Goal: Information Seeking & Learning: Learn about a topic

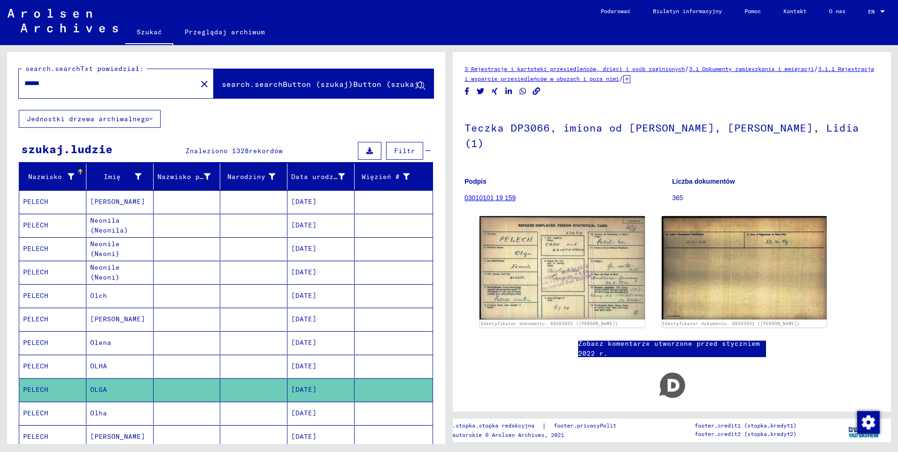
scroll to position [282, 0]
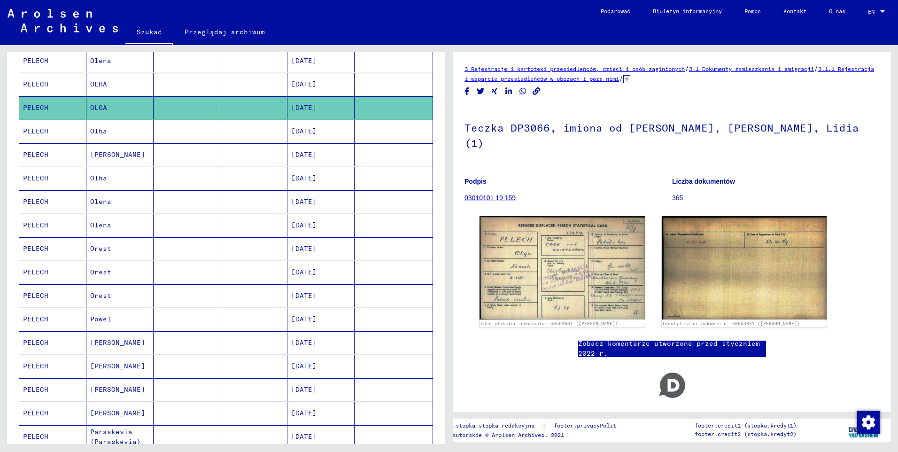
click at [42, 320] on mat-cell "PELECH" at bounding box center [52, 319] width 67 height 23
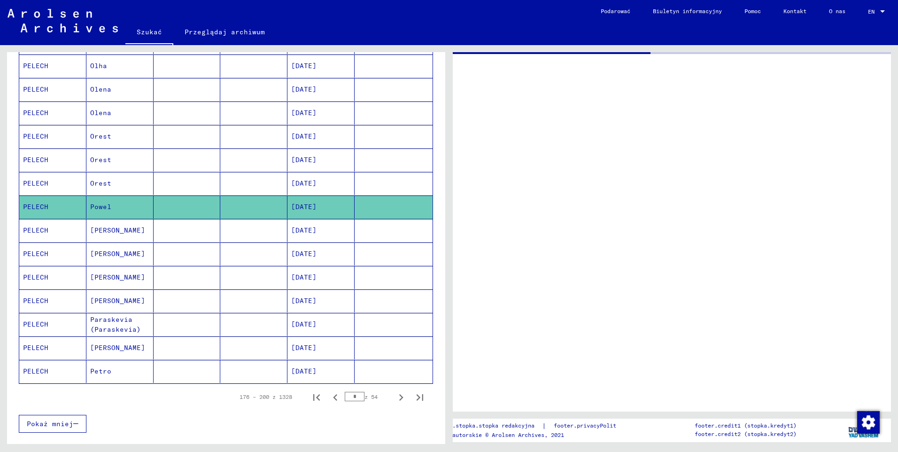
scroll to position [423, 0]
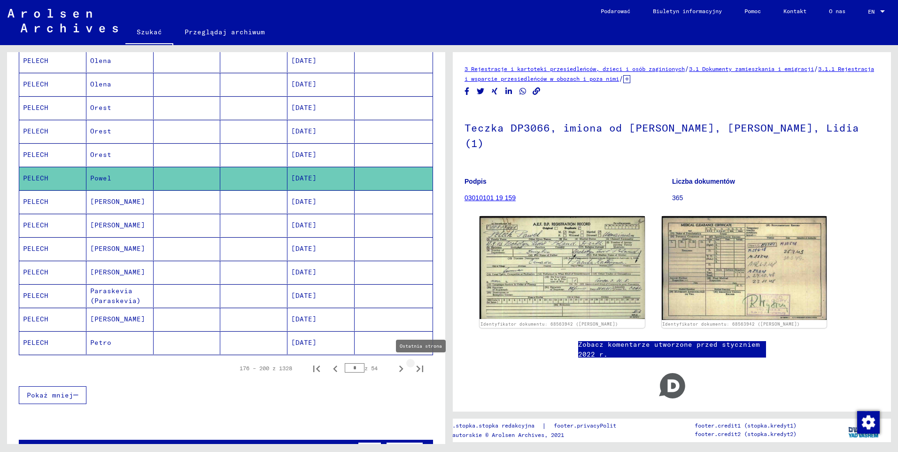
click at [414, 370] on icon "Ostatnia strona" at bounding box center [419, 368] width 13 height 13
click at [329, 368] on icon "Poprzednia strona" at bounding box center [335, 368] width 13 height 13
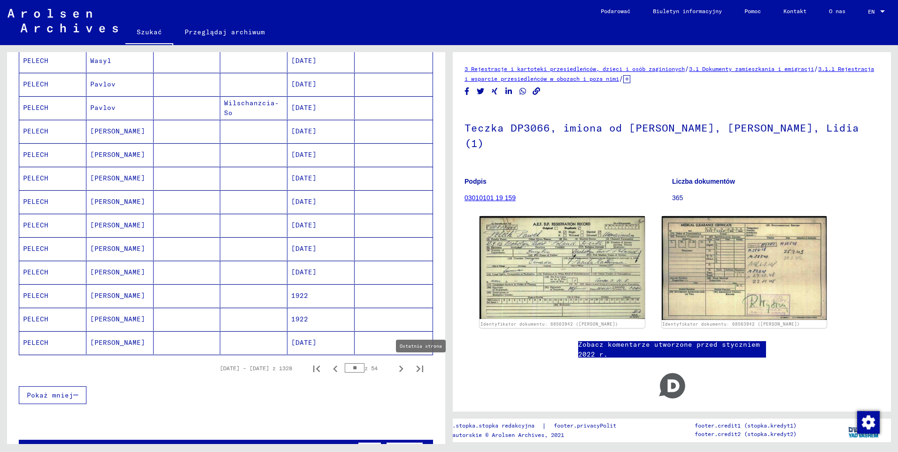
click at [413, 371] on icon "Ostatnia strona" at bounding box center [419, 368] width 13 height 13
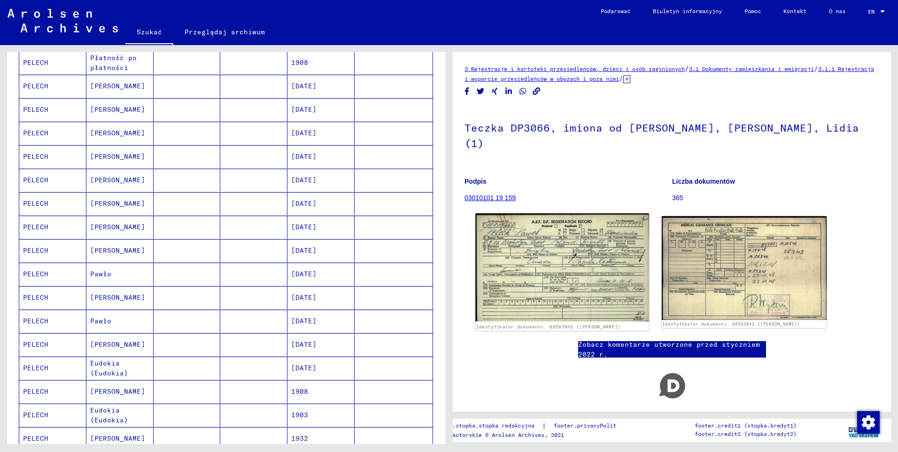
scroll to position [284, 0]
click at [592, 271] on img at bounding box center [561, 267] width 173 height 108
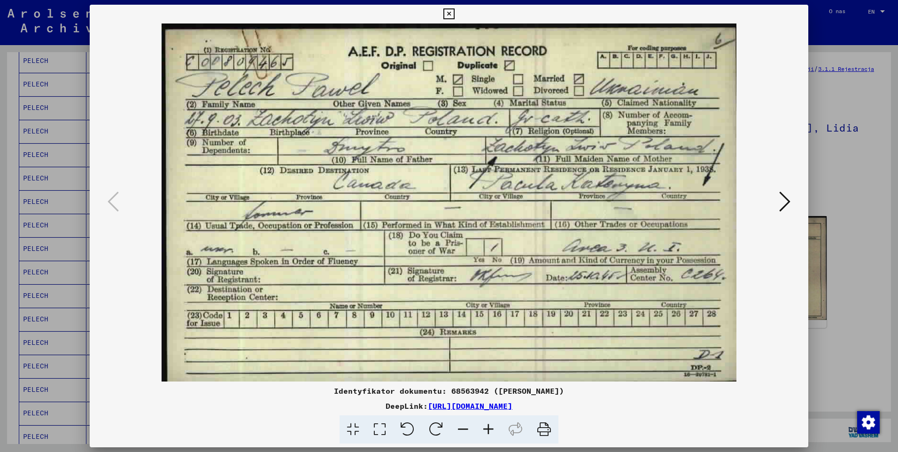
click at [784, 203] on icon at bounding box center [784, 201] width 11 height 23
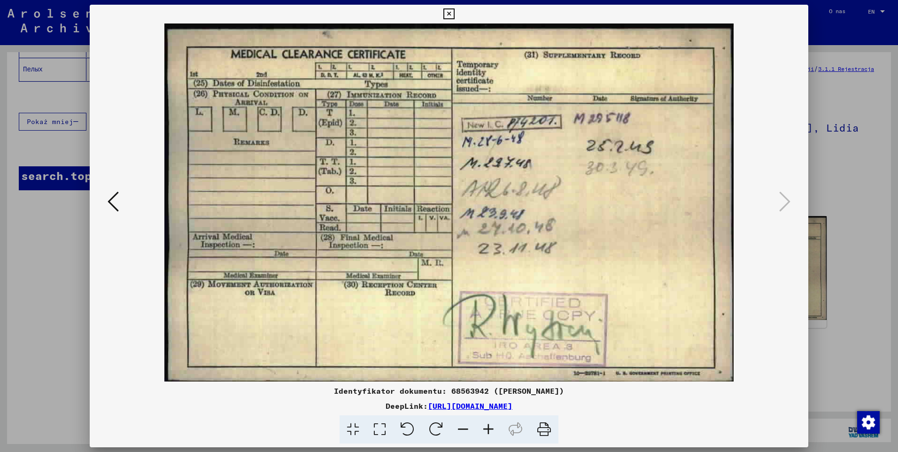
scroll to position [179, 0]
click at [445, 11] on icon at bounding box center [448, 13] width 11 height 11
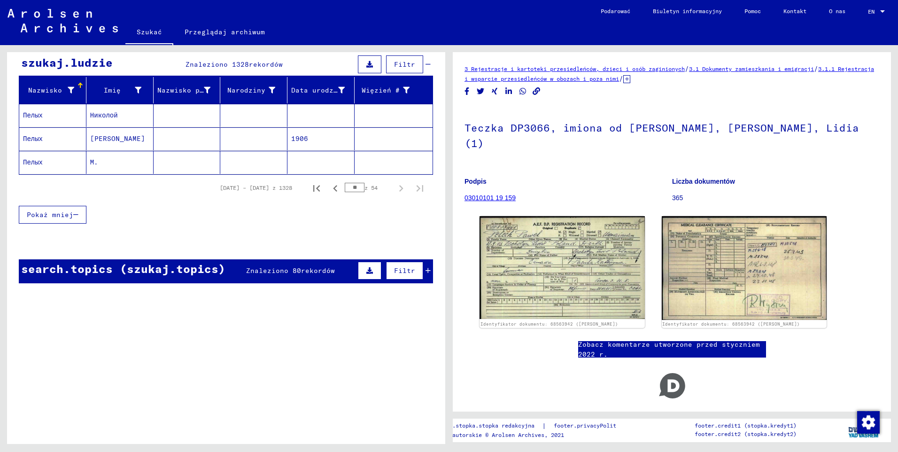
scroll to position [39, 0]
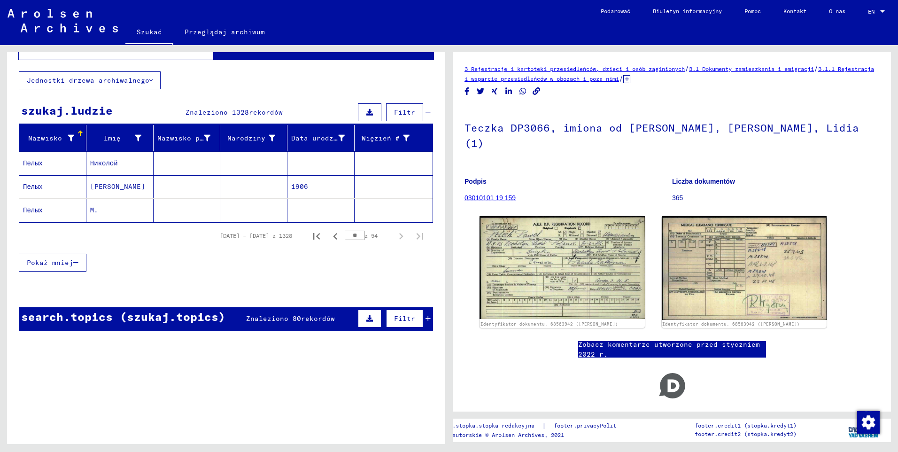
click at [33, 188] on mat-cell "Пелых" at bounding box center [52, 186] width 67 height 23
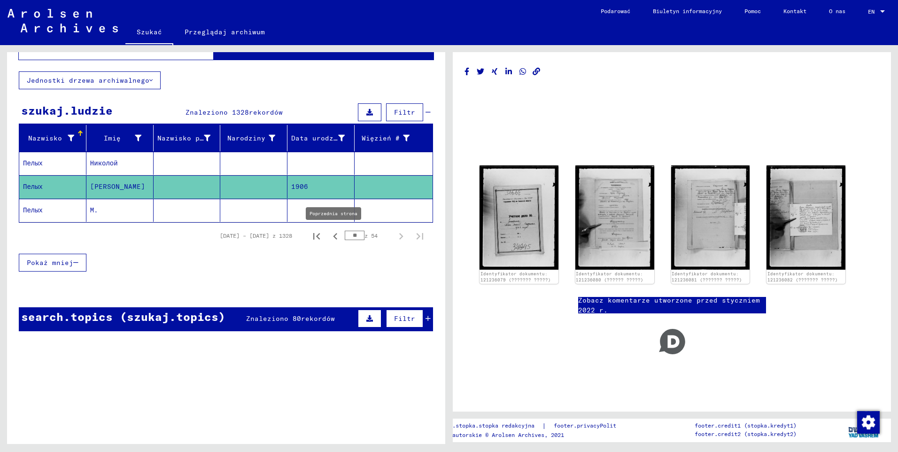
click at [333, 237] on icon "Poprzednia strona" at bounding box center [335, 236] width 4 height 7
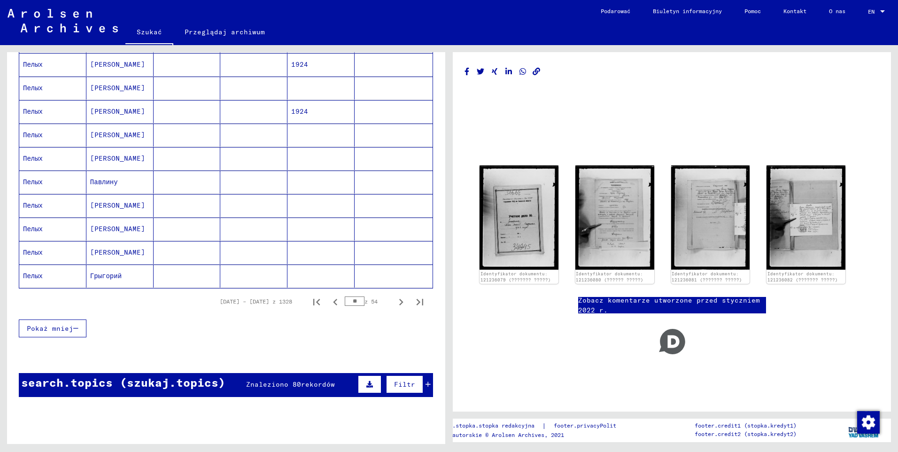
scroll to position [508, 0]
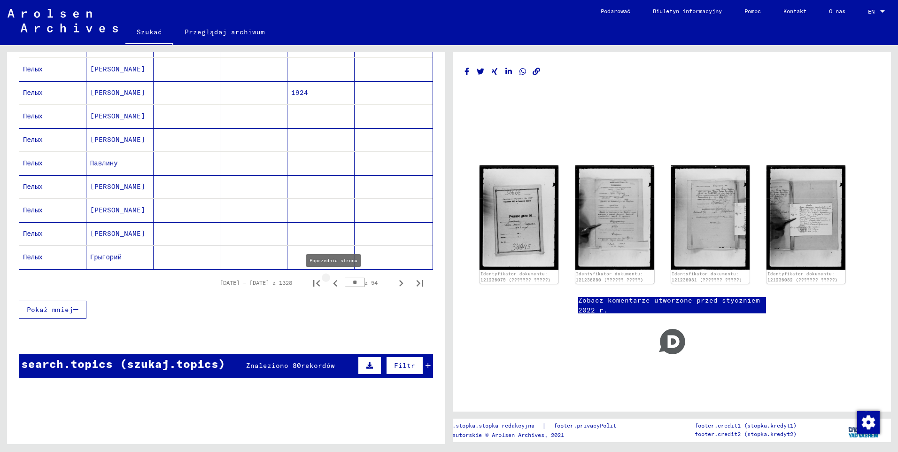
click at [331, 282] on icon "Poprzednia strona" at bounding box center [335, 283] width 13 height 13
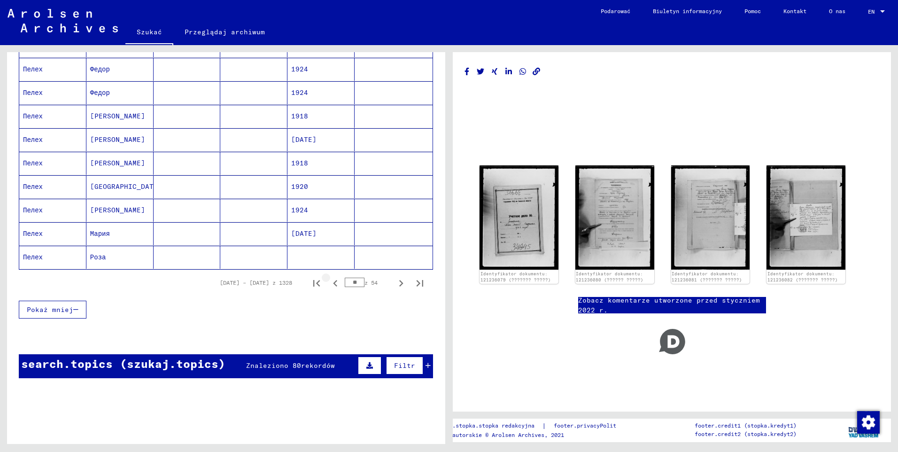
click at [331, 282] on icon "Poprzednia strona" at bounding box center [335, 283] width 13 height 13
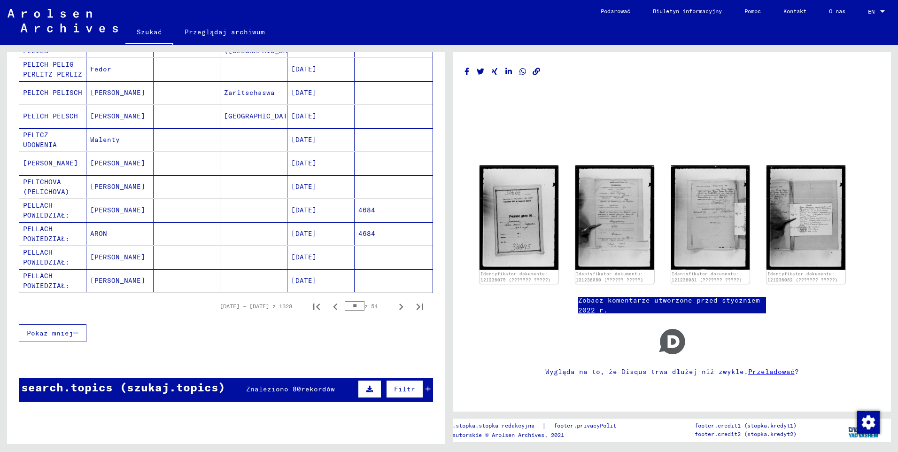
scroll to position [555, 0]
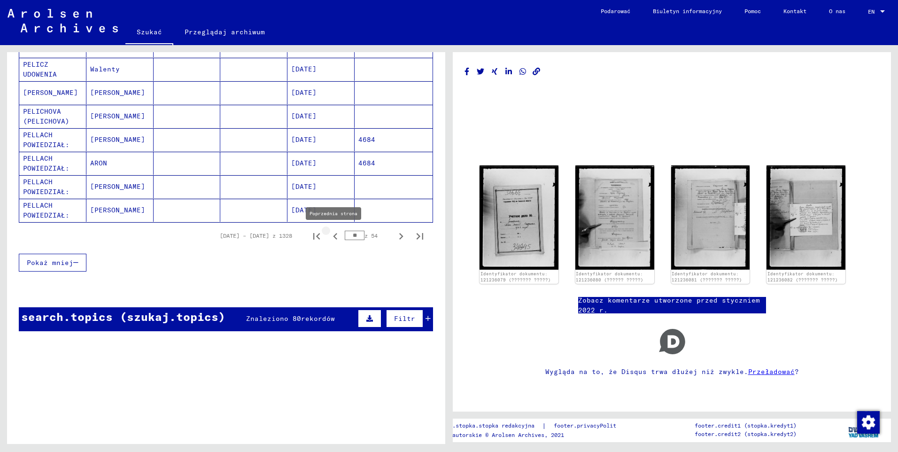
click at [329, 240] on icon "Poprzednia strona" at bounding box center [335, 236] width 13 height 13
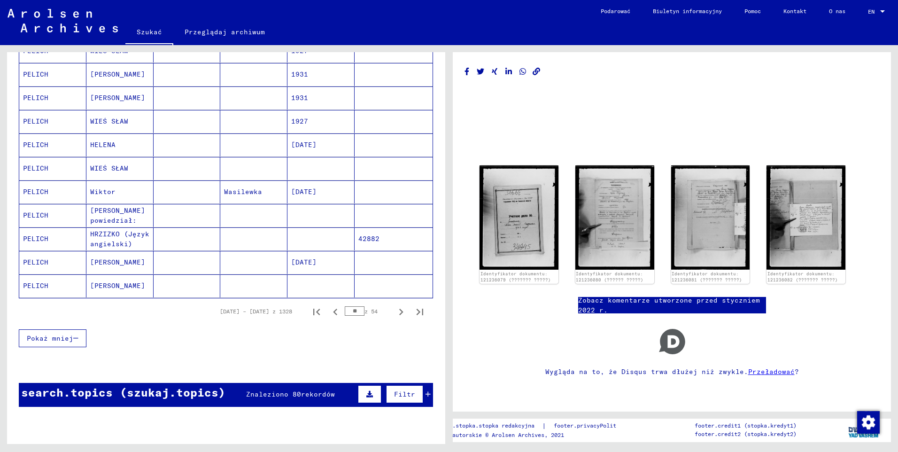
scroll to position [508, 0]
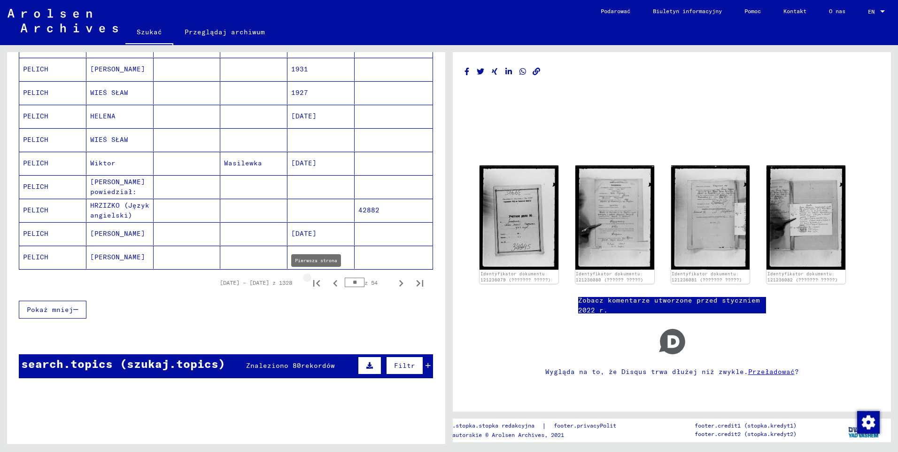
click at [311, 281] on icon "Pierwsza strona" at bounding box center [316, 283] width 13 height 13
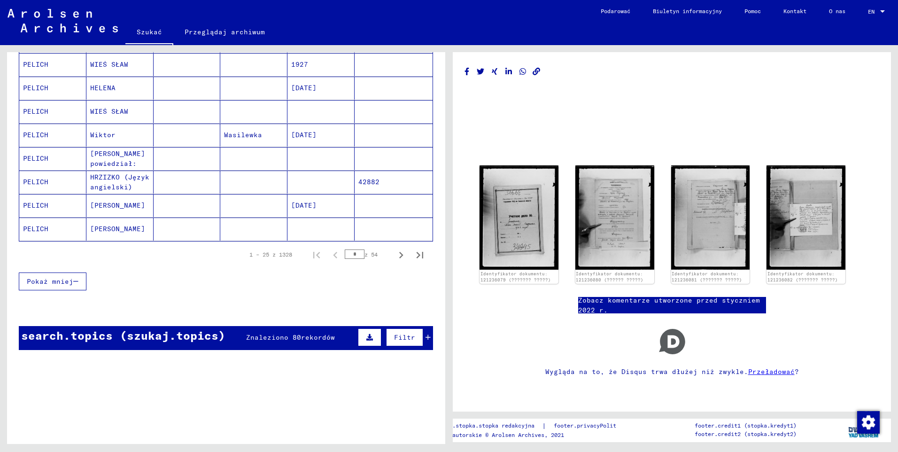
scroll to position [557, 0]
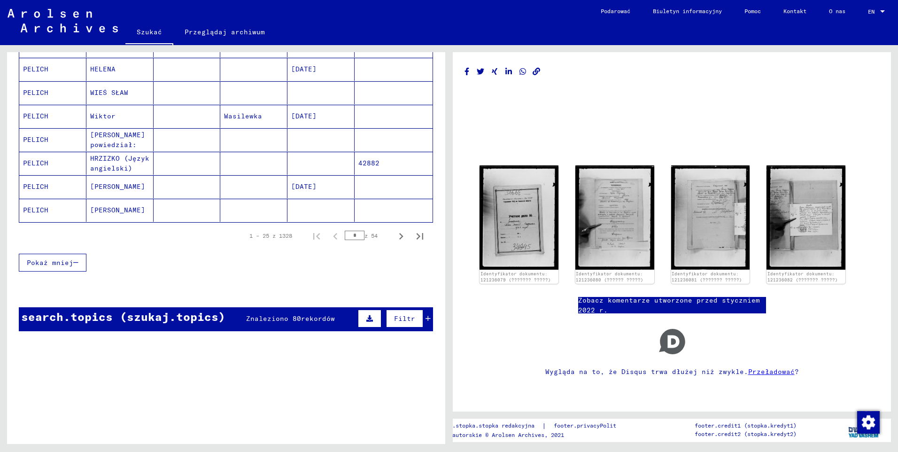
click at [395, 237] on icon "Następna strona" at bounding box center [401, 236] width 13 height 13
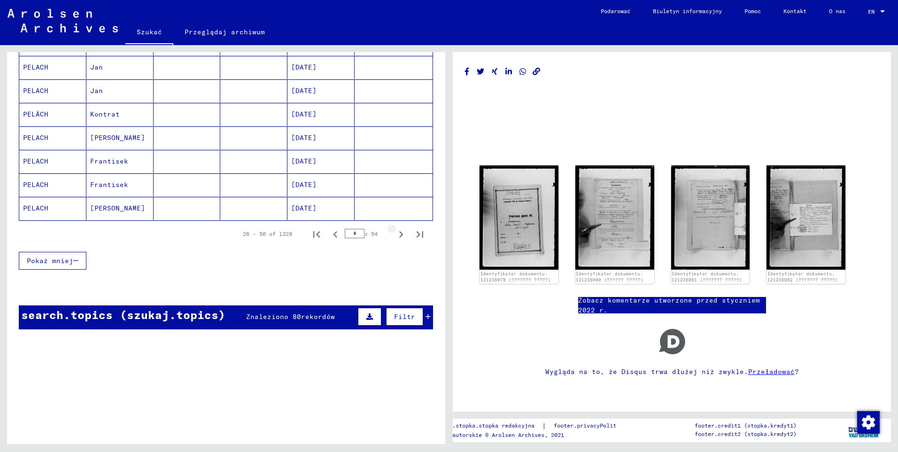
click at [396, 237] on icon "Następna strona" at bounding box center [401, 234] width 13 height 13
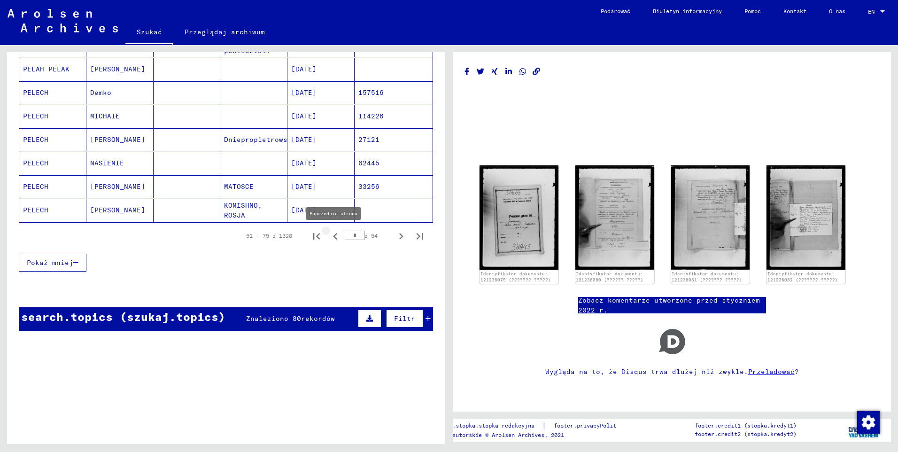
click at [333, 238] on icon "Poprzednia strona" at bounding box center [335, 236] width 4 height 7
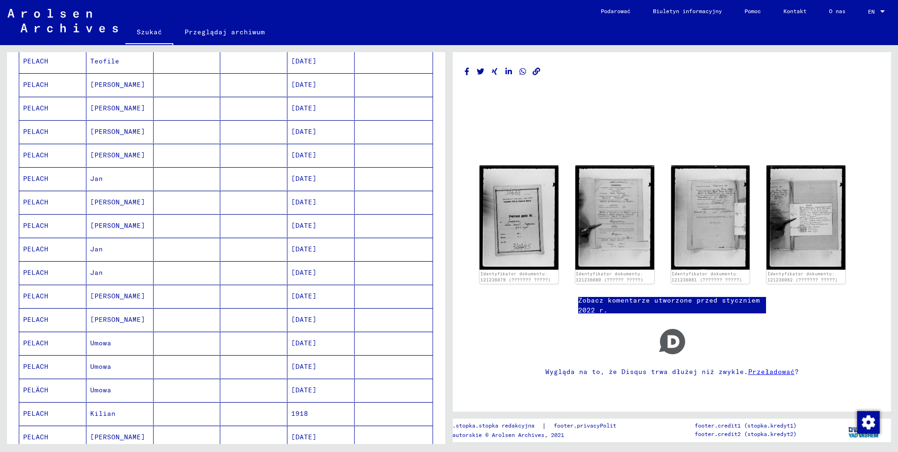
scroll to position [179, 0]
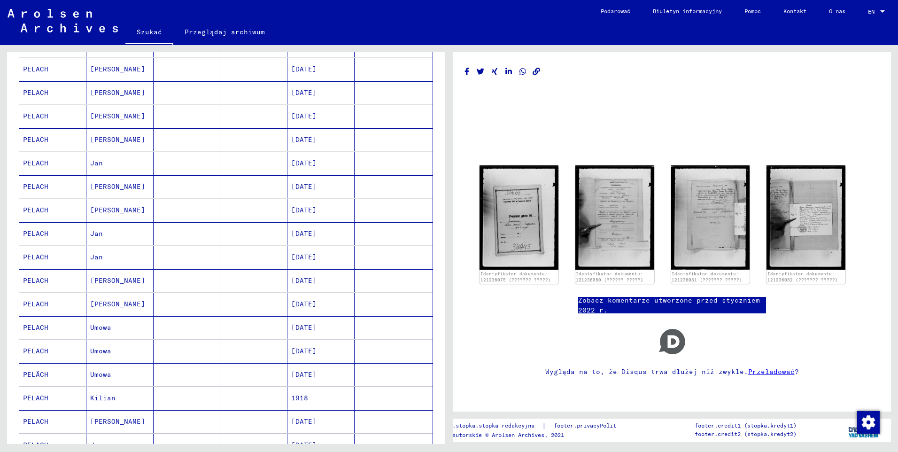
click at [44, 325] on mat-cell "PELACH" at bounding box center [52, 327] width 67 height 23
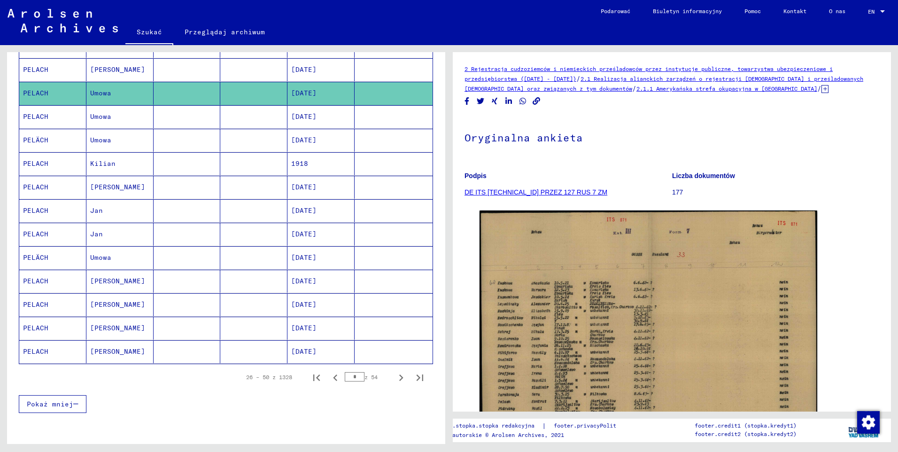
scroll to position [414, 0]
click at [396, 376] on icon "Następna strona" at bounding box center [401, 377] width 13 height 13
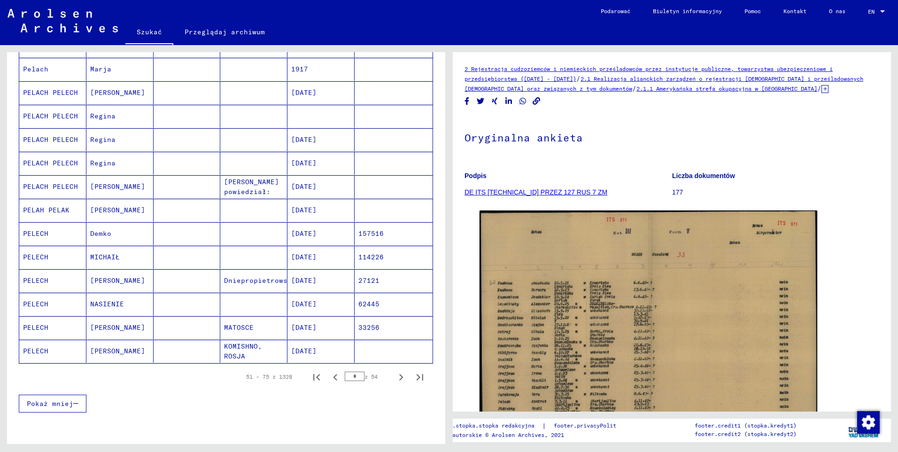
click at [46, 305] on mat-cell "PELECH" at bounding box center [52, 304] width 67 height 23
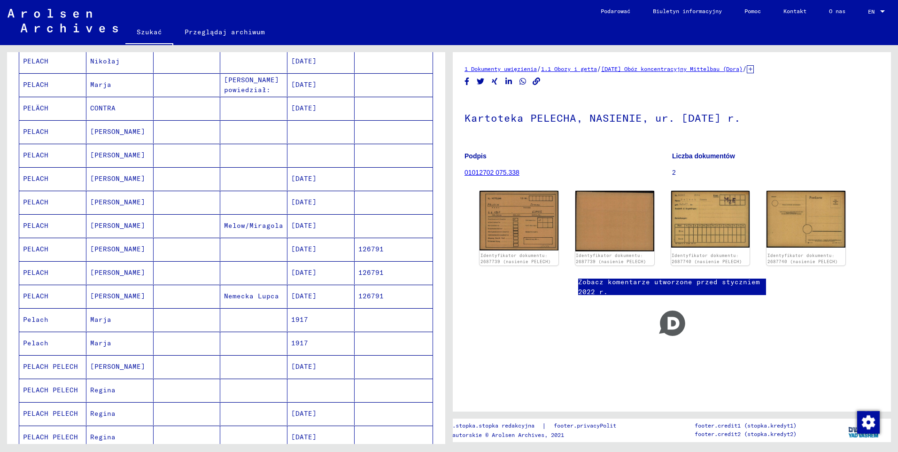
scroll to position [132, 0]
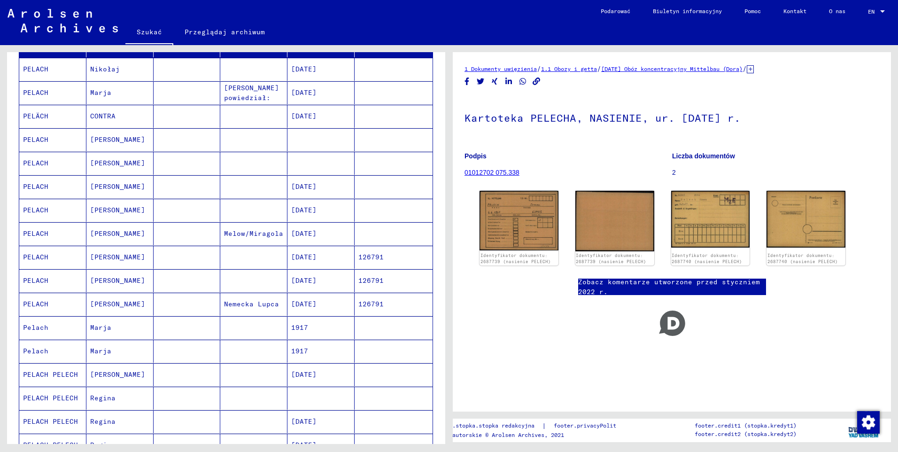
click at [45, 233] on mat-cell "PELACH" at bounding box center [52, 233] width 67 height 23
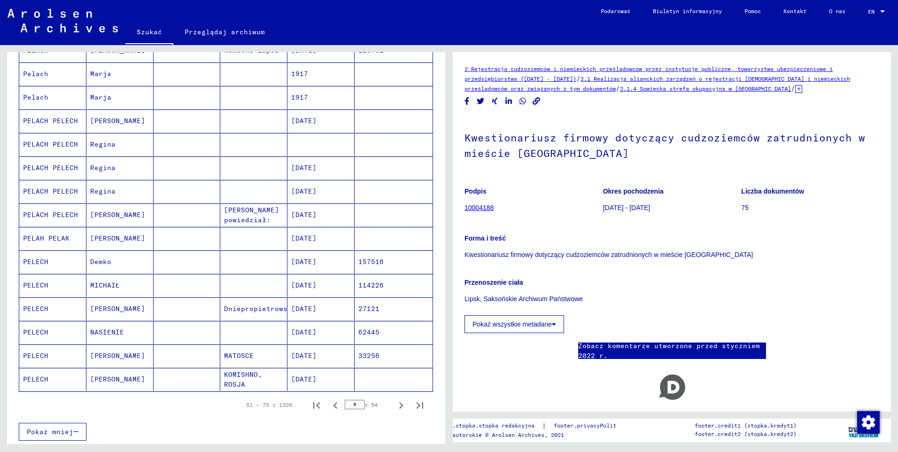
scroll to position [508, 0]
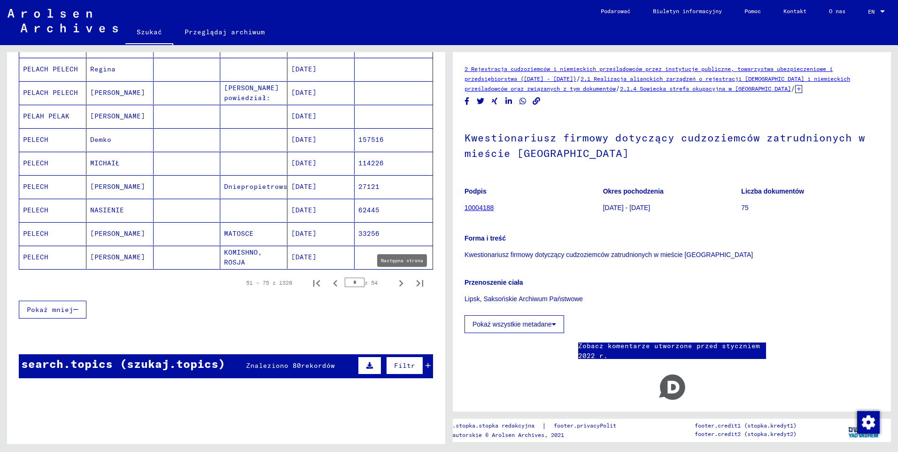
click at [396, 283] on icon "Następna strona" at bounding box center [401, 283] width 13 height 13
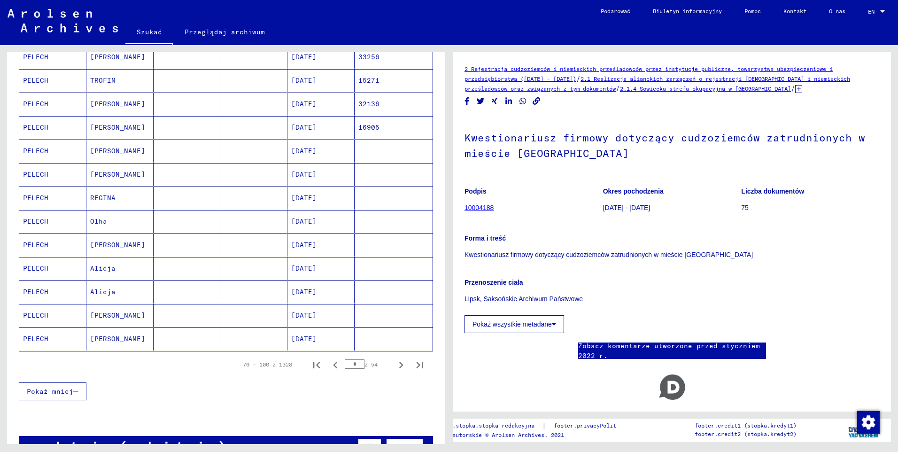
scroll to position [367, 0]
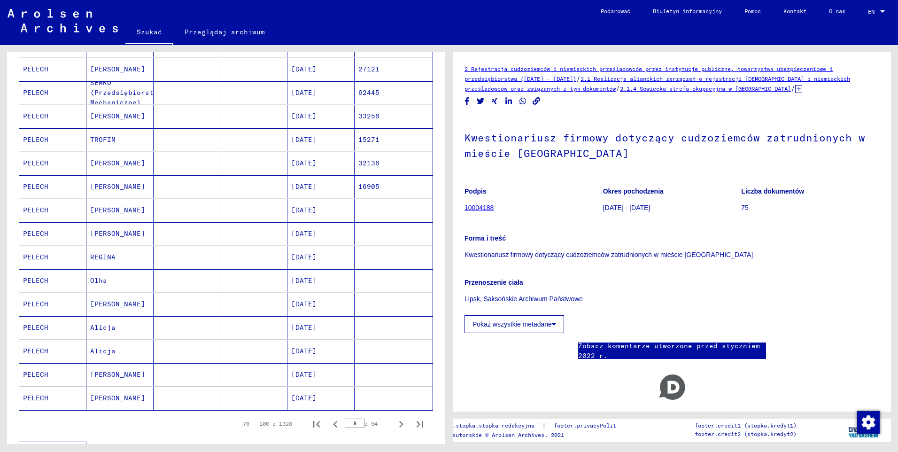
click at [46, 279] on mat-cell "PELECH" at bounding box center [52, 280] width 67 height 23
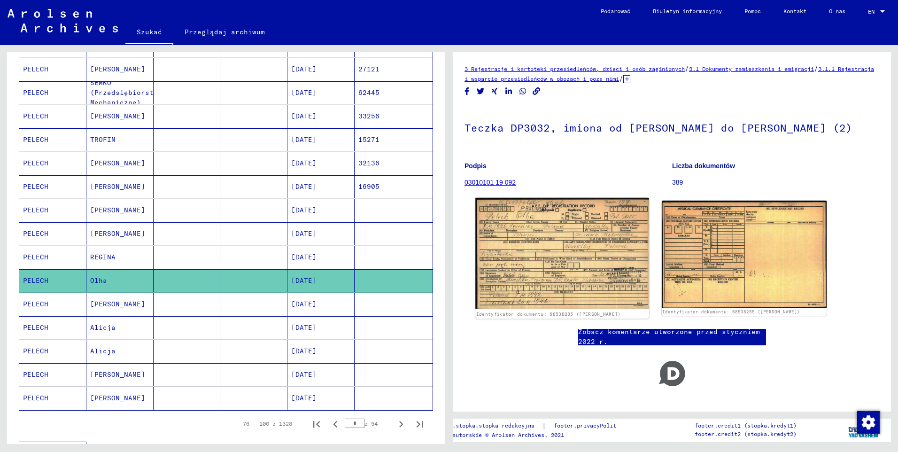
click at [585, 261] on img at bounding box center [561, 253] width 173 height 111
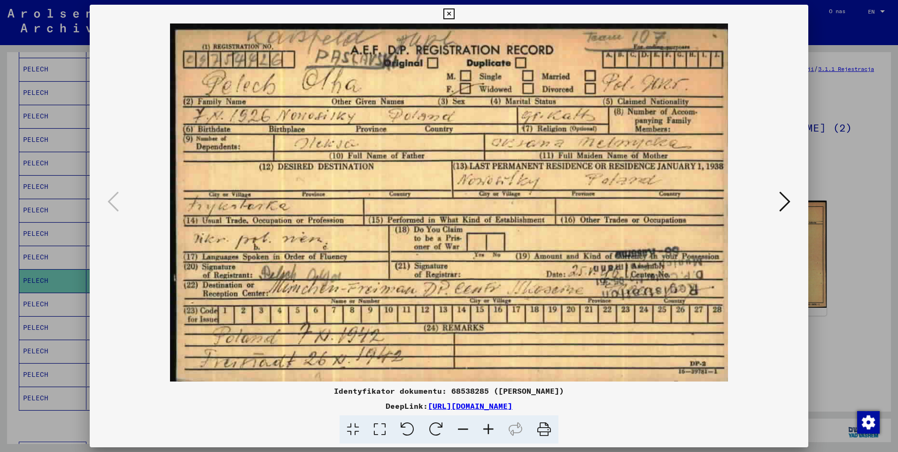
click at [450, 14] on icon at bounding box center [448, 13] width 11 height 11
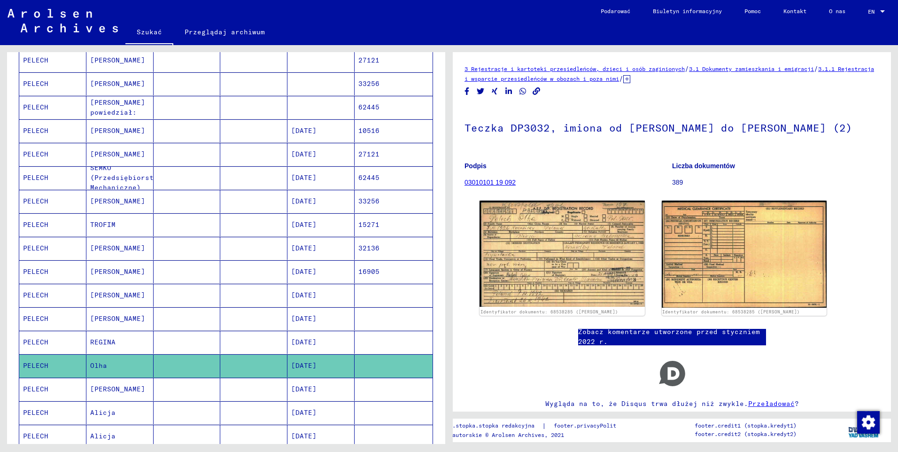
scroll to position [226, 0]
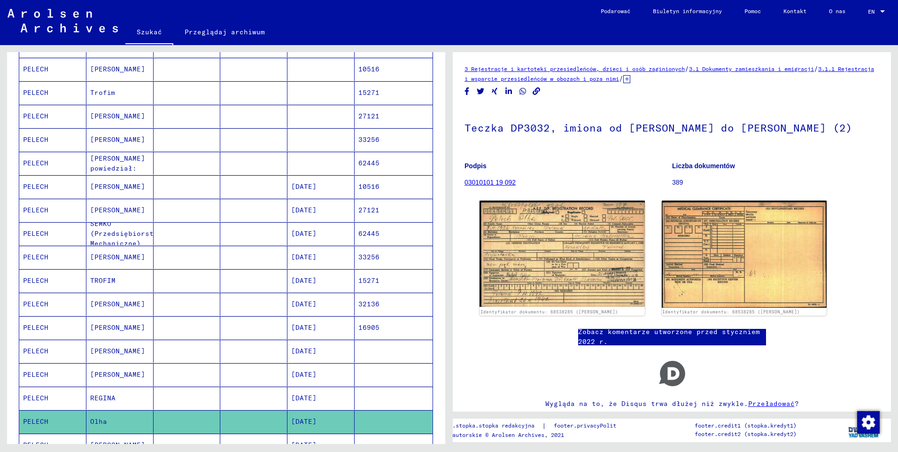
click at [40, 352] on mat-cell "PELECH" at bounding box center [52, 351] width 67 height 23
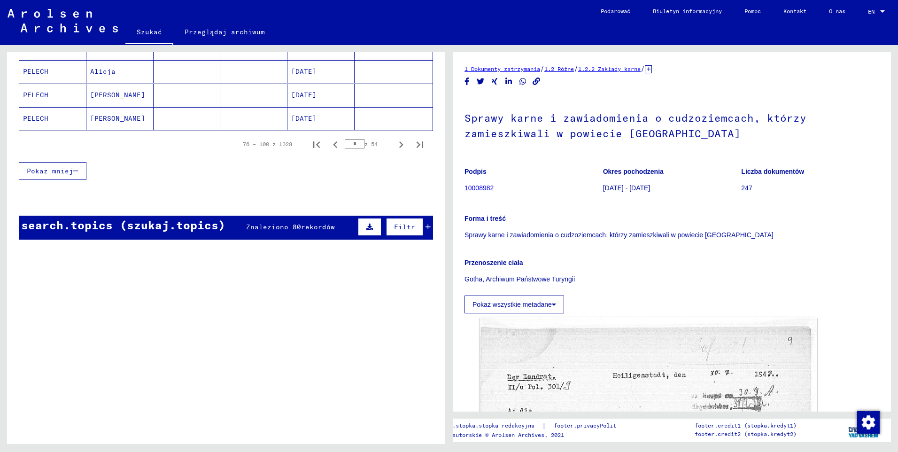
scroll to position [649, 0]
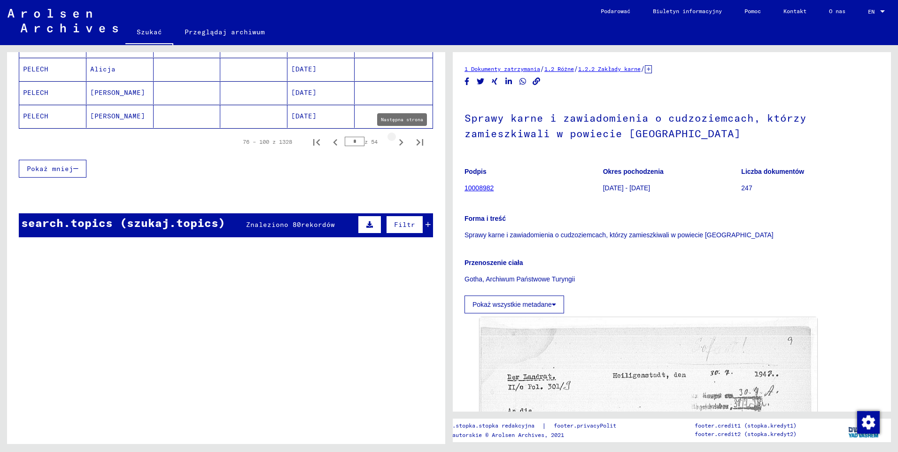
click at [399, 142] on icon "Następna strona" at bounding box center [401, 142] width 4 height 7
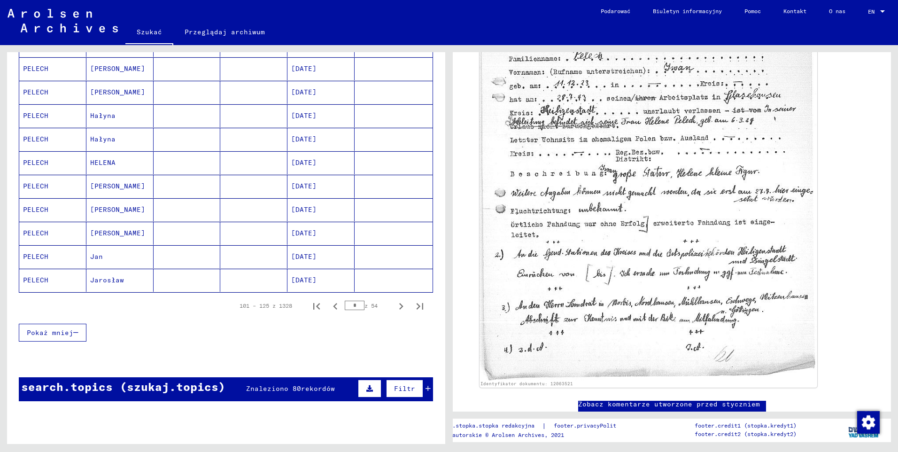
scroll to position [508, 0]
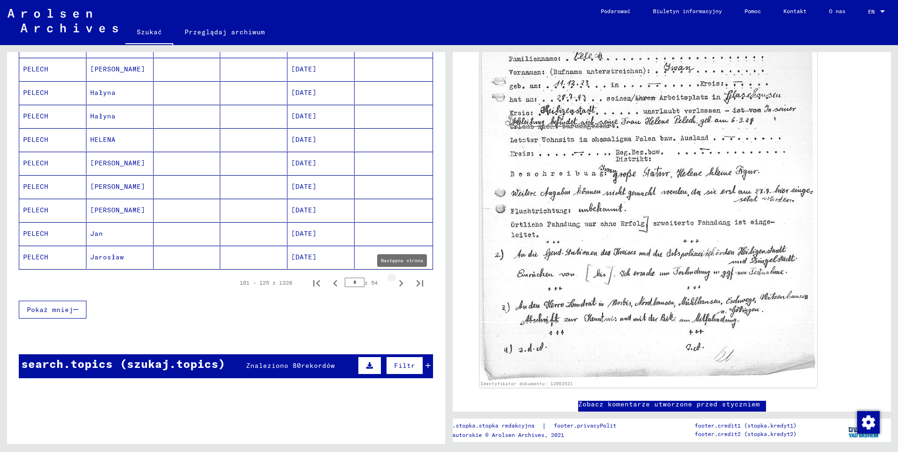
click at [395, 283] on icon "Następna strona" at bounding box center [401, 283] width 13 height 13
click at [395, 282] on icon "Następna strona" at bounding box center [401, 283] width 13 height 13
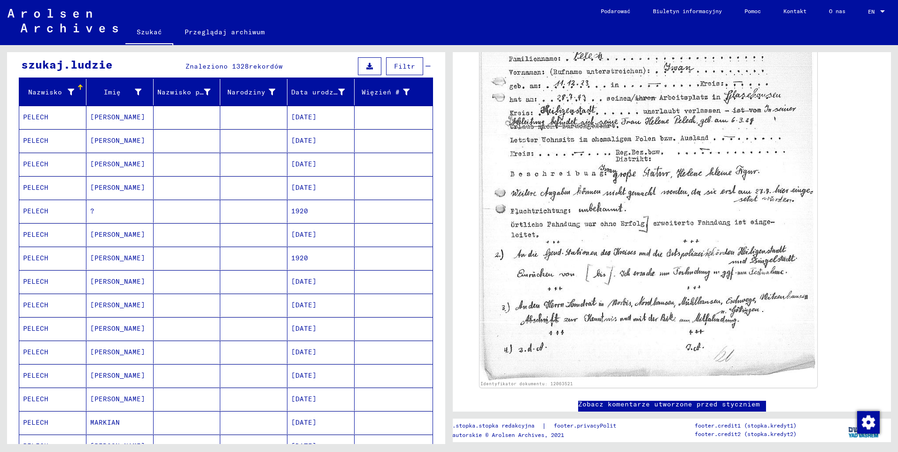
scroll to position [39, 0]
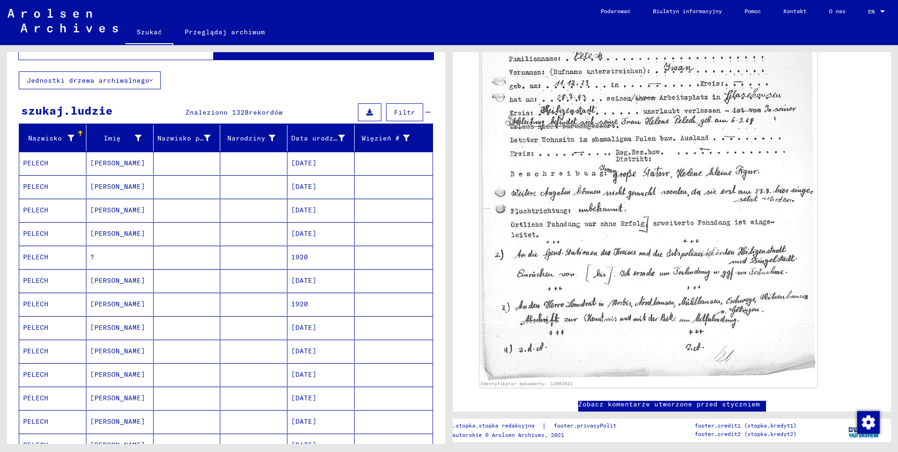
click at [39, 168] on mat-cell "PELECH" at bounding box center [52, 163] width 67 height 23
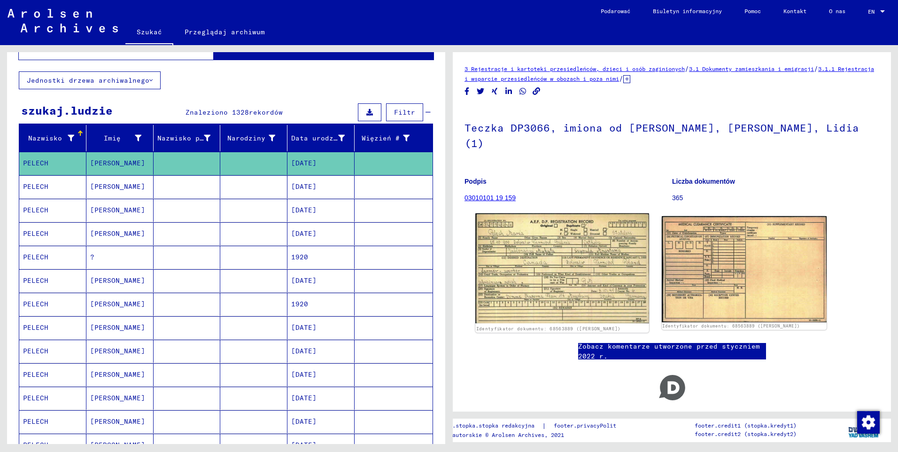
click at [561, 231] on img at bounding box center [561, 268] width 173 height 110
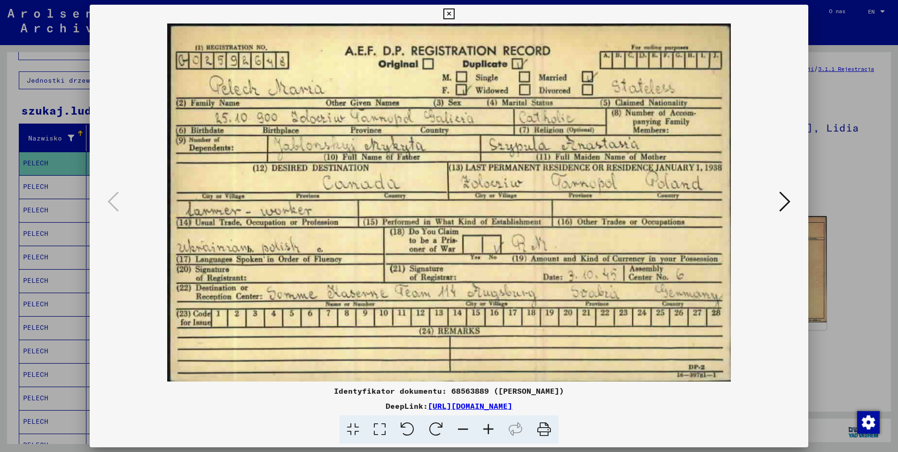
click at [450, 13] on icon at bounding box center [448, 13] width 11 height 11
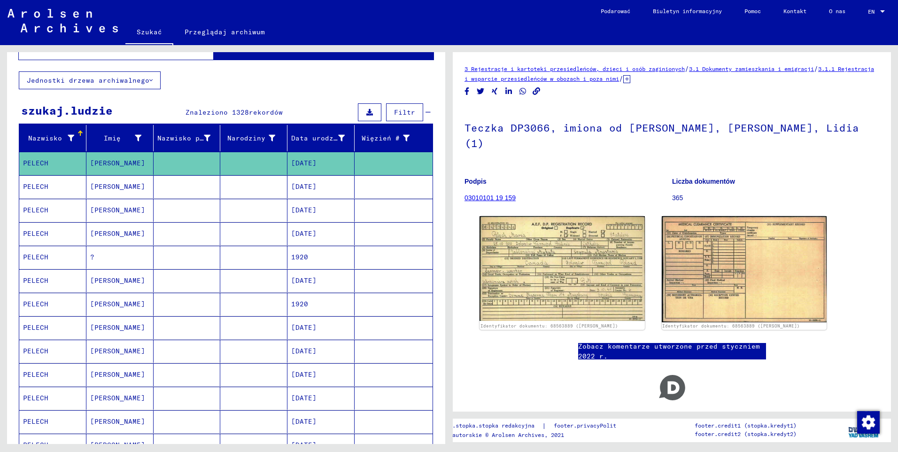
click at [41, 183] on mat-cell "PELECH" at bounding box center [52, 186] width 67 height 23
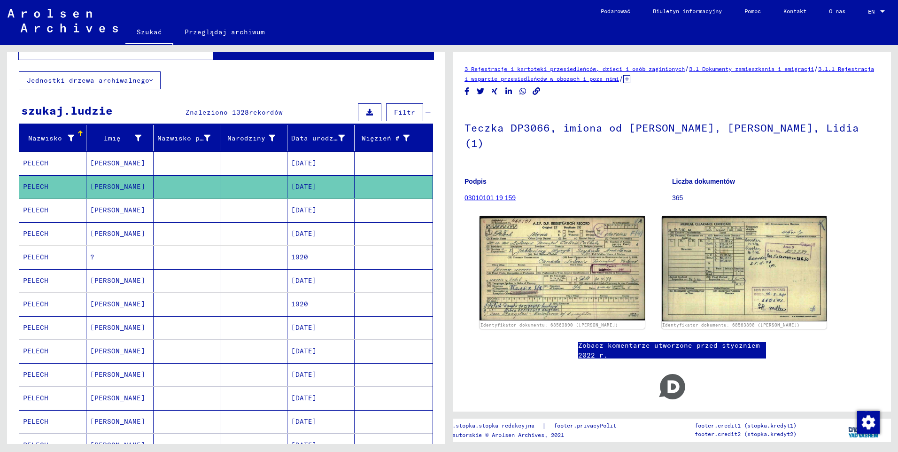
click at [31, 209] on mat-cell "PELECH" at bounding box center [52, 210] width 67 height 23
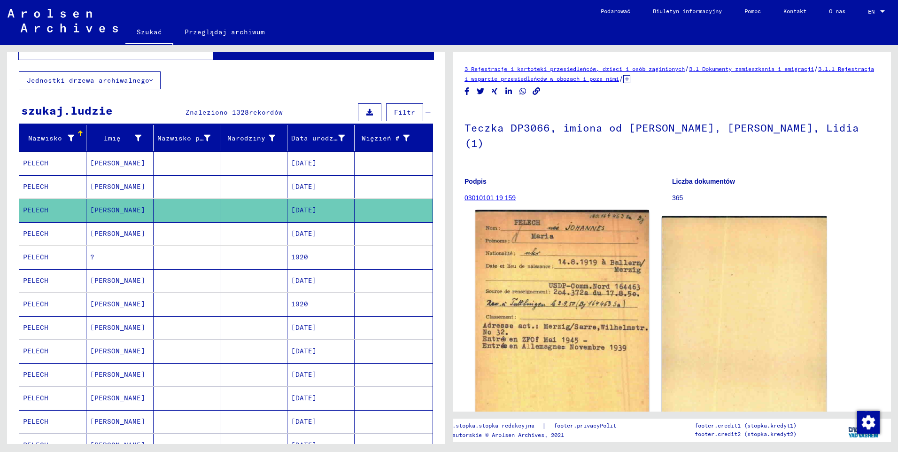
click at [545, 273] on img at bounding box center [561, 334] width 173 height 249
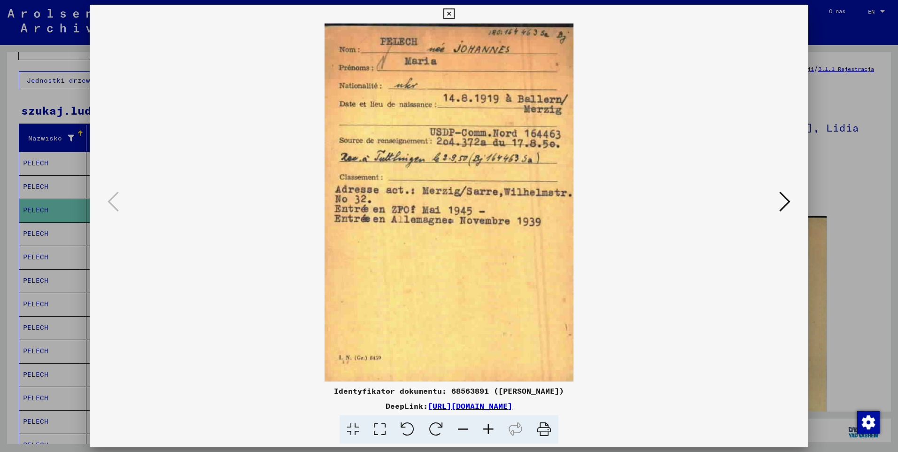
click at [449, 19] on icon at bounding box center [448, 13] width 11 height 11
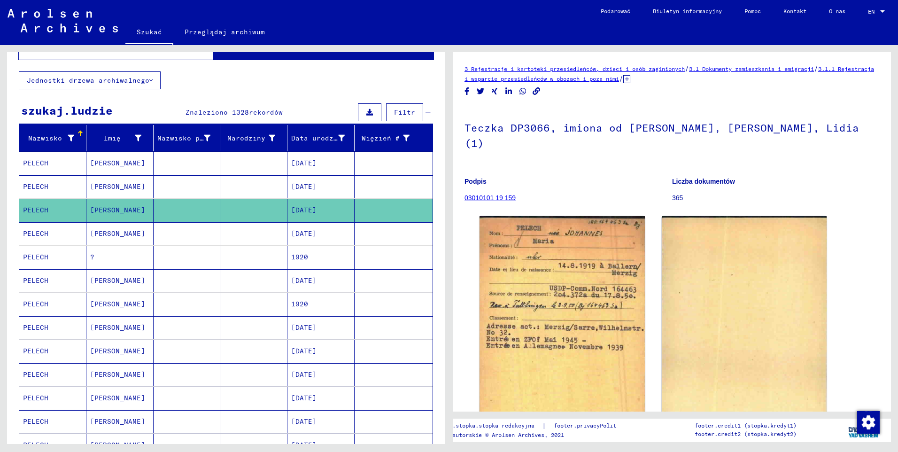
click at [38, 237] on mat-cell "PELECH" at bounding box center [52, 233] width 67 height 23
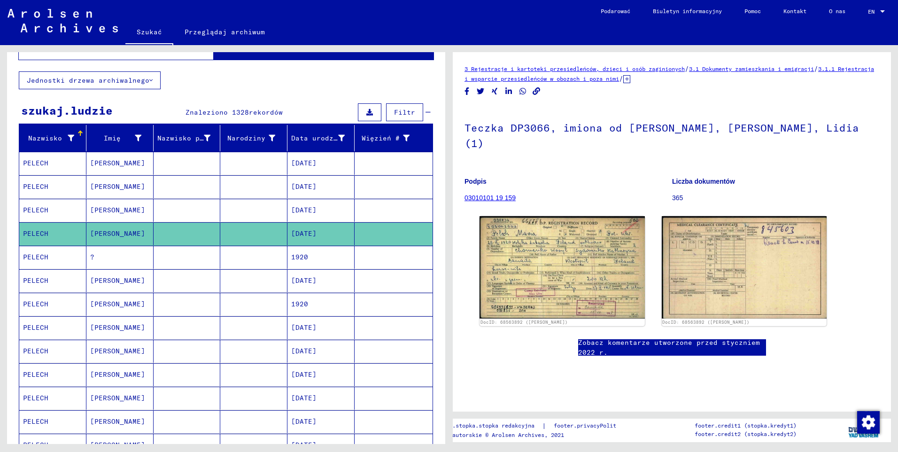
click at [41, 258] on mat-cell "PELECH" at bounding box center [52, 257] width 67 height 23
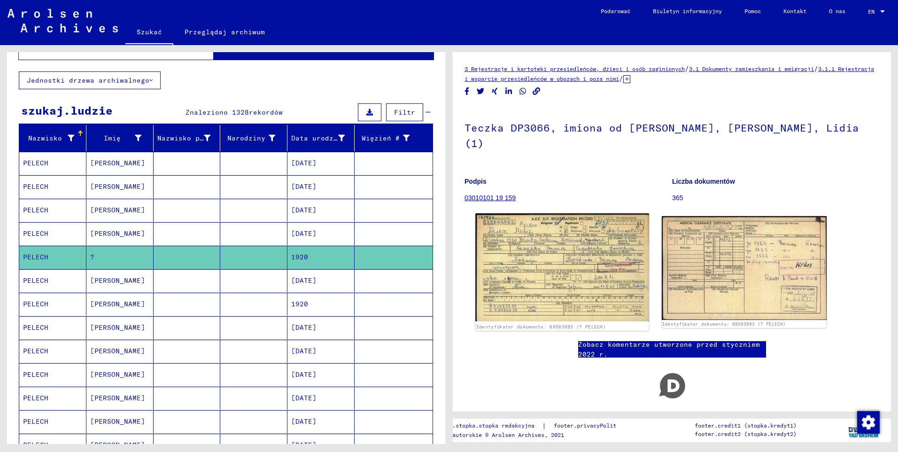
click at [597, 245] on img at bounding box center [561, 267] width 173 height 108
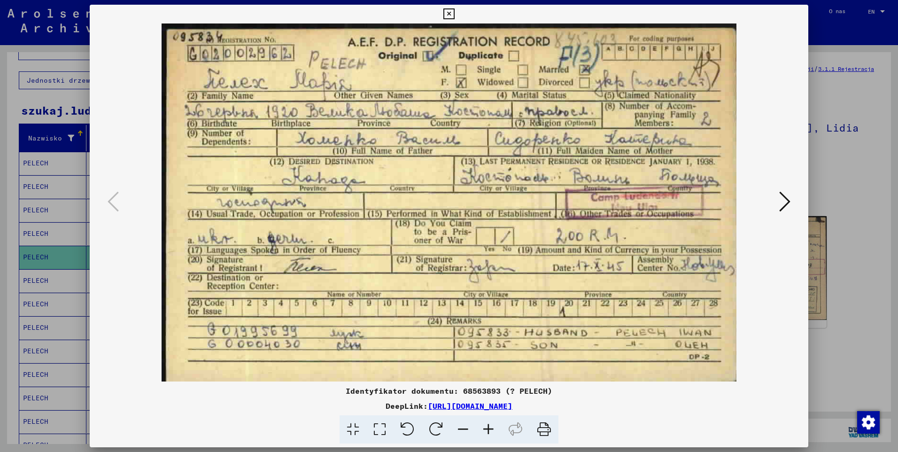
click at [787, 202] on icon at bounding box center [784, 201] width 11 height 23
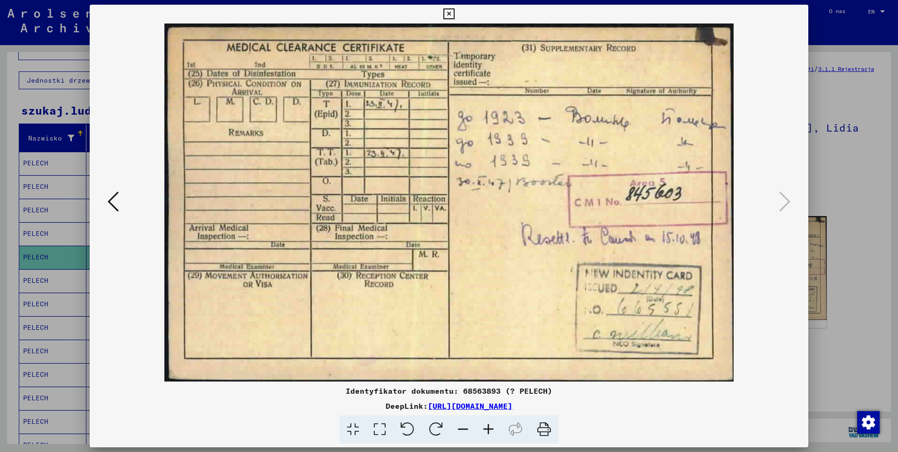
click at [449, 12] on icon at bounding box center [448, 13] width 11 height 11
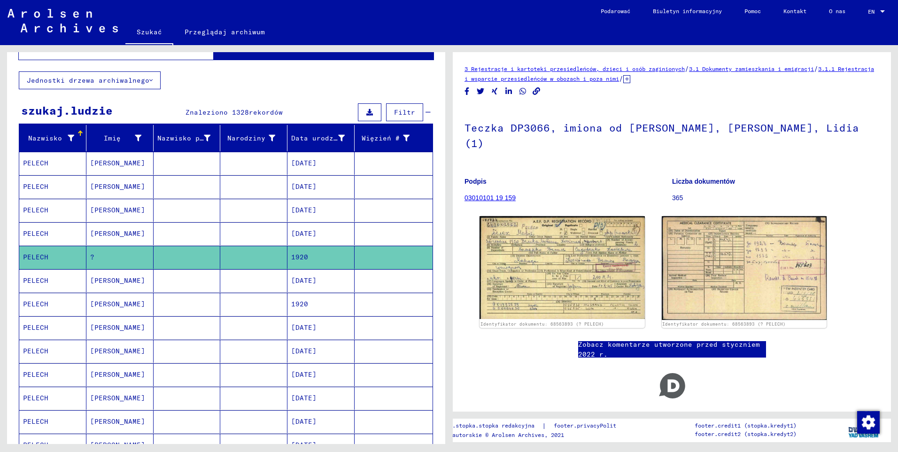
click at [40, 279] on mat-cell "PELECH" at bounding box center [52, 280] width 67 height 23
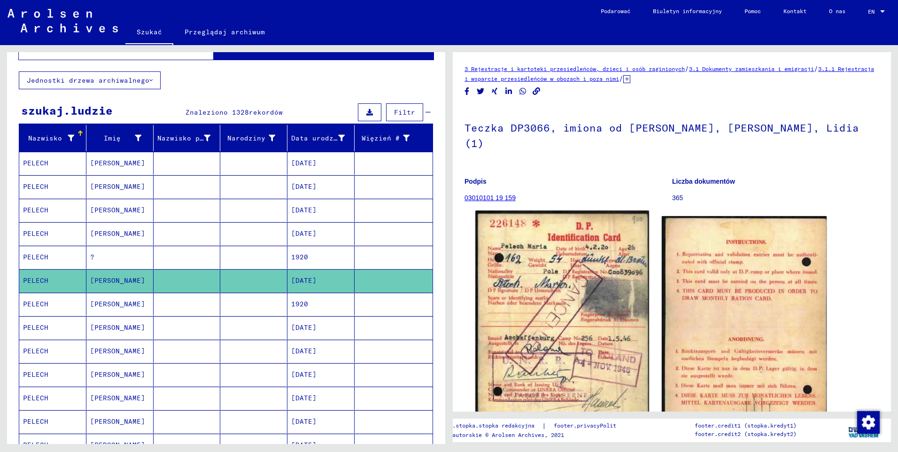
click at [561, 241] on img at bounding box center [561, 322] width 173 height 225
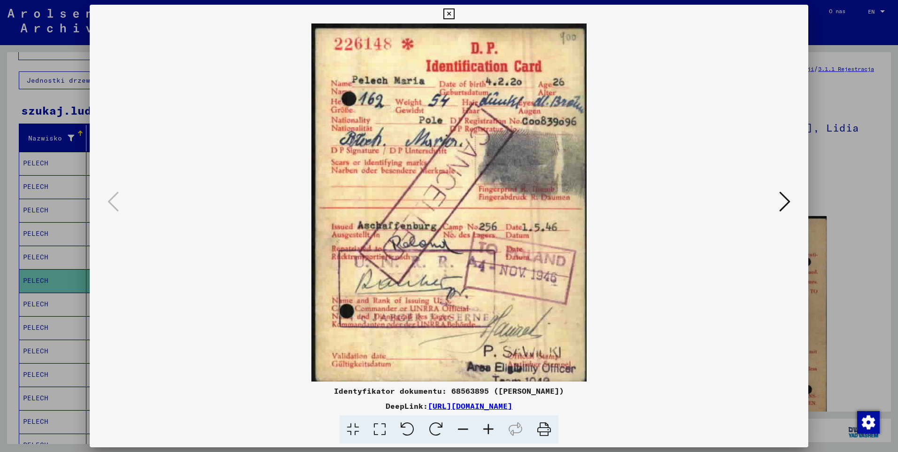
click at [780, 196] on icon at bounding box center [784, 201] width 11 height 23
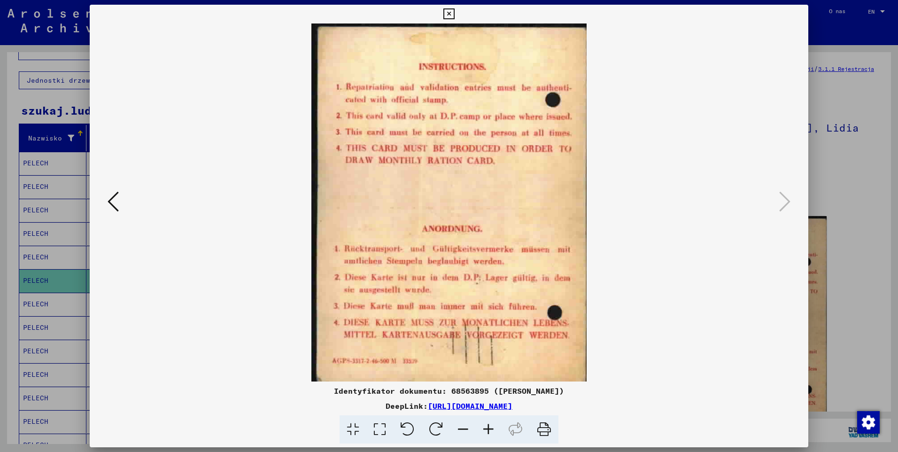
click at [110, 202] on icon at bounding box center [113, 201] width 11 height 23
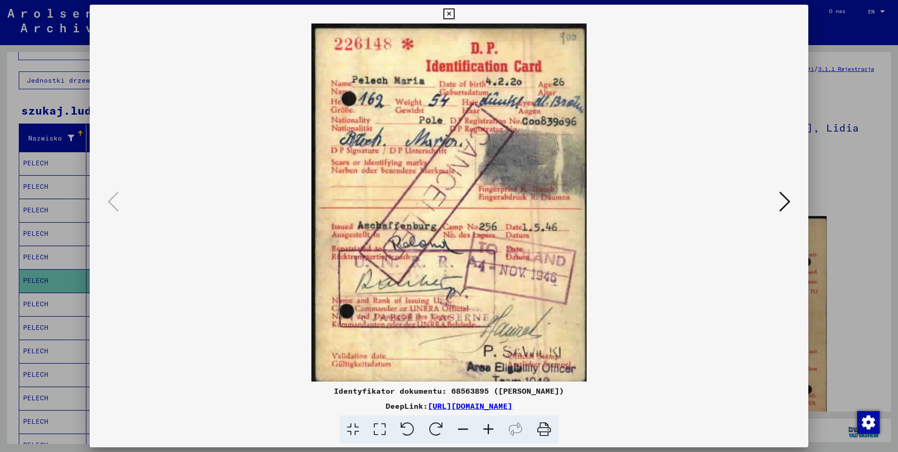
click at [449, 12] on icon at bounding box center [448, 13] width 11 height 11
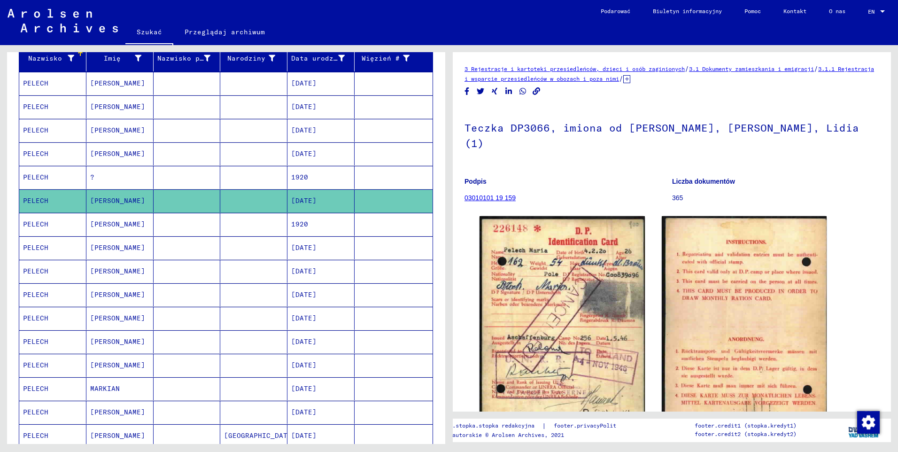
scroll to position [132, 0]
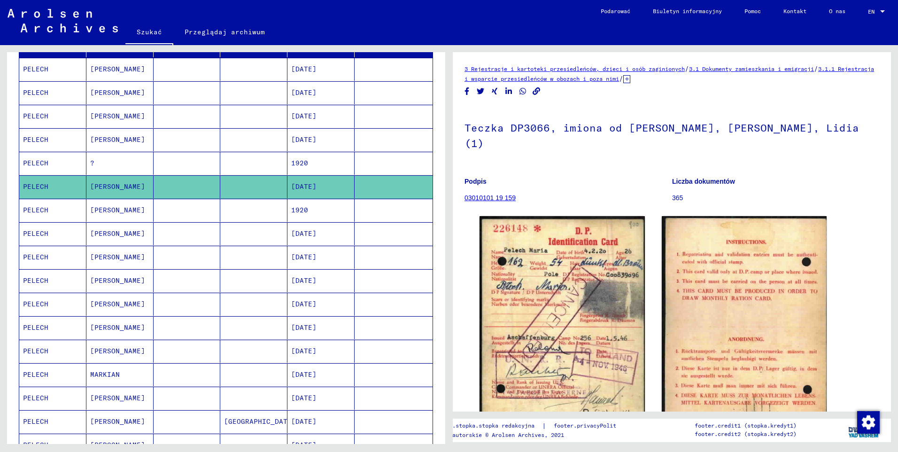
click at [38, 330] on mat-cell "PELECH" at bounding box center [52, 327] width 67 height 23
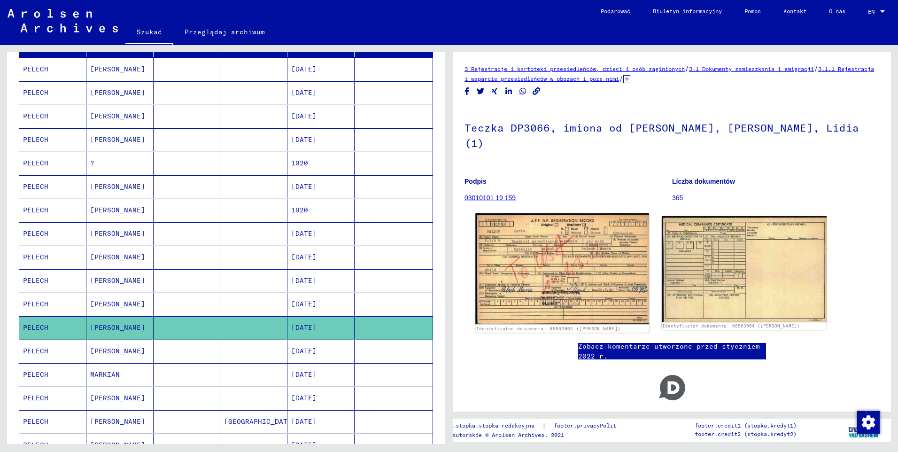
click at [538, 253] on img at bounding box center [561, 268] width 173 height 111
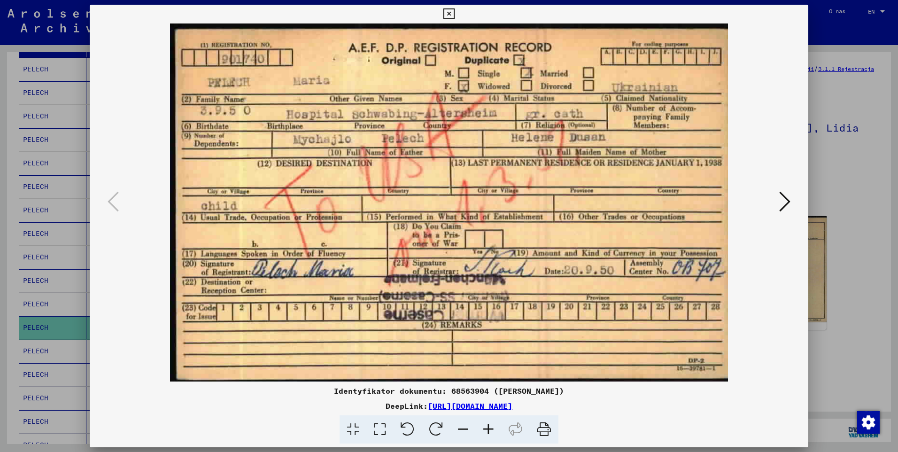
click at [786, 200] on icon at bounding box center [784, 201] width 11 height 23
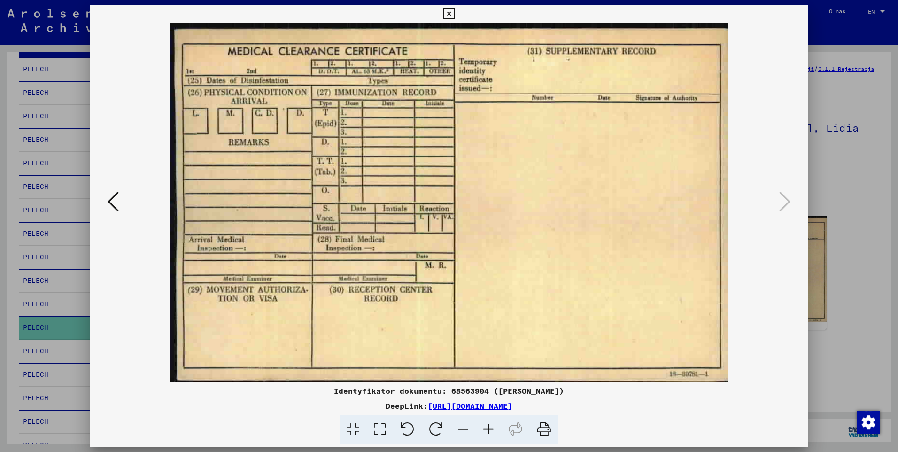
click at [438, 9] on div "Identyfikator dokumentu: 68563904 ([PERSON_NAME]) DeepLink: [URL][DOMAIN_NAME]" at bounding box center [449, 224] width 719 height 439
click at [450, 16] on icon at bounding box center [448, 13] width 11 height 11
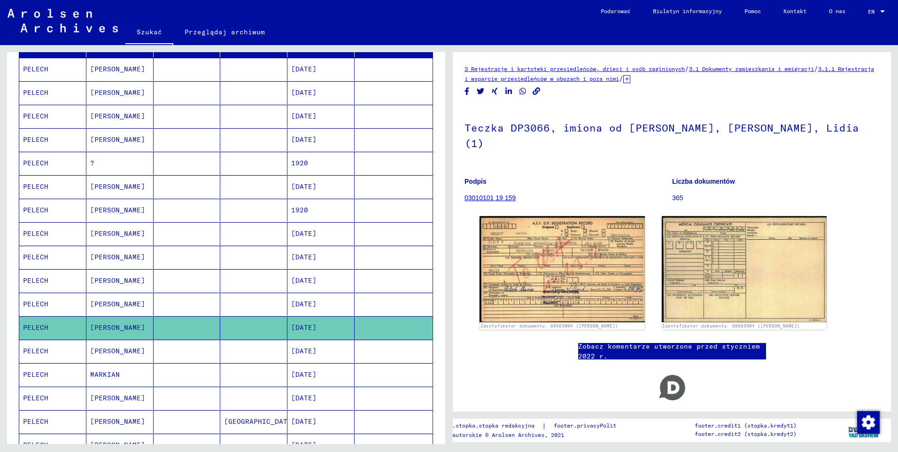
click at [47, 309] on mat-cell "PELECH" at bounding box center [52, 304] width 67 height 23
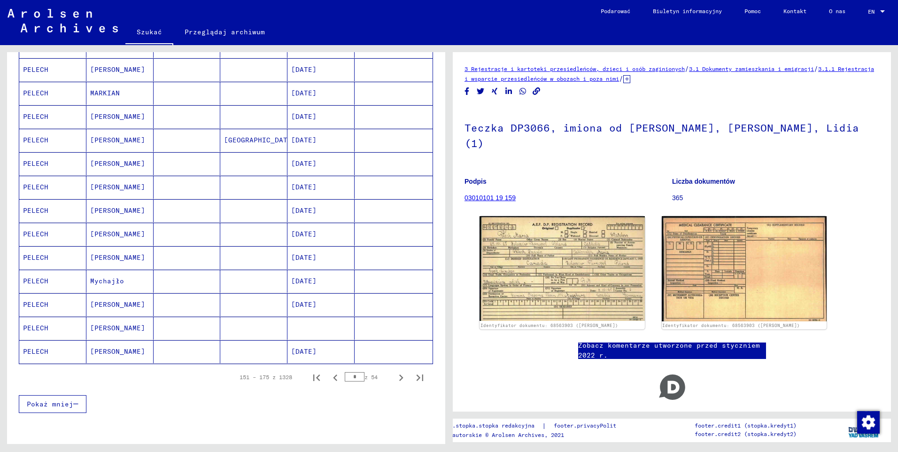
scroll to position [414, 0]
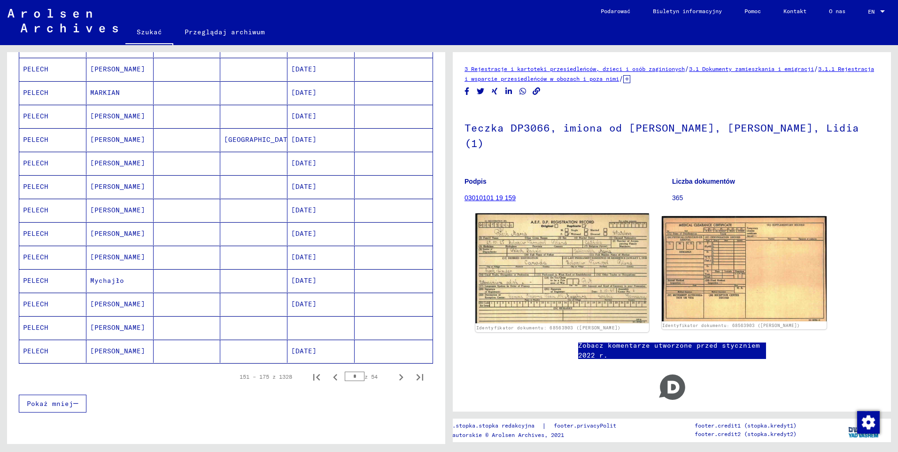
click at [590, 256] on img at bounding box center [561, 268] width 173 height 110
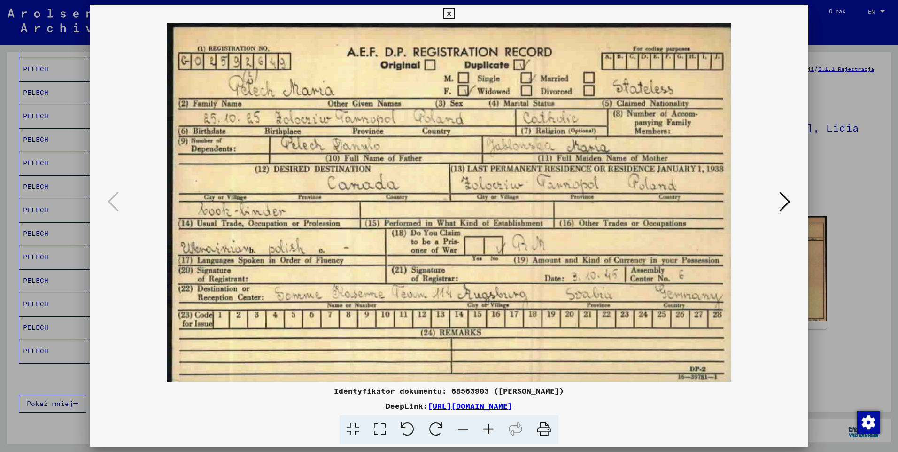
click at [444, 13] on icon at bounding box center [448, 13] width 11 height 11
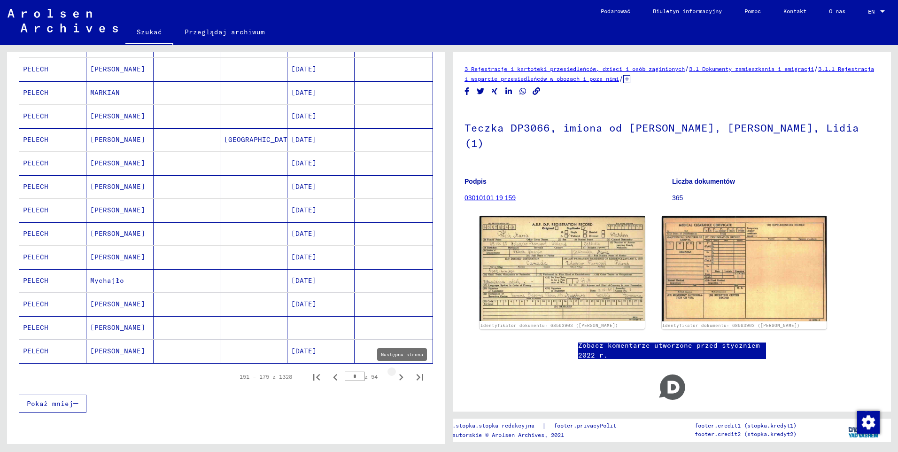
click at [395, 379] on icon "Następna strona" at bounding box center [401, 377] width 13 height 13
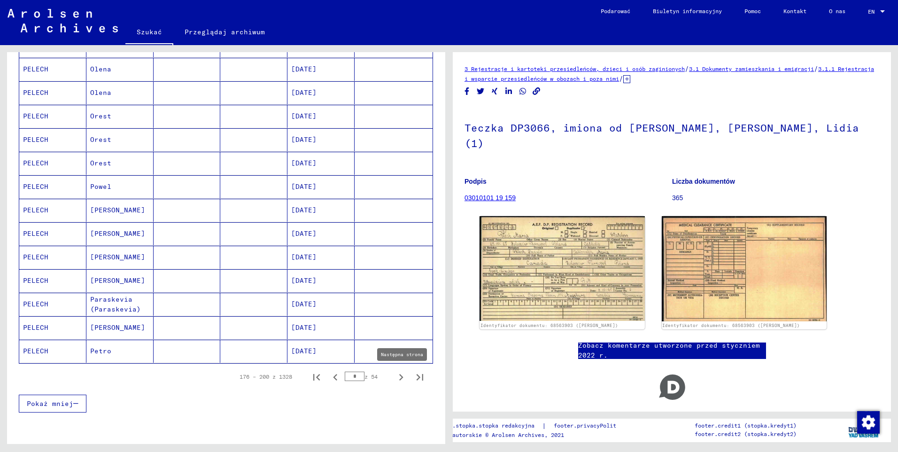
click at [395, 381] on icon "Następna strona" at bounding box center [401, 377] width 13 height 13
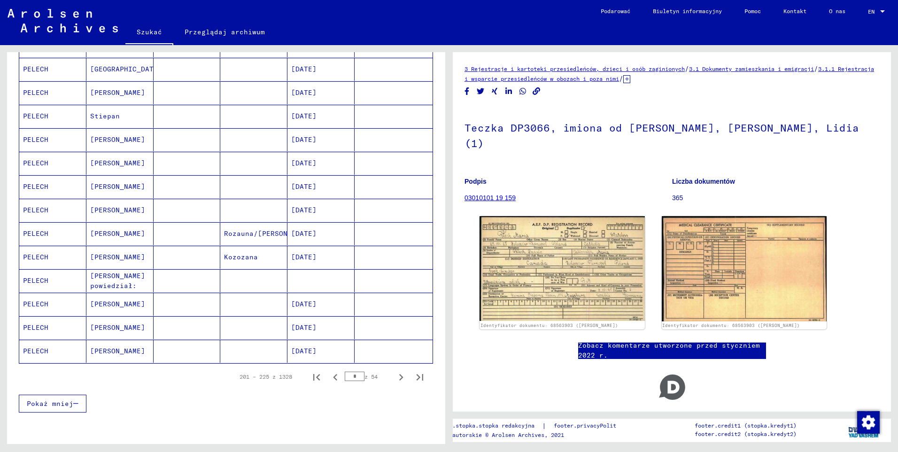
click at [395, 381] on icon "Następna strona" at bounding box center [401, 377] width 13 height 13
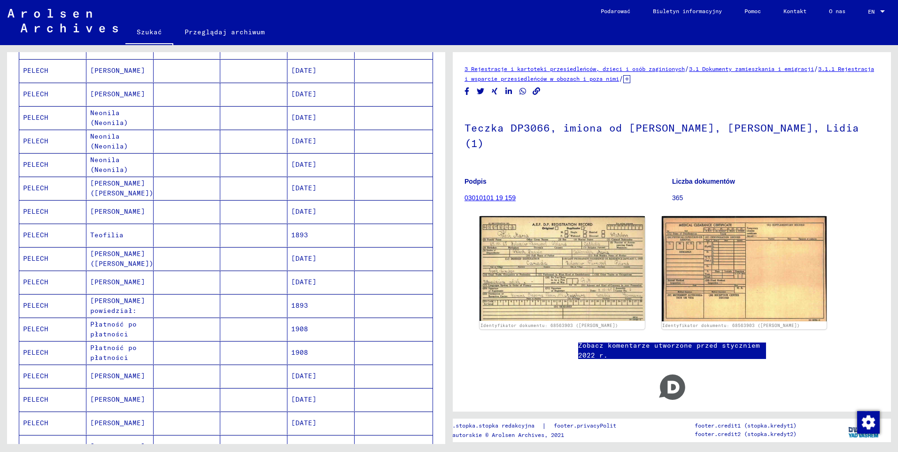
scroll to position [132, 0]
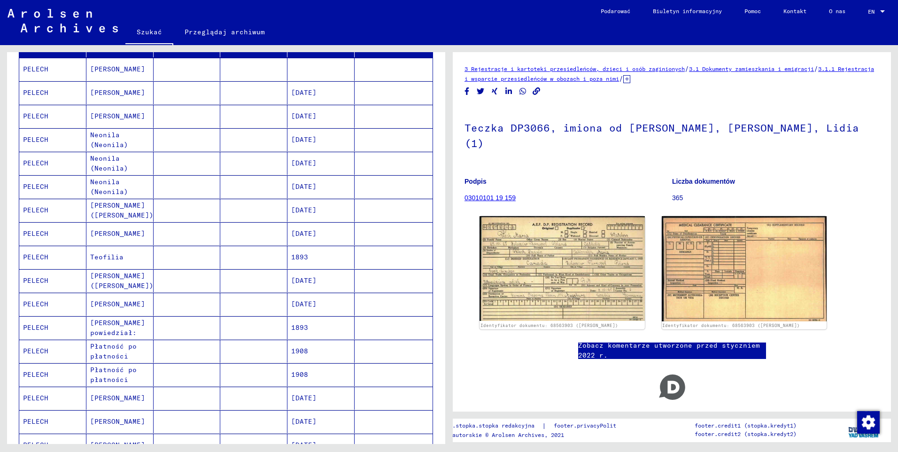
click at [43, 139] on mat-cell "PELECH" at bounding box center [52, 139] width 67 height 23
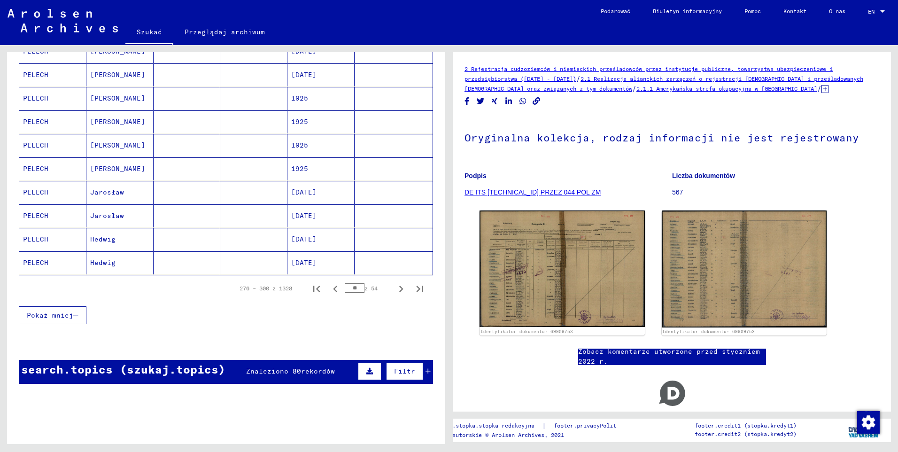
scroll to position [508, 0]
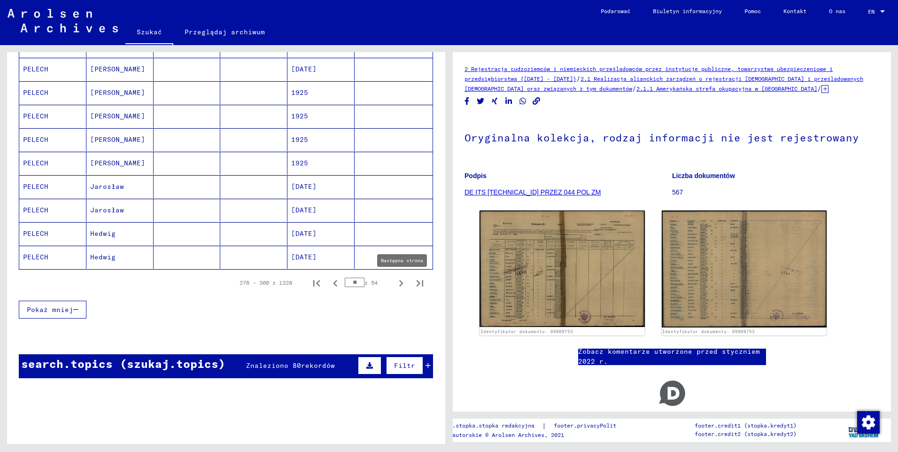
click at [395, 286] on icon "Następna strona" at bounding box center [401, 283] width 13 height 13
click at [395, 285] on icon "Następna strona" at bounding box center [401, 283] width 13 height 13
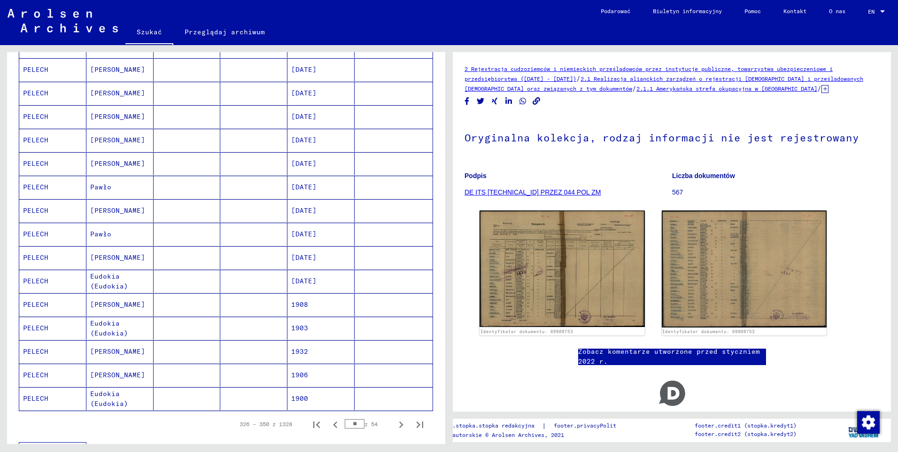
scroll to position [367, 0]
click at [399, 423] on icon "Następna strona" at bounding box center [401, 424] width 4 height 7
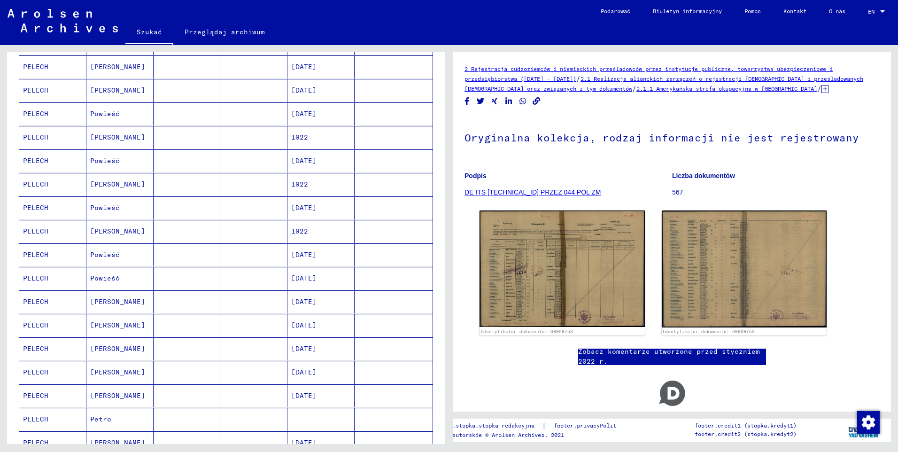
scroll to position [470, 0]
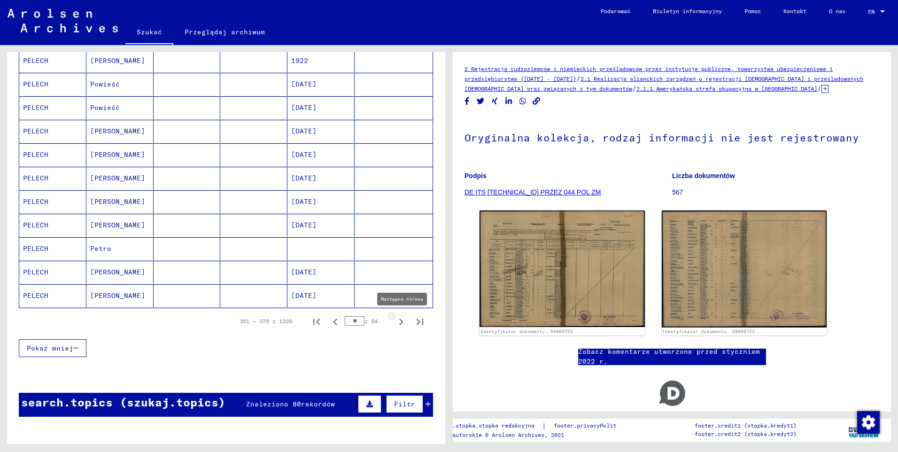
click at [399, 324] on icon "Następna strona" at bounding box center [401, 321] width 4 height 7
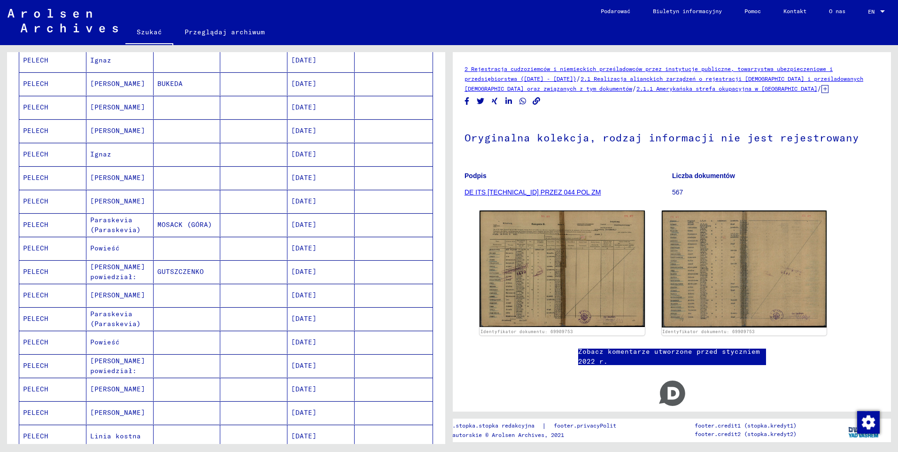
scroll to position [188, 0]
click at [43, 202] on mat-cell "PELECH" at bounding box center [52, 201] width 67 height 23
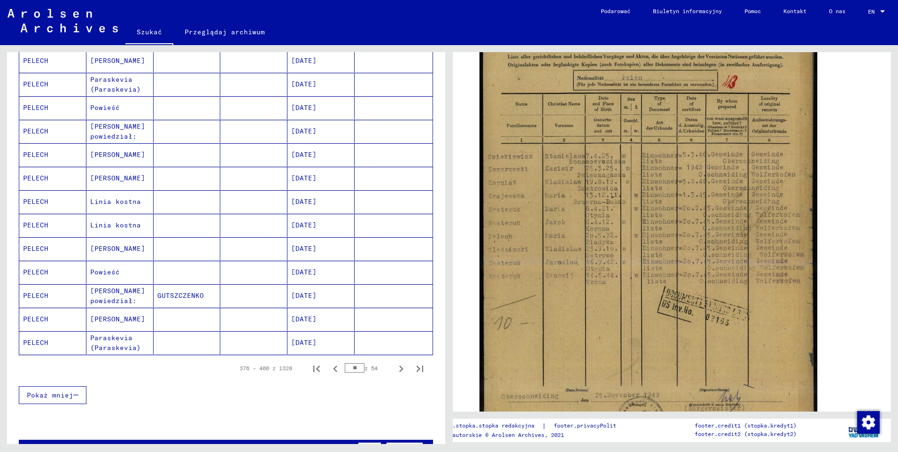
scroll to position [470, 0]
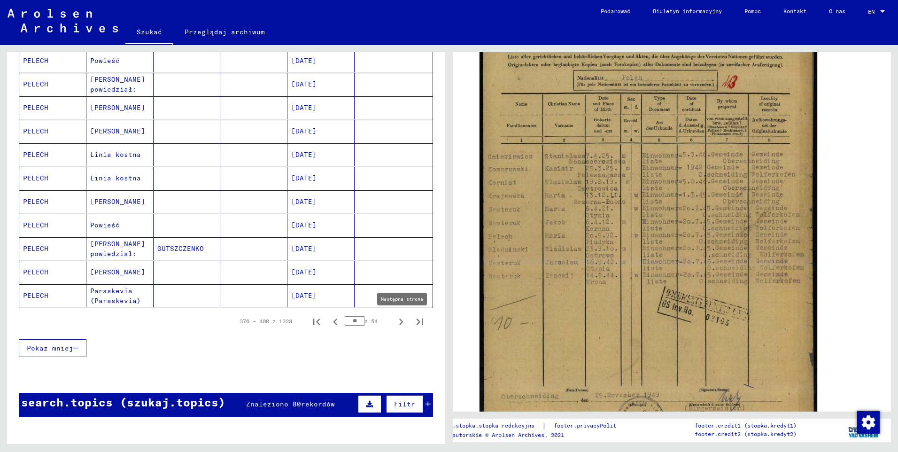
click at [395, 322] on icon "Następna strona" at bounding box center [401, 321] width 13 height 13
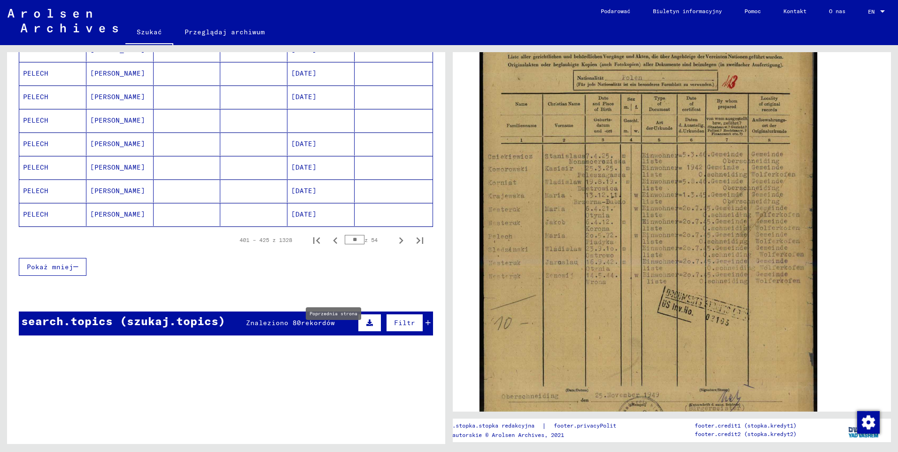
scroll to position [564, 0]
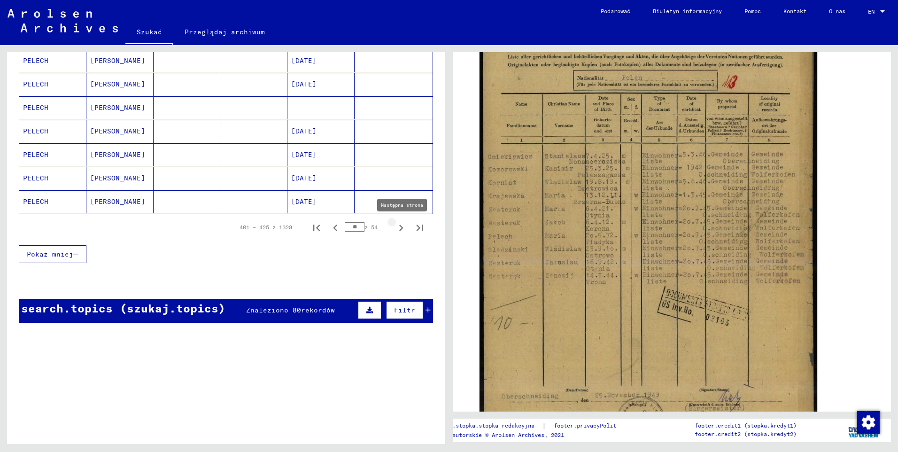
click at [399, 229] on icon "Następna strona" at bounding box center [401, 228] width 4 height 7
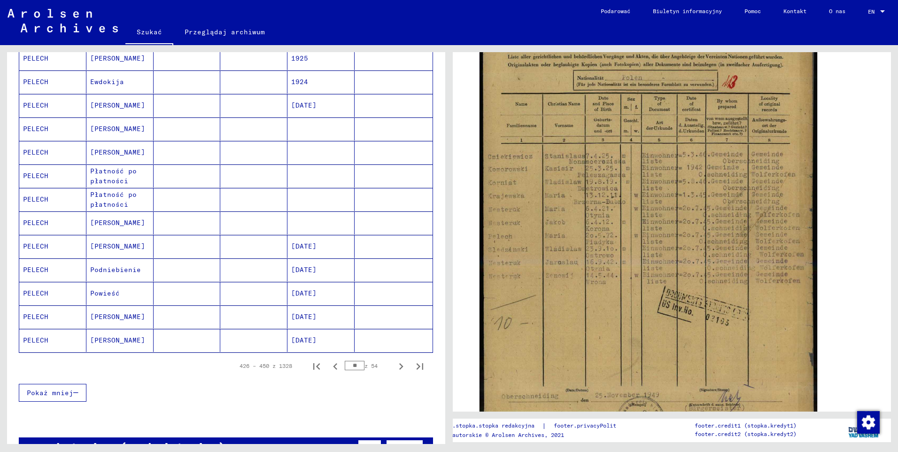
scroll to position [423, 0]
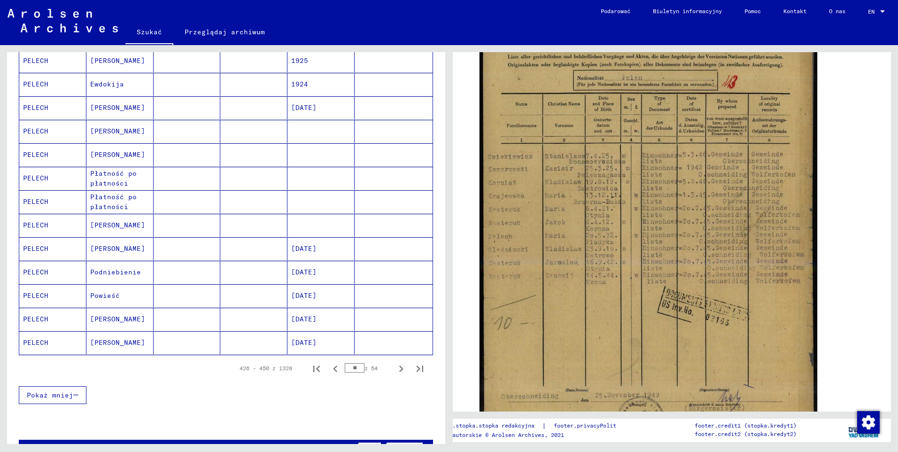
click at [40, 229] on mat-cell "PELECH" at bounding box center [52, 225] width 67 height 23
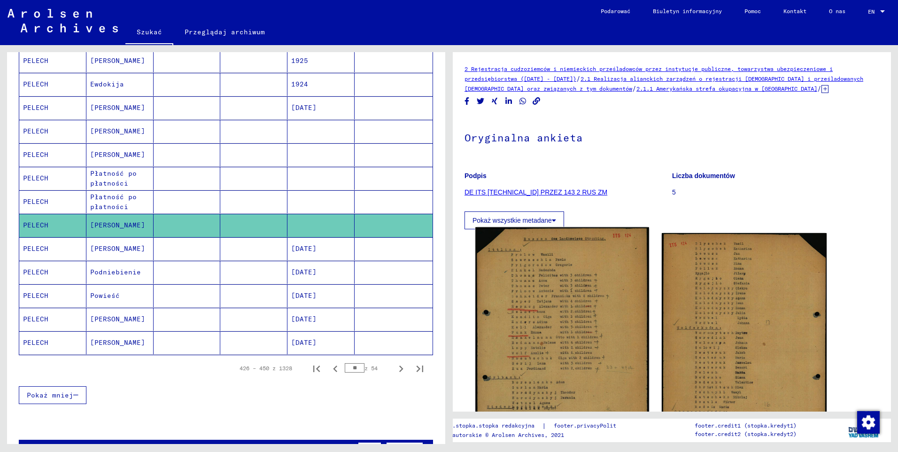
click at [570, 274] on img at bounding box center [561, 346] width 173 height 238
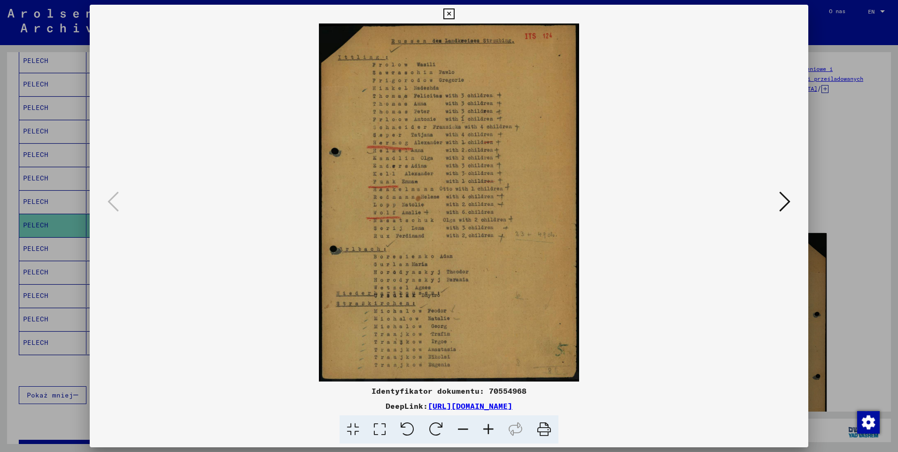
click at [783, 209] on icon at bounding box center [784, 201] width 11 height 23
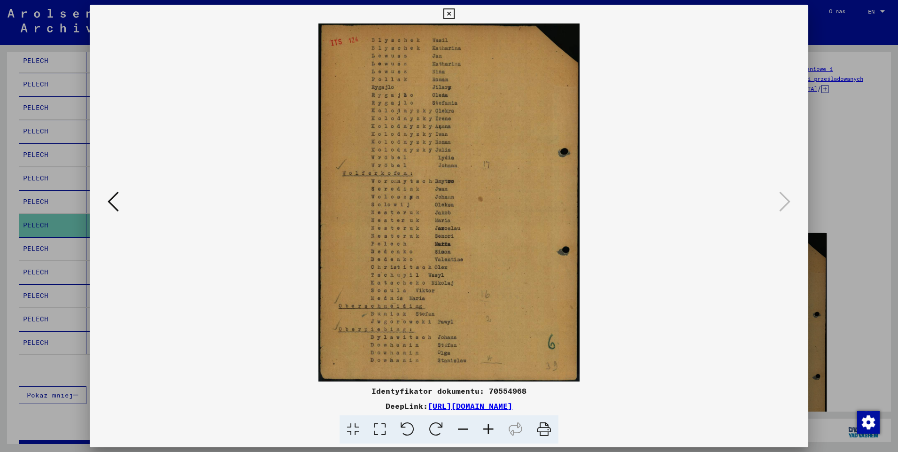
click at [453, 14] on icon at bounding box center [448, 13] width 11 height 11
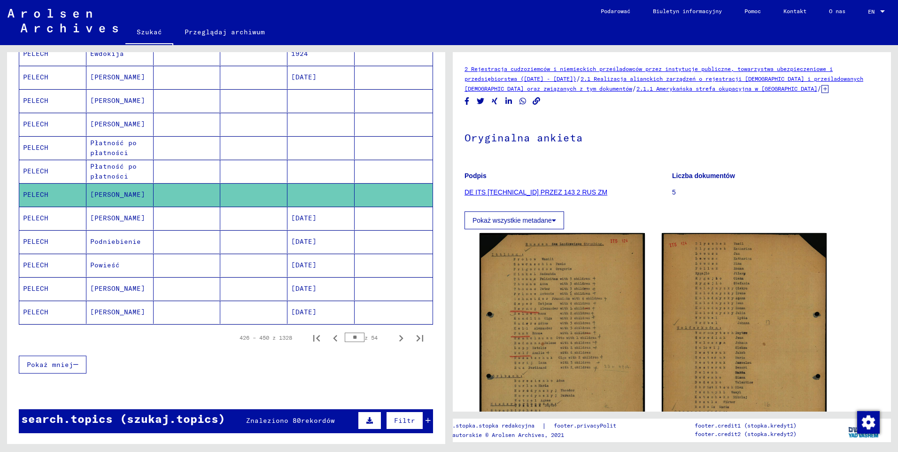
scroll to position [470, 0]
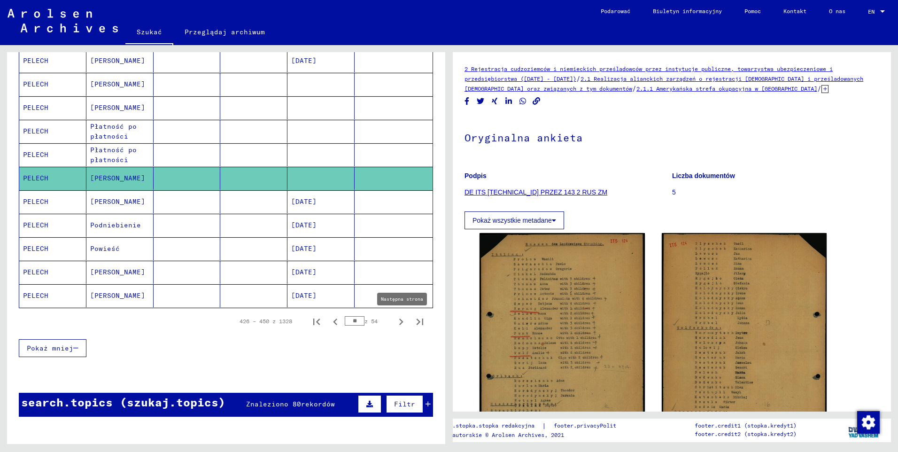
click at [396, 323] on icon "Następna strona" at bounding box center [401, 321] width 13 height 13
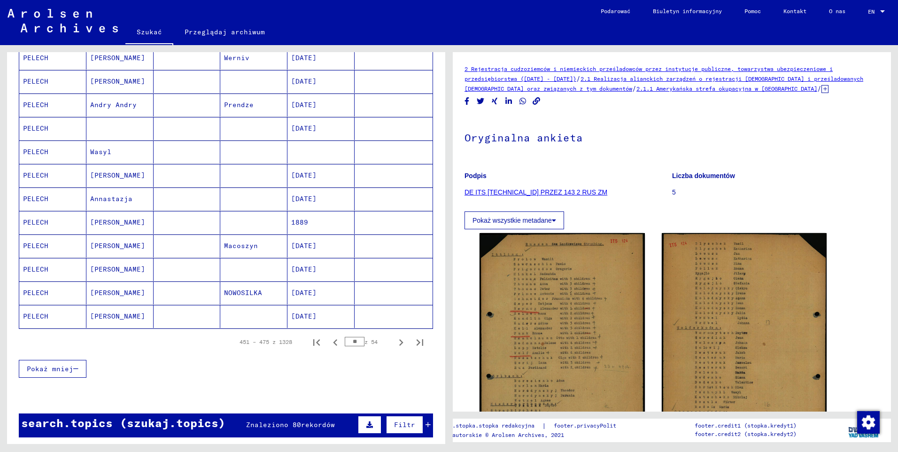
scroll to position [517, 0]
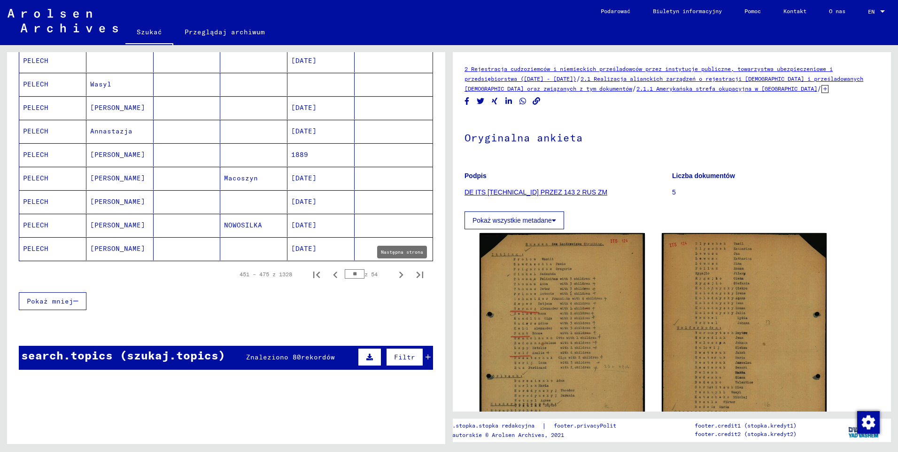
click at [399, 276] on icon "Następna strona" at bounding box center [401, 274] width 4 height 7
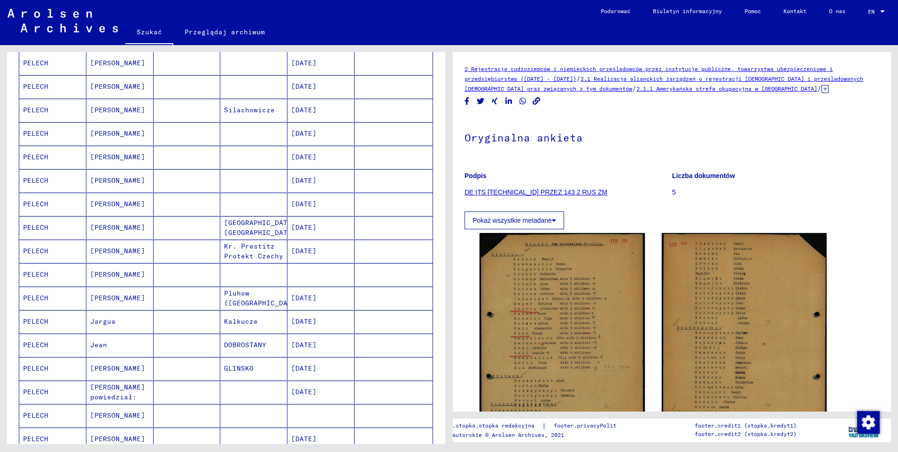
scroll to position [235, 0]
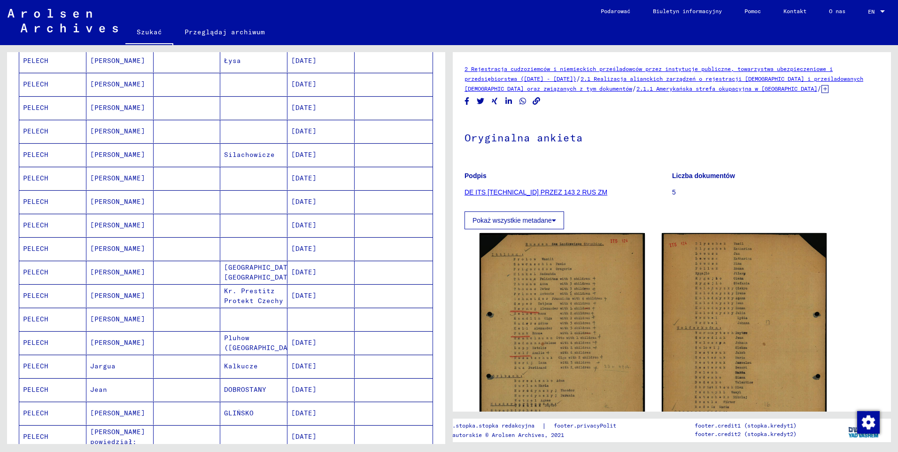
click at [38, 246] on mat-cell "PELECH" at bounding box center [52, 248] width 67 height 23
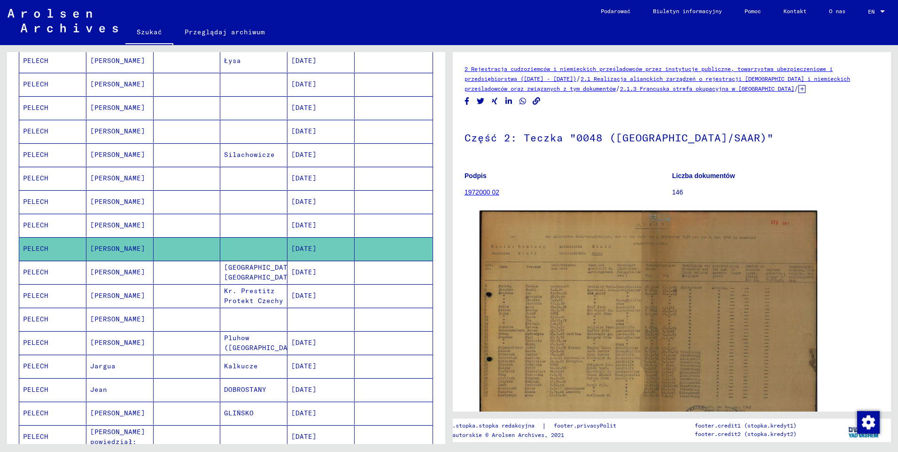
click at [44, 224] on mat-cell "PELECH" at bounding box center [52, 225] width 67 height 23
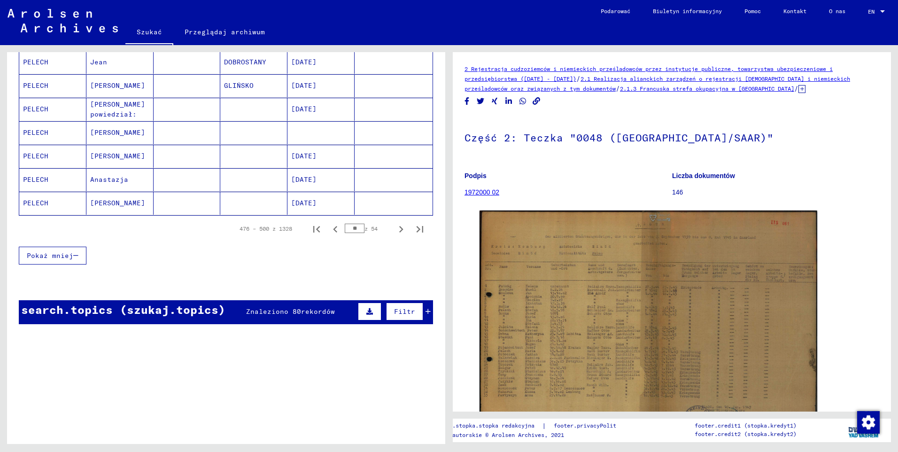
scroll to position [564, 0]
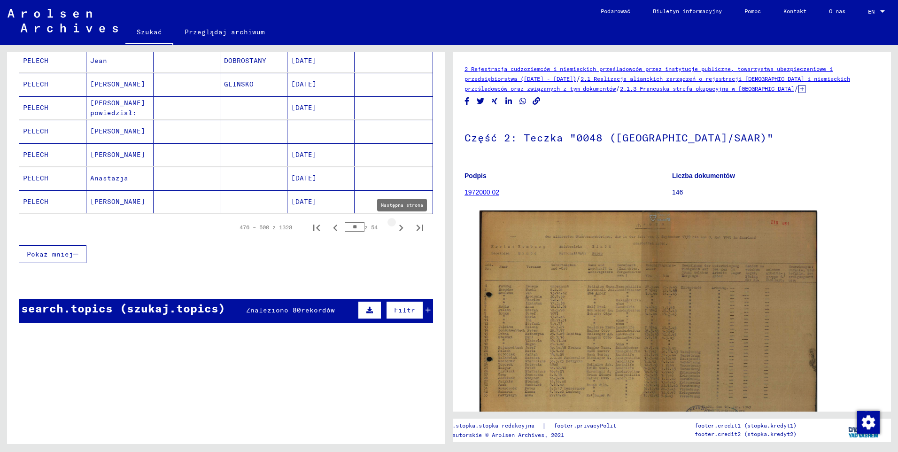
click at [396, 229] on icon "Następna strona" at bounding box center [401, 227] width 13 height 13
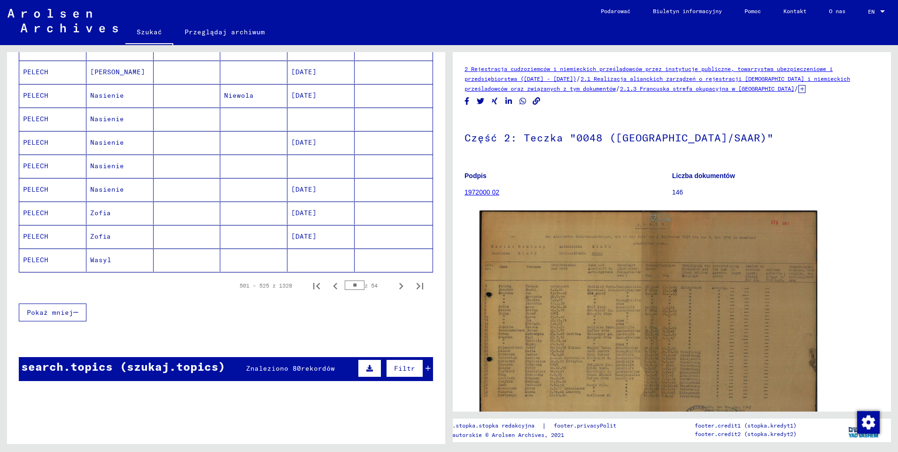
scroll to position [517, 0]
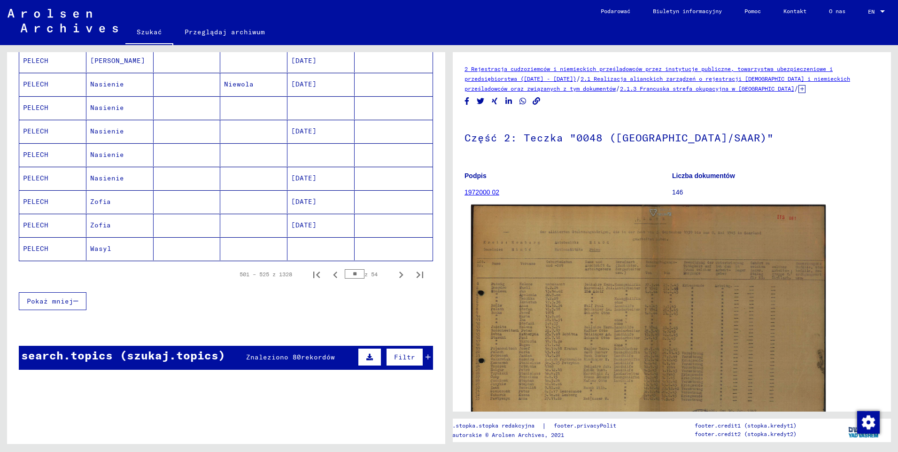
click at [569, 333] on img at bounding box center [648, 325] width 355 height 240
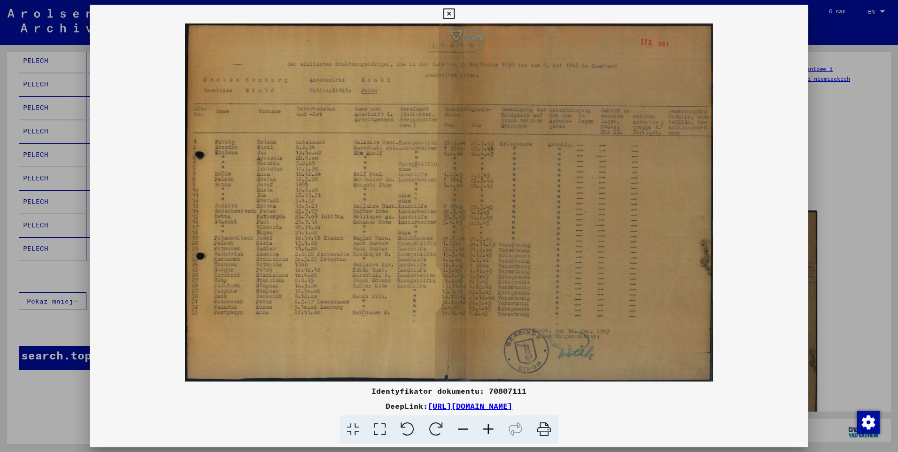
click at [451, 11] on icon at bounding box center [448, 13] width 11 height 11
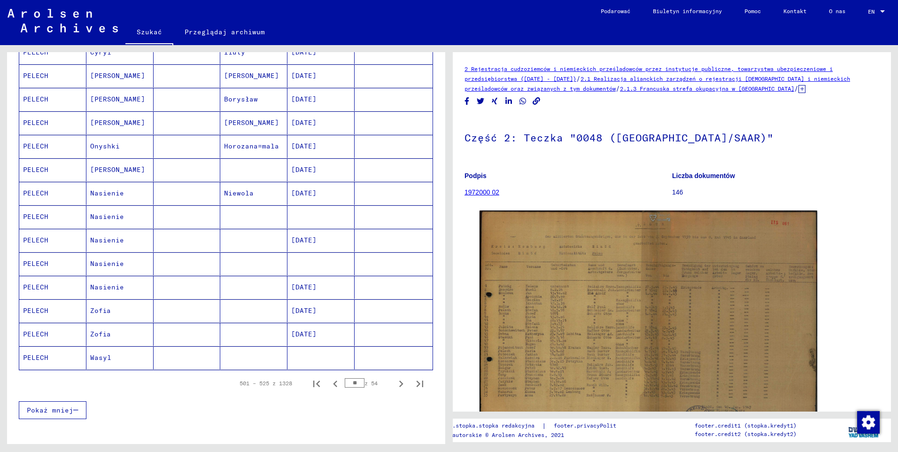
scroll to position [470, 0]
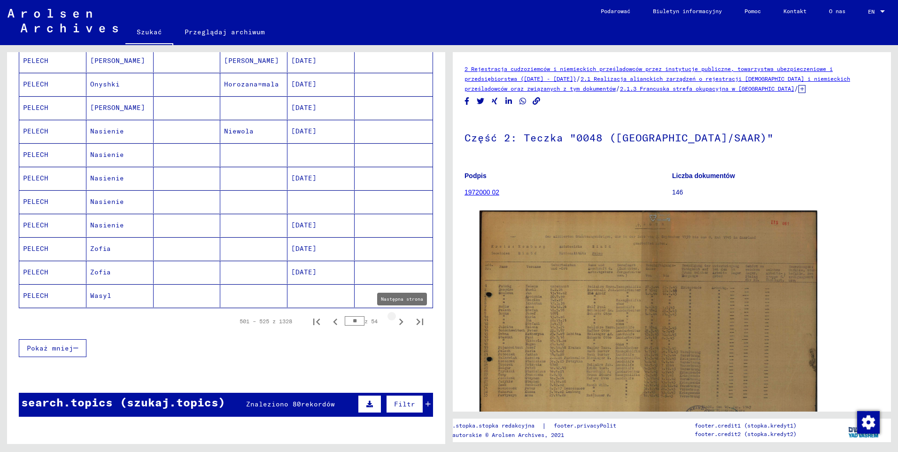
click at [399, 324] on icon "Następna strona" at bounding box center [401, 321] width 4 height 7
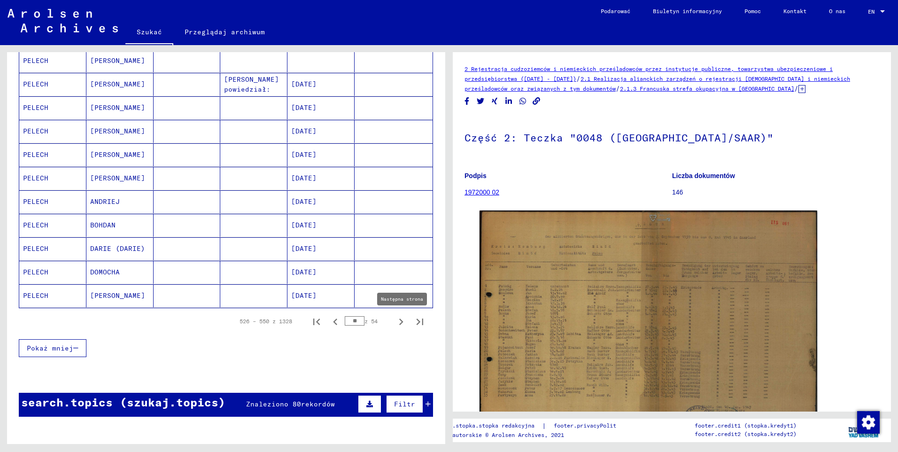
click at [399, 319] on icon "Następna strona" at bounding box center [401, 321] width 4 height 7
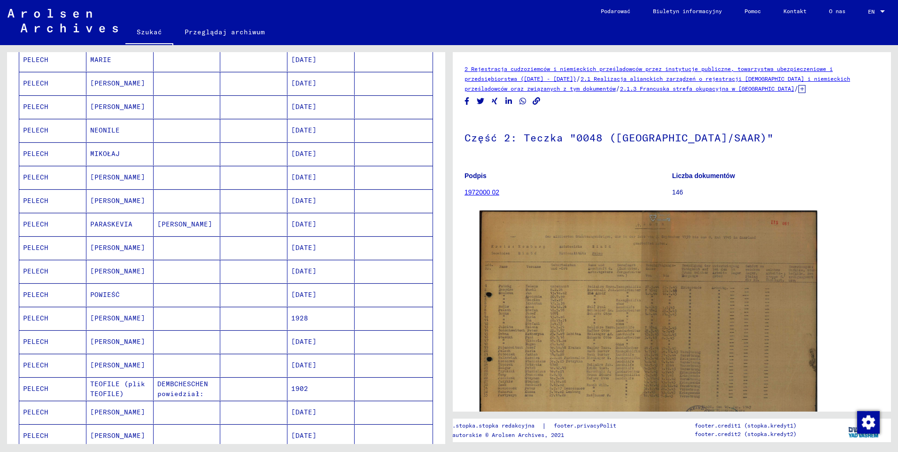
scroll to position [329, 0]
click at [48, 202] on mat-cell "PELECH" at bounding box center [52, 201] width 67 height 23
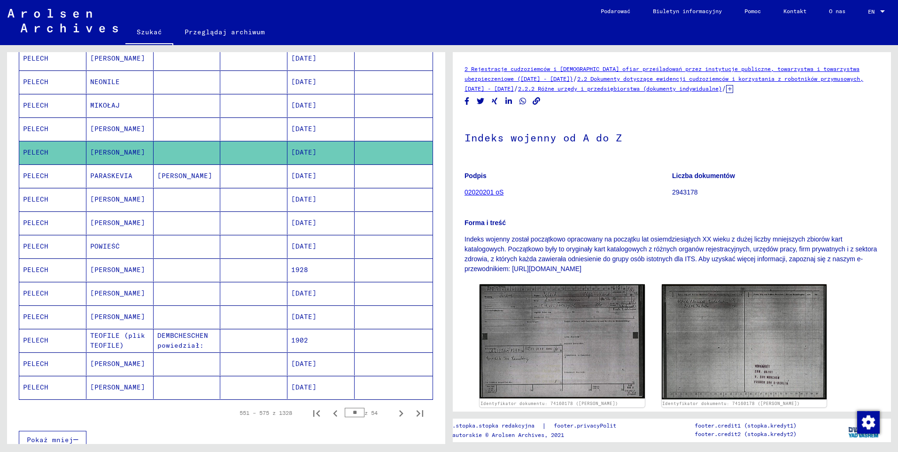
scroll to position [564, 0]
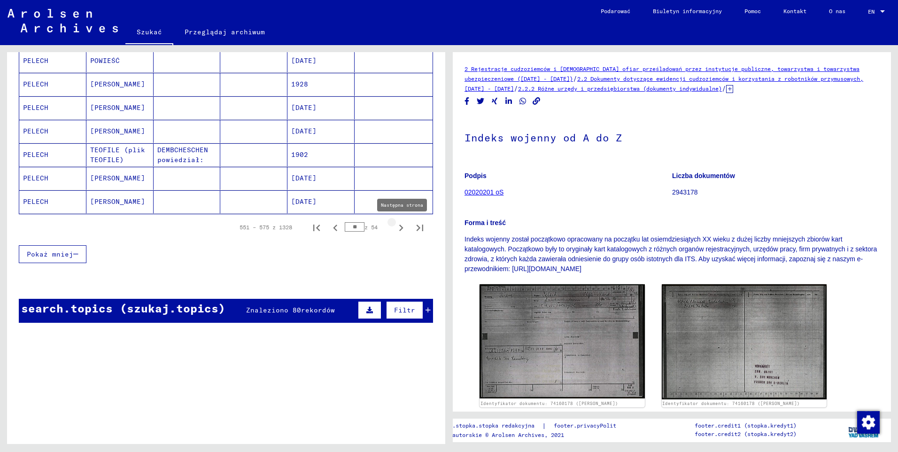
click at [395, 227] on icon "Następna strona" at bounding box center [401, 227] width 13 height 13
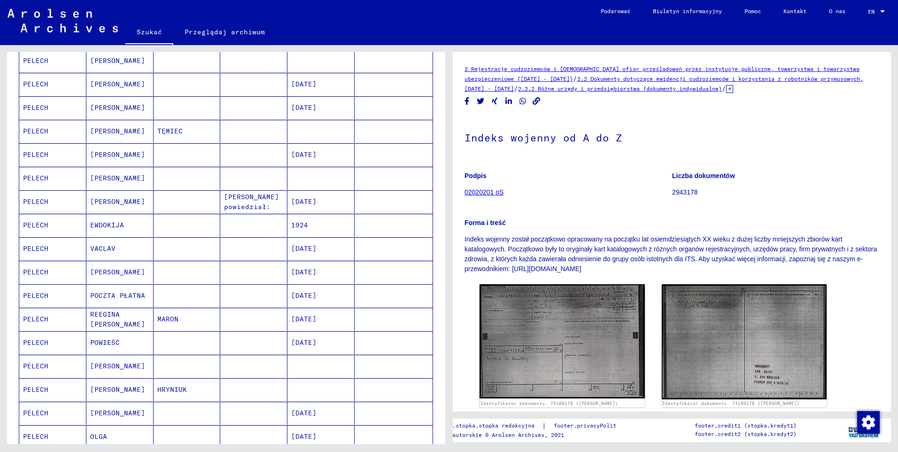
scroll to position [188, 0]
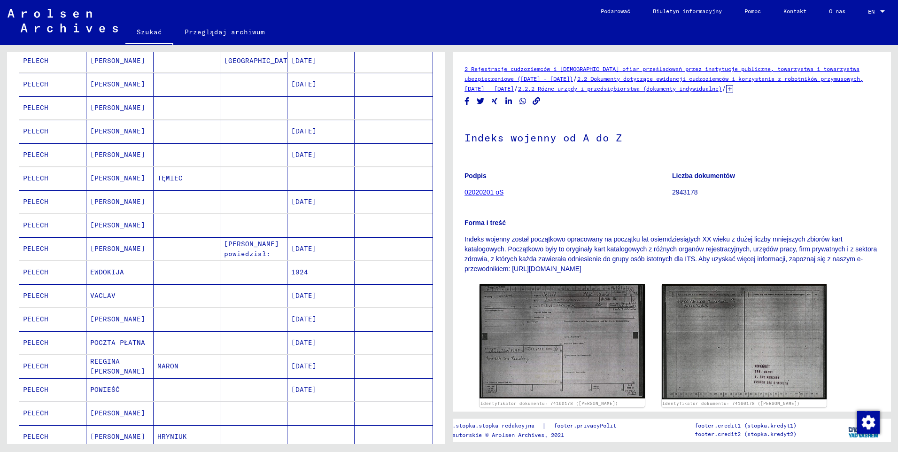
click at [39, 178] on mat-cell "PELECH" at bounding box center [52, 178] width 67 height 23
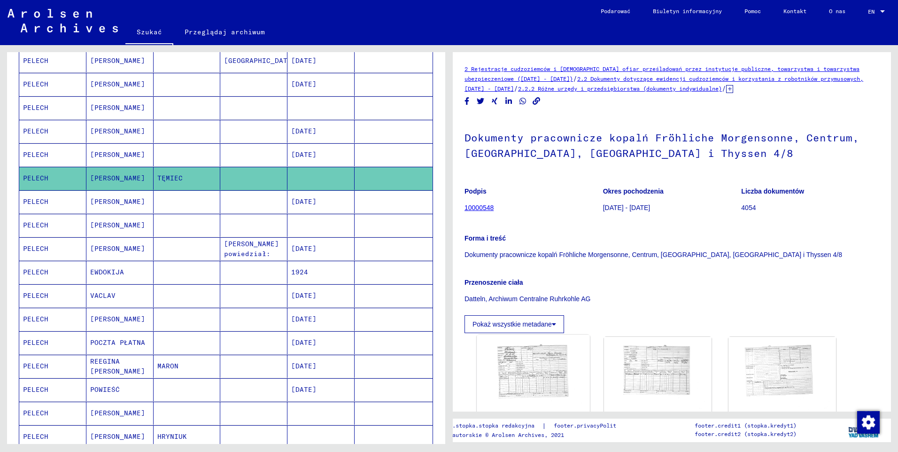
click at [528, 353] on img at bounding box center [533, 376] width 113 height 82
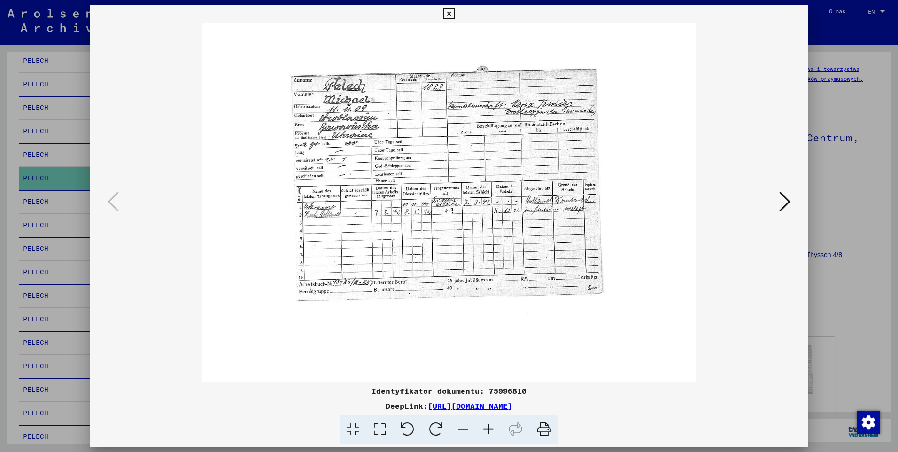
click at [783, 202] on icon at bounding box center [784, 201] width 11 height 23
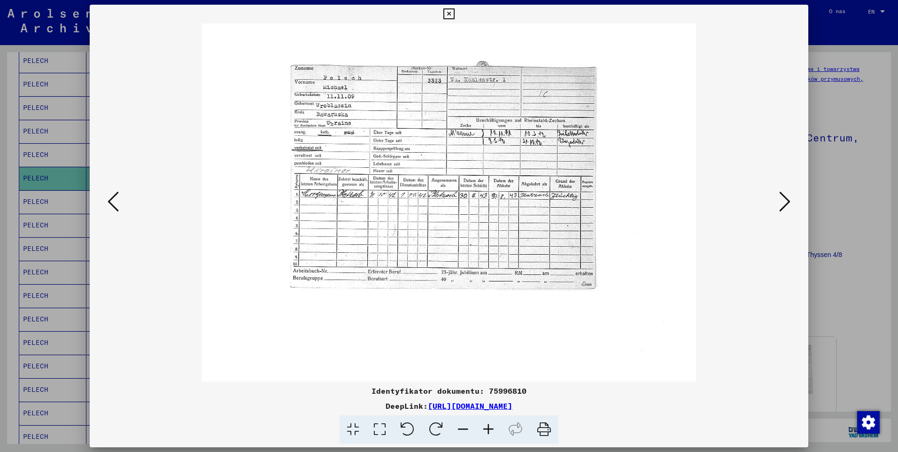
click at [783, 202] on icon at bounding box center [784, 201] width 11 height 23
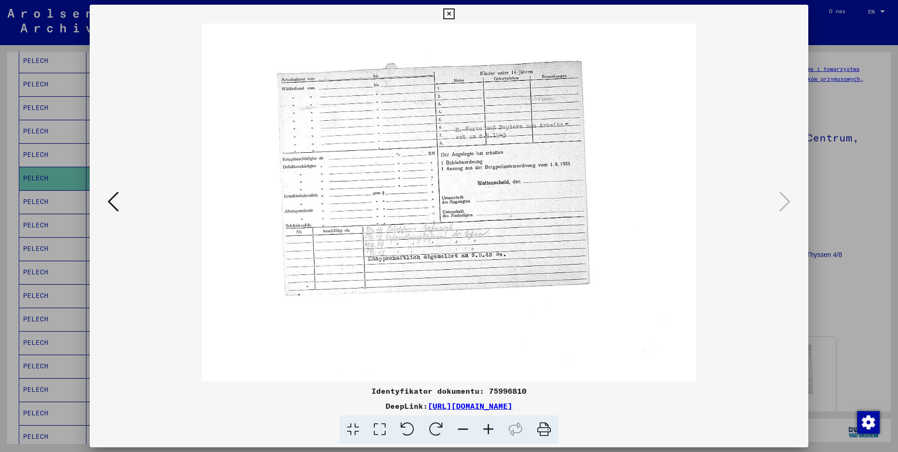
click at [450, 17] on icon at bounding box center [448, 13] width 11 height 11
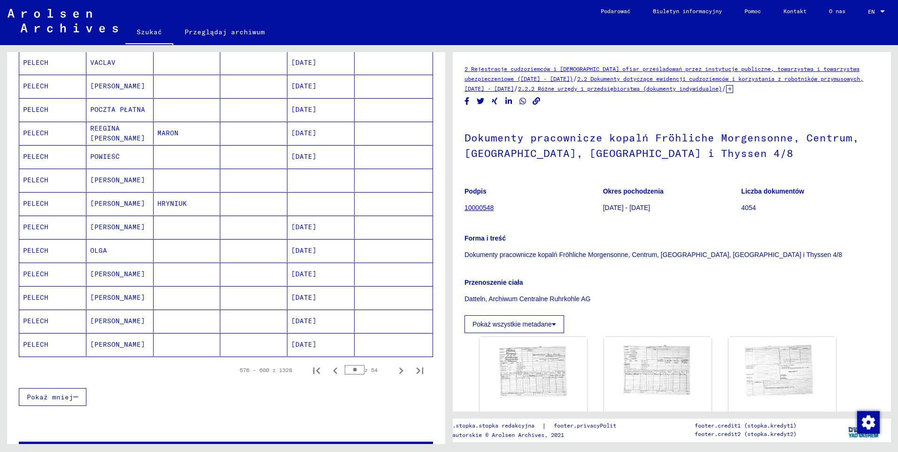
scroll to position [423, 0]
click at [42, 248] on mat-cell "PELECH" at bounding box center [52, 248] width 67 height 23
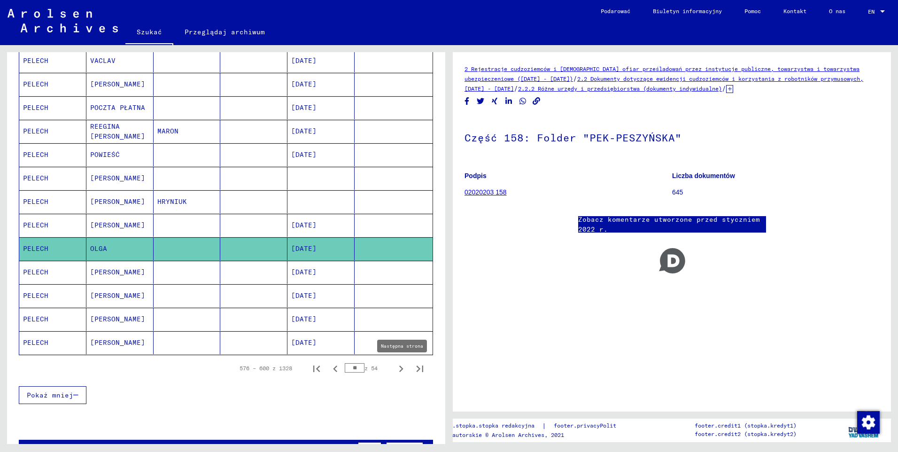
click at [395, 369] on icon "Następna strona" at bounding box center [401, 368] width 13 height 13
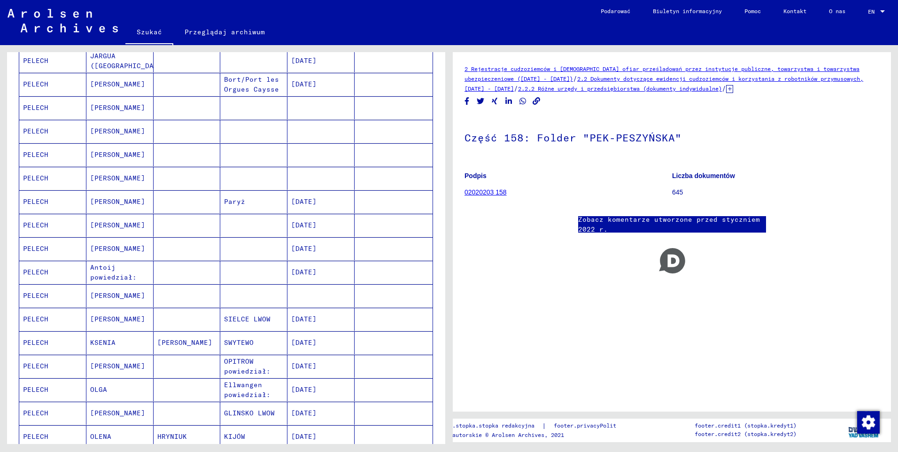
scroll to position [235, 0]
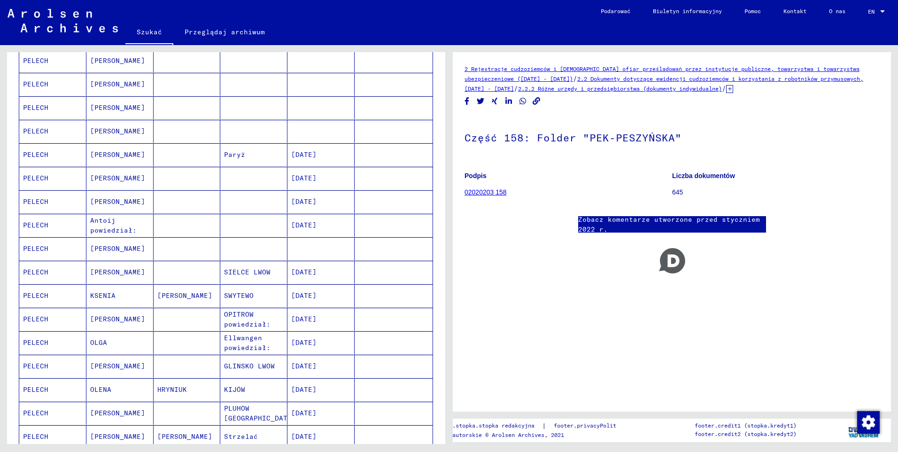
click at [40, 251] on mat-cell "PELECH" at bounding box center [52, 248] width 67 height 23
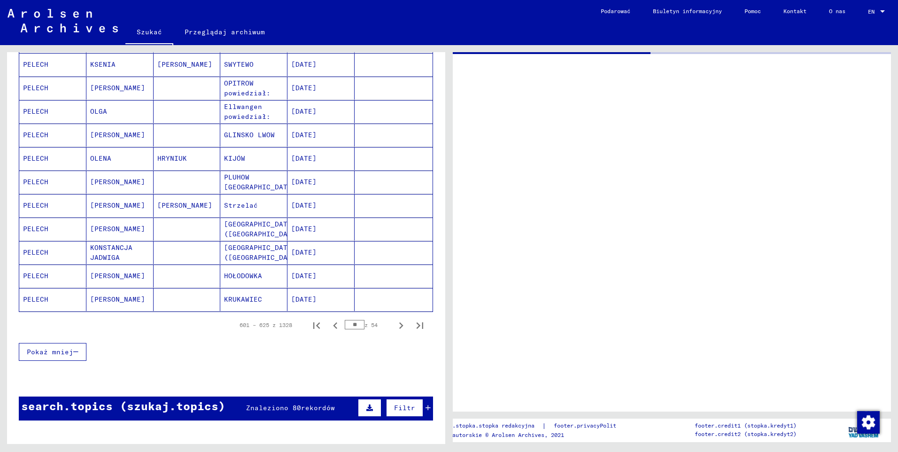
scroll to position [470, 0]
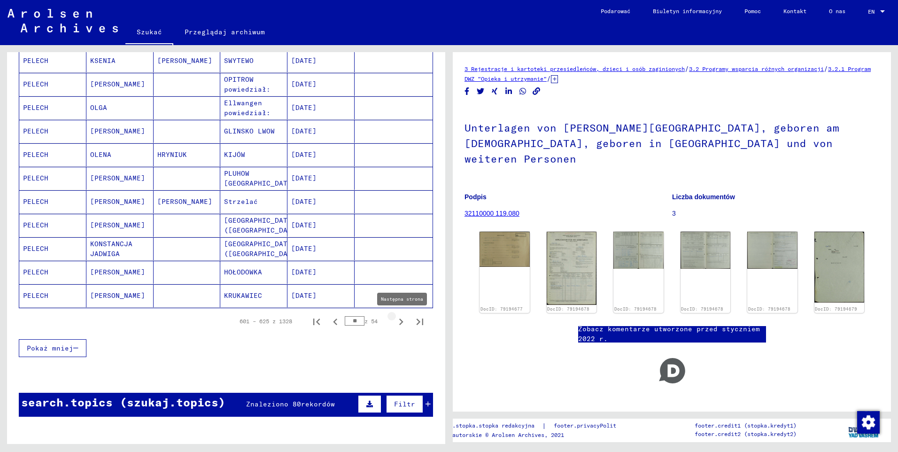
click at [395, 321] on icon "Następna strona" at bounding box center [401, 321] width 13 height 13
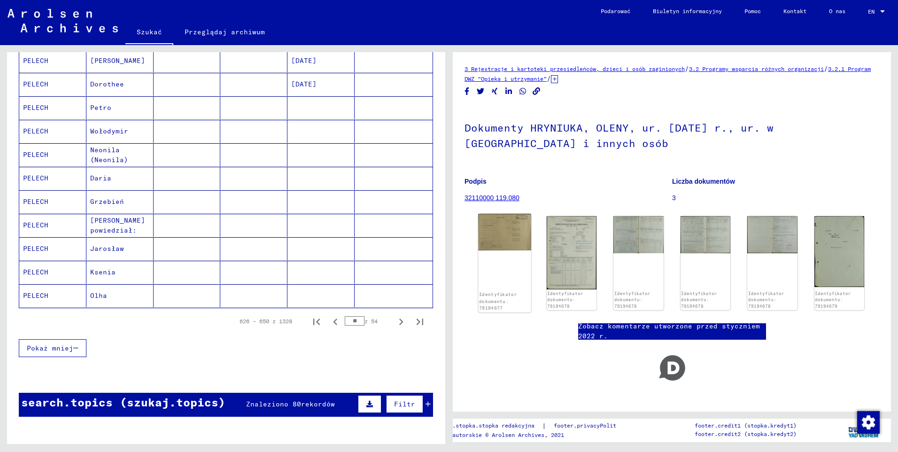
click at [499, 238] on img at bounding box center [504, 232] width 53 height 37
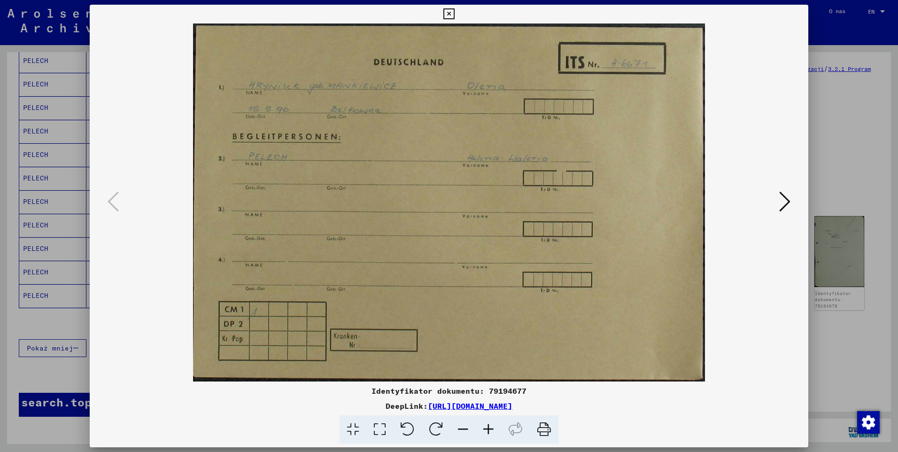
click at [784, 199] on icon at bounding box center [784, 201] width 11 height 23
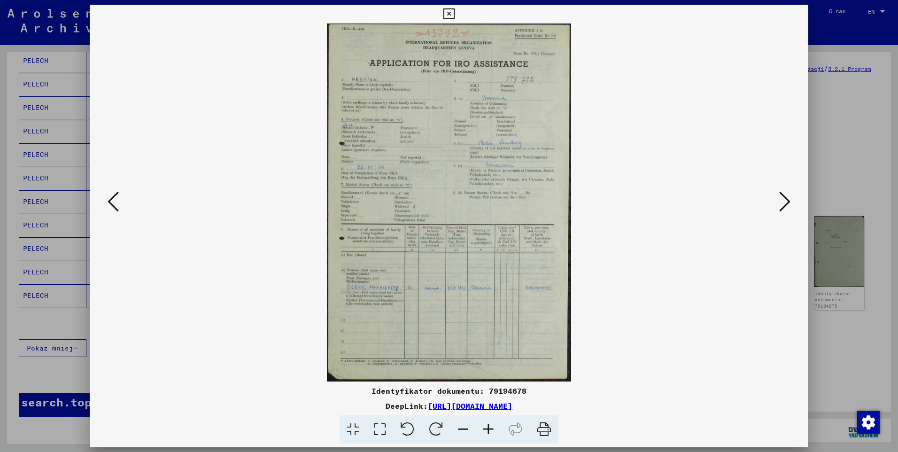
click at [491, 427] on icon at bounding box center [488, 429] width 25 height 29
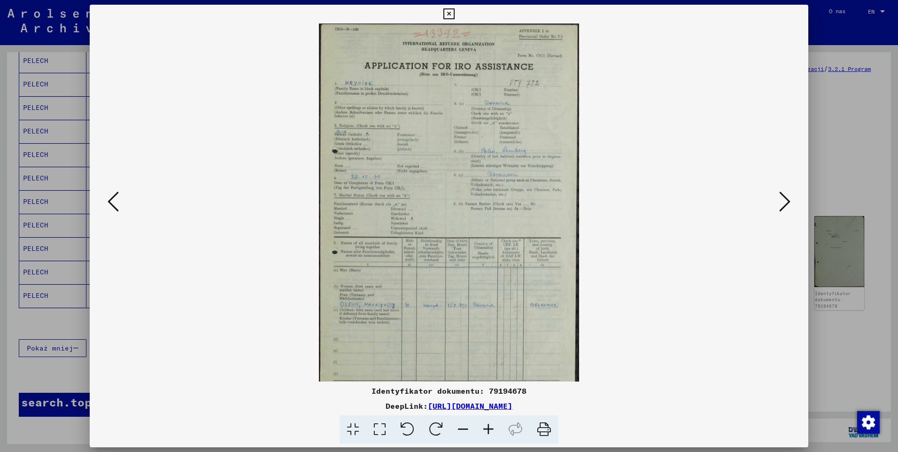
click at [491, 427] on icon at bounding box center [488, 429] width 25 height 29
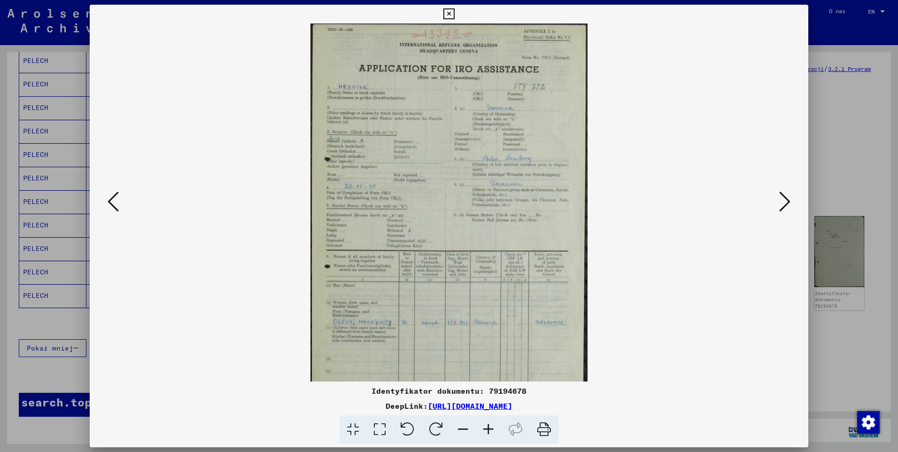
click at [491, 427] on icon at bounding box center [488, 429] width 25 height 29
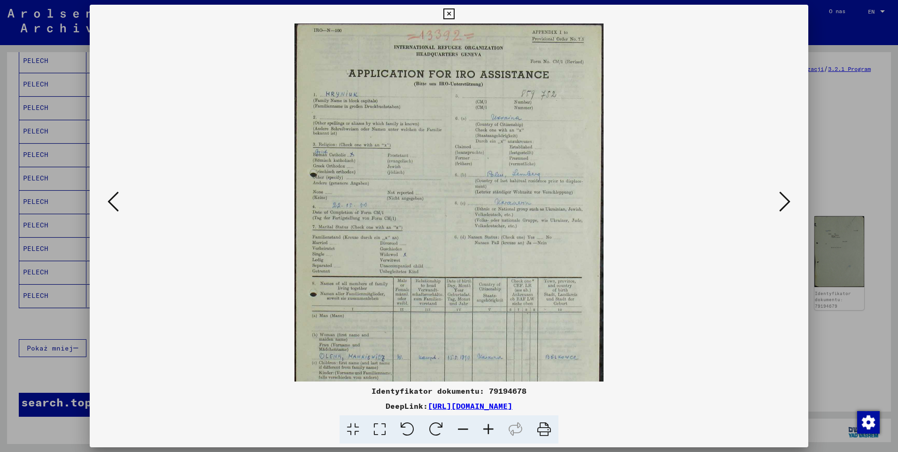
click at [491, 427] on icon at bounding box center [488, 429] width 25 height 29
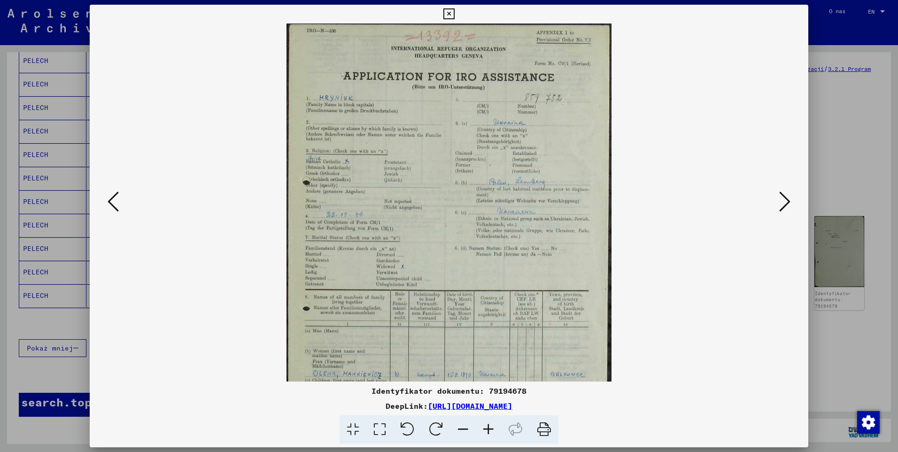
click at [491, 427] on icon at bounding box center [488, 429] width 25 height 29
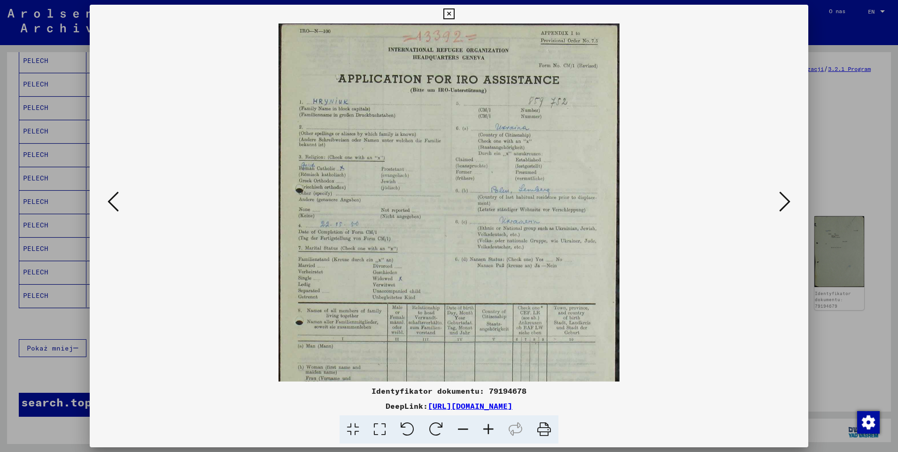
click at [491, 427] on icon at bounding box center [488, 429] width 25 height 29
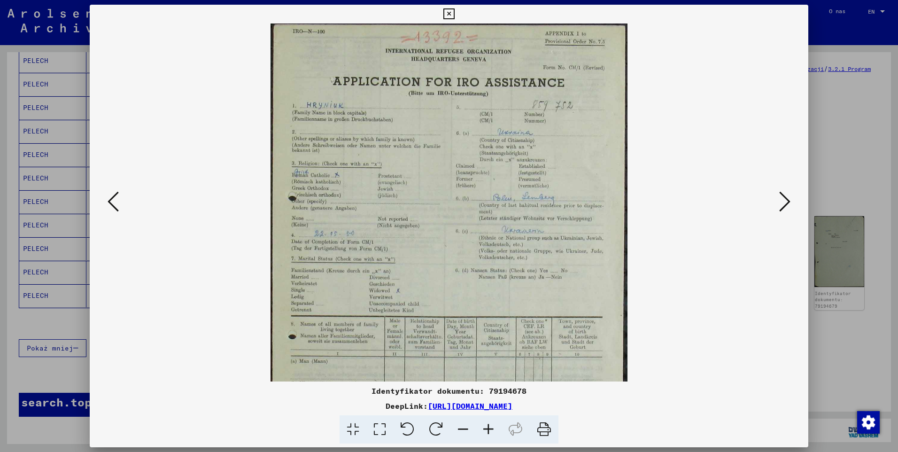
click at [491, 427] on icon at bounding box center [488, 429] width 25 height 29
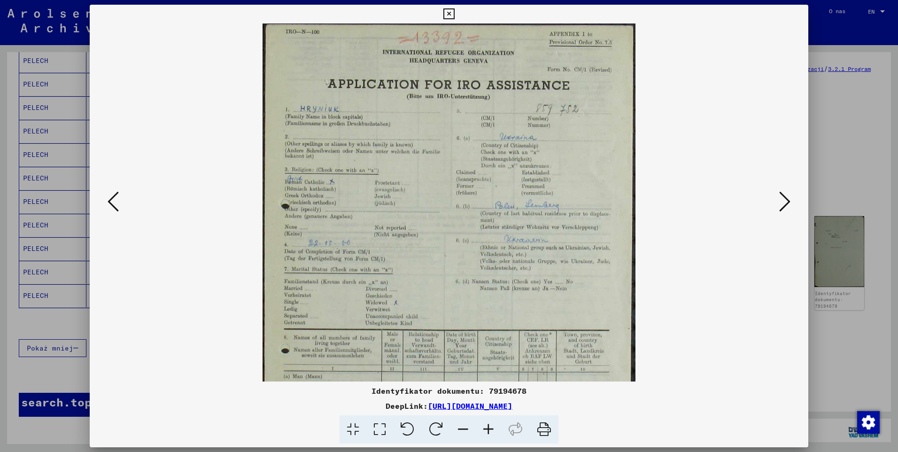
click at [491, 427] on icon at bounding box center [488, 429] width 25 height 29
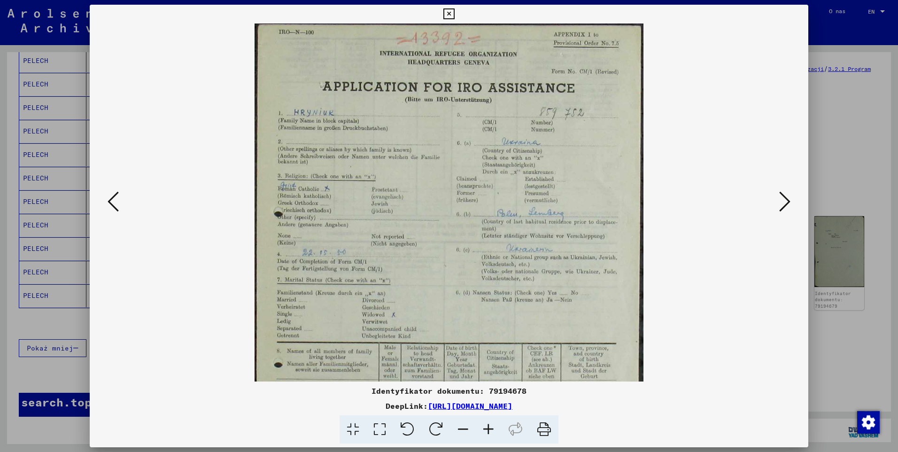
click at [491, 428] on icon at bounding box center [488, 429] width 25 height 29
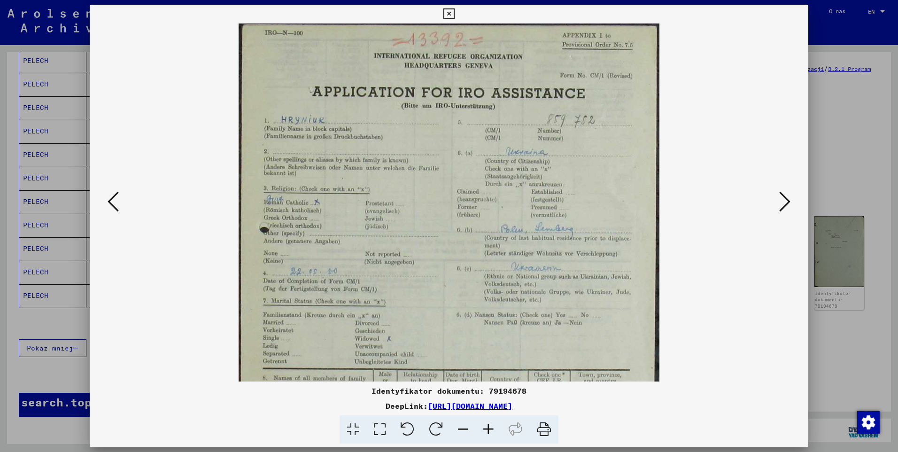
click at [491, 428] on icon at bounding box center [488, 429] width 25 height 29
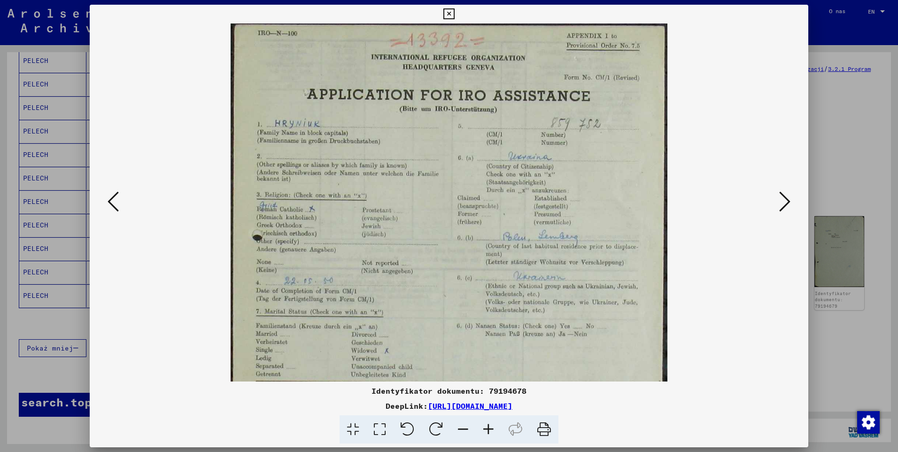
click at [491, 428] on icon at bounding box center [488, 429] width 25 height 29
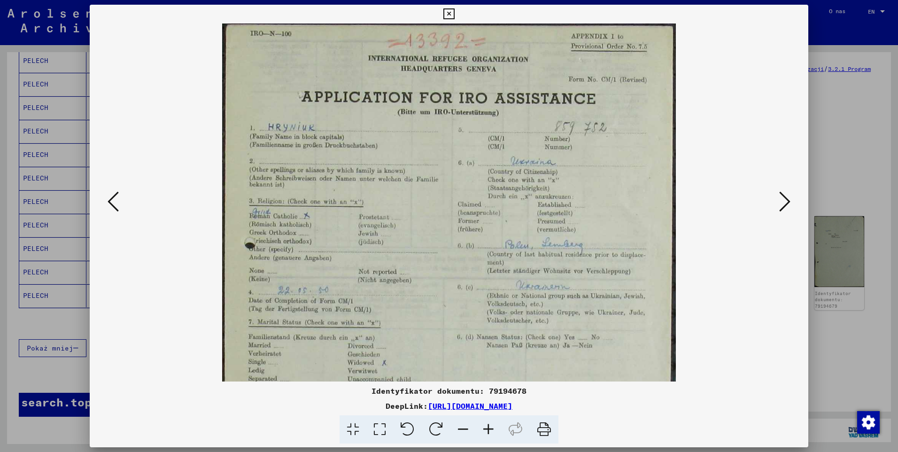
click at [491, 428] on icon at bounding box center [488, 429] width 25 height 29
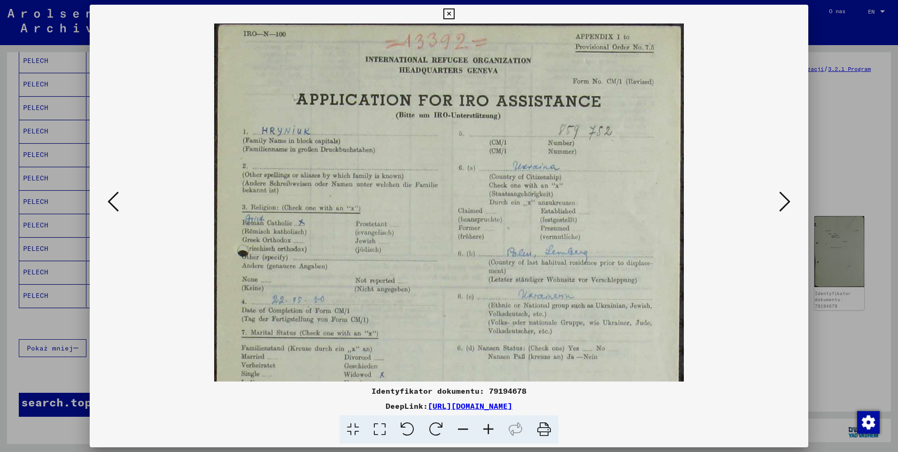
click at [491, 428] on icon at bounding box center [488, 429] width 25 height 29
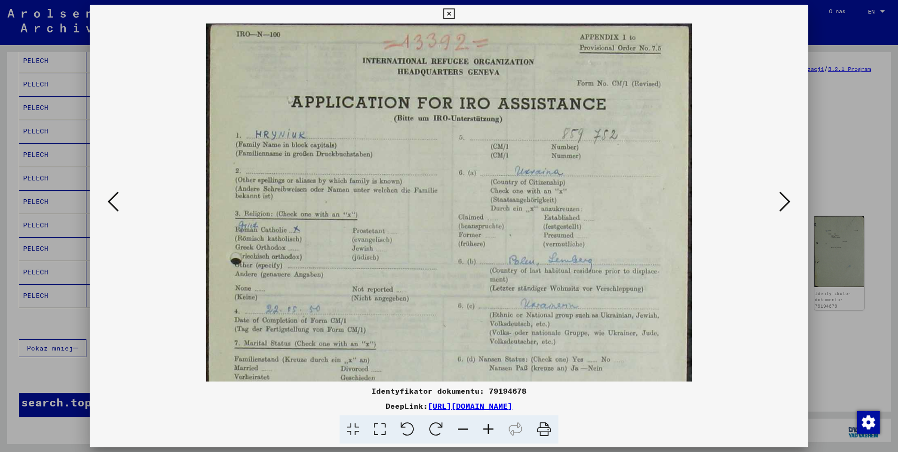
click at [491, 428] on icon at bounding box center [488, 429] width 25 height 29
click at [492, 428] on icon at bounding box center [488, 429] width 25 height 29
click at [492, 427] on icon at bounding box center [488, 429] width 25 height 29
click at [788, 204] on icon at bounding box center [784, 201] width 11 height 23
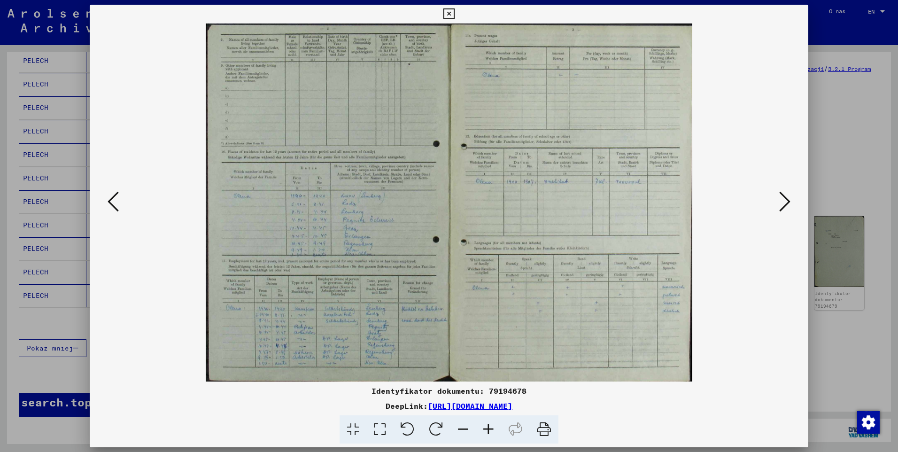
click at [788, 204] on icon at bounding box center [784, 201] width 11 height 23
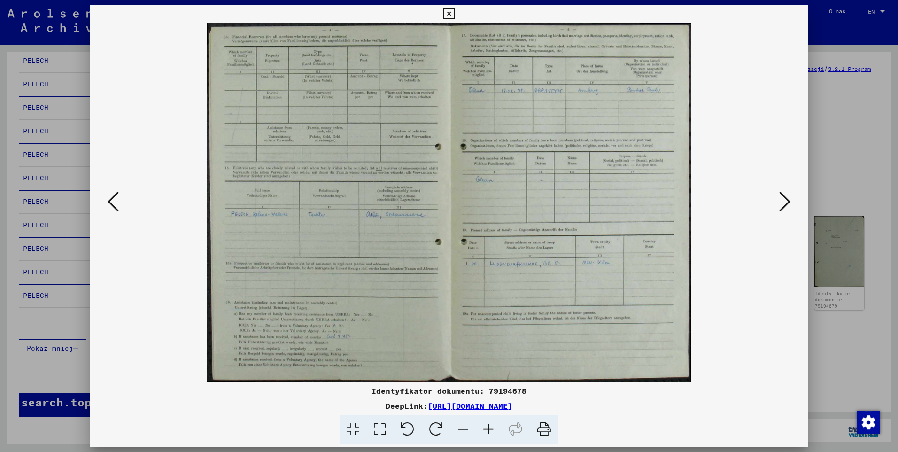
click at [788, 204] on icon at bounding box center [784, 201] width 11 height 23
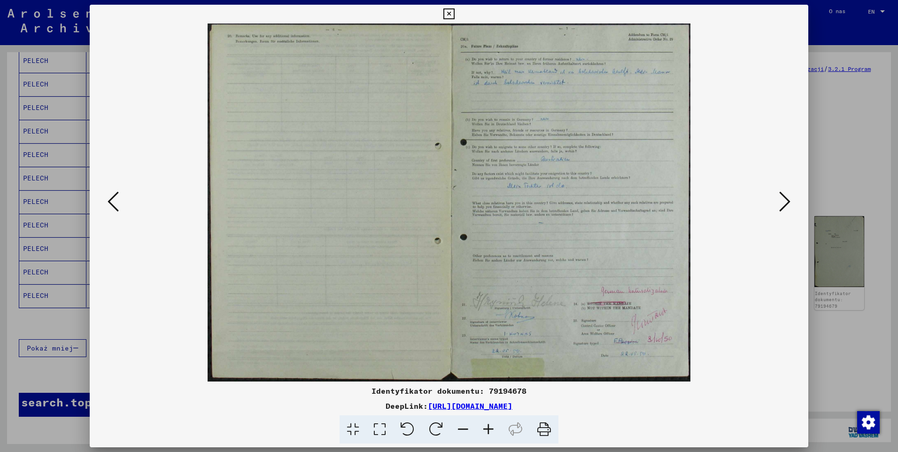
click at [788, 203] on icon at bounding box center [784, 201] width 11 height 23
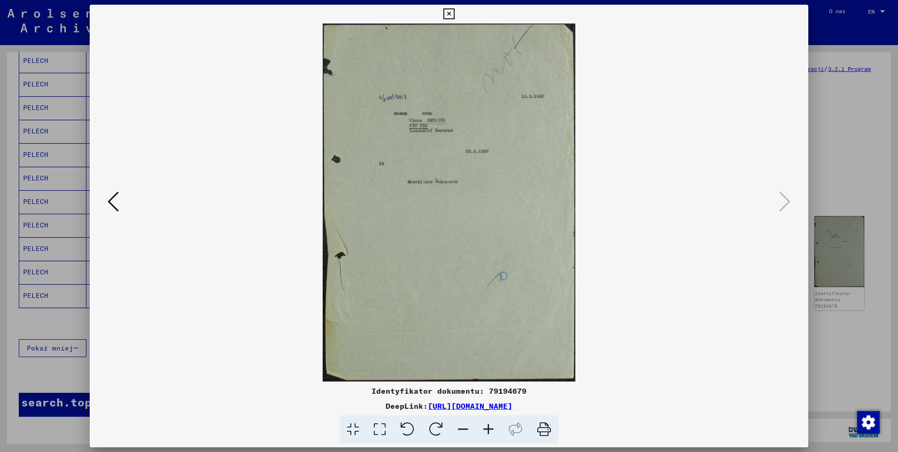
click at [445, 14] on icon at bounding box center [448, 13] width 11 height 11
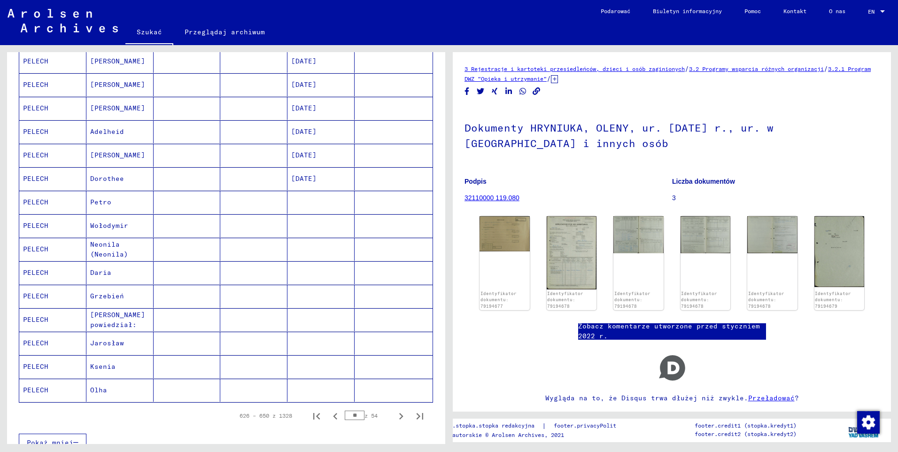
scroll to position [376, 0]
click at [395, 416] on icon "Następna strona" at bounding box center [401, 415] width 13 height 13
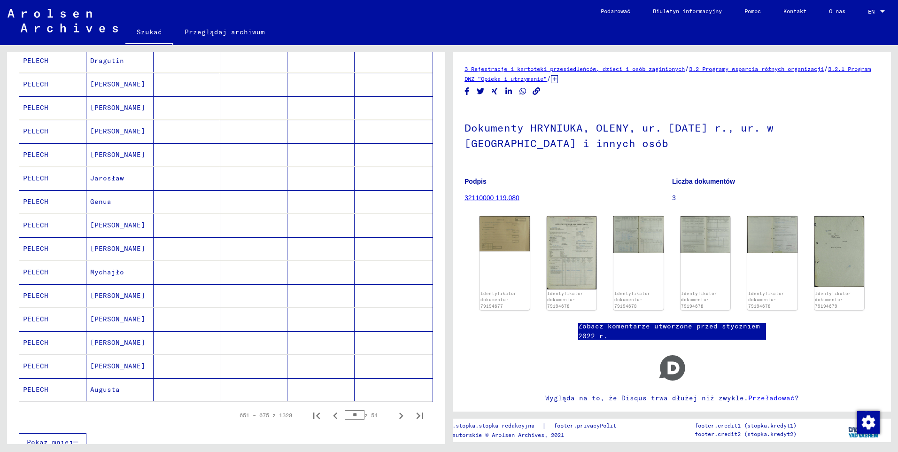
scroll to position [329, 0]
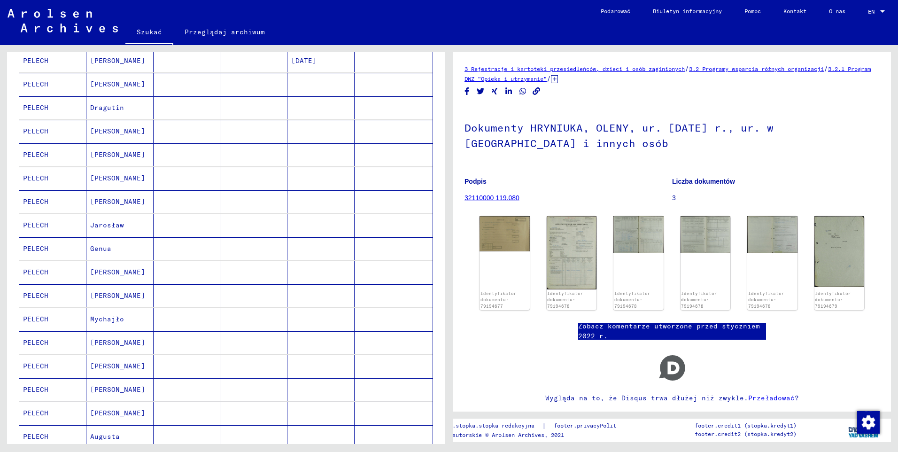
click at [45, 391] on mat-cell "PELECH" at bounding box center [52, 389] width 67 height 23
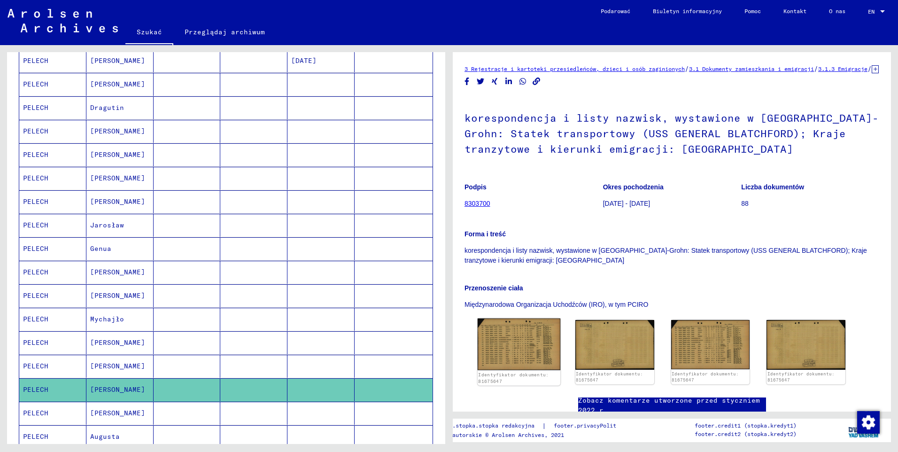
scroll to position [57, 0]
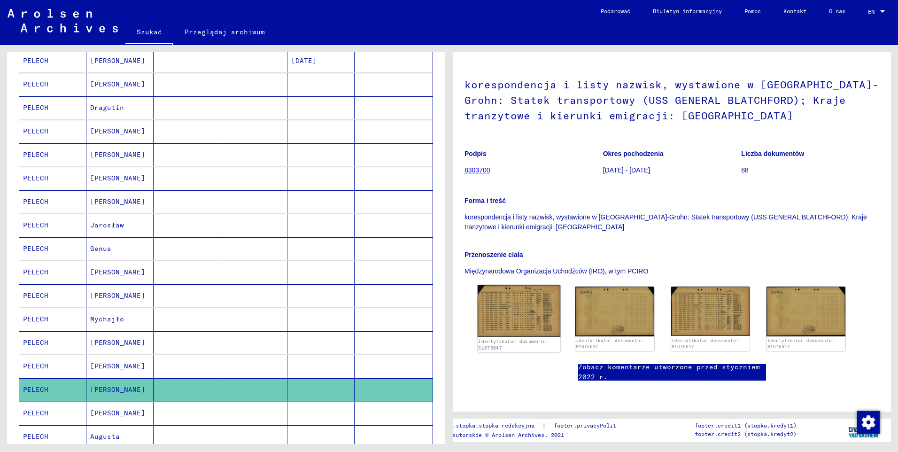
click at [519, 285] on img at bounding box center [519, 311] width 83 height 52
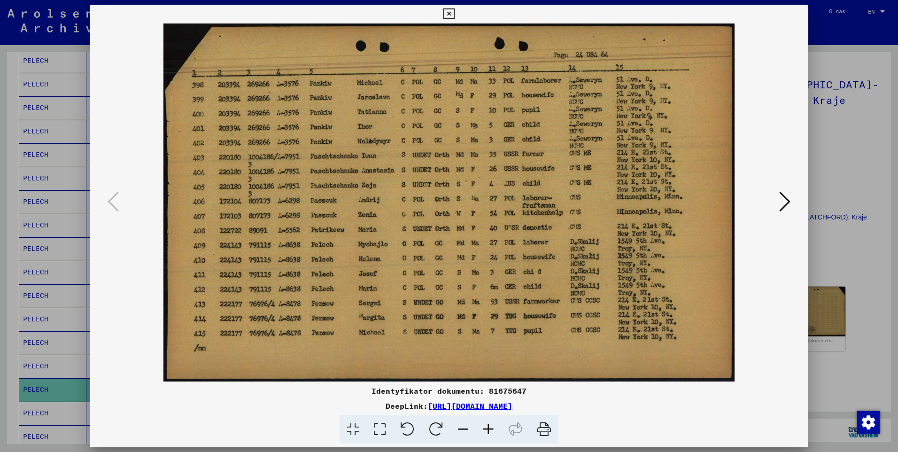
click at [453, 13] on icon at bounding box center [448, 13] width 11 height 11
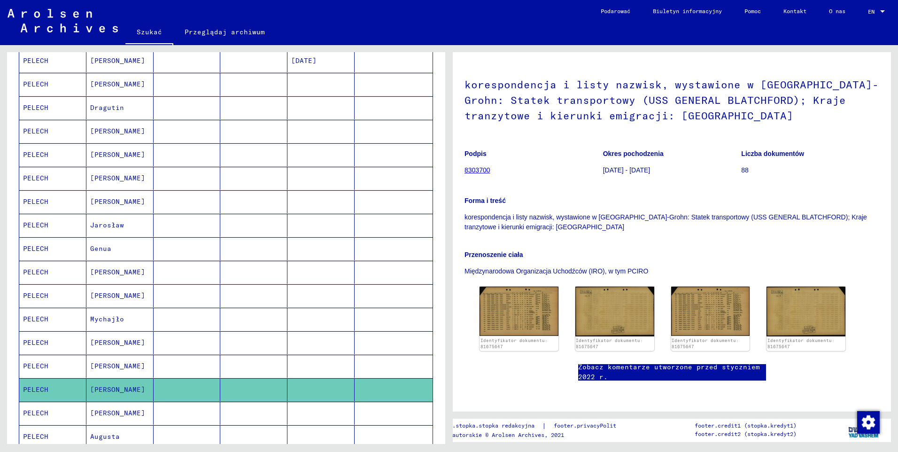
click at [47, 178] on mat-cell "PELECH" at bounding box center [52, 178] width 67 height 23
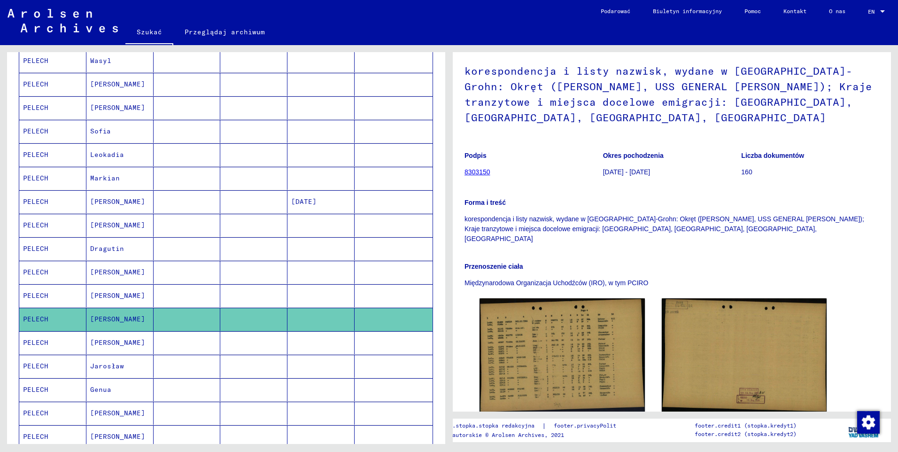
scroll to position [141, 0]
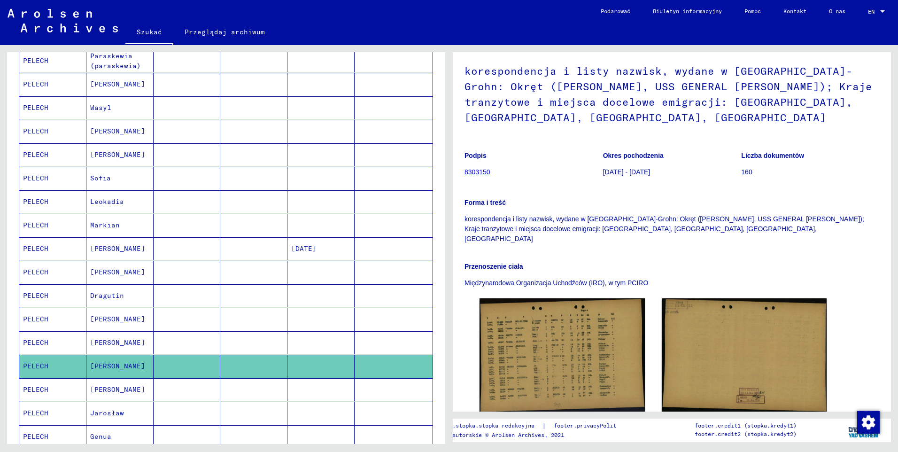
click at [47, 133] on mat-cell "PELECH" at bounding box center [52, 131] width 67 height 23
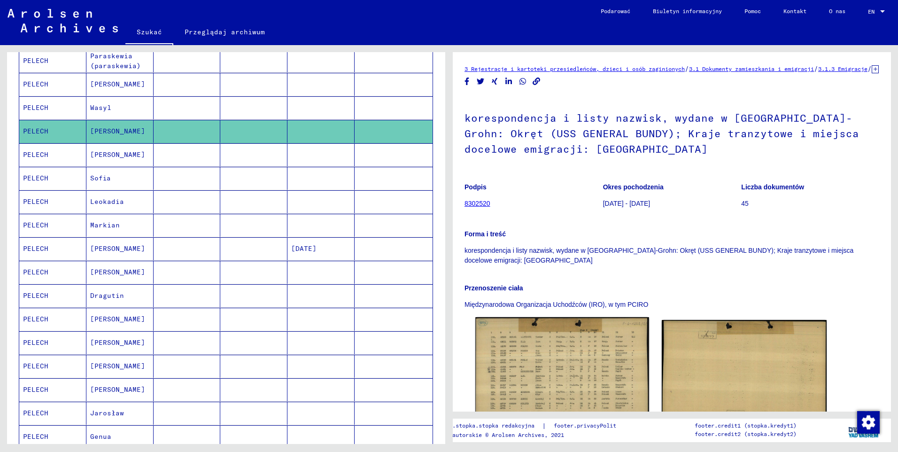
scroll to position [49, 0]
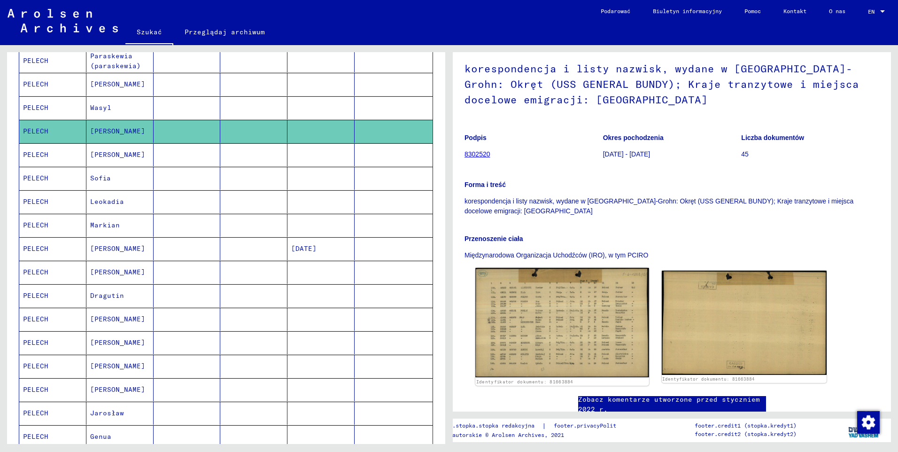
click at [571, 293] on img at bounding box center [561, 323] width 173 height 110
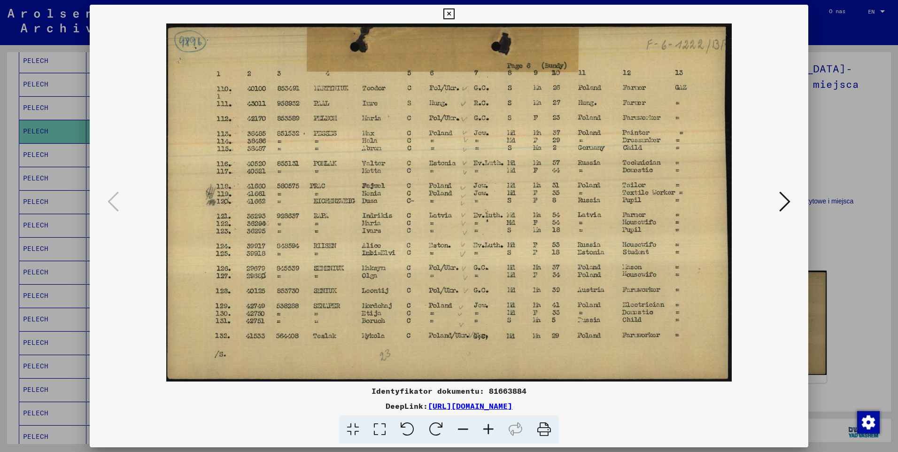
click at [440, 14] on div "Identyfikator dokumentu: 81663884 DeepLink: [URL][DOMAIN_NAME]" at bounding box center [449, 224] width 719 height 439
click at [446, 12] on icon at bounding box center [448, 13] width 11 height 11
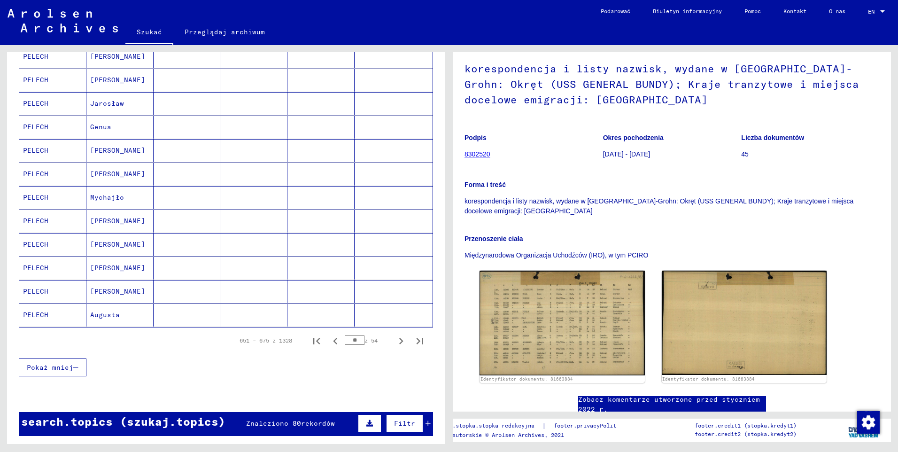
scroll to position [470, 0]
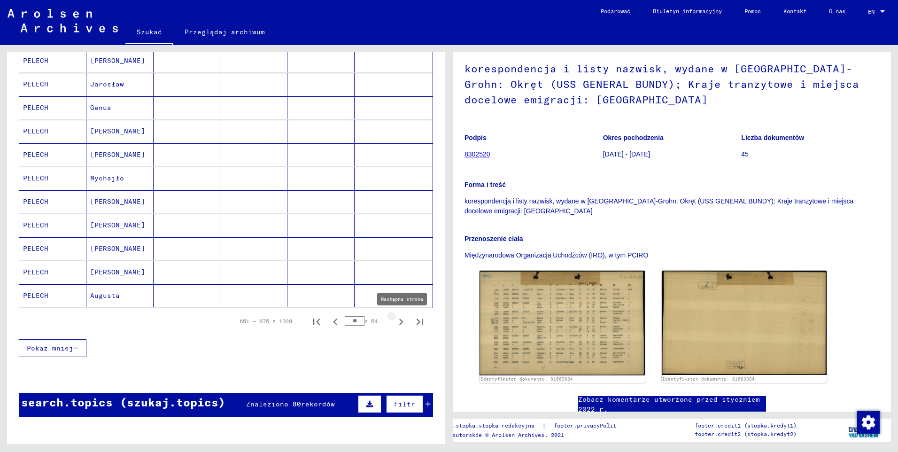
click at [395, 322] on icon "Następna strona" at bounding box center [401, 321] width 13 height 13
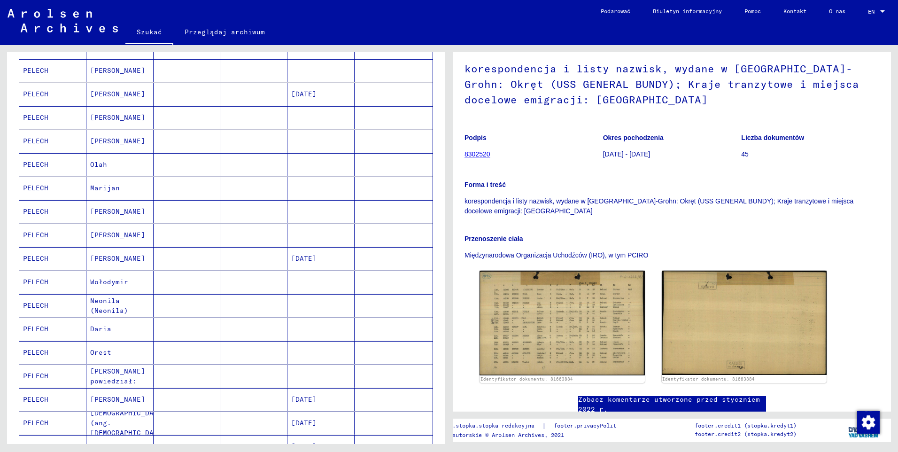
scroll to position [282, 0]
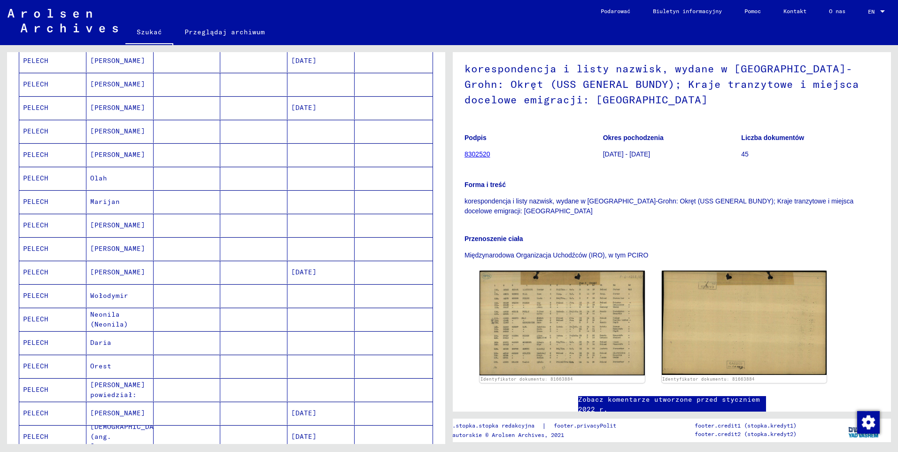
click at [41, 152] on mat-cell "PELECH" at bounding box center [52, 154] width 67 height 23
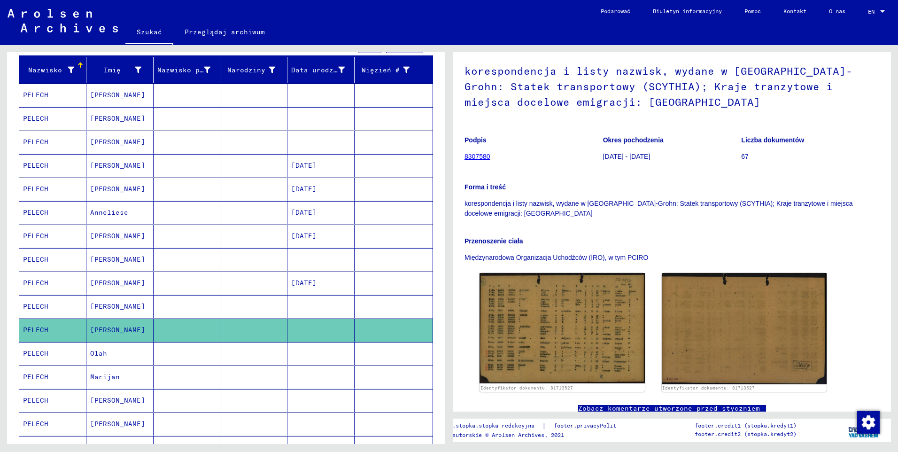
scroll to position [94, 0]
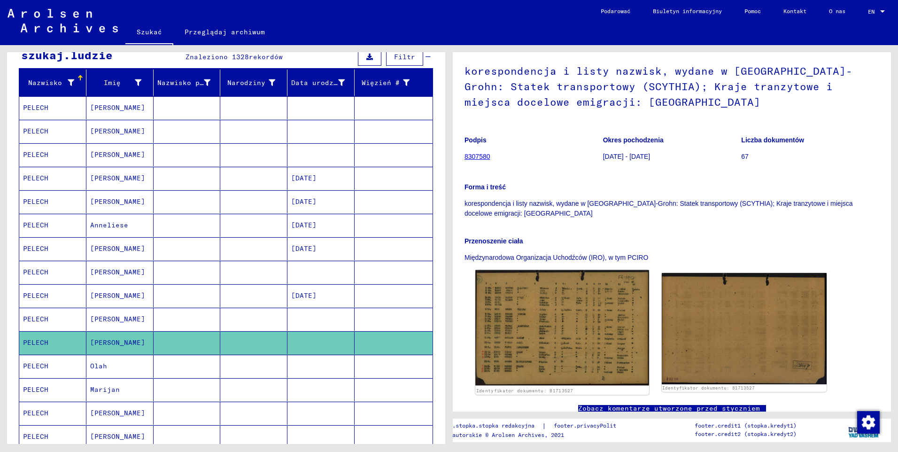
click at [549, 287] on img at bounding box center [561, 328] width 173 height 116
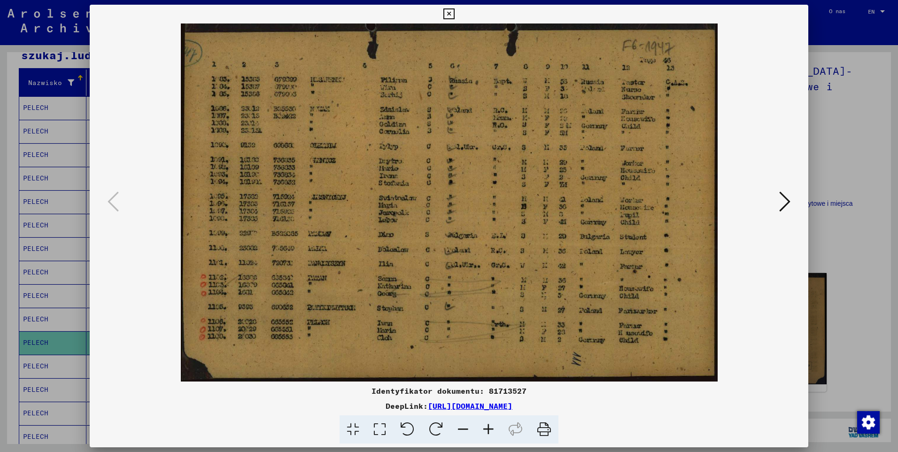
click at [787, 209] on icon at bounding box center [784, 201] width 11 height 23
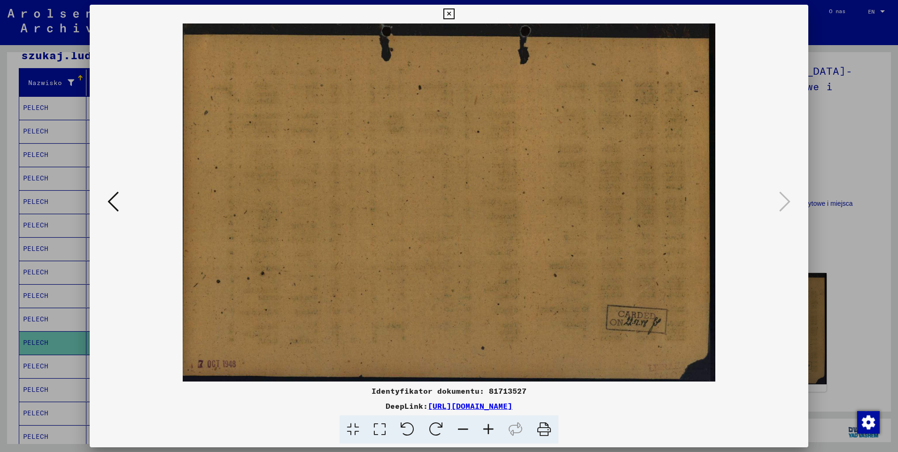
click at [116, 198] on icon at bounding box center [113, 201] width 11 height 23
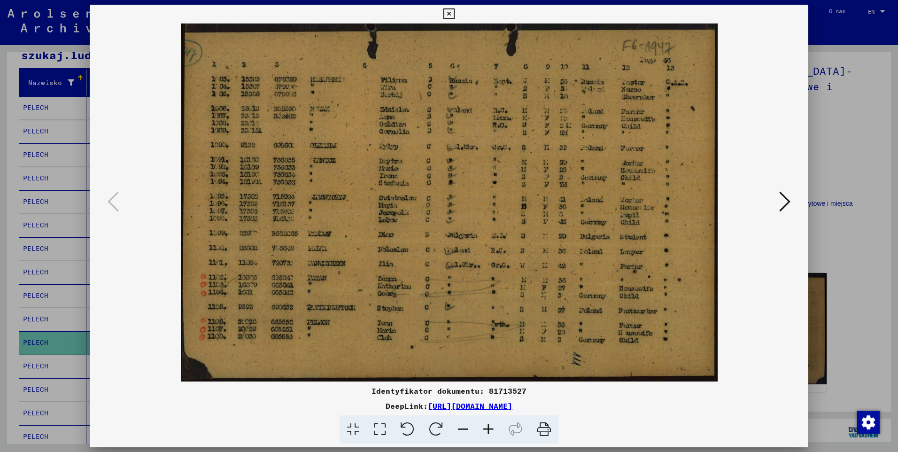
click at [785, 203] on icon at bounding box center [784, 201] width 11 height 23
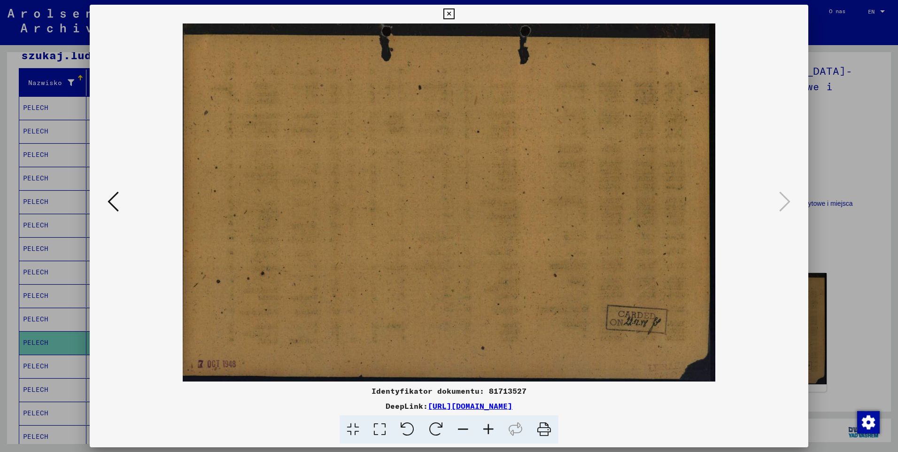
click at [449, 17] on icon at bounding box center [448, 13] width 11 height 11
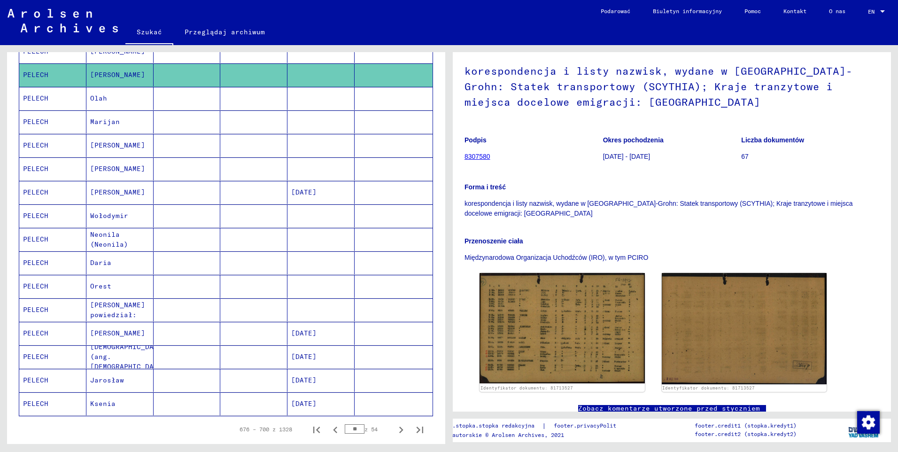
scroll to position [376, 0]
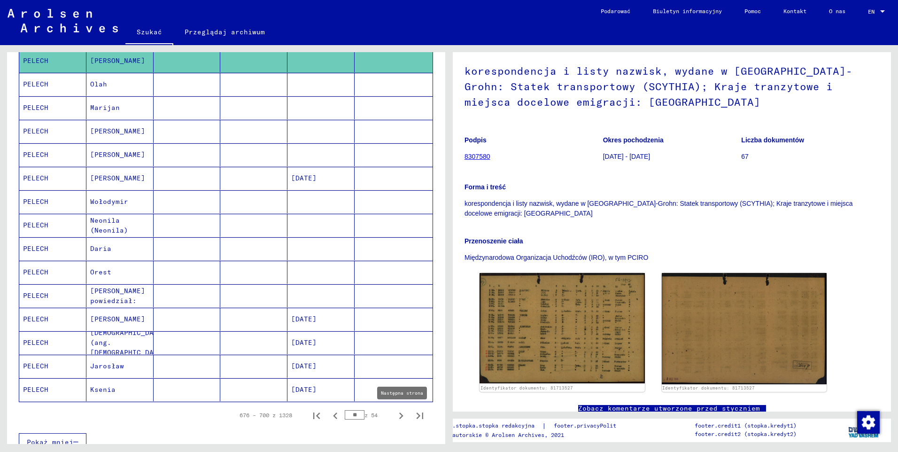
click at [395, 414] on icon "Następna strona" at bounding box center [401, 415] width 13 height 13
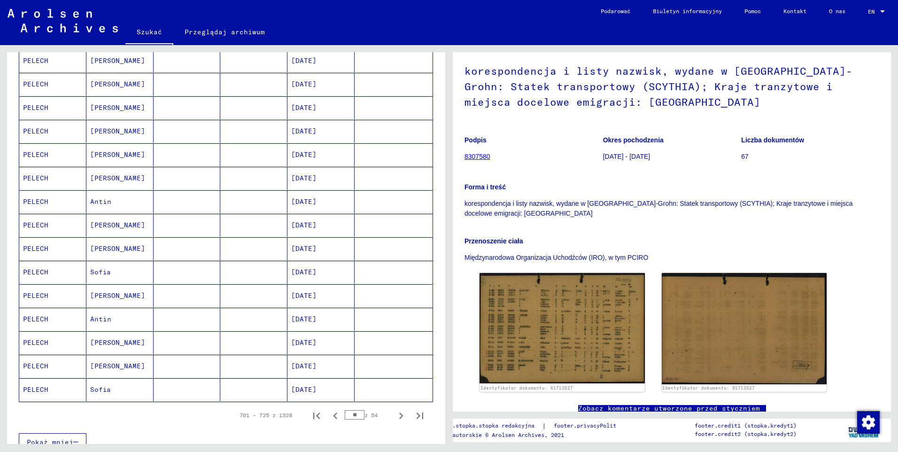
click at [45, 344] on mat-cell "PELECH" at bounding box center [52, 342] width 67 height 23
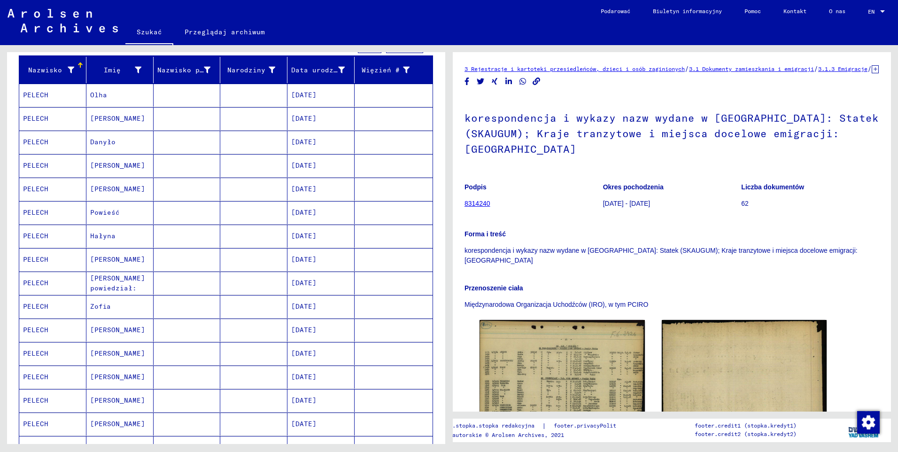
scroll to position [94, 0]
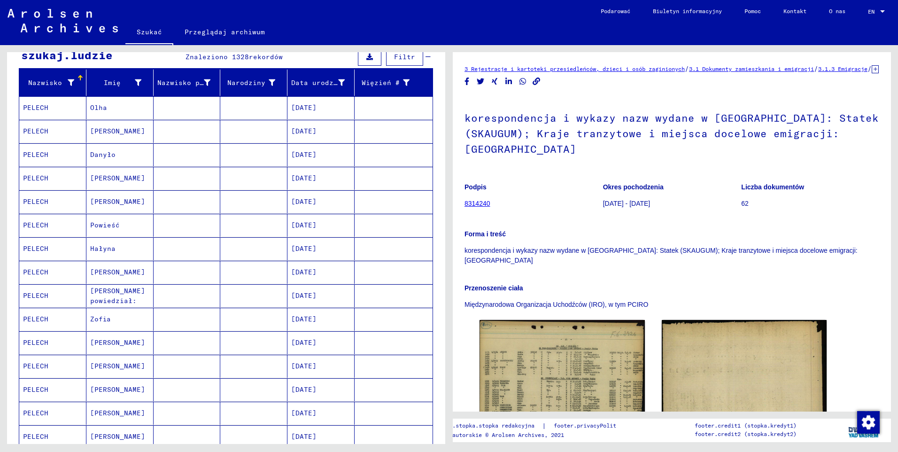
click at [30, 156] on mat-cell "PELECH" at bounding box center [52, 154] width 67 height 23
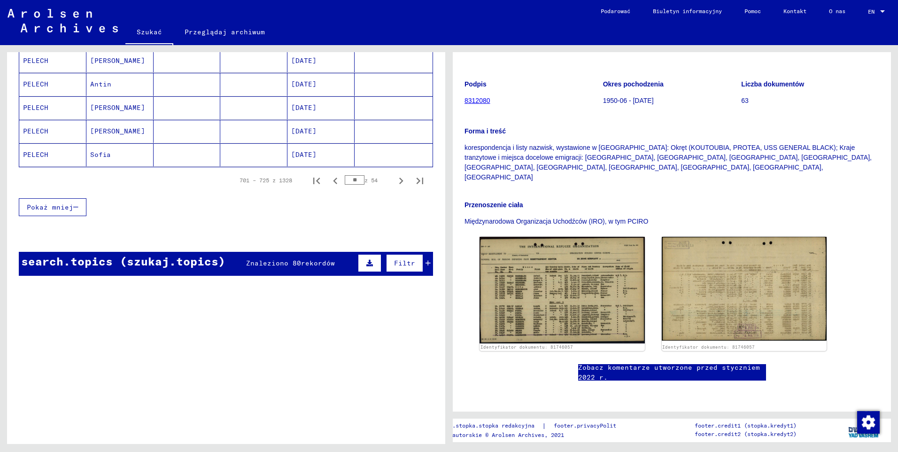
scroll to position [122, 0]
click at [399, 183] on icon "Następna strona" at bounding box center [401, 181] width 4 height 7
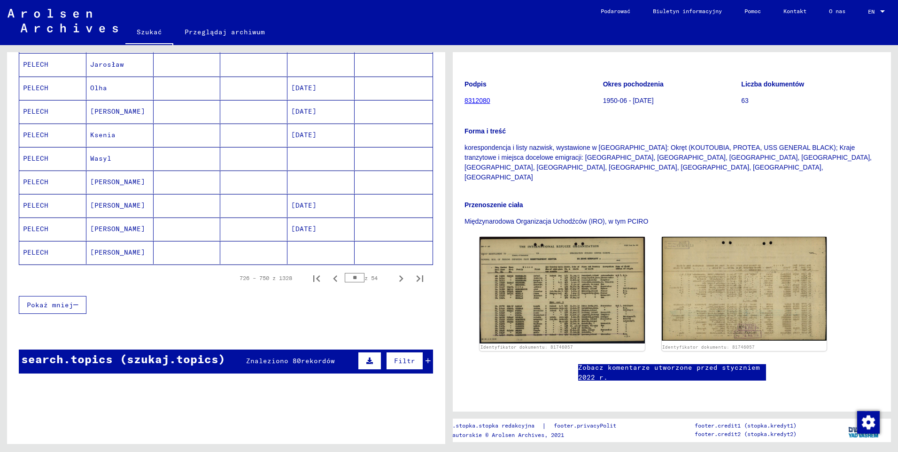
scroll to position [517, 0]
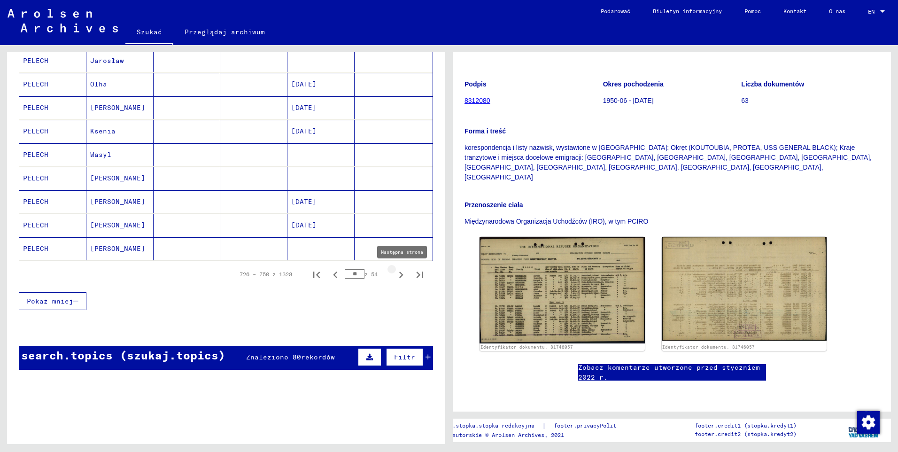
click at [395, 276] on icon "Następna strona" at bounding box center [401, 274] width 13 height 13
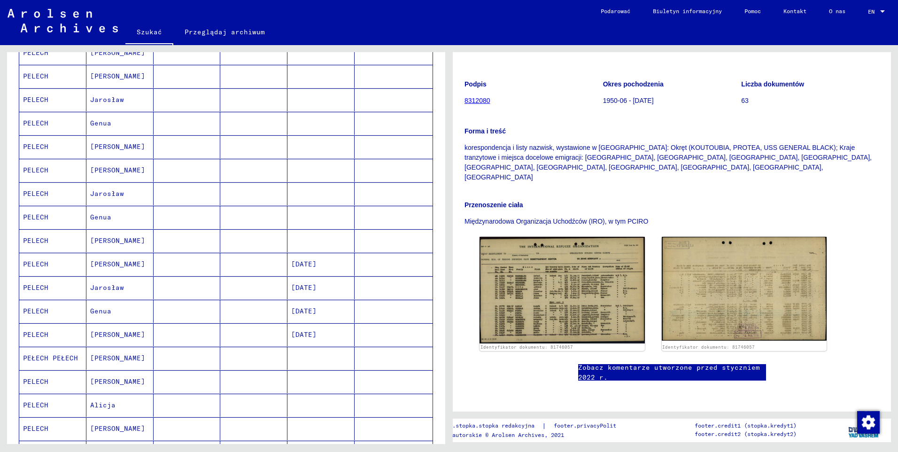
scroll to position [423, 0]
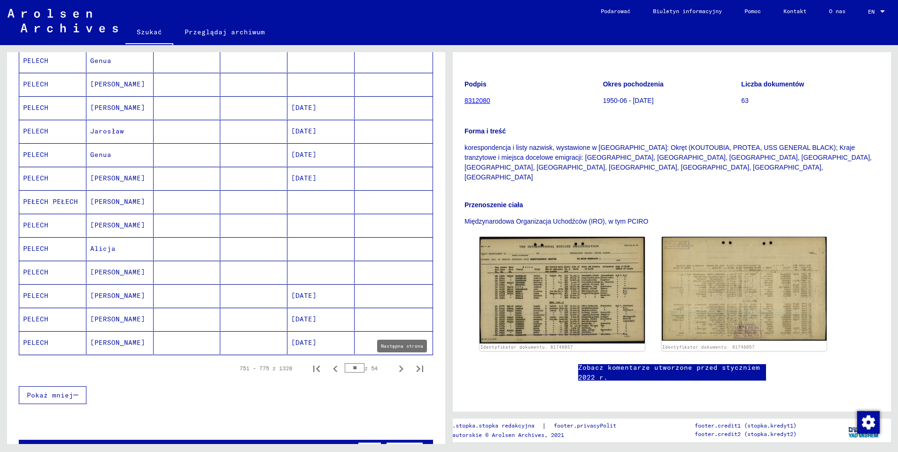
click at [399, 371] on icon "Następna strona" at bounding box center [401, 368] width 4 height 7
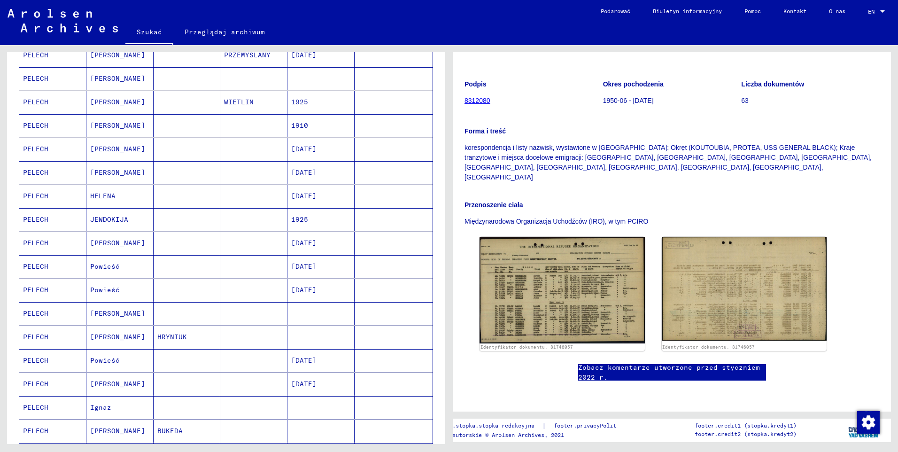
scroll to position [376, 0]
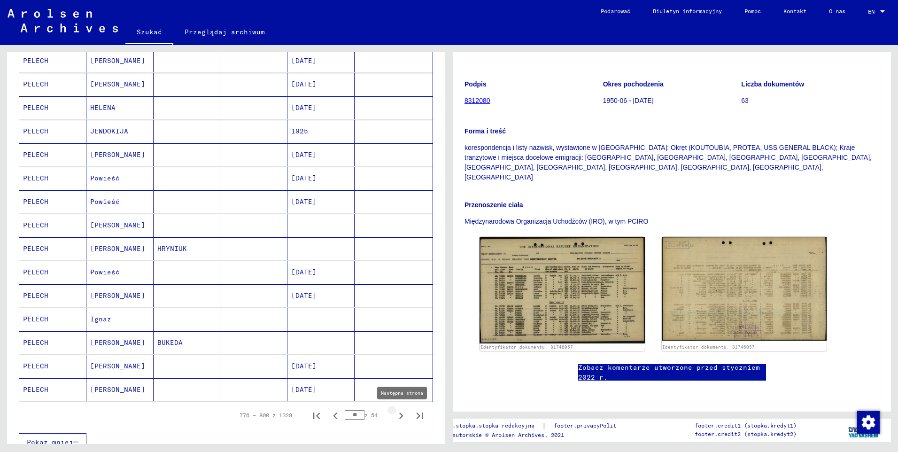
click at [395, 414] on icon "Następna strona" at bounding box center [401, 415] width 13 height 13
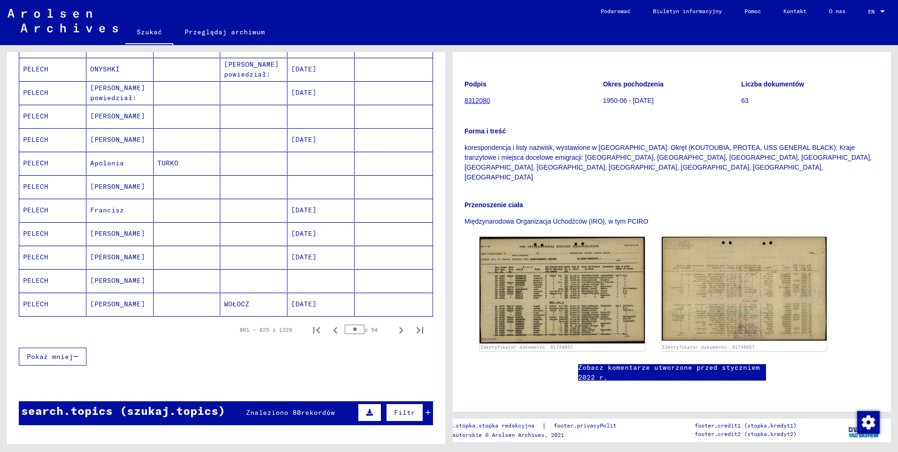
scroll to position [470, 0]
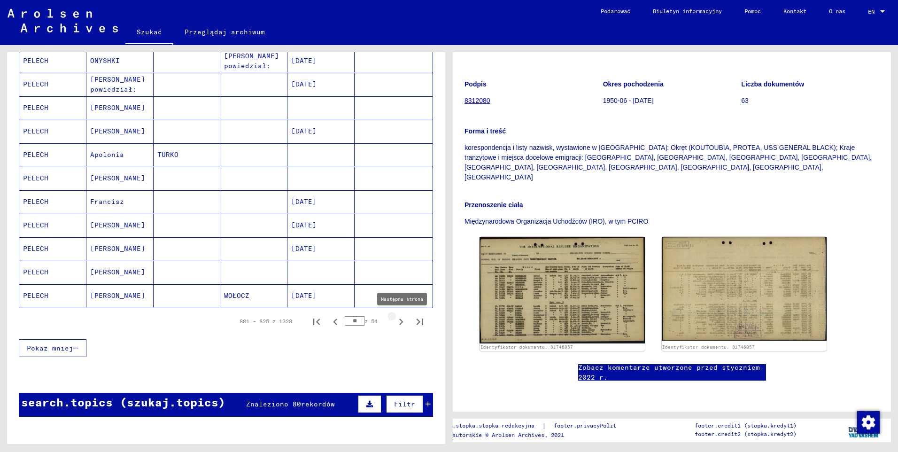
click at [399, 320] on icon "Następna strona" at bounding box center [401, 321] width 4 height 7
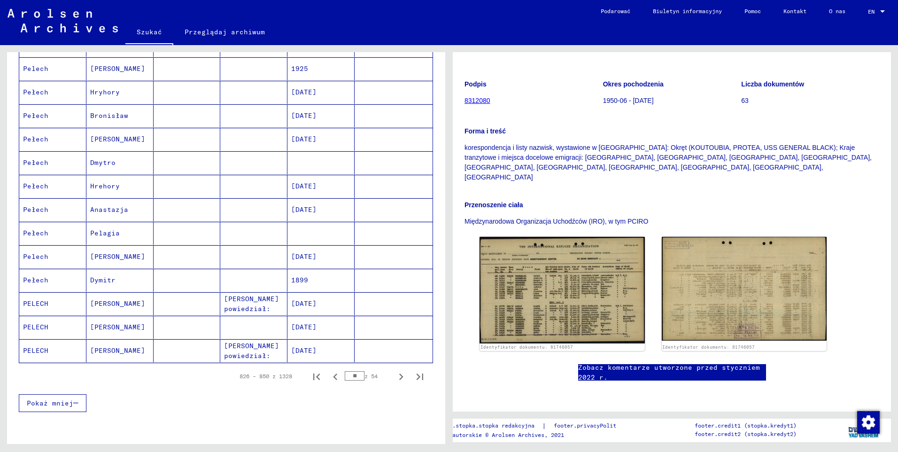
scroll to position [423, 0]
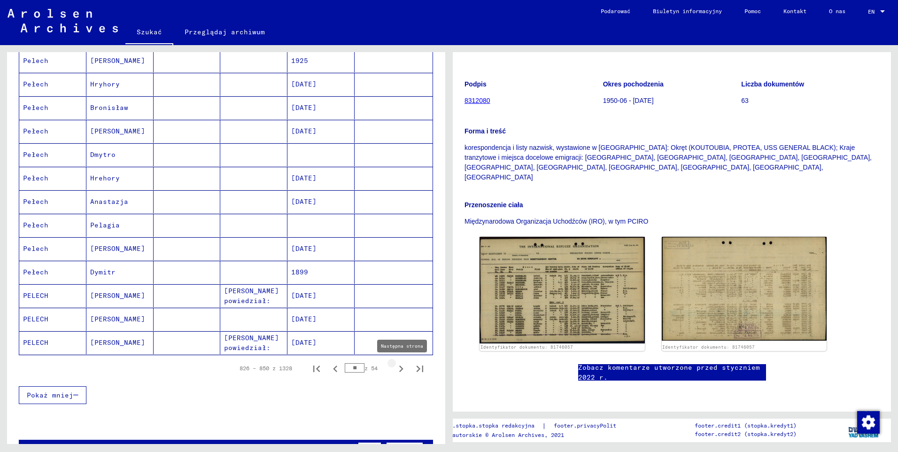
click at [395, 368] on icon "Następna strona" at bounding box center [401, 368] width 13 height 13
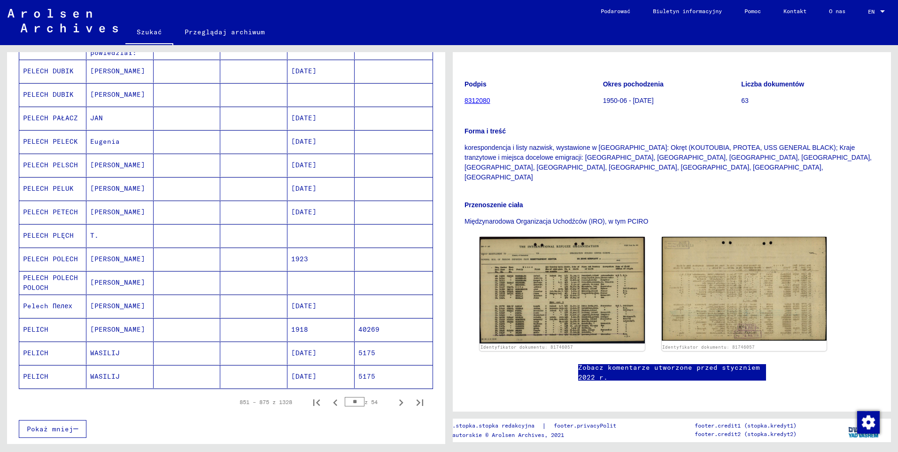
scroll to position [376, 0]
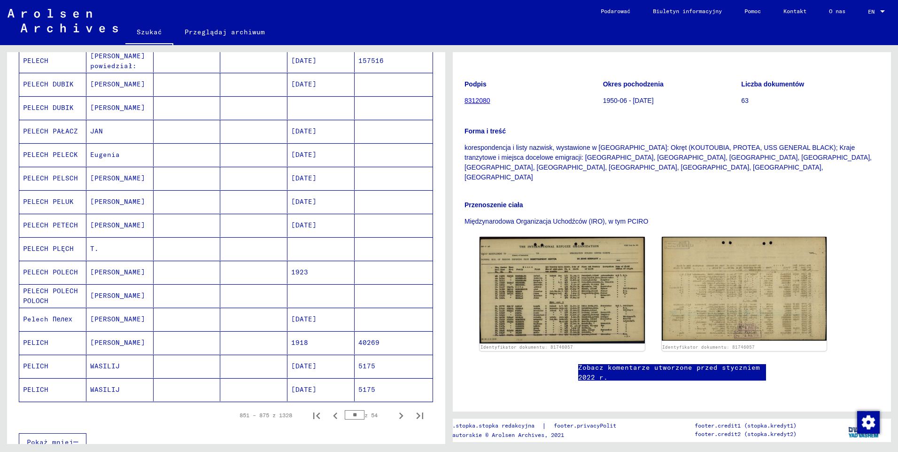
click at [53, 293] on mat-cell "PELECH POLECH POLOCH" at bounding box center [52, 295] width 67 height 23
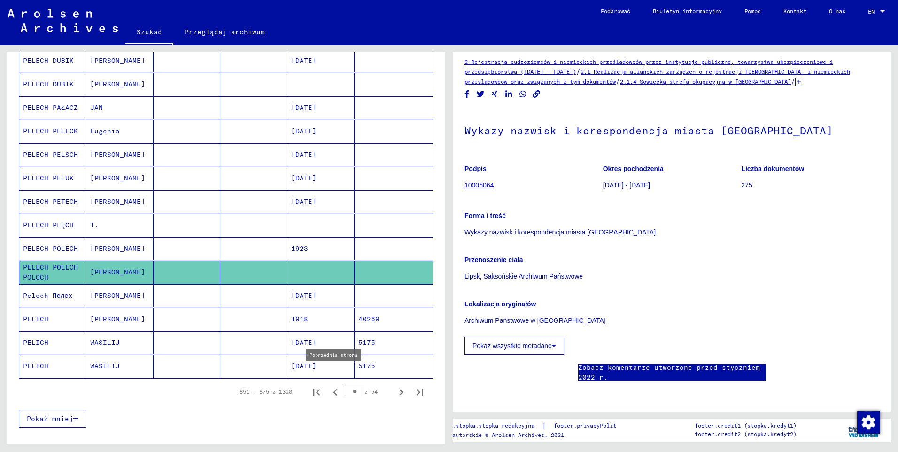
scroll to position [423, 0]
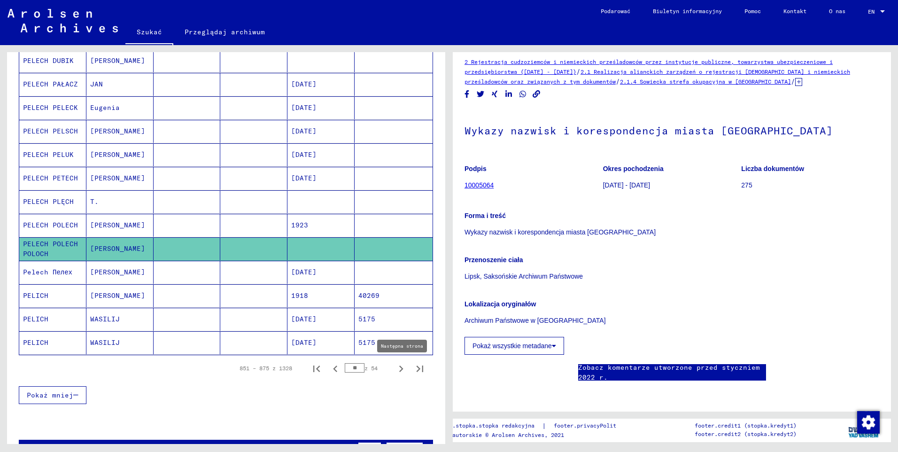
click at [395, 370] on icon "Następna strona" at bounding box center [401, 368] width 13 height 13
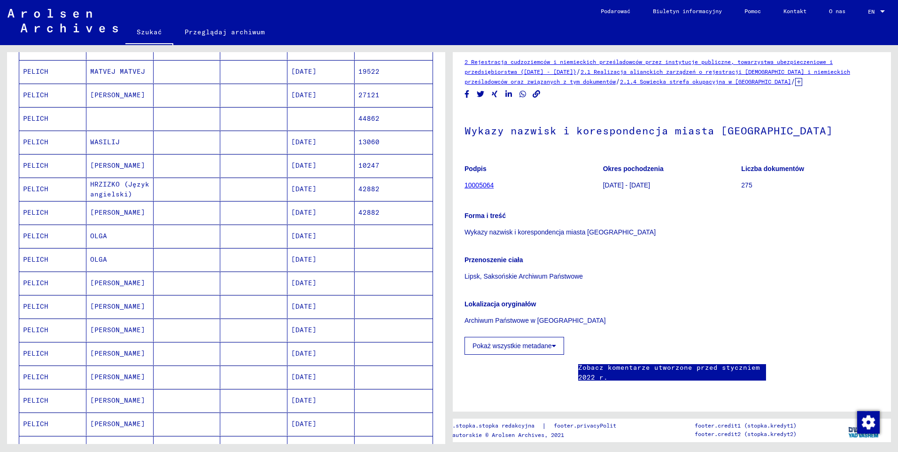
scroll to position [470, 0]
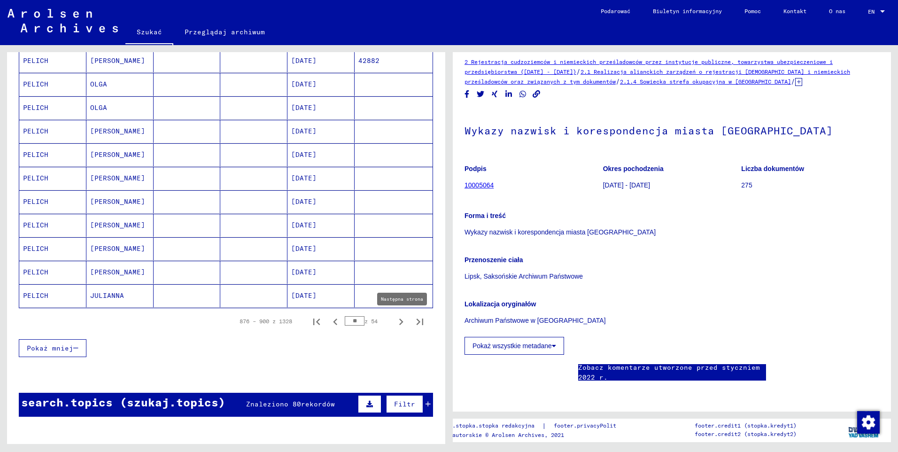
click at [399, 319] on icon "Następna strona" at bounding box center [401, 321] width 4 height 7
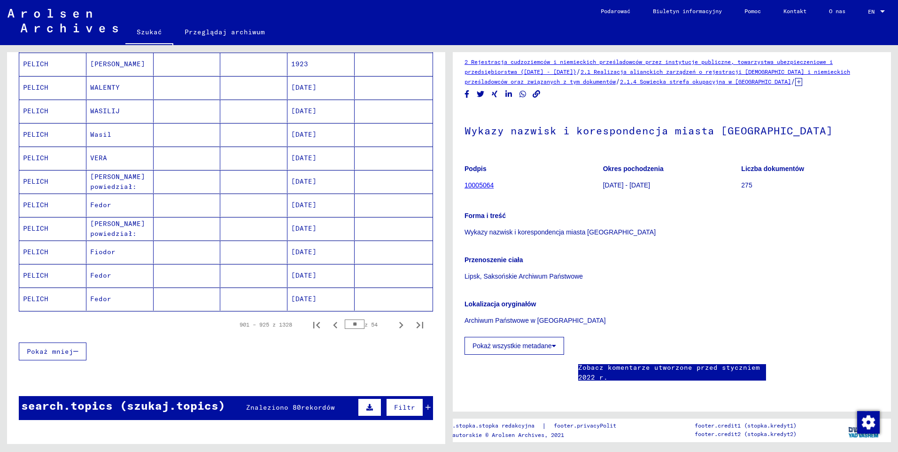
scroll to position [517, 0]
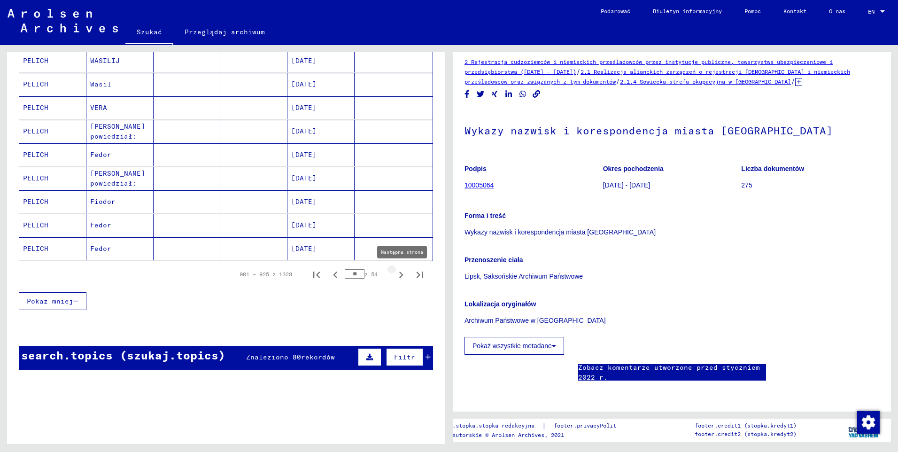
click at [395, 274] on icon "Następna strona" at bounding box center [401, 274] width 13 height 13
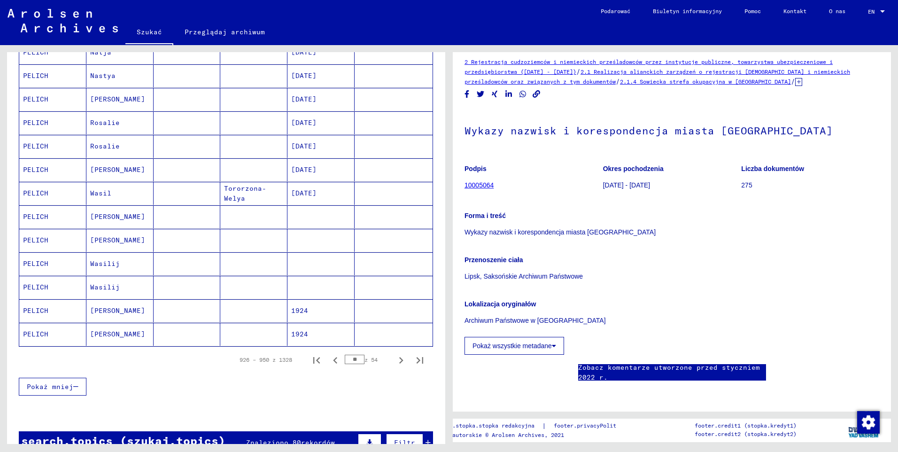
scroll to position [376, 0]
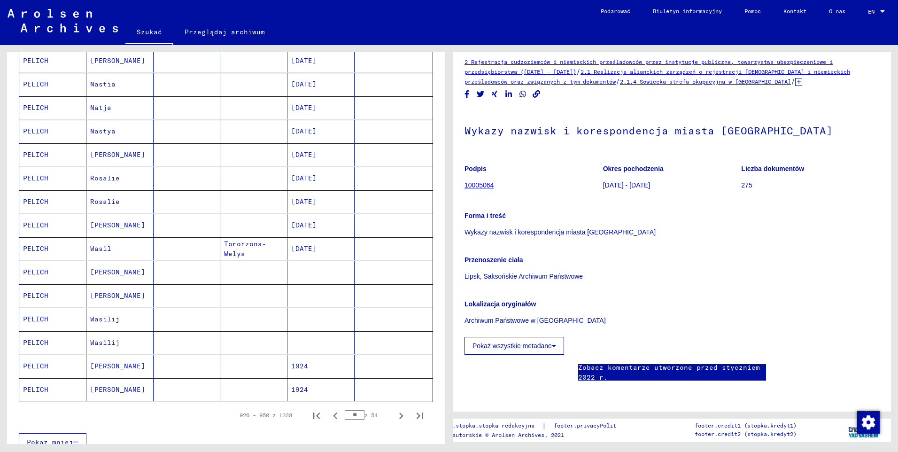
click at [39, 272] on mat-cell "PELICH" at bounding box center [52, 272] width 67 height 23
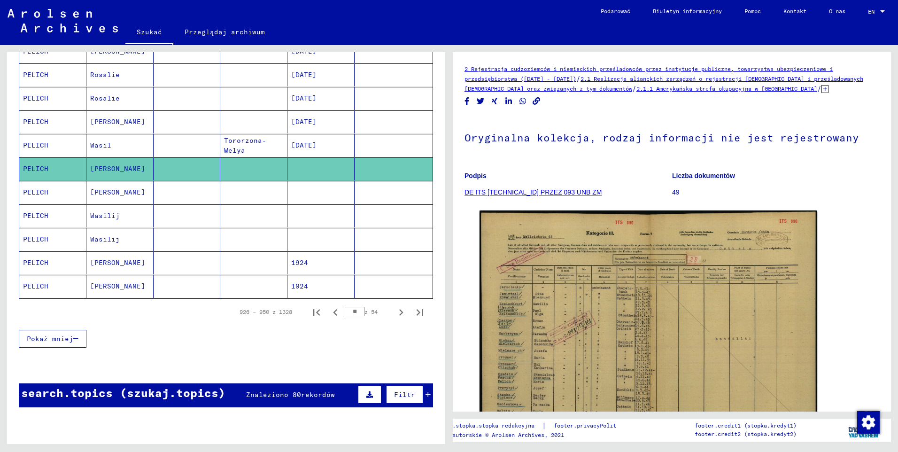
scroll to position [517, 0]
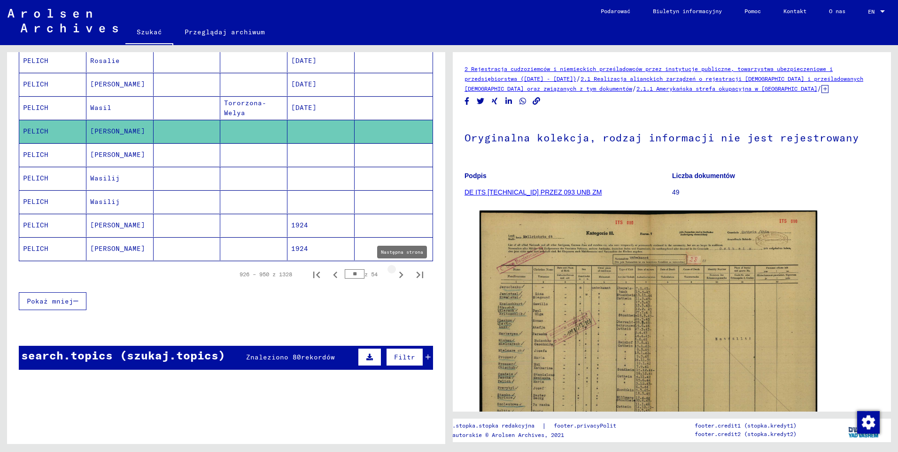
click at [395, 274] on icon "Następna strona" at bounding box center [401, 274] width 13 height 13
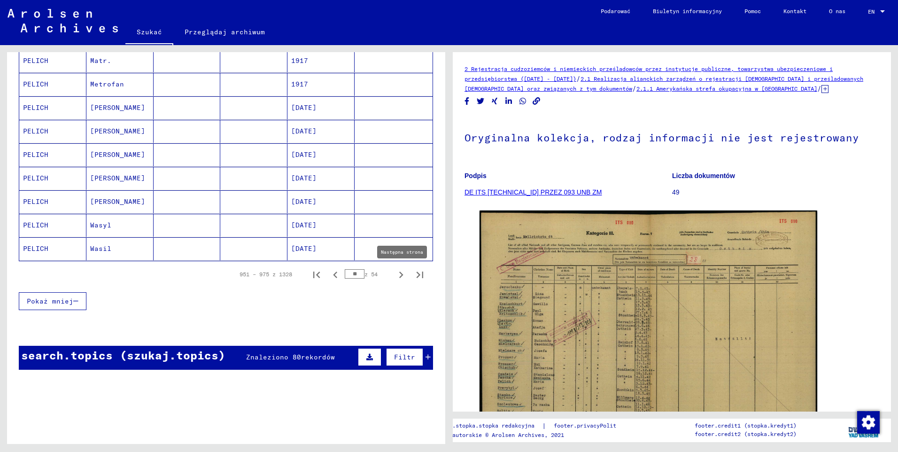
click at [399, 274] on icon "Następna strona" at bounding box center [401, 274] width 4 height 7
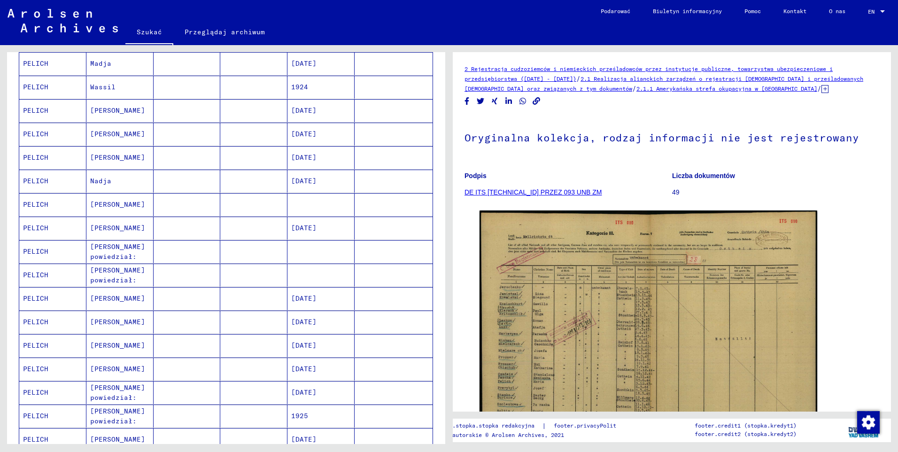
scroll to position [188, 0]
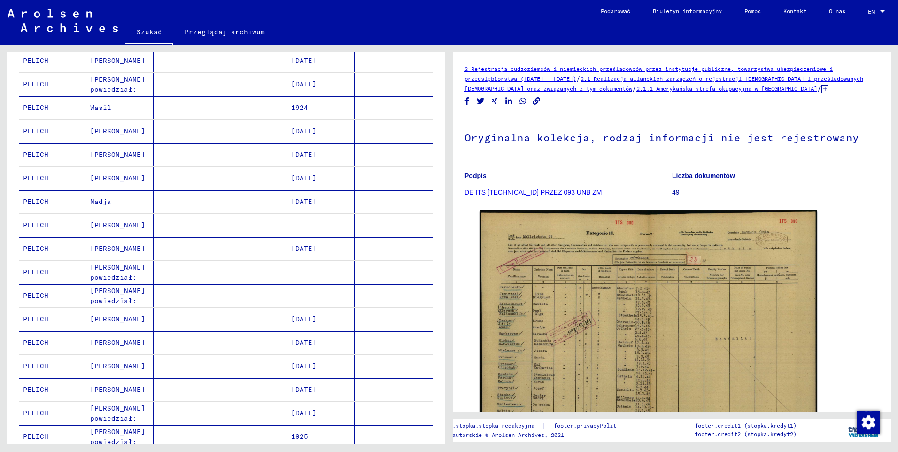
click at [45, 181] on mat-cell "PELICH" at bounding box center [52, 178] width 67 height 23
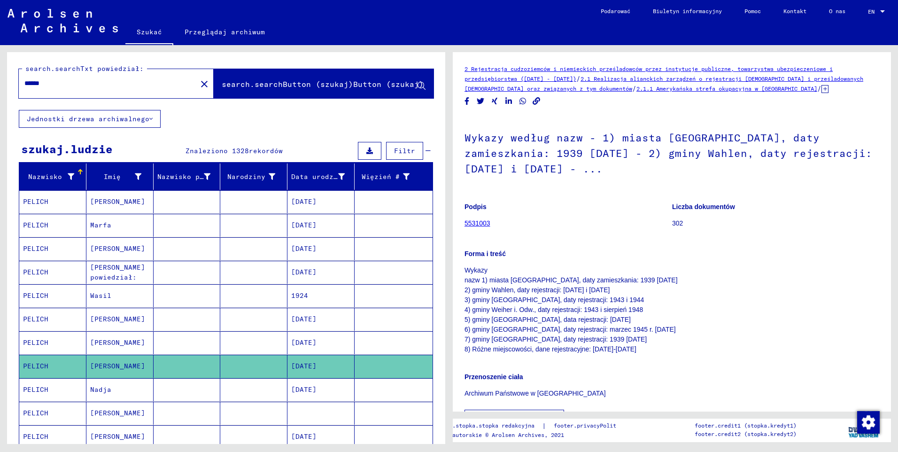
click at [153, 119] on button "Jednostki drzewa archiwalnego" at bounding box center [90, 119] width 142 height 18
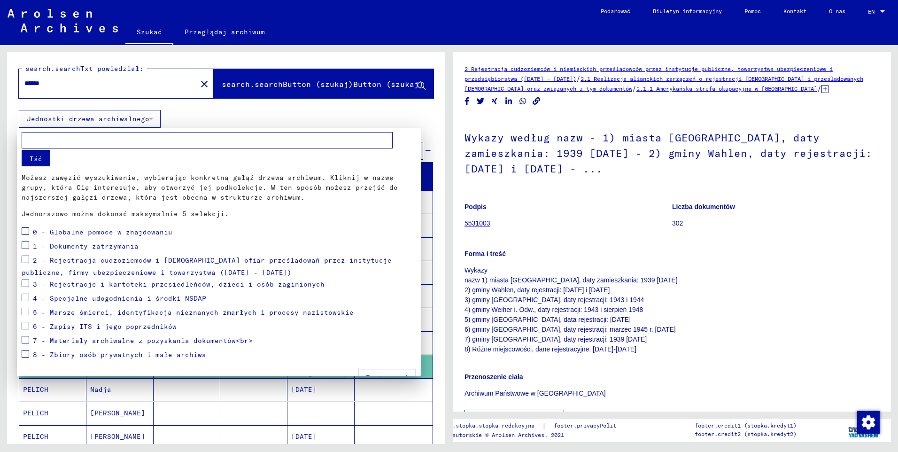
click at [167, 145] on input "text" at bounding box center [207, 140] width 371 height 16
click at [183, 122] on div at bounding box center [449, 226] width 898 height 452
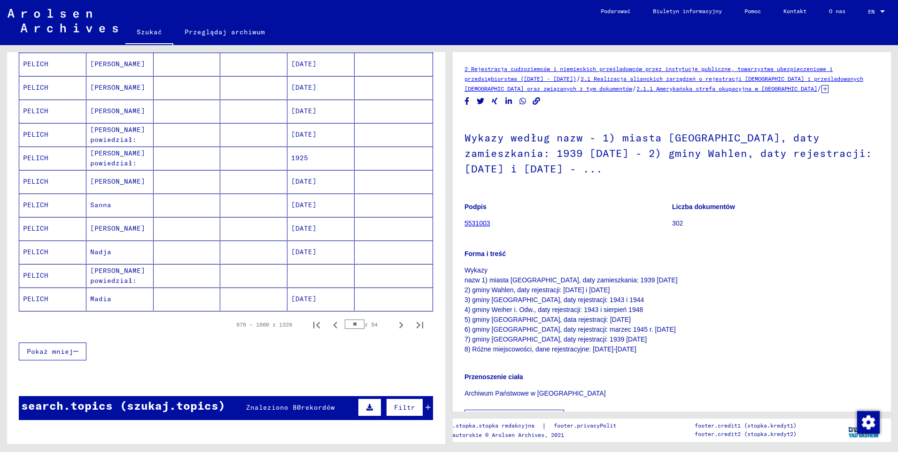
scroll to position [470, 0]
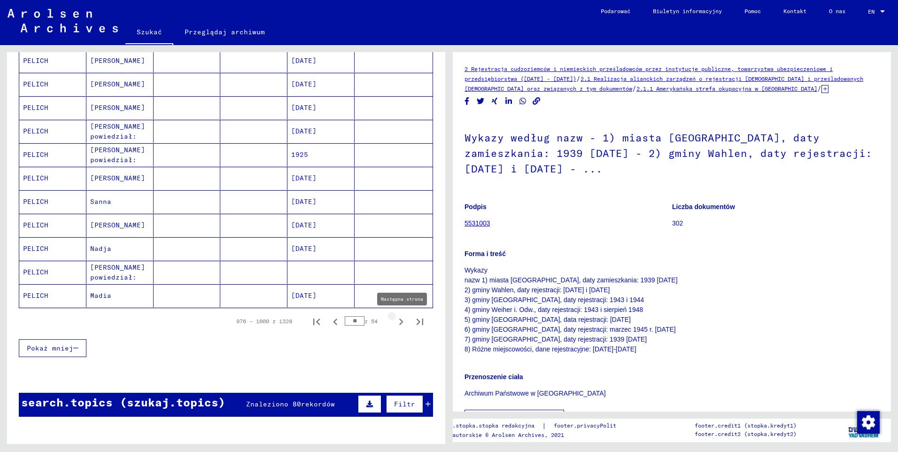
click at [395, 325] on icon "Następna strona" at bounding box center [401, 321] width 13 height 13
click at [399, 320] on icon "Następna strona" at bounding box center [401, 321] width 4 height 7
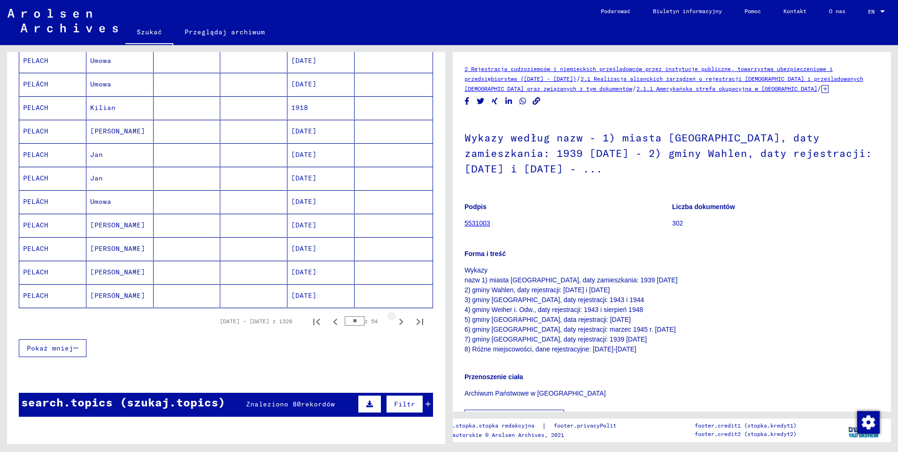
click at [399, 323] on icon "Następna strona" at bounding box center [401, 321] width 4 height 7
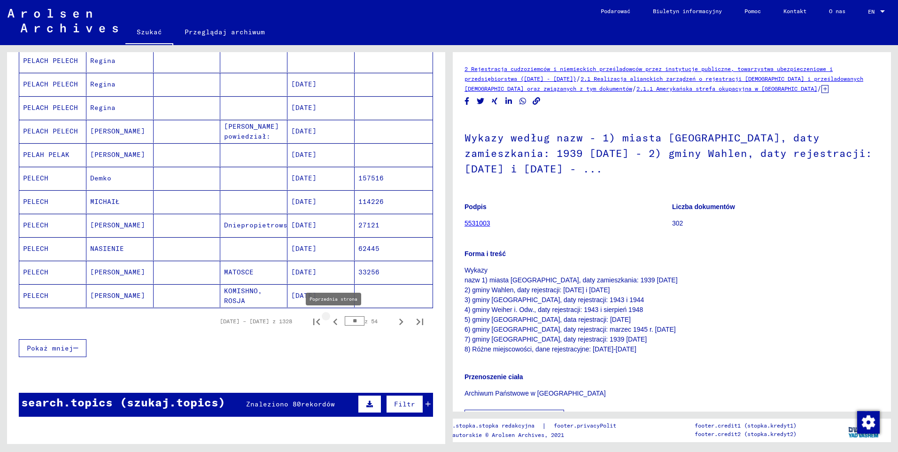
click at [329, 321] on icon "Poprzednia strona" at bounding box center [335, 321] width 13 height 13
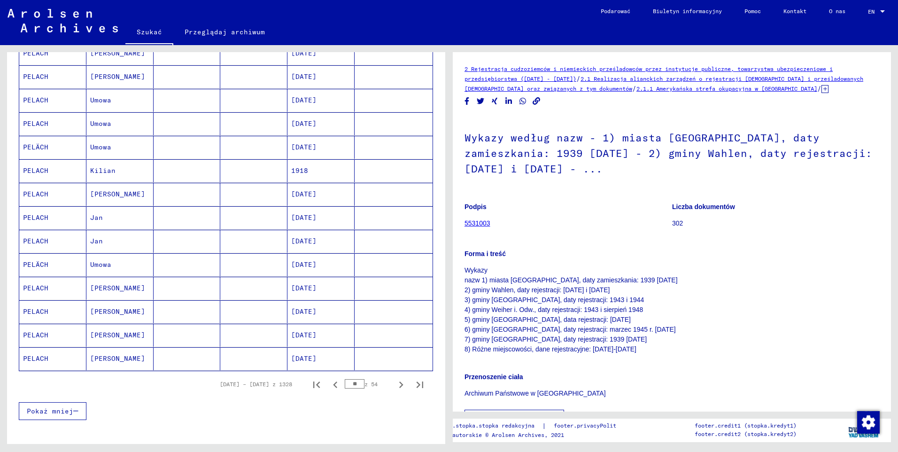
scroll to position [519, 0]
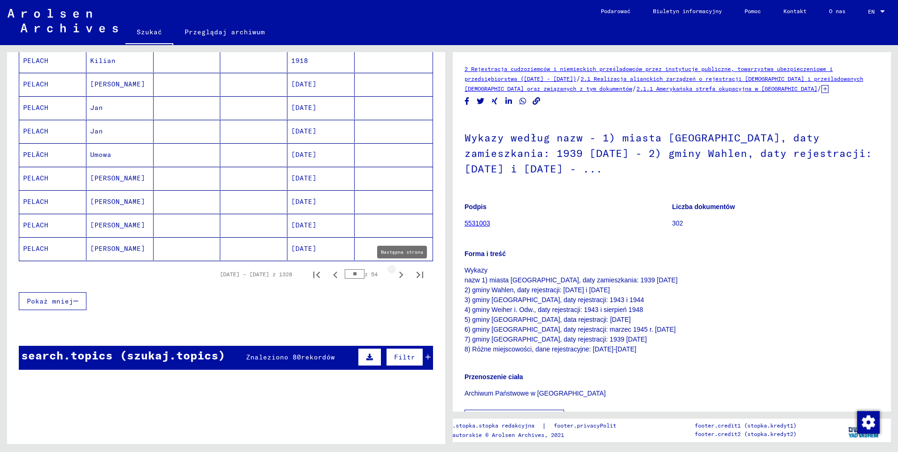
click at [399, 274] on icon "Następna strona" at bounding box center [401, 274] width 4 height 7
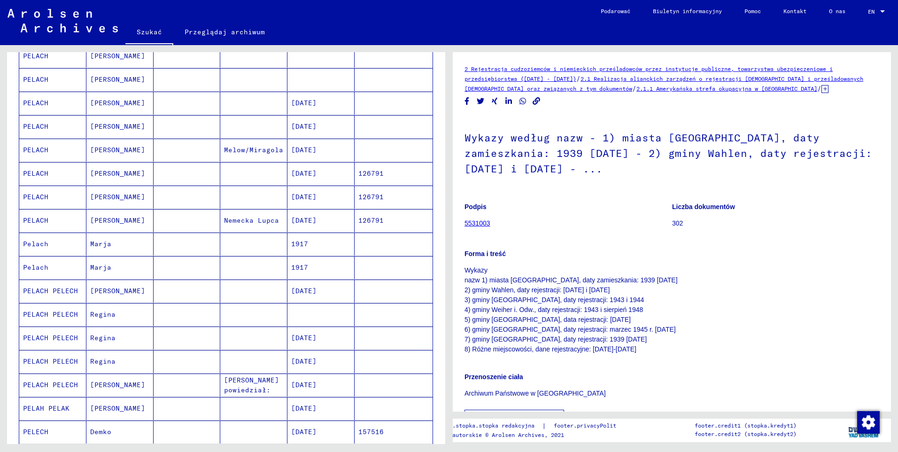
scroll to position [190, 0]
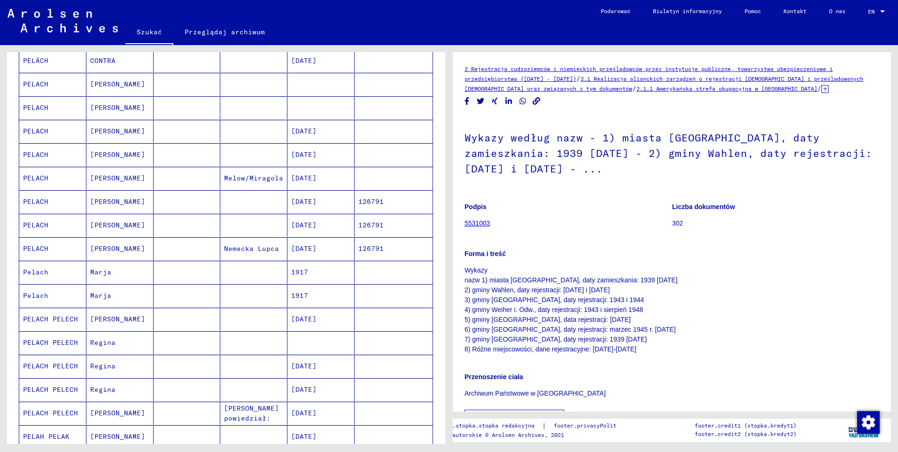
click at [41, 272] on mat-cell "Pelach" at bounding box center [52, 272] width 67 height 23
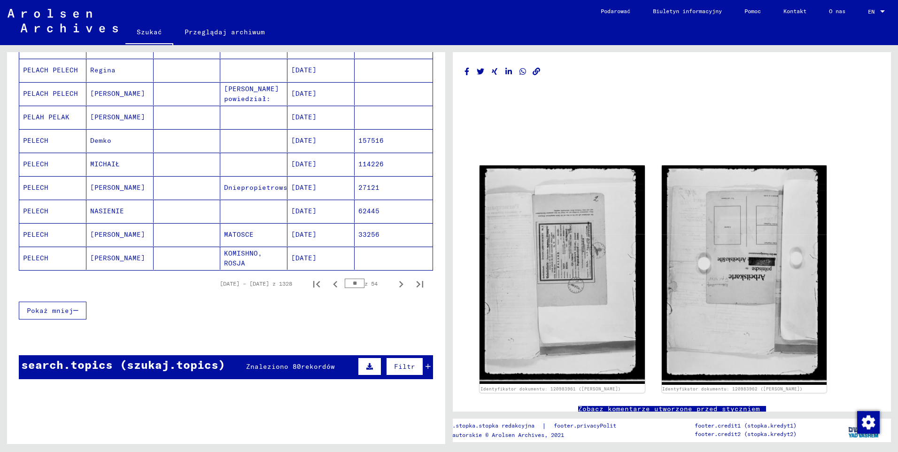
scroll to position [519, 0]
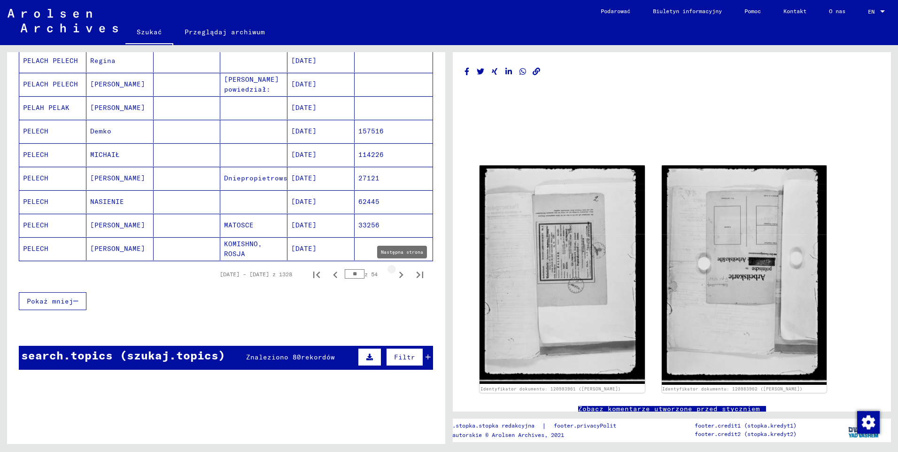
click at [395, 275] on icon "Następna strona" at bounding box center [401, 274] width 13 height 13
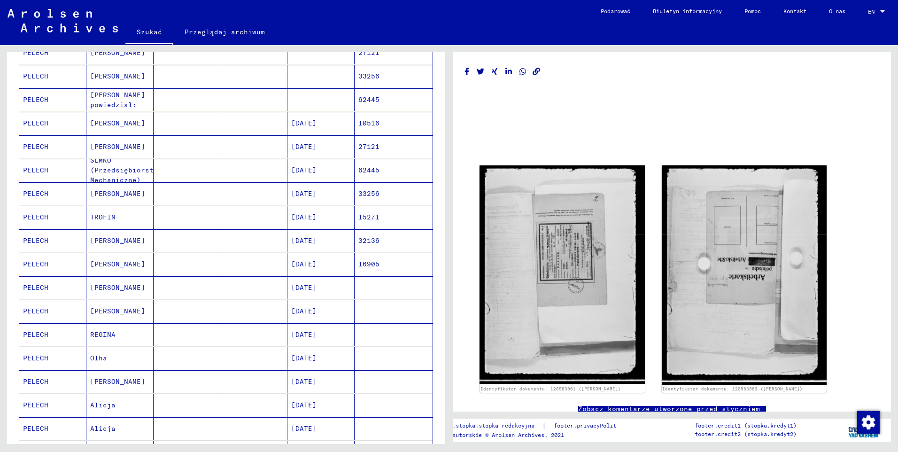
scroll to position [425, 0]
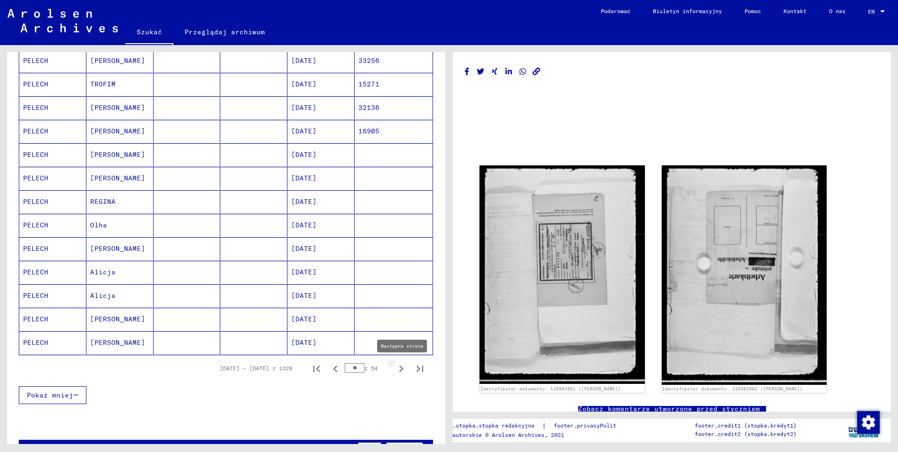
click at [395, 367] on icon "Następna strona" at bounding box center [401, 368] width 13 height 13
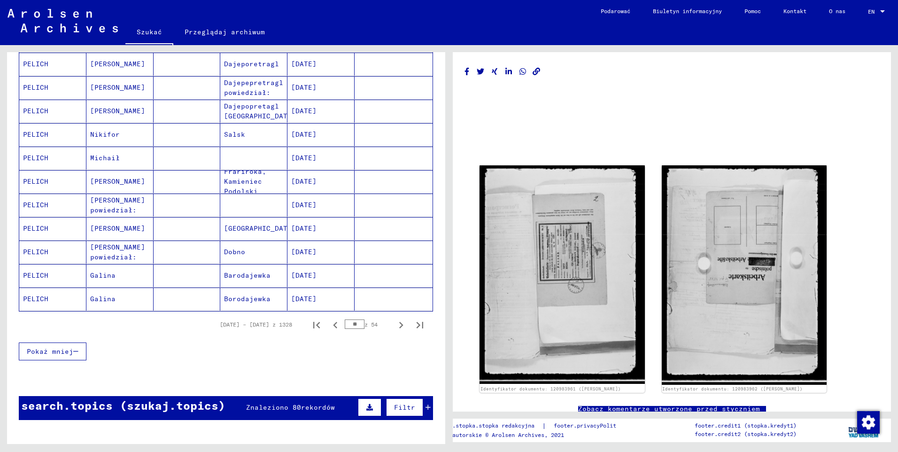
scroll to position [470, 0]
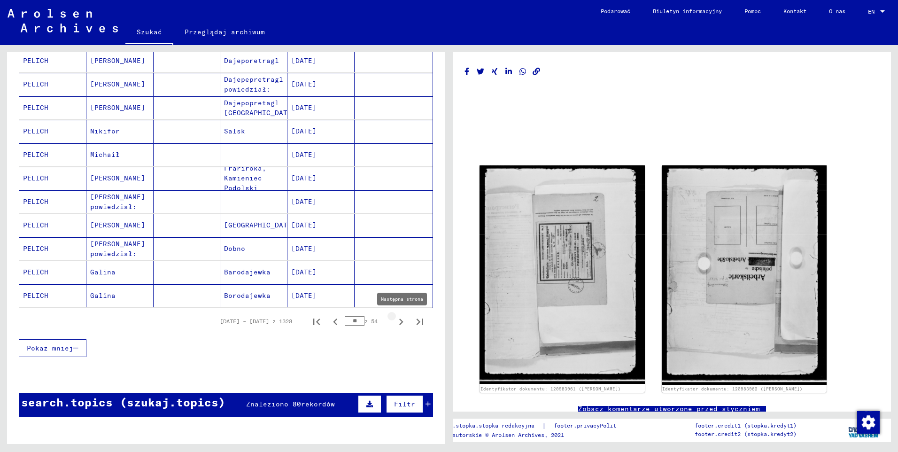
click at [396, 321] on icon "Następna strona" at bounding box center [401, 321] width 13 height 13
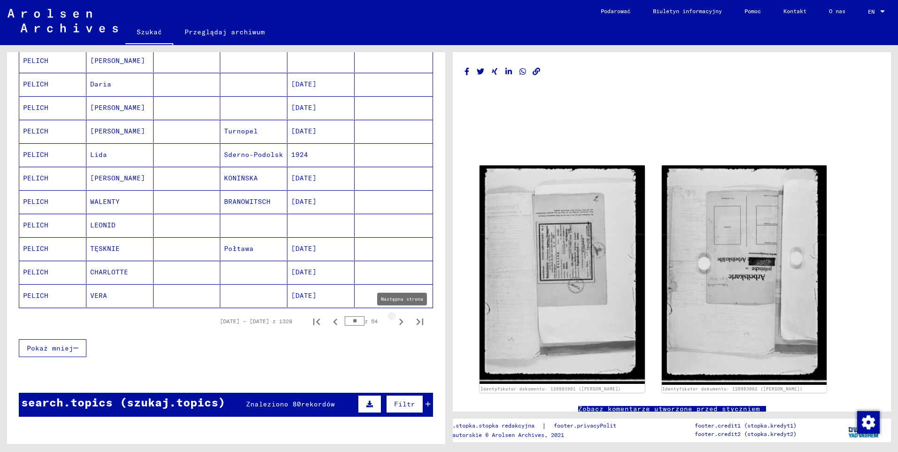
click at [399, 321] on icon "Następna strona" at bounding box center [401, 321] width 4 height 7
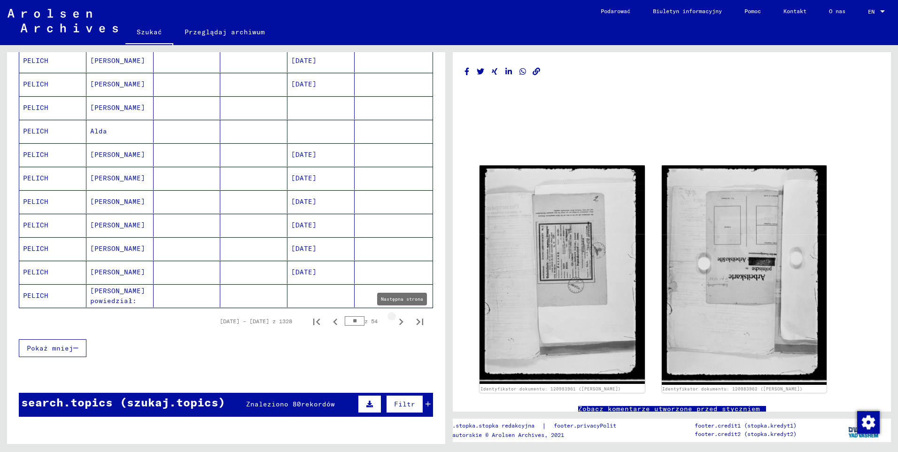
click at [395, 322] on icon "Następna strona" at bounding box center [401, 321] width 13 height 13
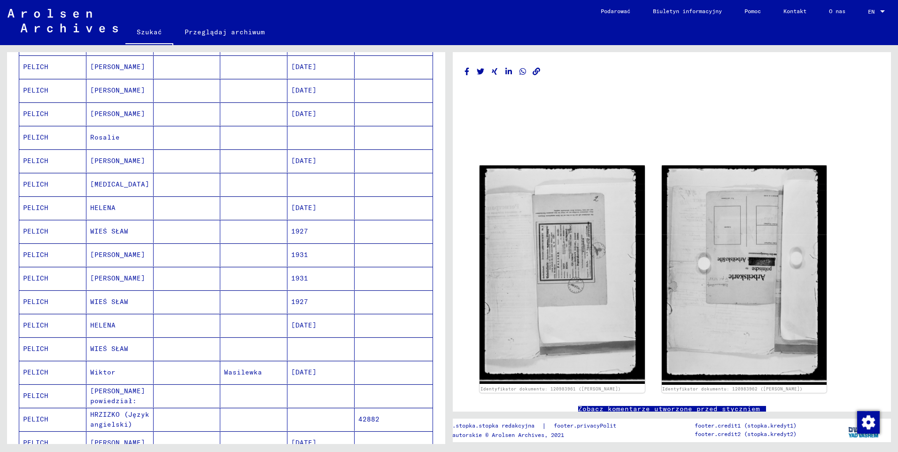
scroll to position [423, 0]
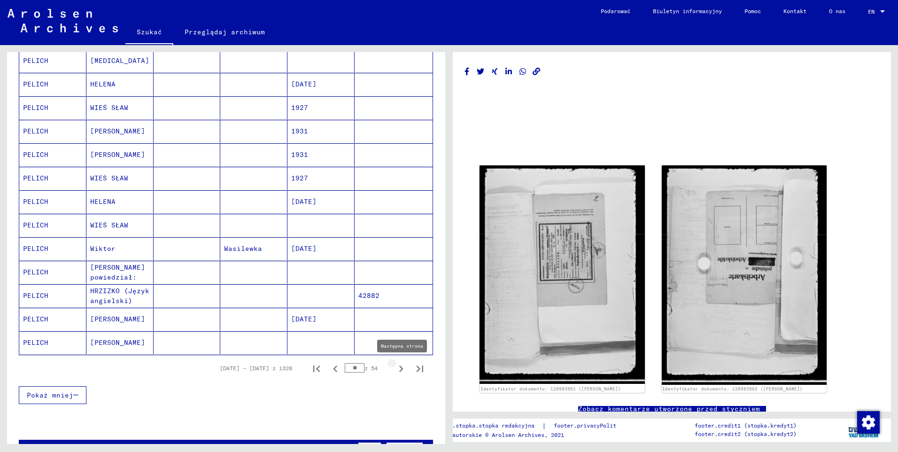
click at [396, 368] on icon "Następna strona" at bounding box center [401, 368] width 13 height 13
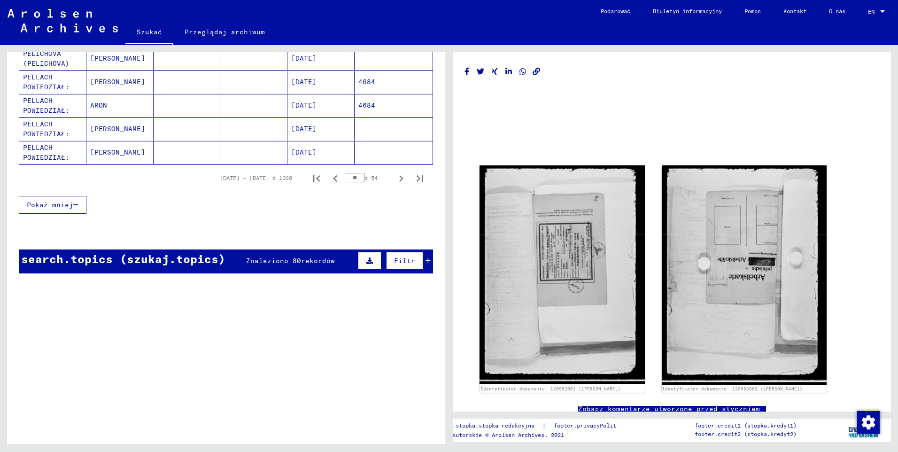
scroll to position [696, 0]
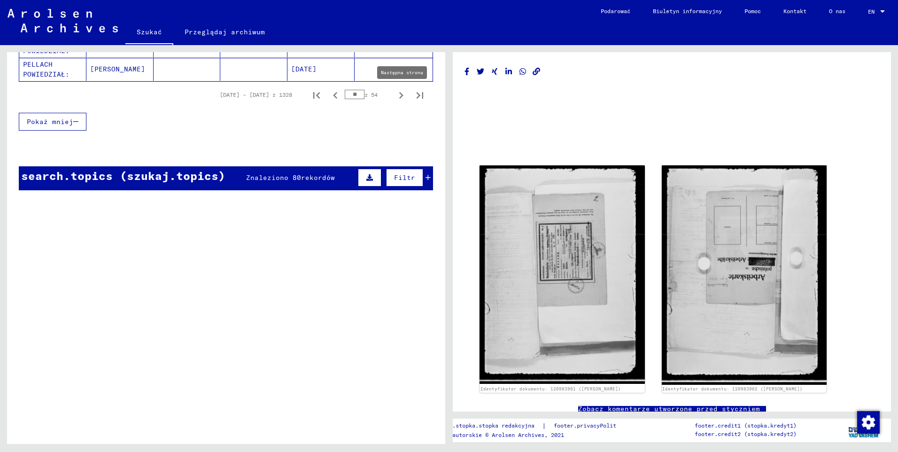
click at [399, 97] on icon "Następna strona" at bounding box center [401, 95] width 4 height 7
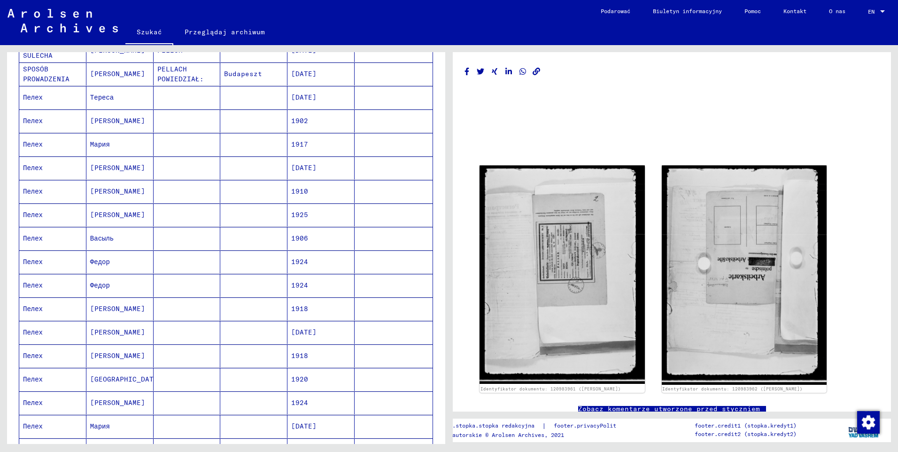
scroll to position [269, 0]
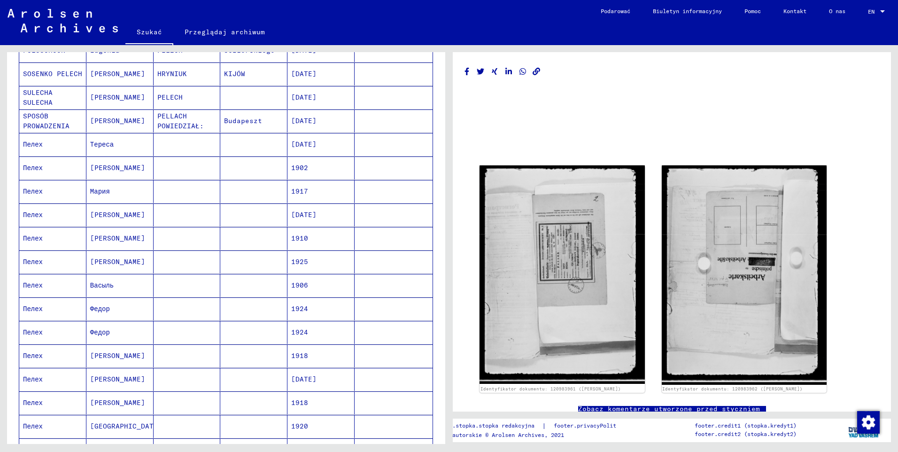
click at [31, 188] on mat-cell "Пелех" at bounding box center [52, 191] width 67 height 23
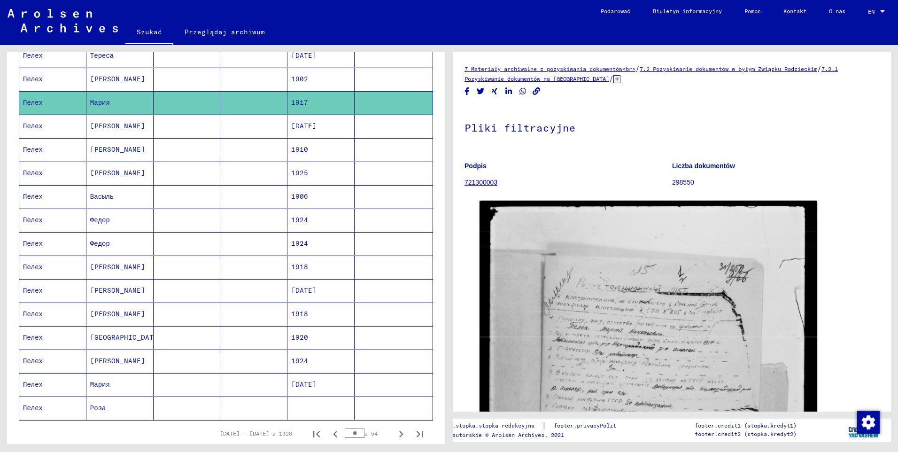
scroll to position [363, 0]
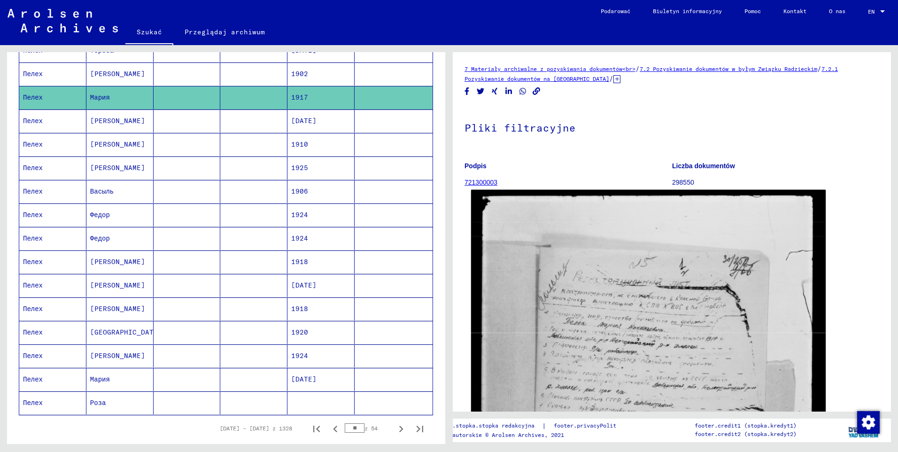
click at [586, 288] on img at bounding box center [648, 414] width 355 height 449
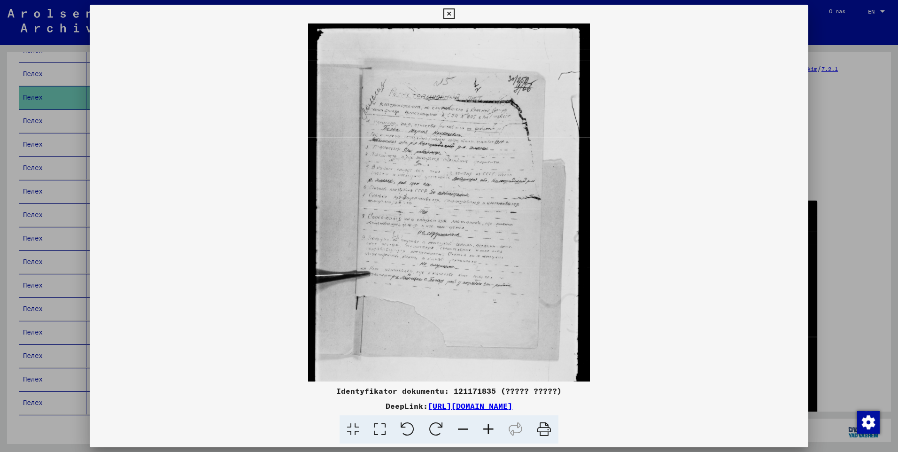
click at [491, 427] on icon at bounding box center [488, 429] width 25 height 29
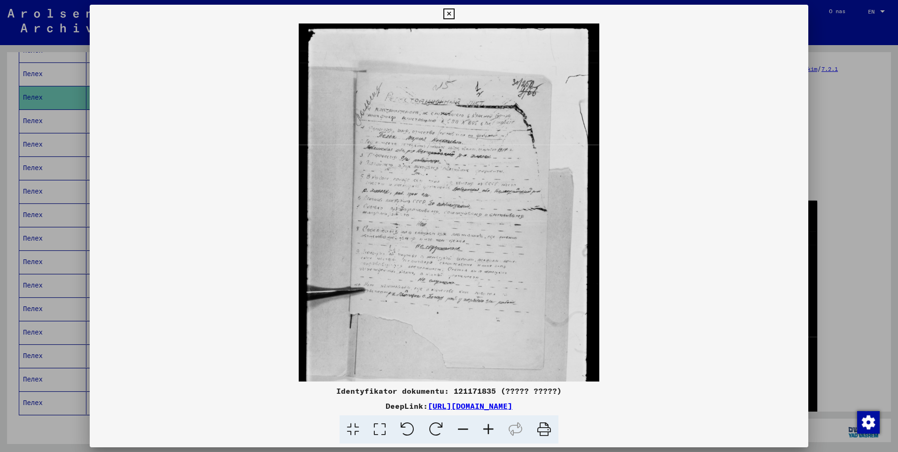
click at [491, 427] on icon at bounding box center [488, 429] width 25 height 29
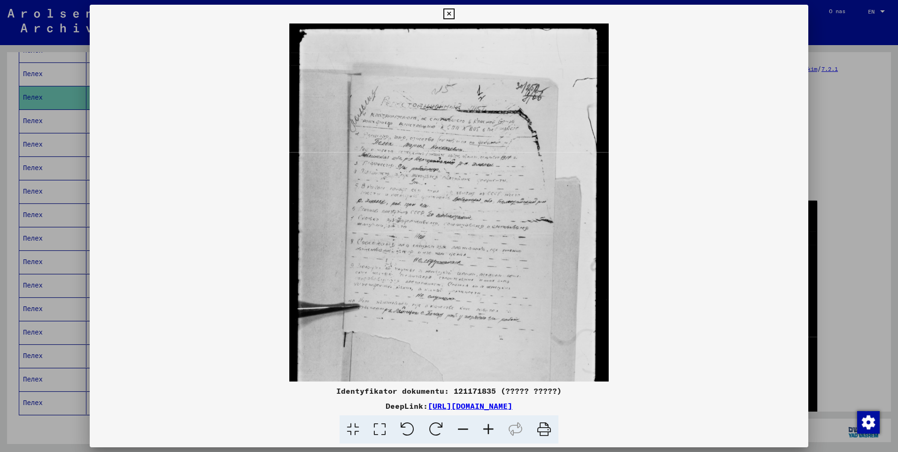
click at [491, 427] on icon at bounding box center [488, 429] width 25 height 29
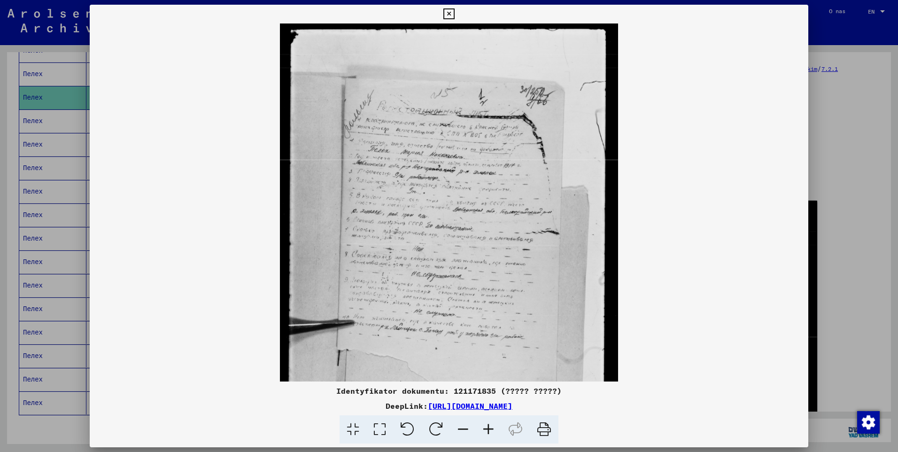
click at [491, 427] on icon at bounding box center [488, 429] width 25 height 29
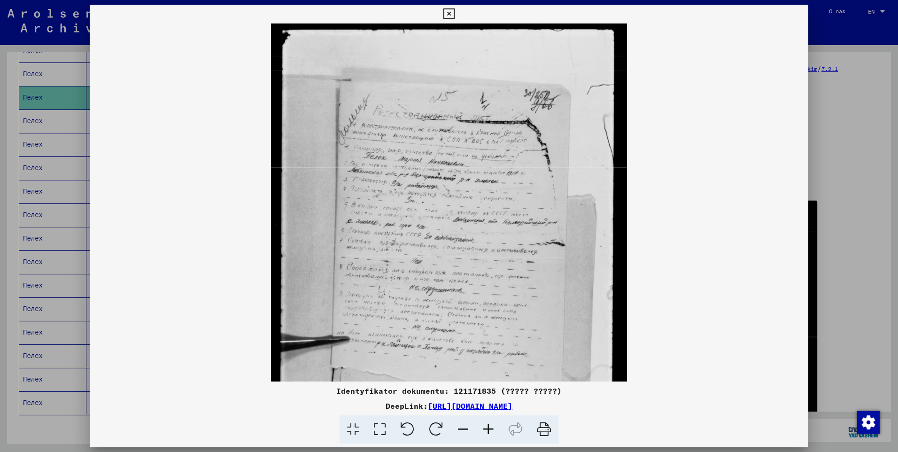
click at [491, 427] on icon at bounding box center [488, 429] width 25 height 29
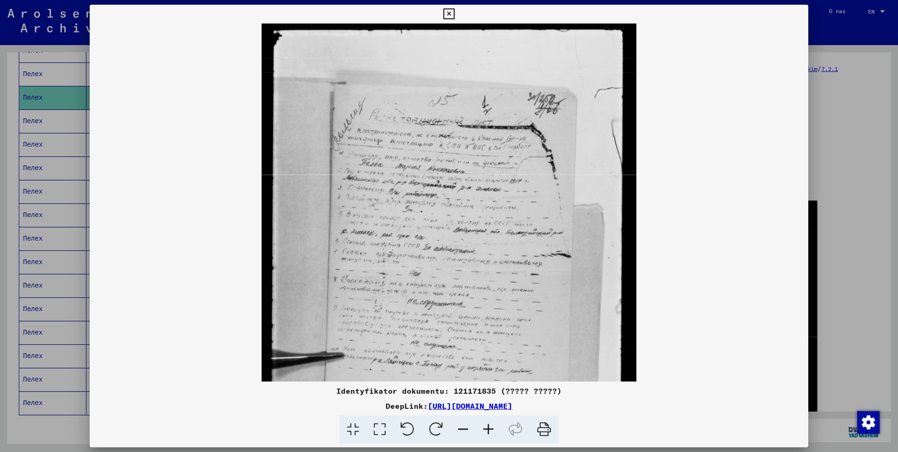
click at [491, 427] on icon at bounding box center [488, 429] width 25 height 29
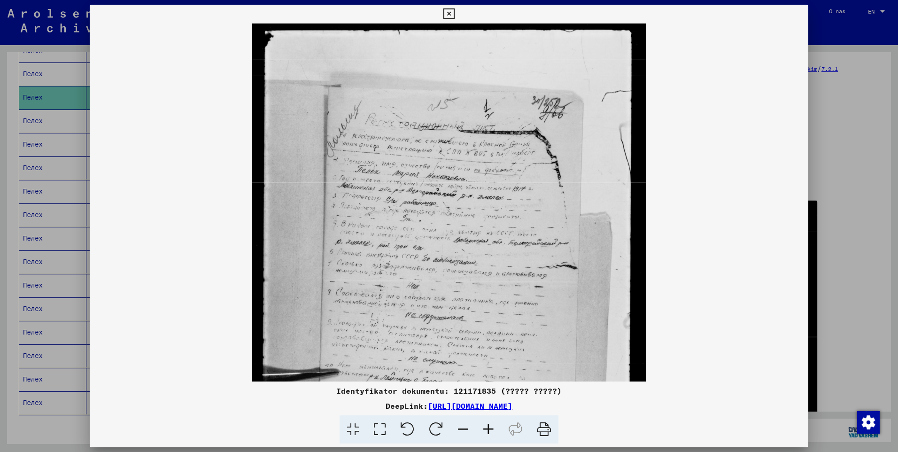
click at [491, 427] on icon at bounding box center [488, 429] width 25 height 29
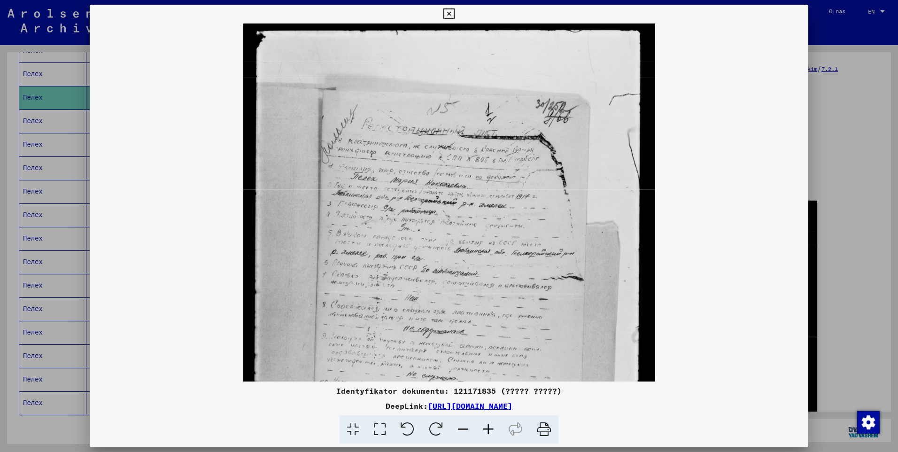
click at [491, 427] on icon at bounding box center [488, 429] width 25 height 29
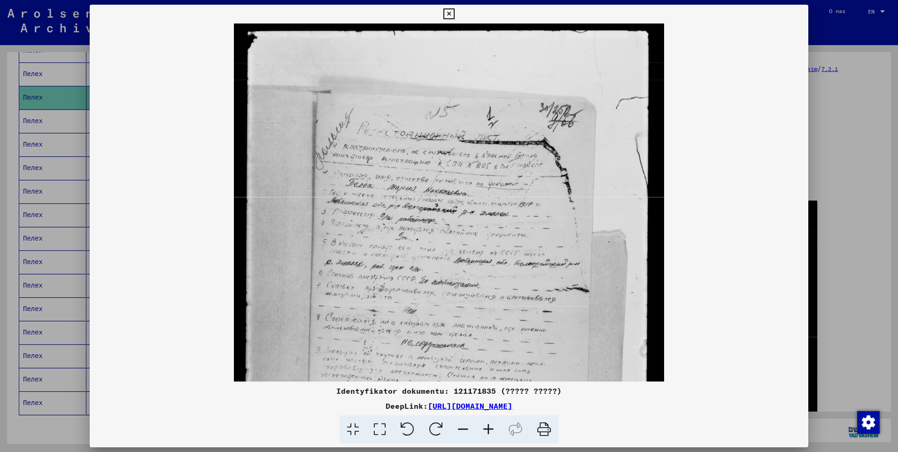
click at [491, 427] on icon at bounding box center [488, 429] width 25 height 29
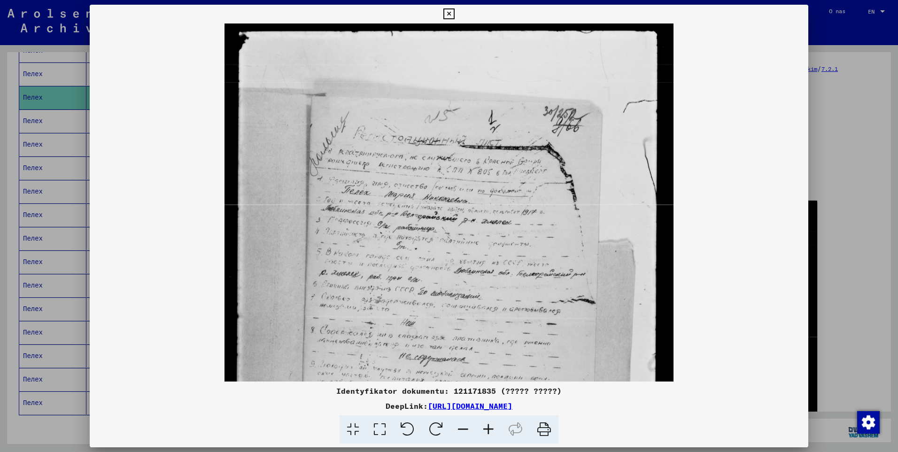
click at [491, 427] on icon at bounding box center [488, 429] width 25 height 29
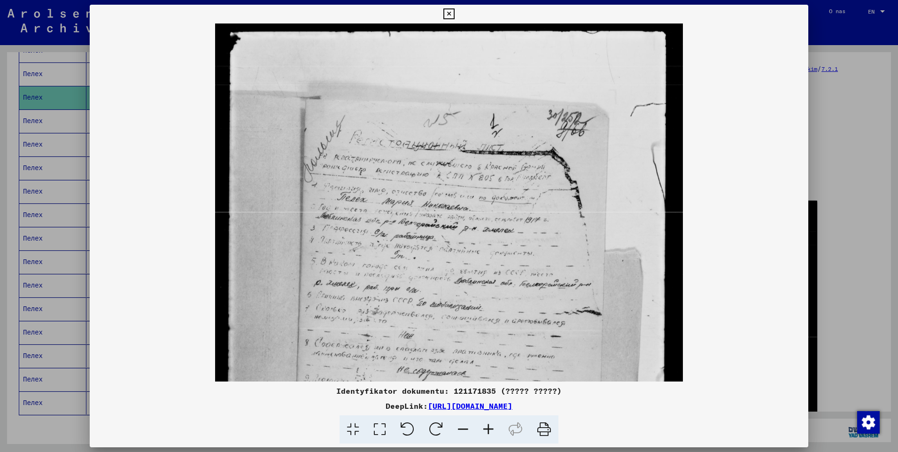
click at [491, 427] on icon at bounding box center [488, 429] width 25 height 29
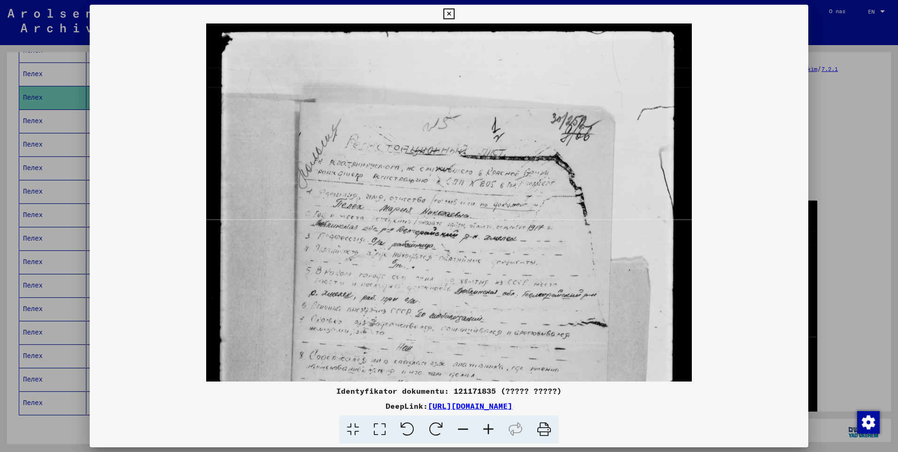
click at [491, 427] on icon at bounding box center [488, 429] width 25 height 29
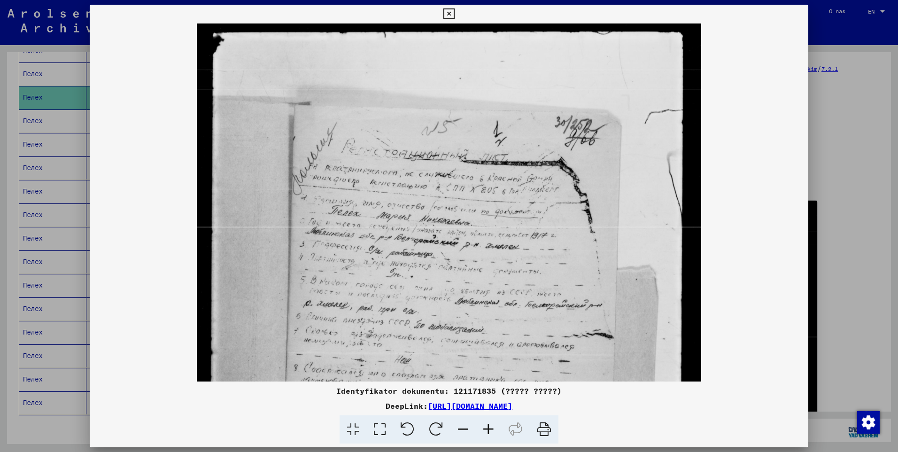
click at [491, 427] on icon at bounding box center [488, 429] width 25 height 29
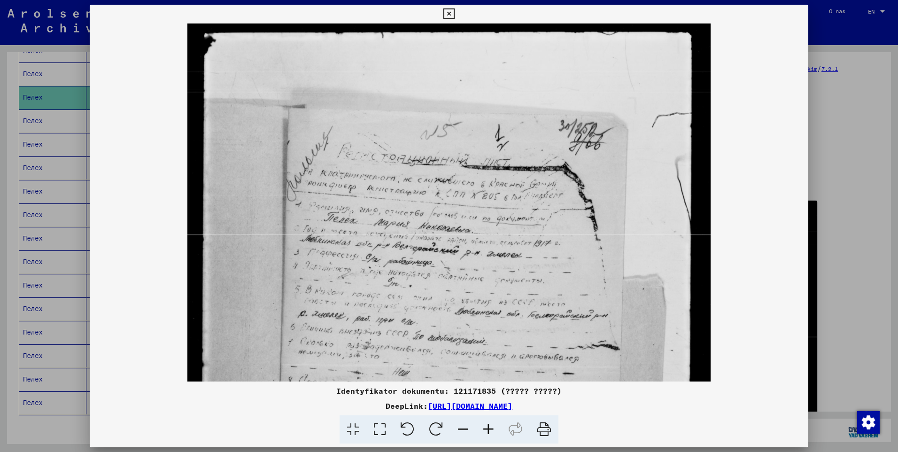
click at [491, 427] on icon at bounding box center [488, 429] width 25 height 29
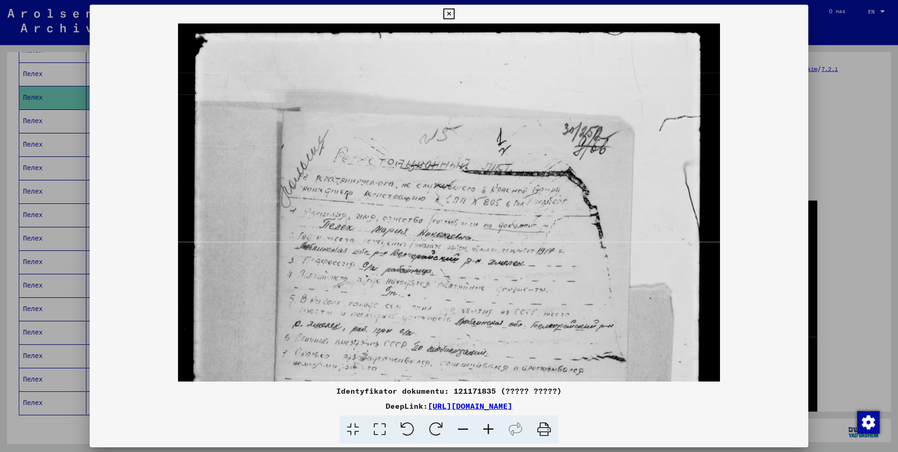
click at [491, 427] on icon at bounding box center [488, 429] width 25 height 29
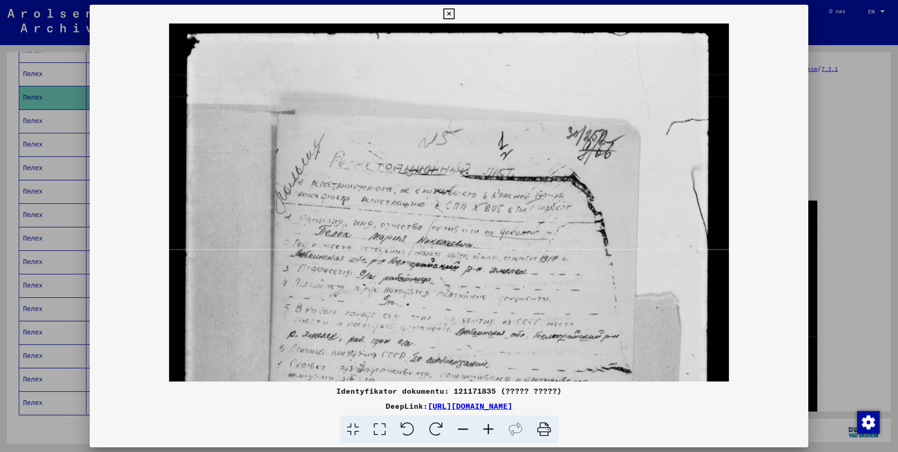
click at [491, 427] on icon at bounding box center [488, 429] width 25 height 29
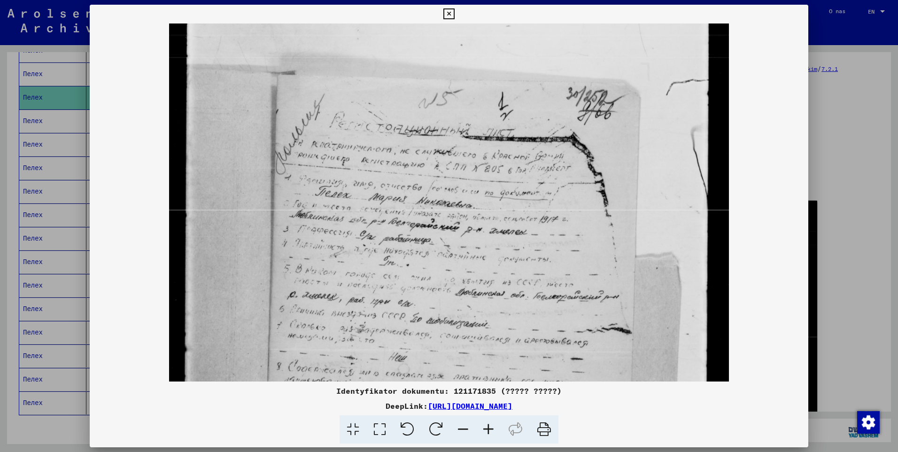
scroll to position [43, 0]
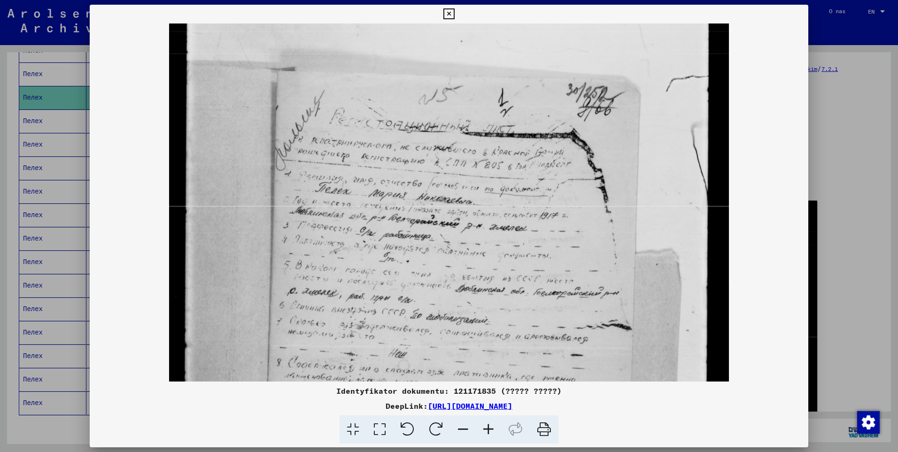
drag, startPoint x: 434, startPoint y: 271, endPoint x: 407, endPoint y: 227, distance: 50.8
click at [407, 227] on img at bounding box center [449, 335] width 560 height 710
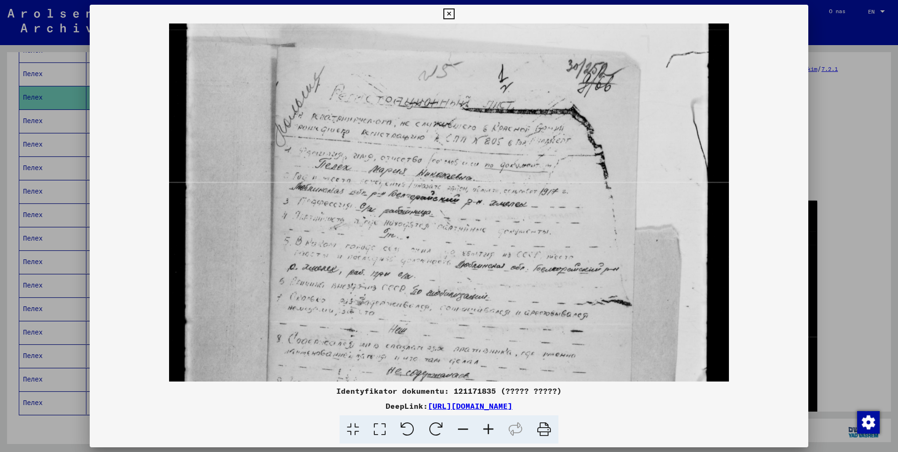
scroll to position [72, 0]
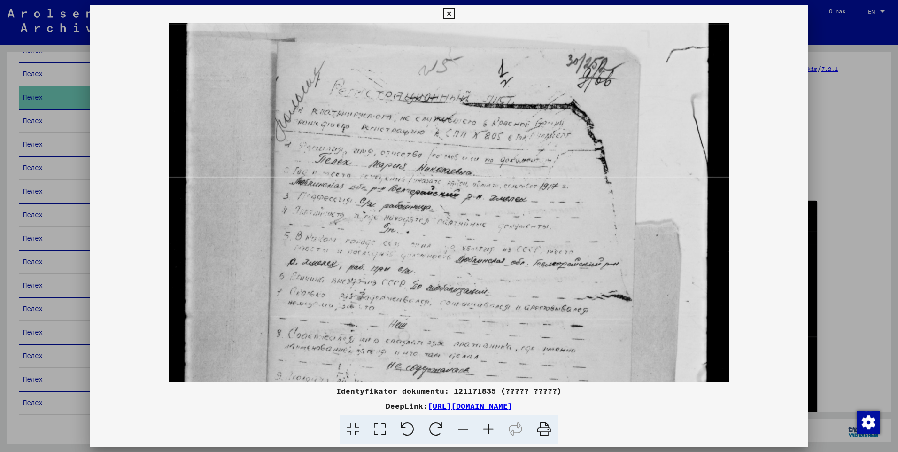
drag, startPoint x: 462, startPoint y: 282, endPoint x: 455, endPoint y: 253, distance: 29.9
click at [455, 253] on img at bounding box center [449, 306] width 560 height 710
click at [492, 425] on icon at bounding box center [488, 429] width 25 height 29
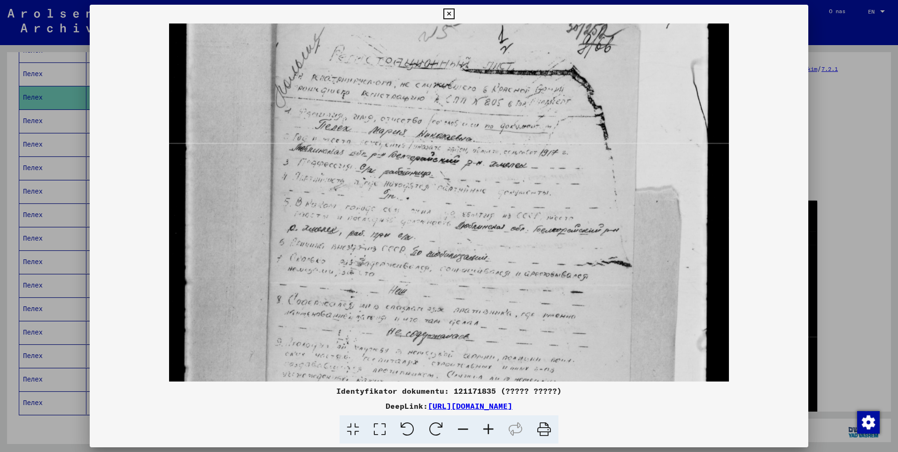
scroll to position [118, 0]
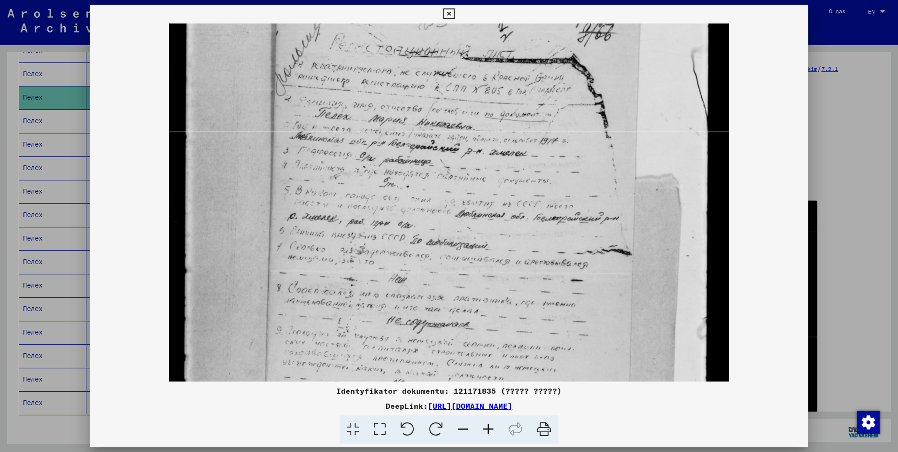
drag, startPoint x: 404, startPoint y: 240, endPoint x: 390, endPoint y: 194, distance: 47.7
click at [390, 194] on img at bounding box center [449, 261] width 560 height 710
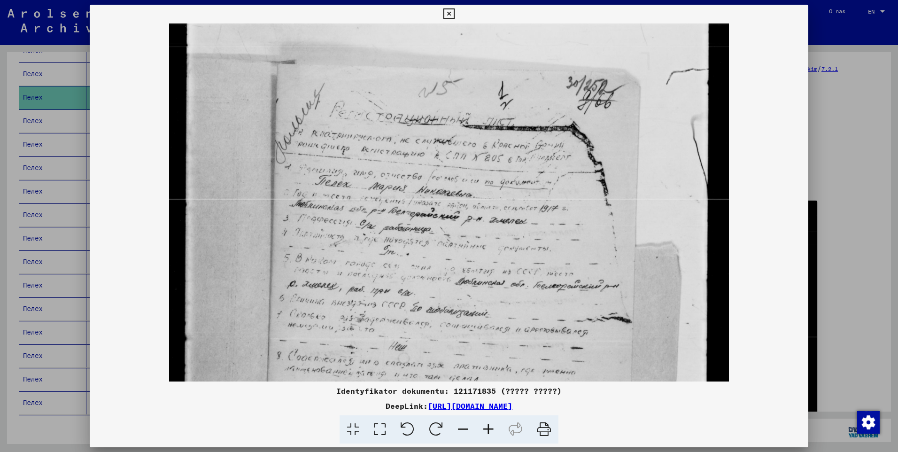
scroll to position [49, 0]
drag, startPoint x: 383, startPoint y: 172, endPoint x: 374, endPoint y: 241, distance: 69.2
click at [374, 241] on img at bounding box center [449, 329] width 560 height 710
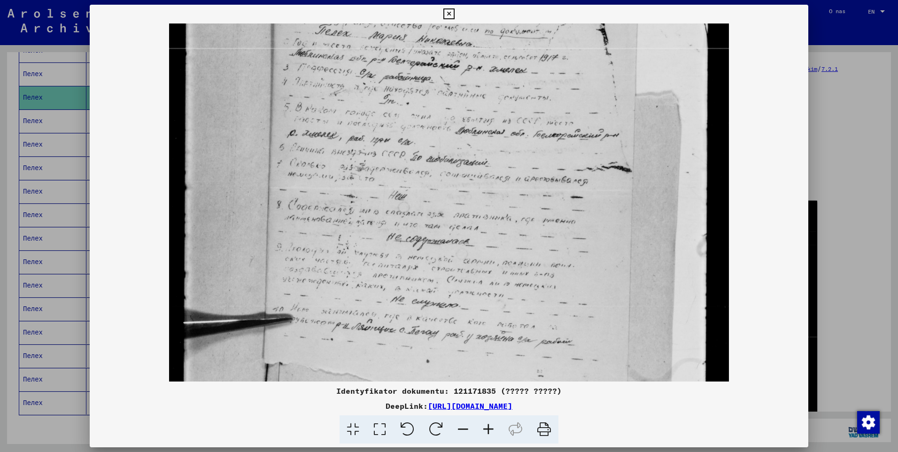
scroll to position [204, 0]
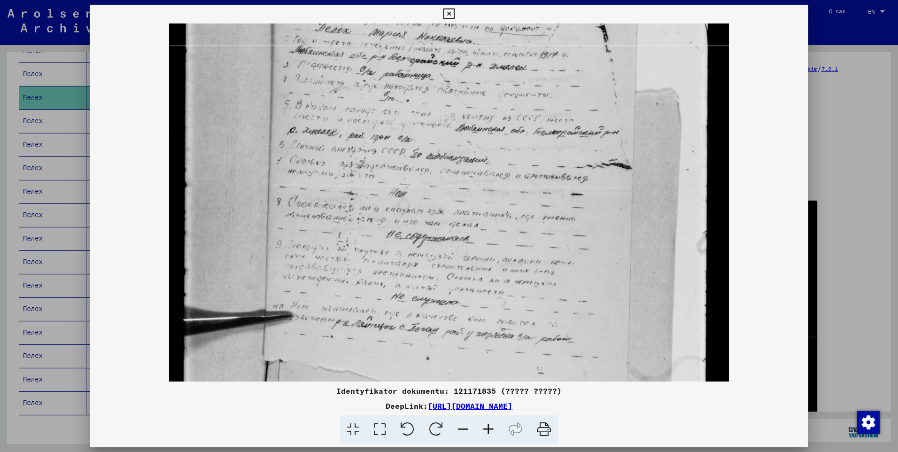
drag, startPoint x: 455, startPoint y: 259, endPoint x: 420, endPoint y: 132, distance: 130.9
click at [420, 132] on img at bounding box center [449, 175] width 560 height 710
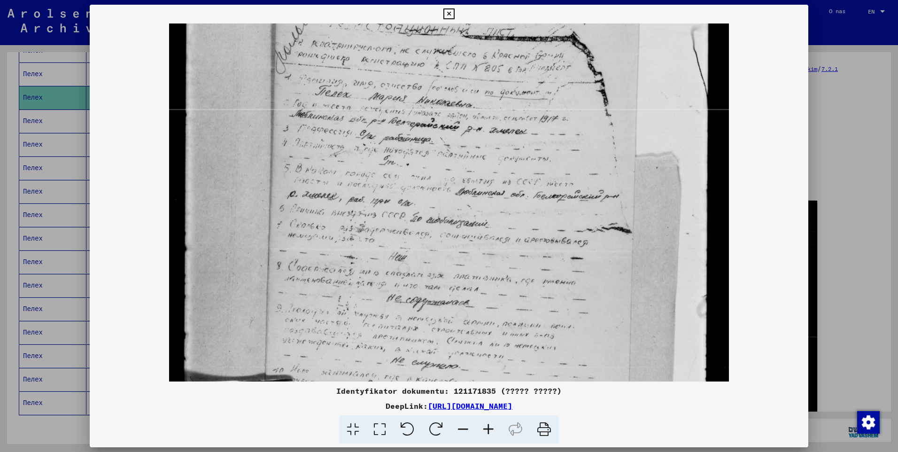
scroll to position [136, 0]
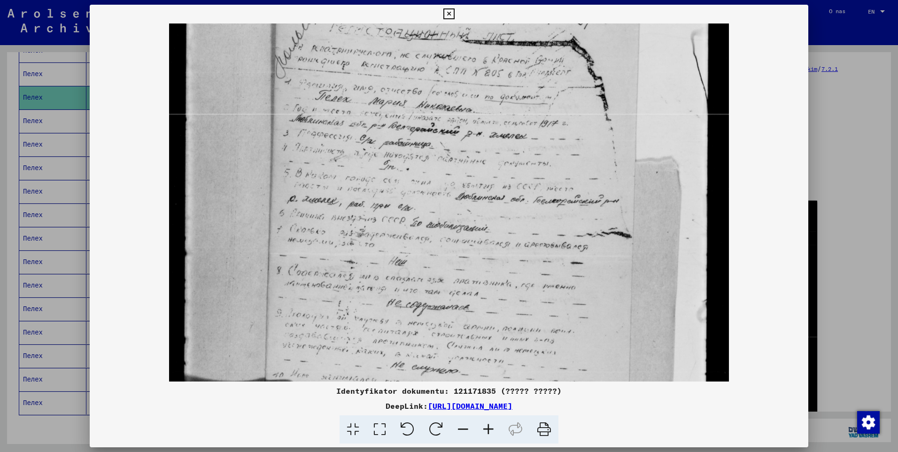
drag, startPoint x: 441, startPoint y: 226, endPoint x: 427, endPoint y: 295, distance: 70.4
click at [427, 295] on img at bounding box center [449, 243] width 560 height 710
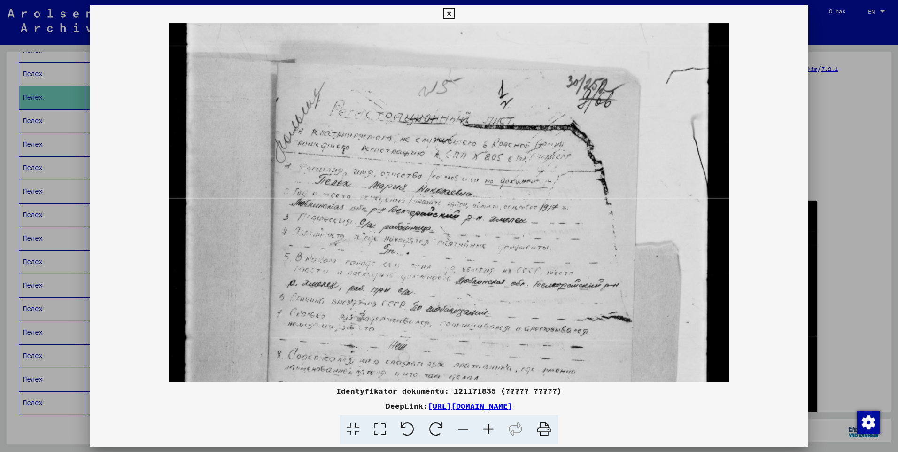
scroll to position [47, 0]
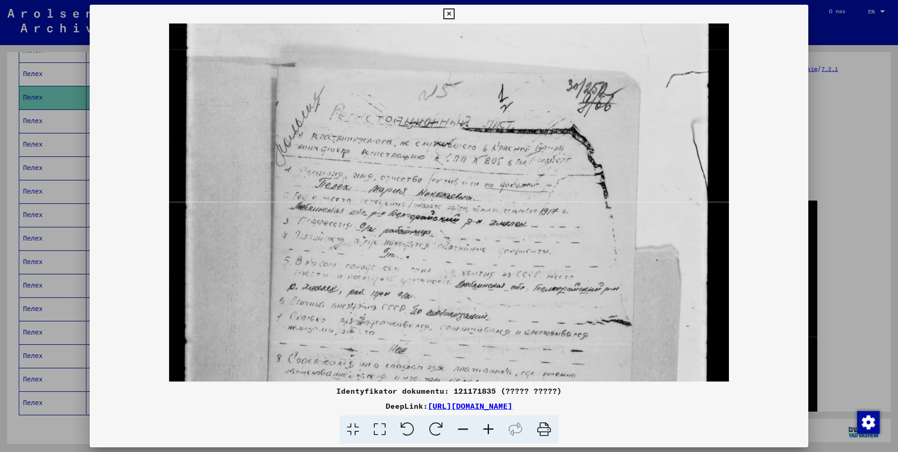
drag, startPoint x: 461, startPoint y: 163, endPoint x: 453, endPoint y: 243, distance: 80.7
click at [453, 243] on img at bounding box center [449, 331] width 560 height 710
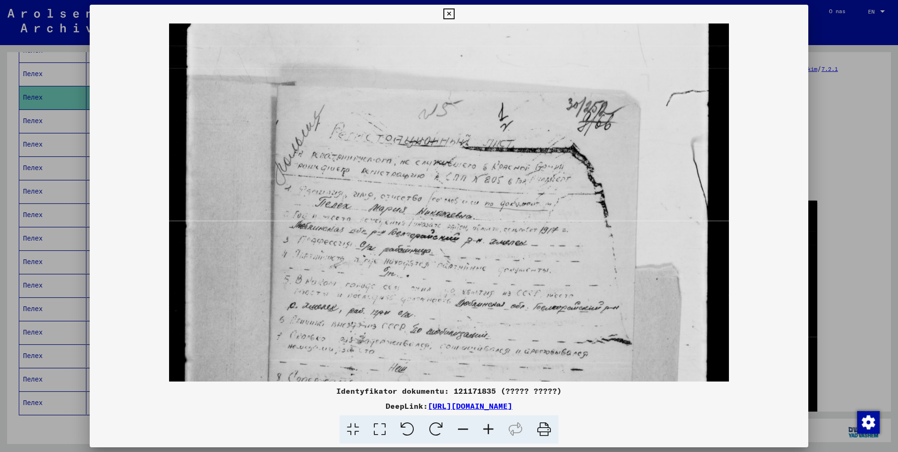
scroll to position [25, 0]
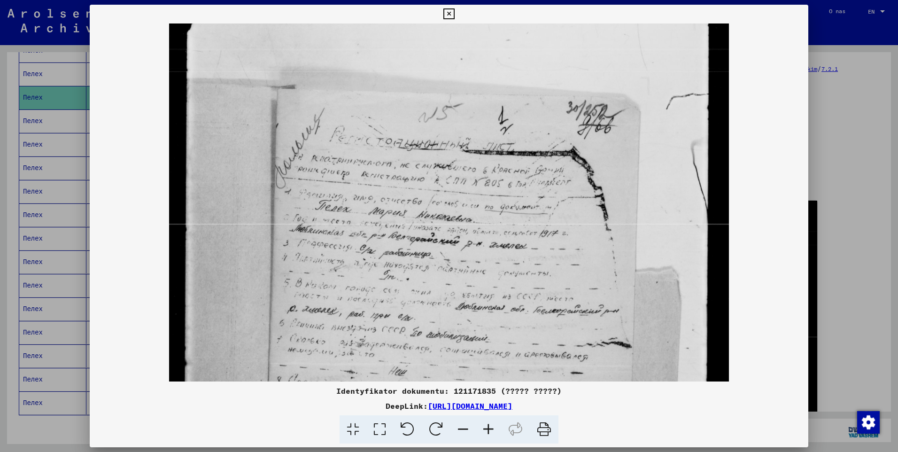
drag, startPoint x: 485, startPoint y: 163, endPoint x: 489, endPoint y: 185, distance: 22.5
click at [489, 185] on img at bounding box center [449, 353] width 560 height 710
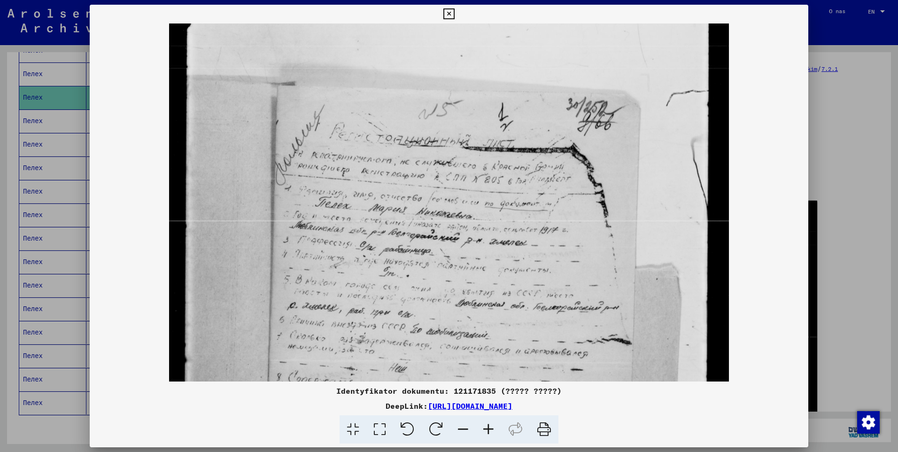
drag, startPoint x: 472, startPoint y: 247, endPoint x: 475, endPoint y: 243, distance: 5.0
click at [475, 243] on img at bounding box center [449, 350] width 560 height 710
click at [446, 15] on icon at bounding box center [448, 13] width 11 height 11
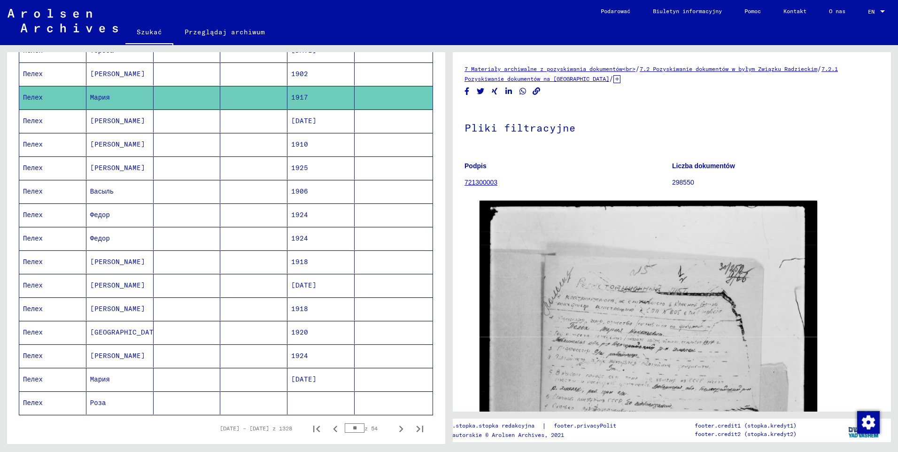
click at [36, 380] on mat-cell "Пелех" at bounding box center [52, 379] width 67 height 23
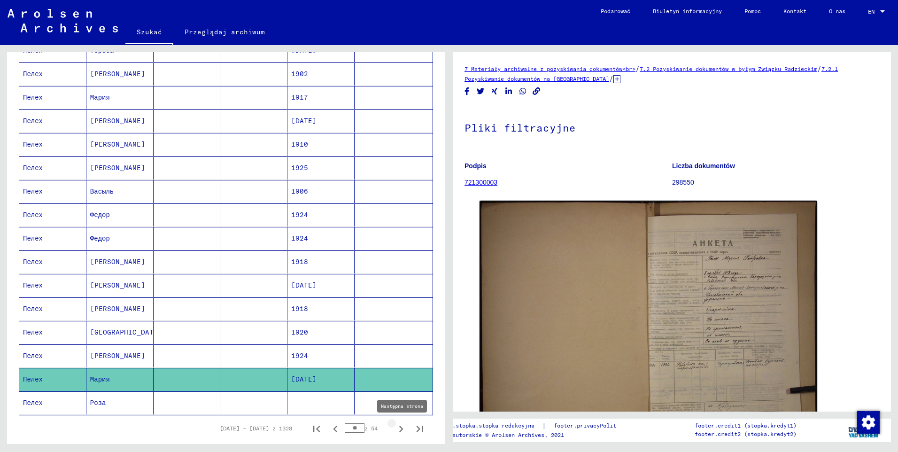
click at [395, 431] on icon "Następna strona" at bounding box center [401, 428] width 13 height 13
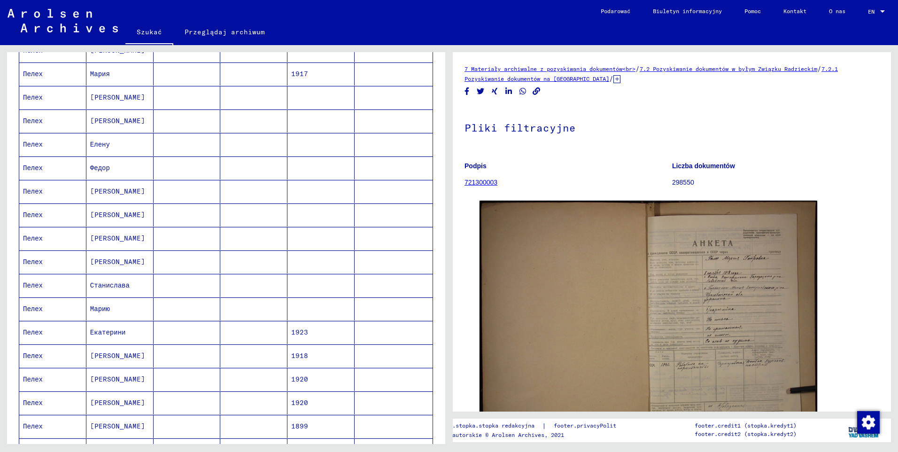
scroll to position [316, 0]
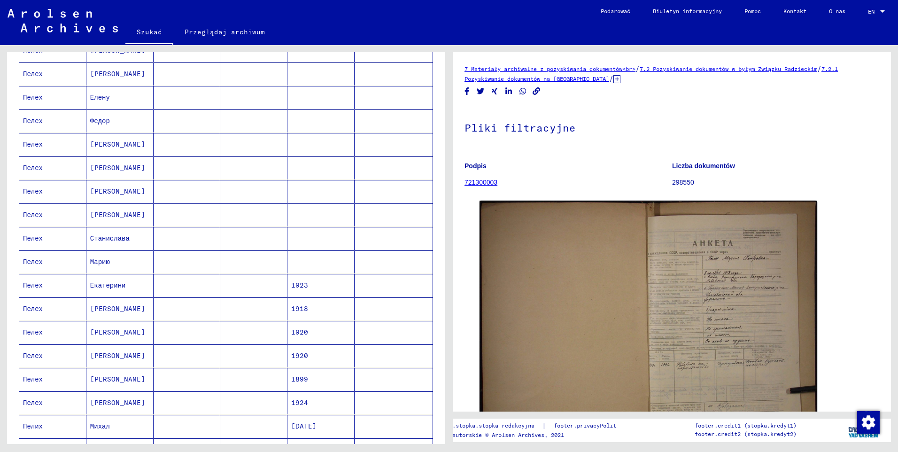
click at [35, 262] on mat-cell "Пелех" at bounding box center [52, 261] width 67 height 23
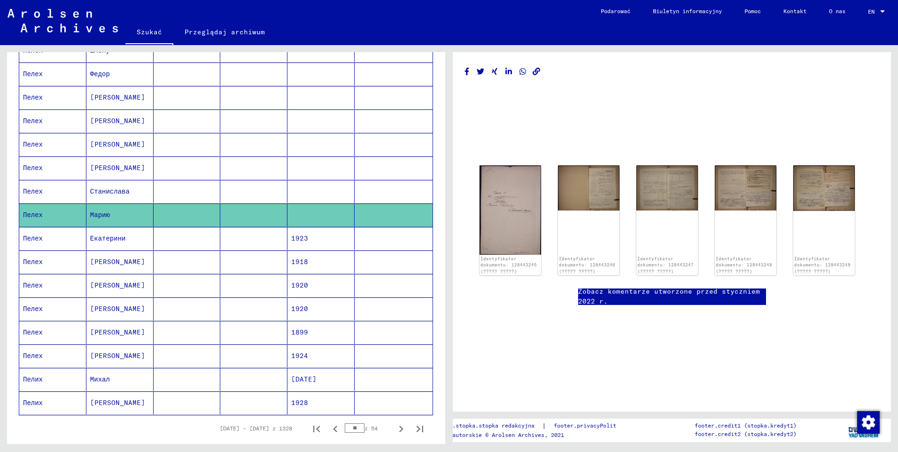
scroll to position [410, 0]
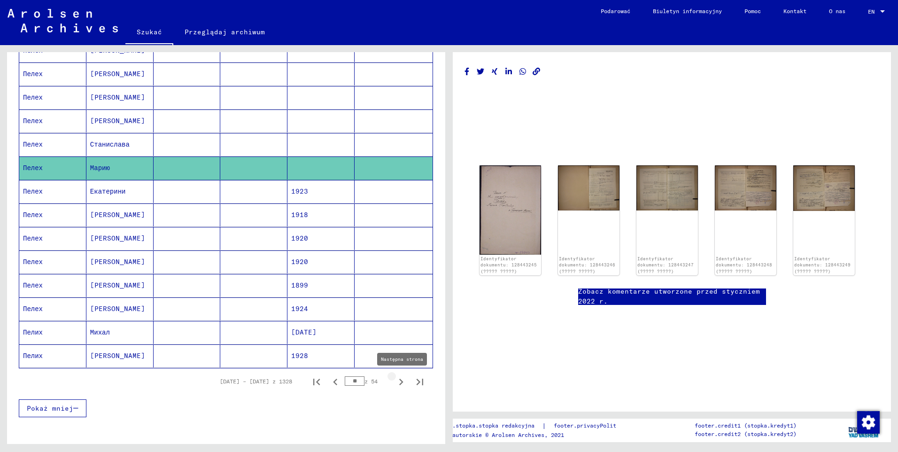
click at [398, 383] on icon "Następna strona" at bounding box center [401, 381] width 13 height 13
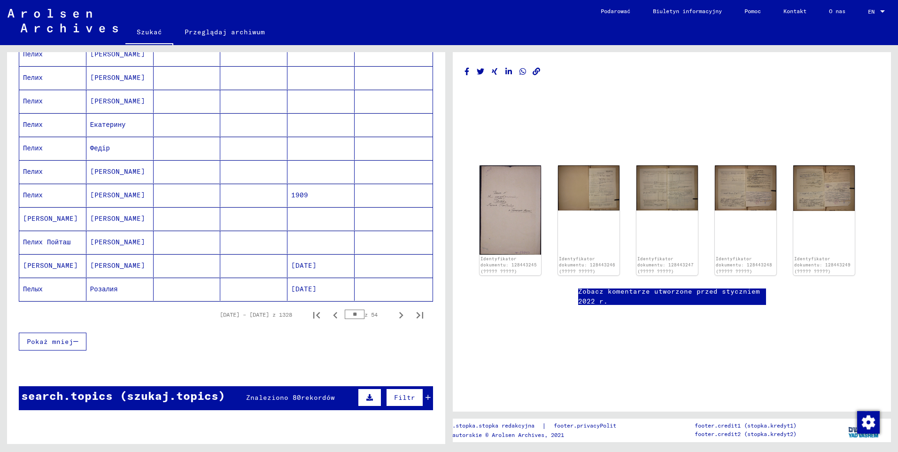
scroll to position [504, 0]
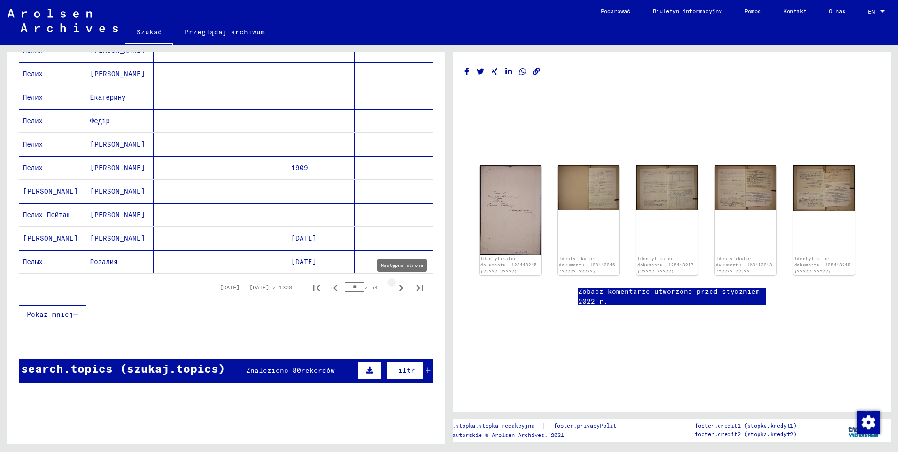
click at [395, 287] on icon "Następna strona" at bounding box center [401, 287] width 13 height 13
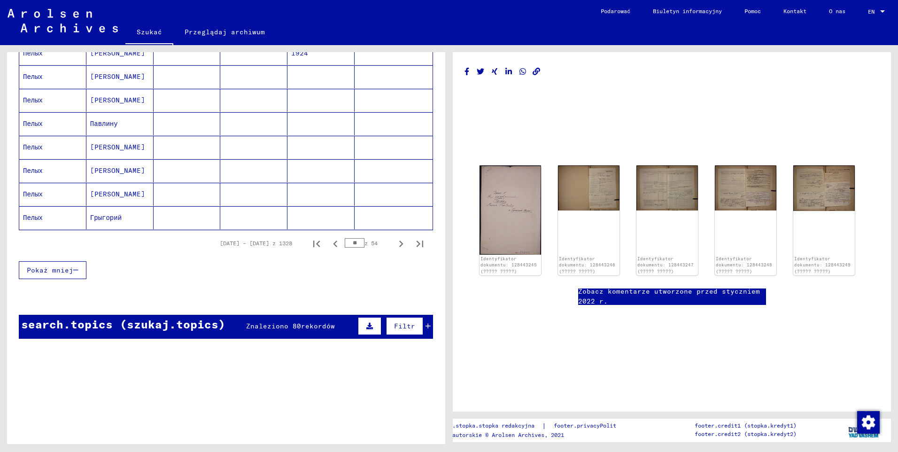
scroll to position [550, 0]
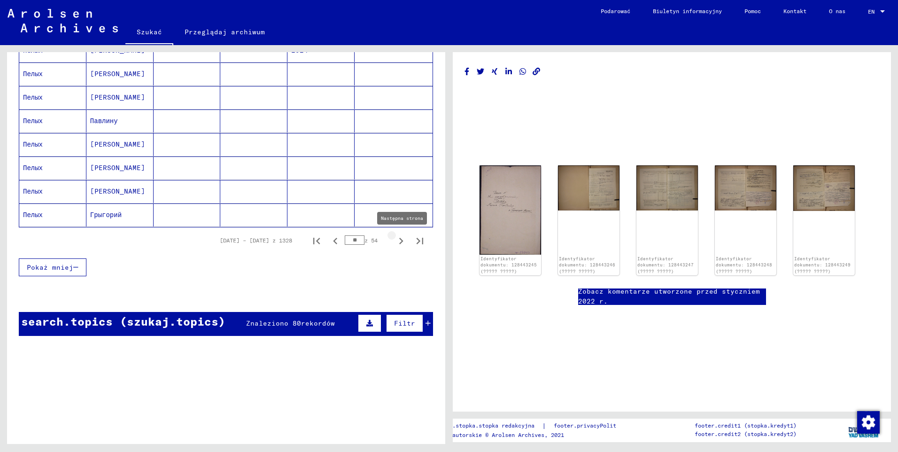
click at [395, 241] on icon "Następna strona" at bounding box center [401, 240] width 13 height 13
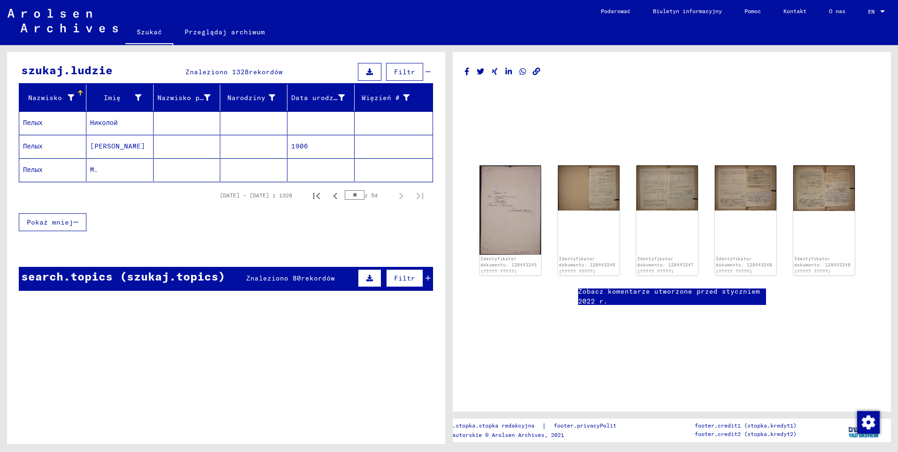
scroll to position [39, 0]
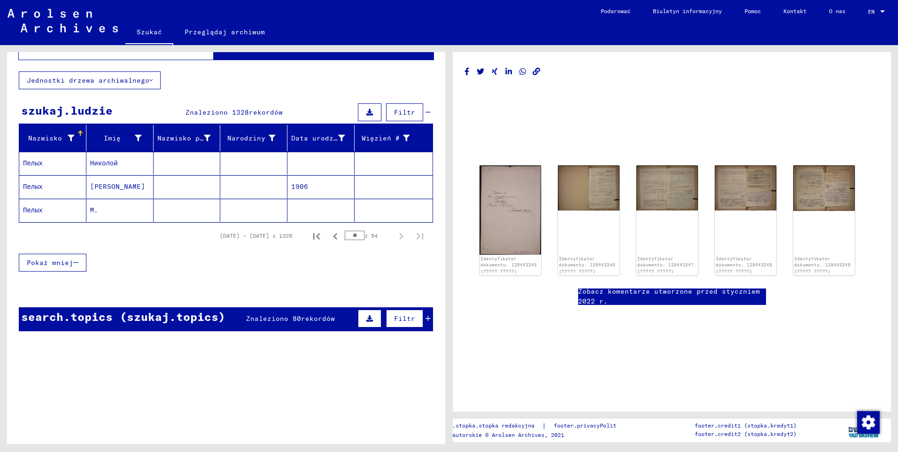
click at [41, 211] on mat-cell "Пелых" at bounding box center [52, 210] width 67 height 23
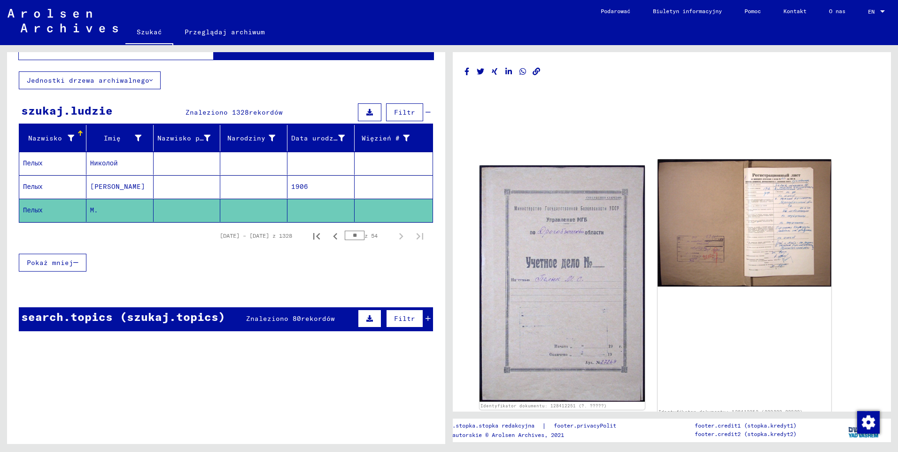
click at [758, 199] on img at bounding box center [744, 222] width 173 height 127
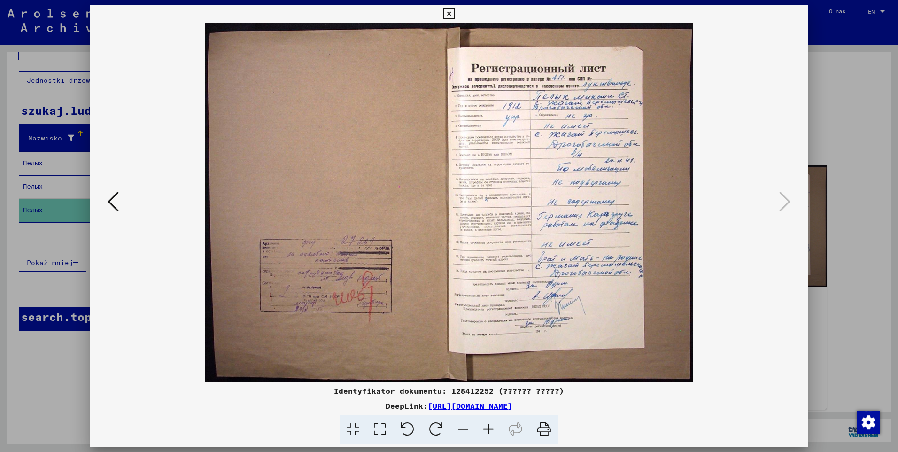
click at [487, 428] on icon at bounding box center [488, 429] width 25 height 29
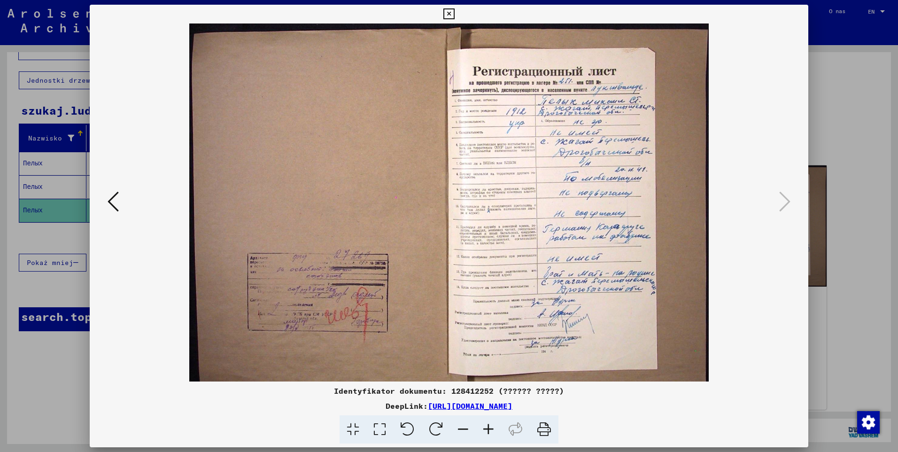
click at [488, 429] on icon at bounding box center [488, 429] width 25 height 29
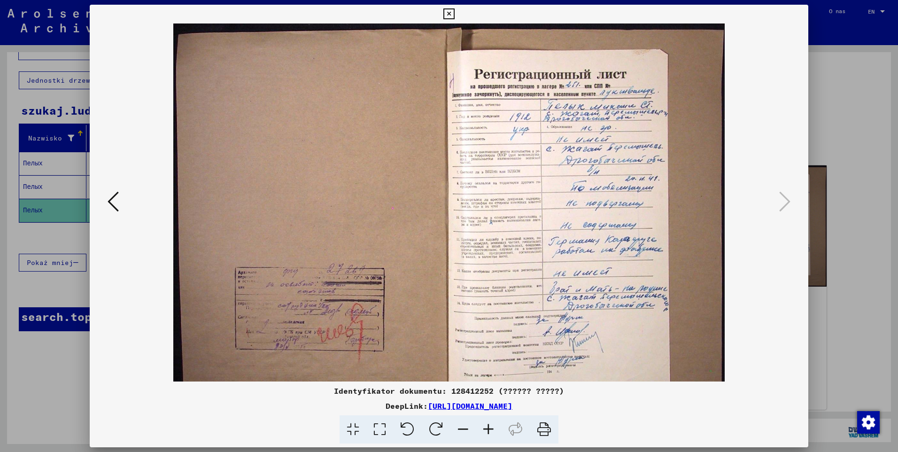
click at [488, 429] on icon at bounding box center [488, 429] width 25 height 29
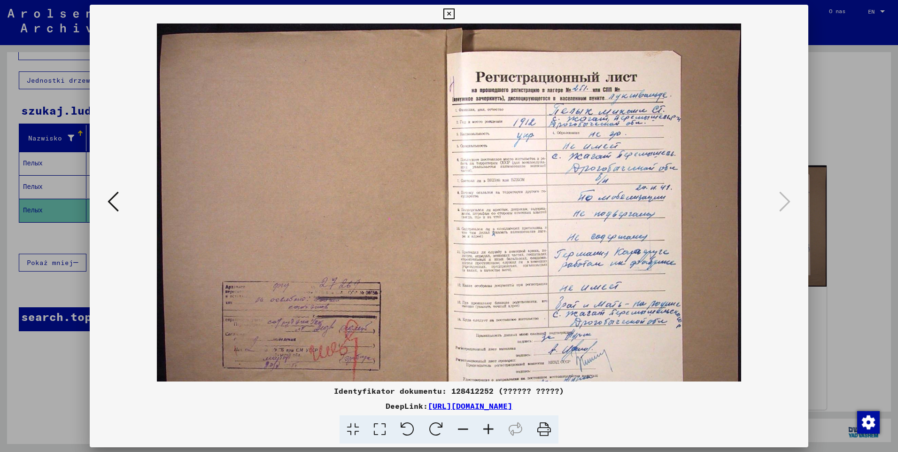
click at [488, 429] on icon at bounding box center [488, 429] width 25 height 29
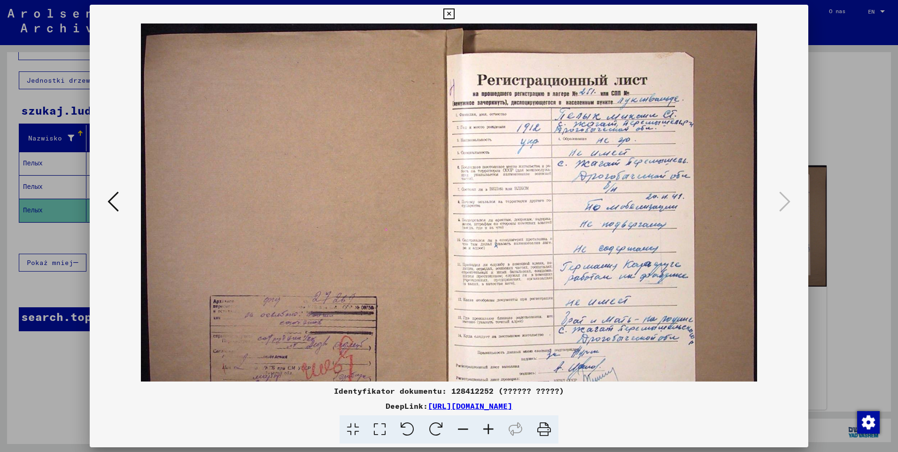
click at [488, 429] on icon at bounding box center [488, 429] width 25 height 29
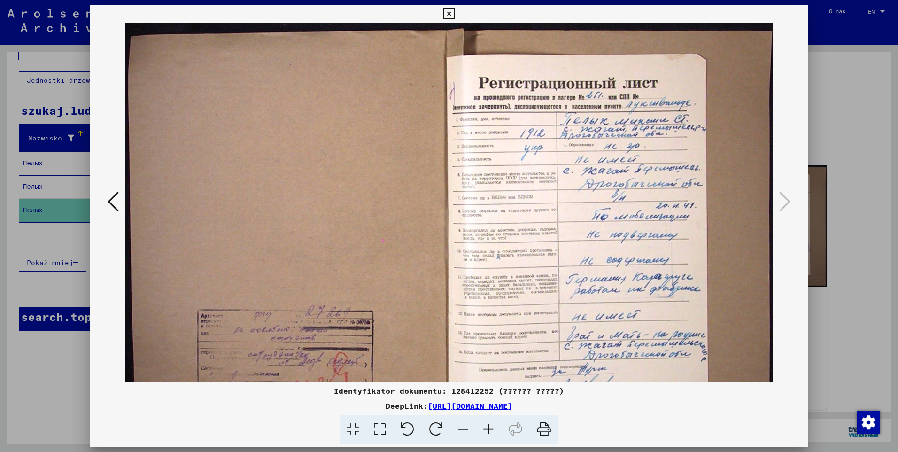
click at [488, 429] on icon at bounding box center [488, 429] width 25 height 29
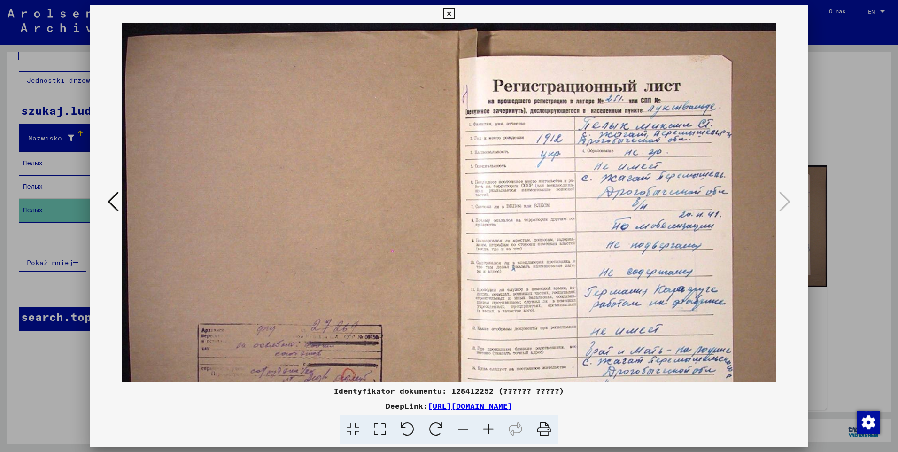
click at [488, 429] on icon at bounding box center [488, 429] width 25 height 29
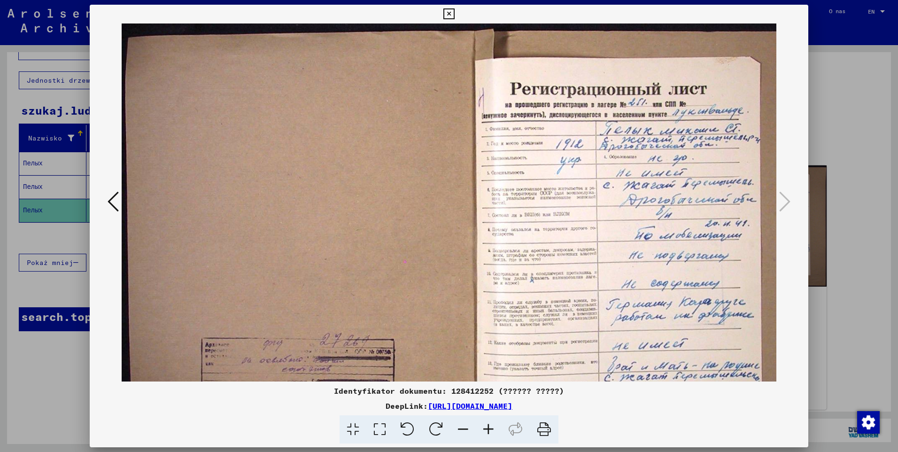
click at [488, 429] on icon at bounding box center [488, 429] width 25 height 29
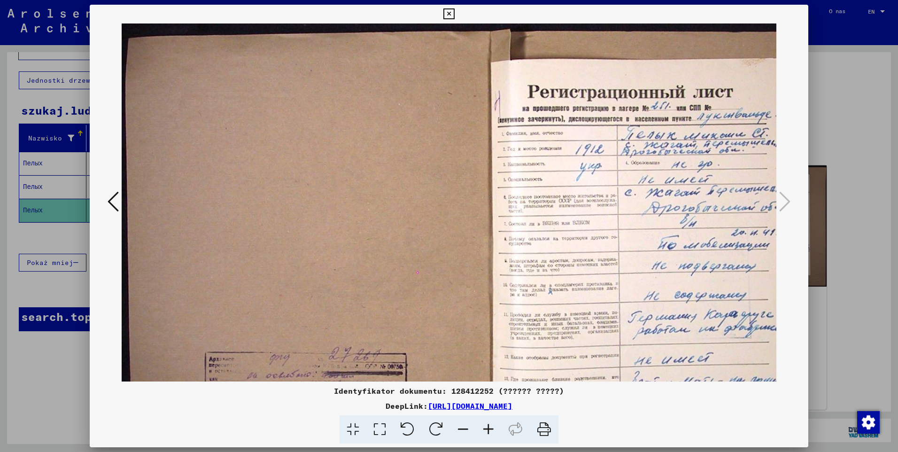
click at [488, 429] on icon at bounding box center [488, 429] width 25 height 29
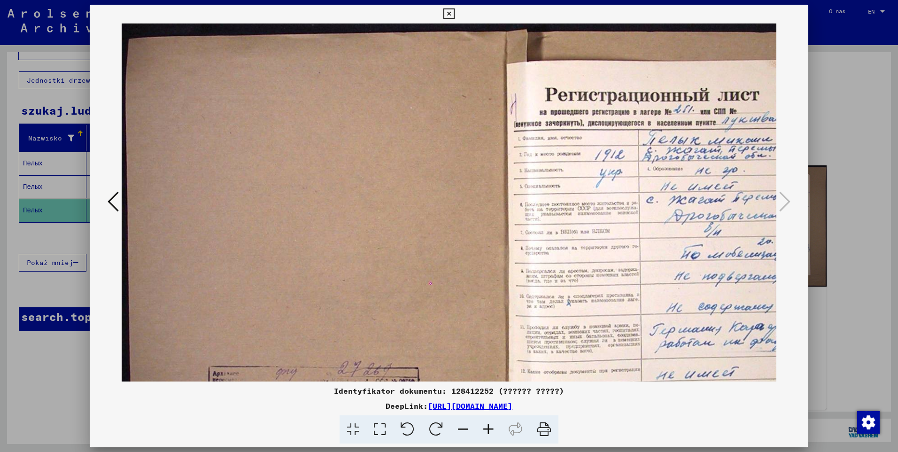
click at [488, 429] on icon at bounding box center [488, 429] width 25 height 29
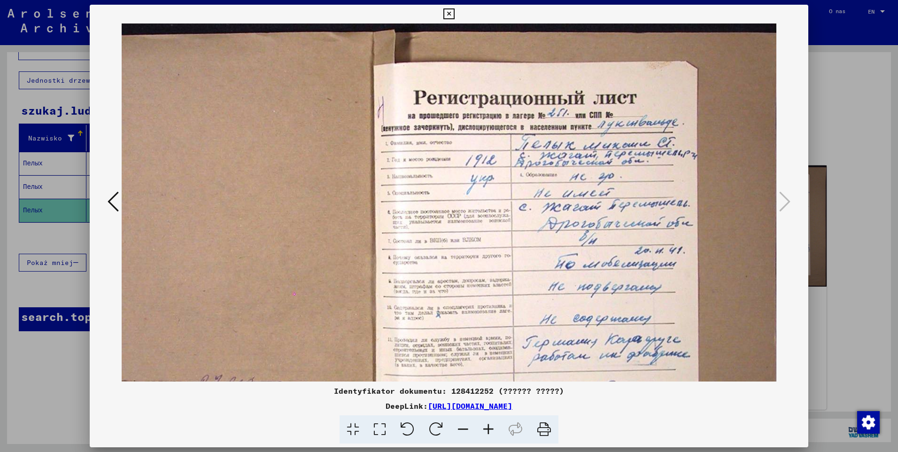
scroll to position [0, 150]
drag, startPoint x: 755, startPoint y: 181, endPoint x: 618, endPoint y: 196, distance: 137.5
click at [618, 196] on img at bounding box center [376, 319] width 808 height 593
click at [449, 18] on icon at bounding box center [448, 13] width 11 height 11
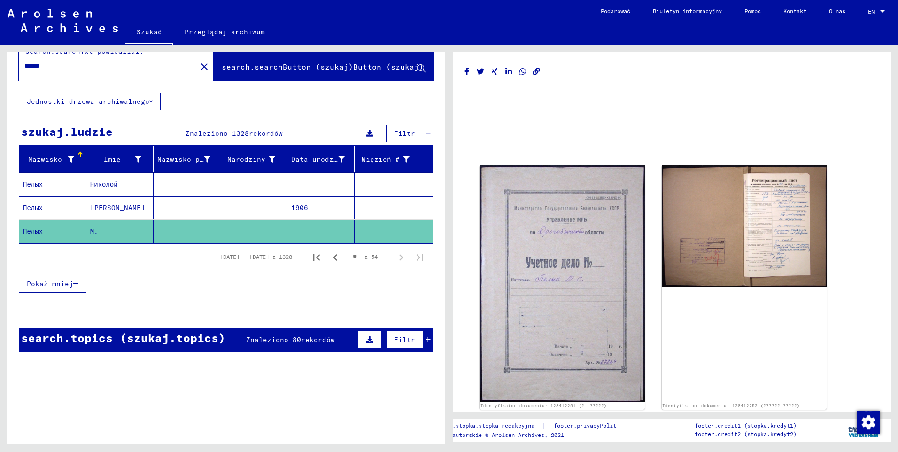
scroll to position [0, 0]
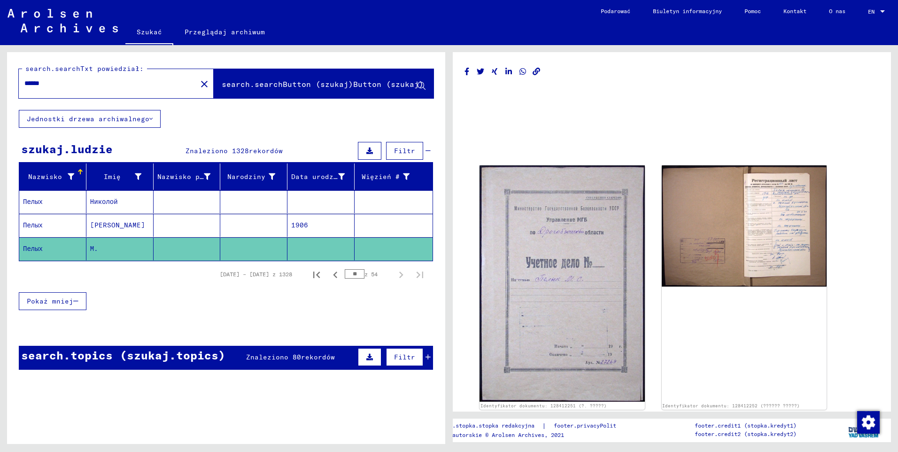
click at [270, 78] on button "search.searchButton (szukaj)Button (szukaj)" at bounding box center [324, 83] width 220 height 29
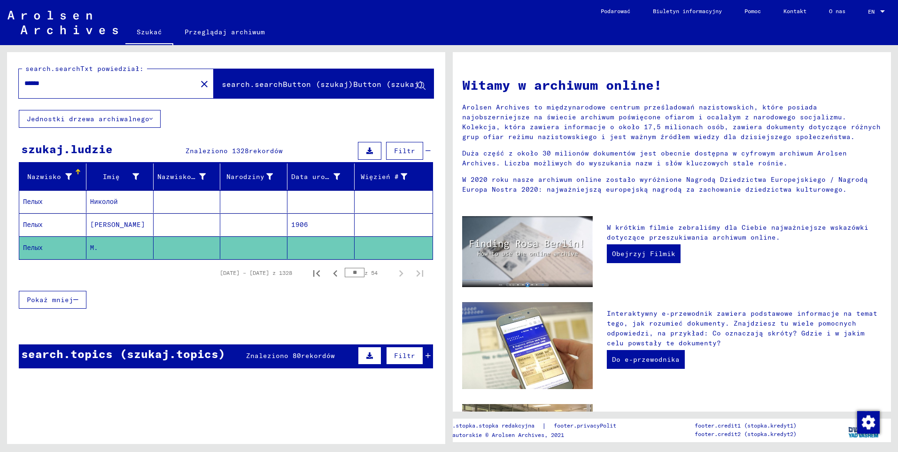
click at [55, 301] on span "Pokaż mniej" at bounding box center [50, 299] width 46 height 8
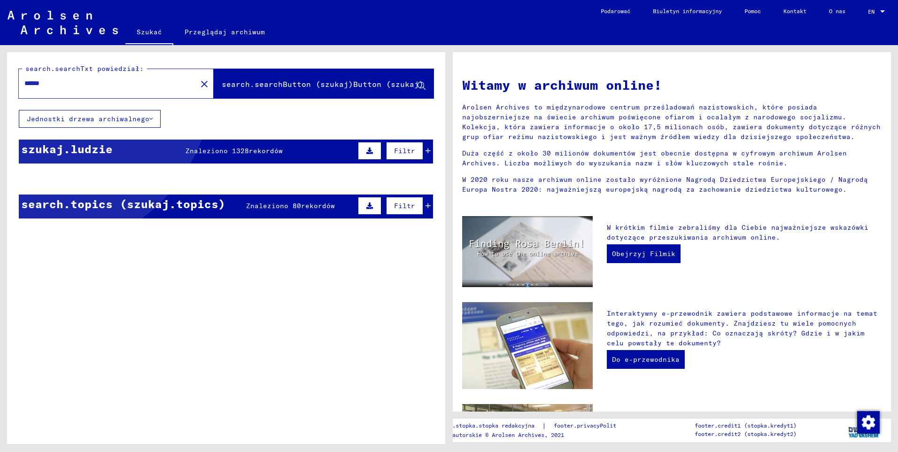
click at [240, 86] on span "search.searchButton (szukaj)Button (szukaj)" at bounding box center [323, 83] width 202 height 9
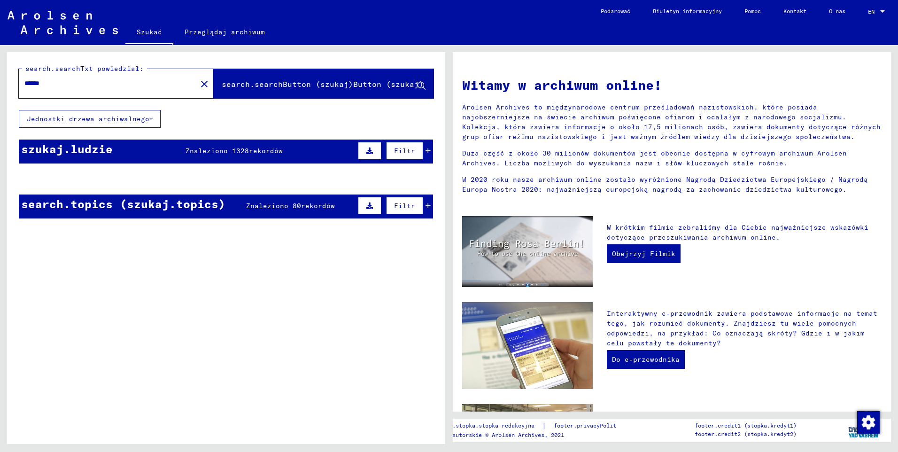
click at [125, 151] on div "szukaj.ludzie Znaleziono 1328 rekordów Filtr" at bounding box center [226, 151] width 414 height 24
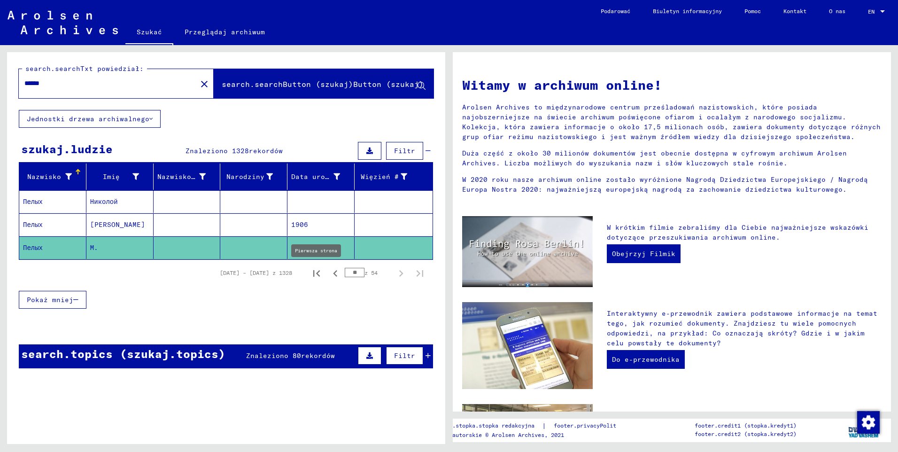
click at [313, 274] on icon "Pierwsza strona" at bounding box center [316, 273] width 7 height 7
type input "*"
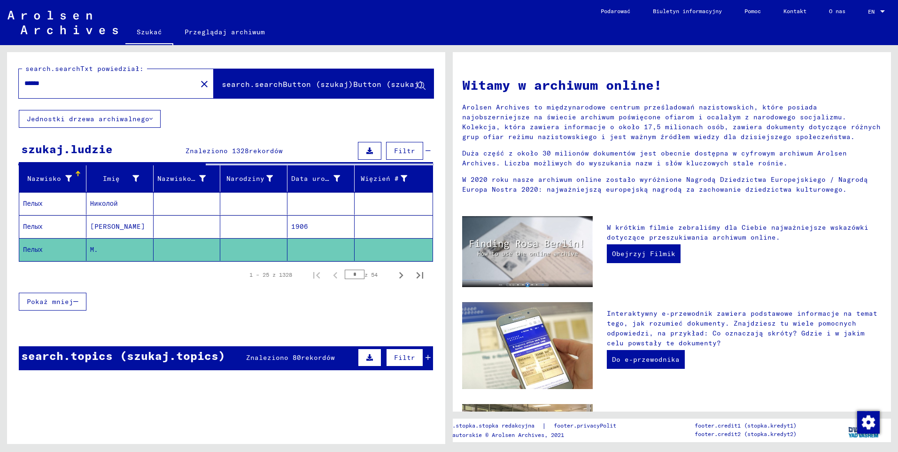
click at [52, 298] on span "Pokaż mniej" at bounding box center [50, 301] width 46 height 8
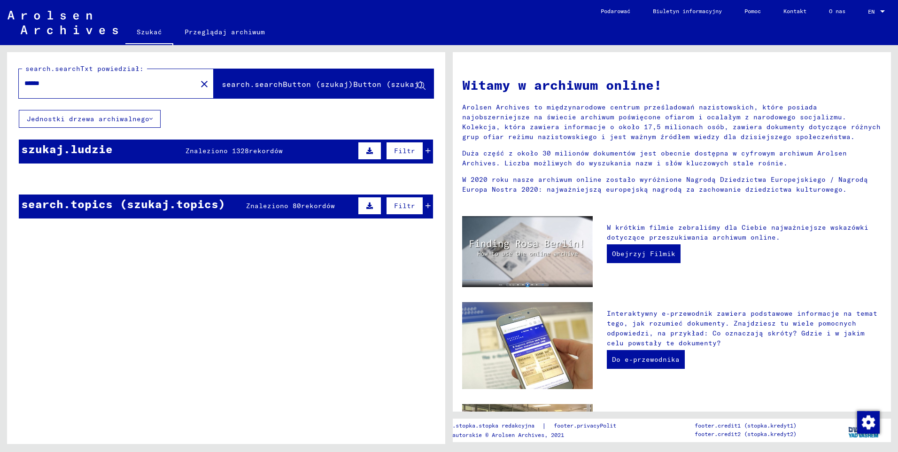
click at [56, 145] on div "szukaj.ludzie" at bounding box center [67, 148] width 92 height 17
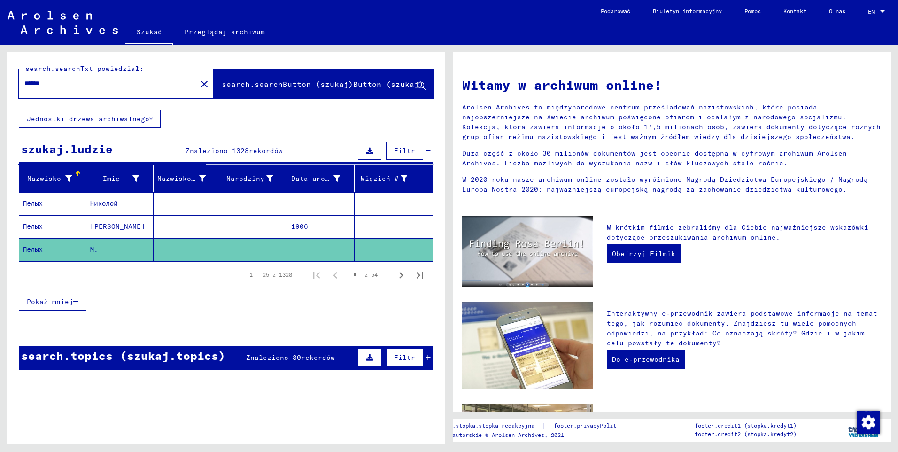
click at [84, 360] on div "search.topics (szukaj.topics)" at bounding box center [123, 355] width 204 height 17
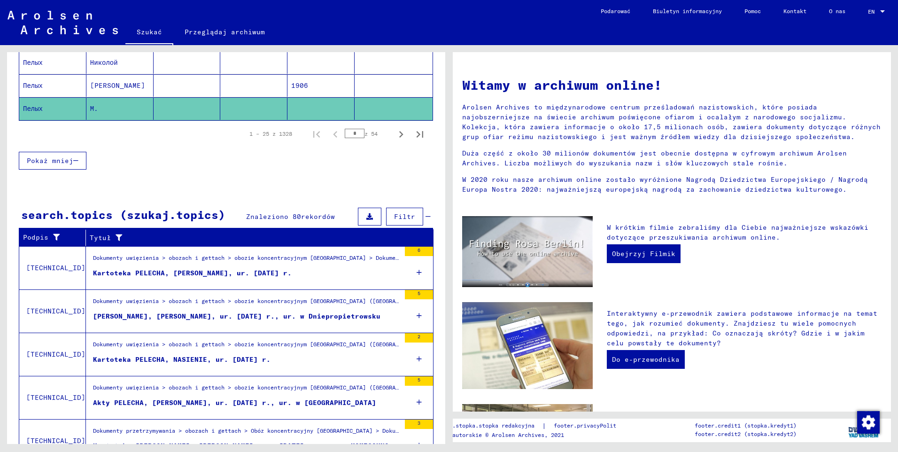
scroll to position [187, 0]
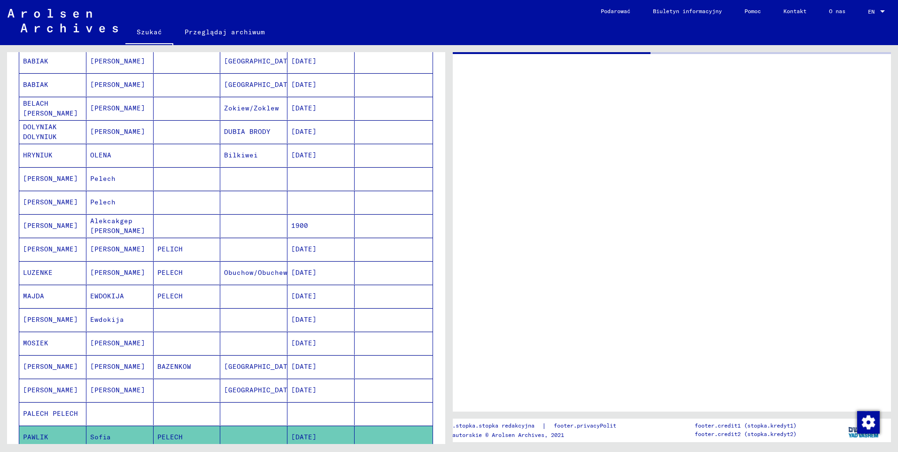
click at [115, 428] on mat-cell "Sofia" at bounding box center [119, 437] width 67 height 23
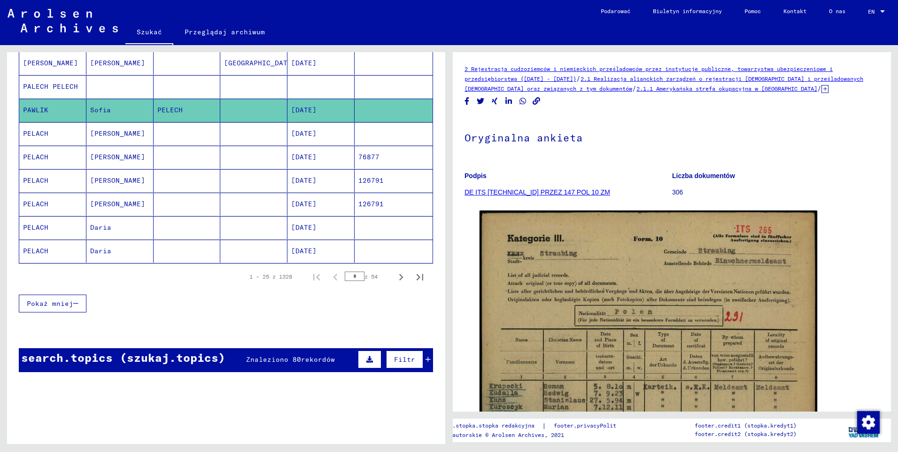
scroll to position [696, 0]
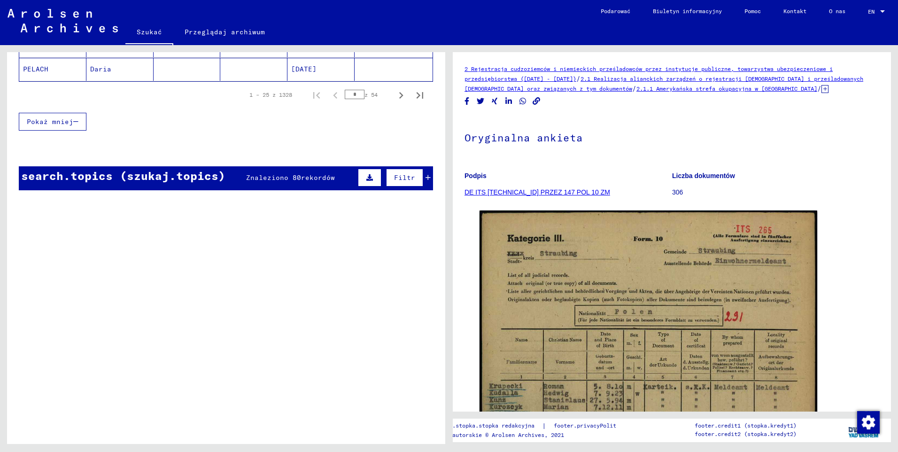
click at [151, 175] on div "search.topics (szukaj.topics)" at bounding box center [123, 175] width 204 height 17
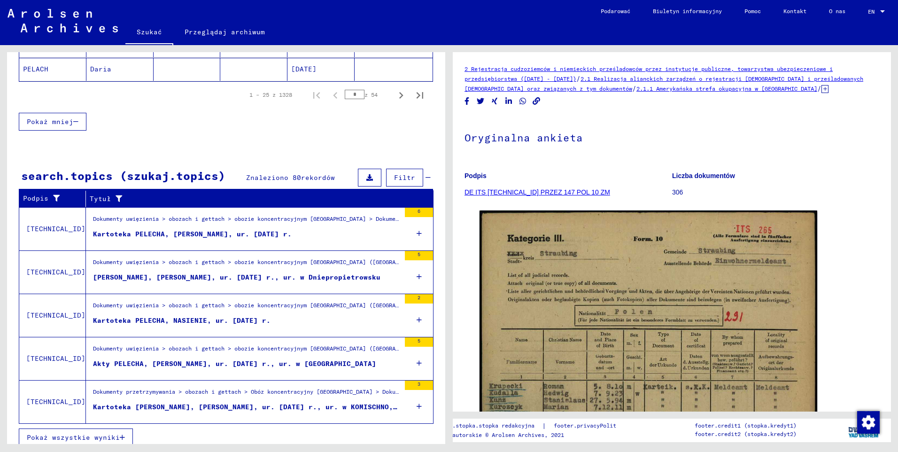
scroll to position [704, 0]
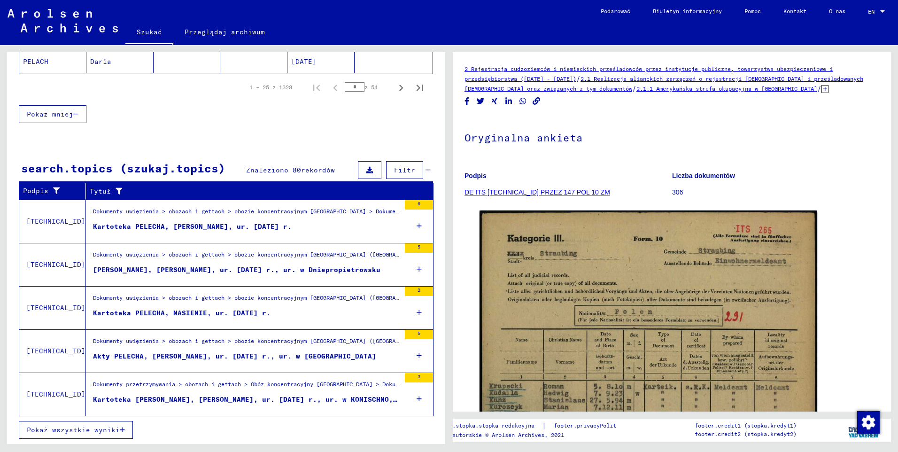
click at [110, 428] on span "Pokaż wszystkie wyniki" at bounding box center [73, 430] width 93 height 8
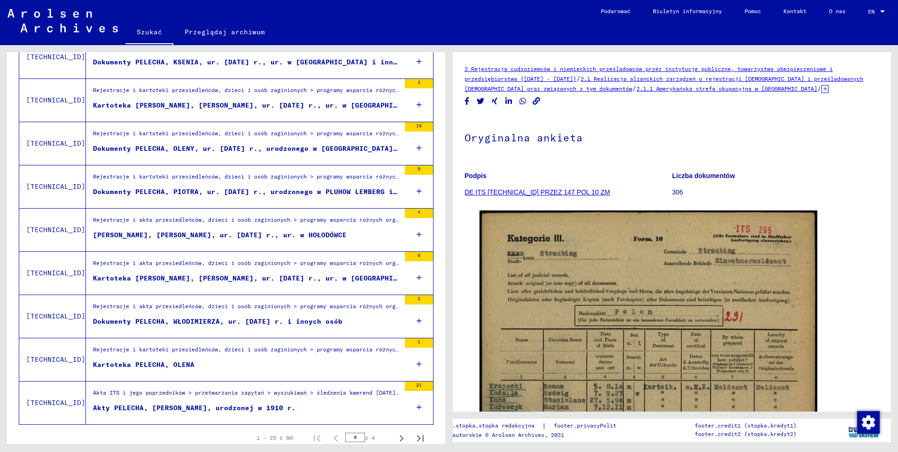
scroll to position [926, 0]
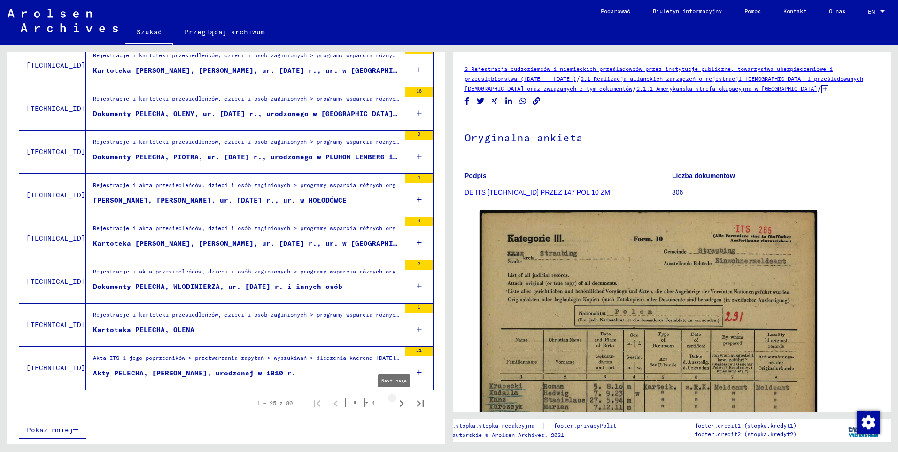
click at [395, 406] on icon "Następna strona" at bounding box center [401, 403] width 13 height 13
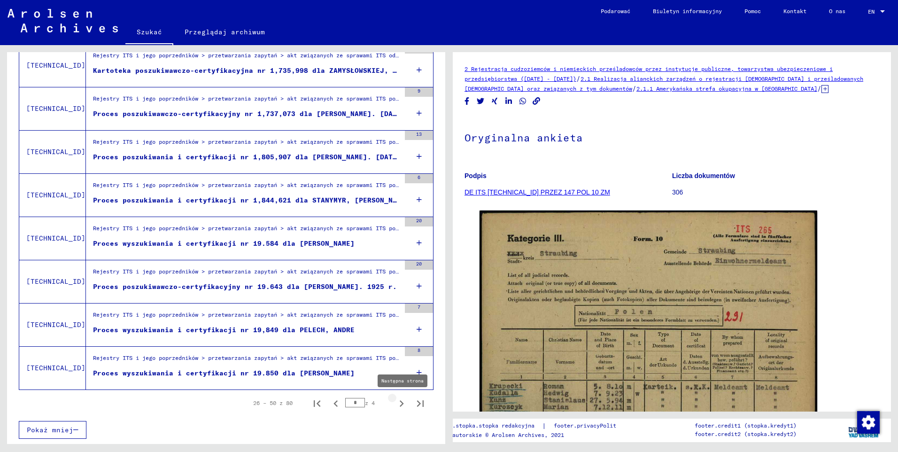
click at [395, 405] on icon "Następna strona" at bounding box center [401, 403] width 13 height 13
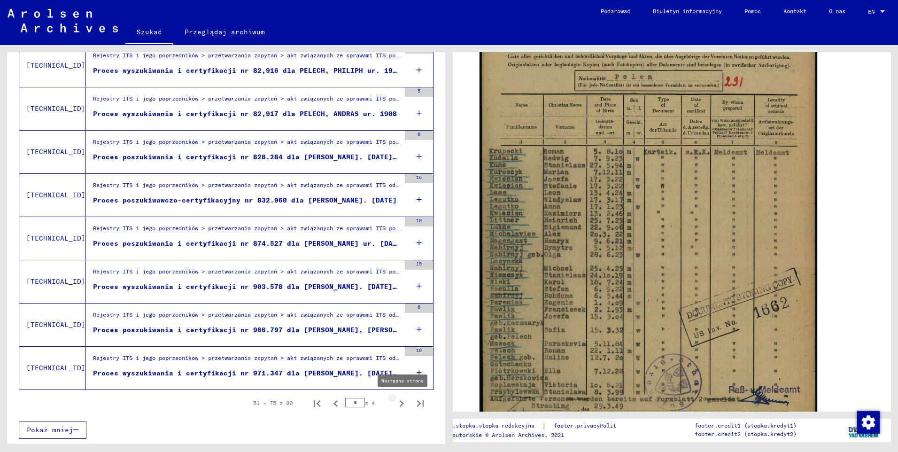
click at [396, 406] on icon "Następna strona" at bounding box center [401, 403] width 13 height 13
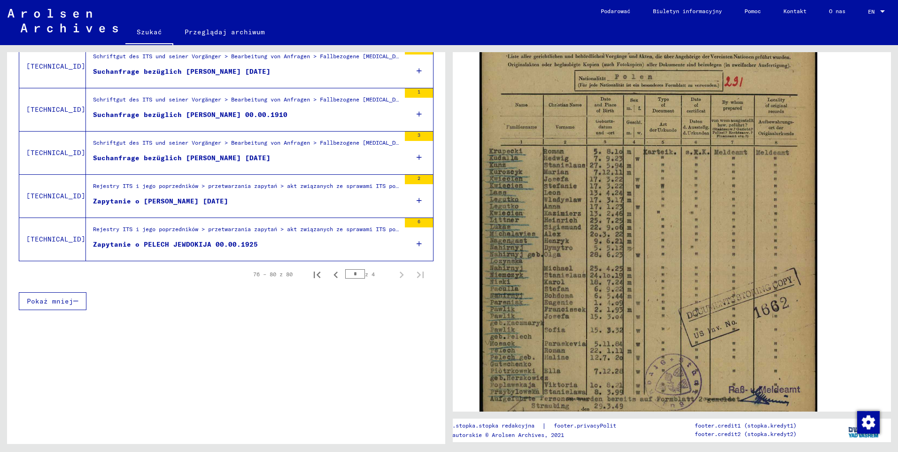
scroll to position [146, 0]
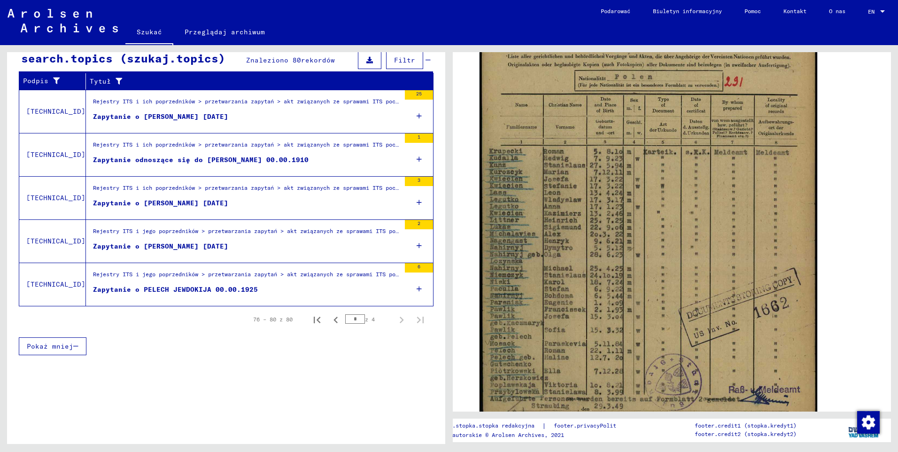
click at [183, 117] on div "Zapytanie o [PERSON_NAME] [DATE]" at bounding box center [160, 117] width 135 height 10
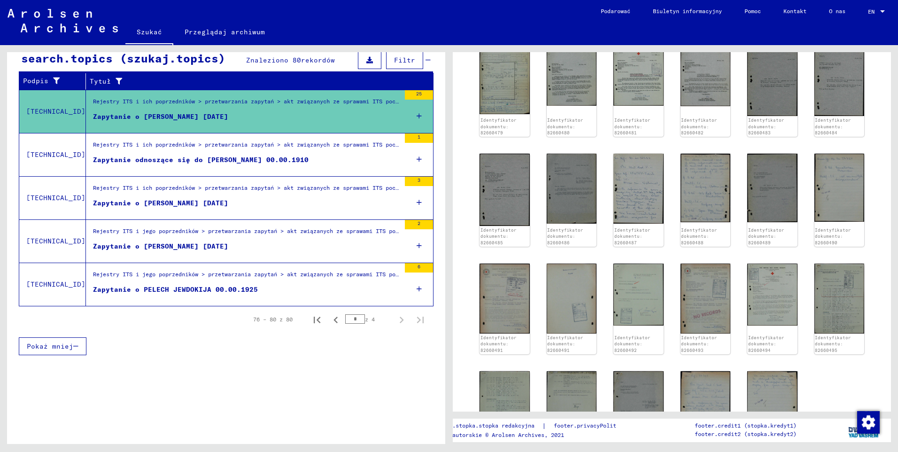
scroll to position [47, 0]
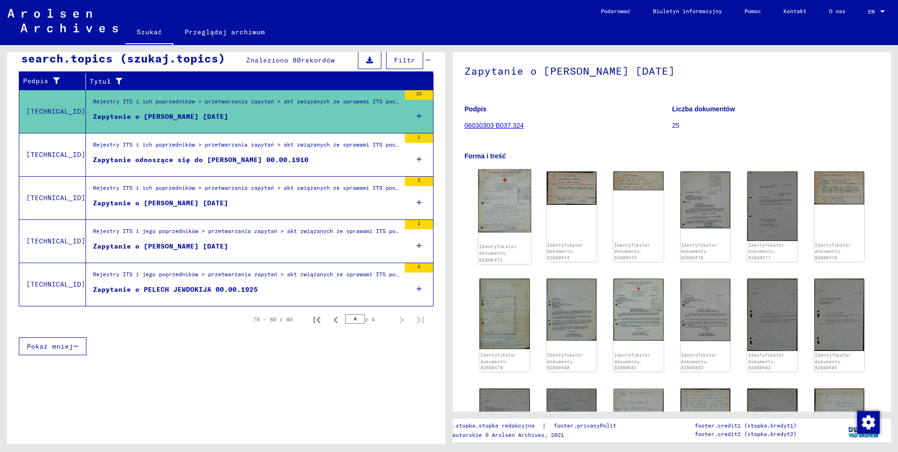
click at [502, 188] on img at bounding box center [504, 200] width 53 height 63
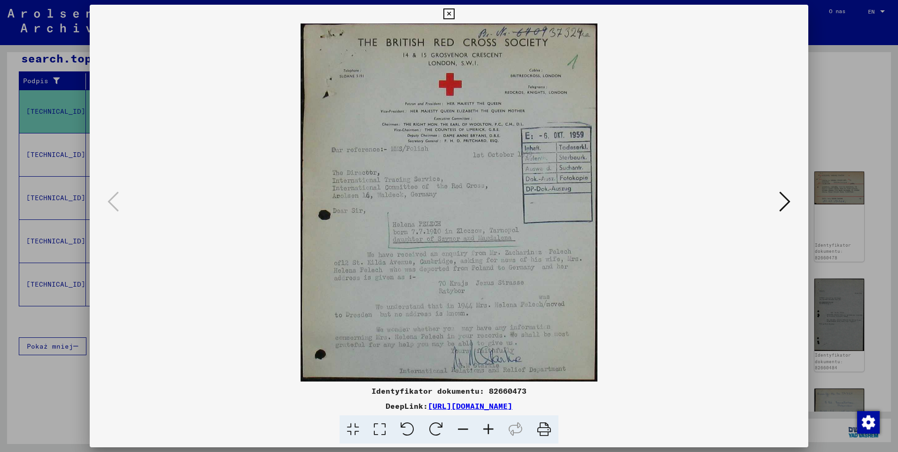
click at [486, 428] on icon at bounding box center [488, 429] width 25 height 29
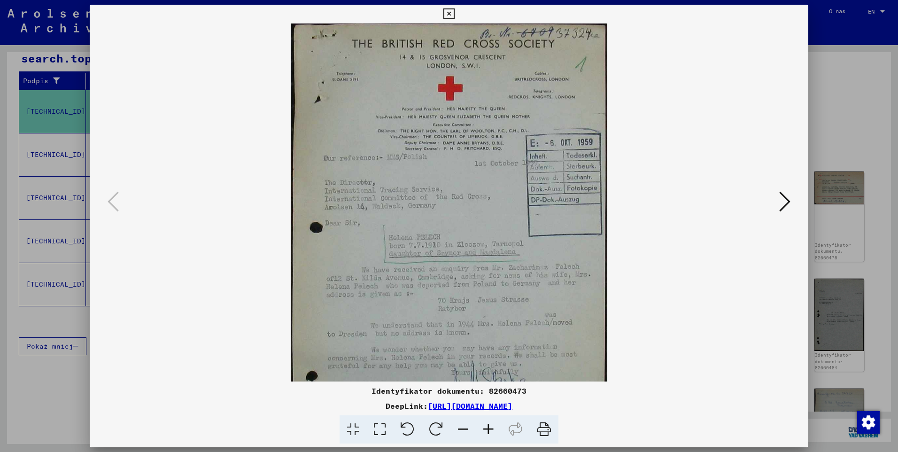
click at [487, 428] on icon at bounding box center [488, 429] width 25 height 29
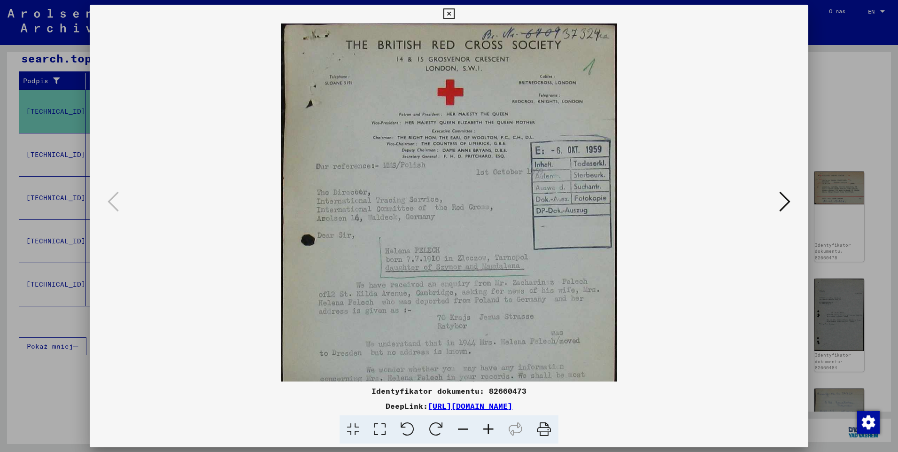
click at [487, 430] on icon at bounding box center [488, 429] width 25 height 29
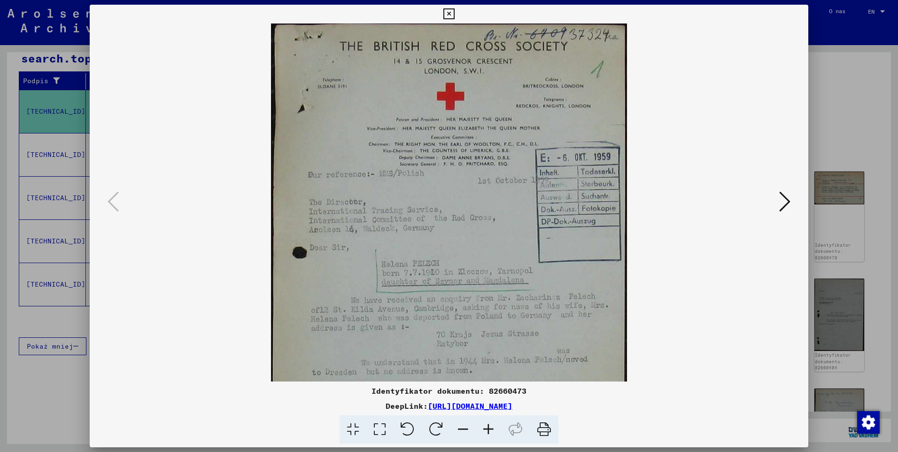
click at [487, 430] on icon at bounding box center [488, 429] width 25 height 29
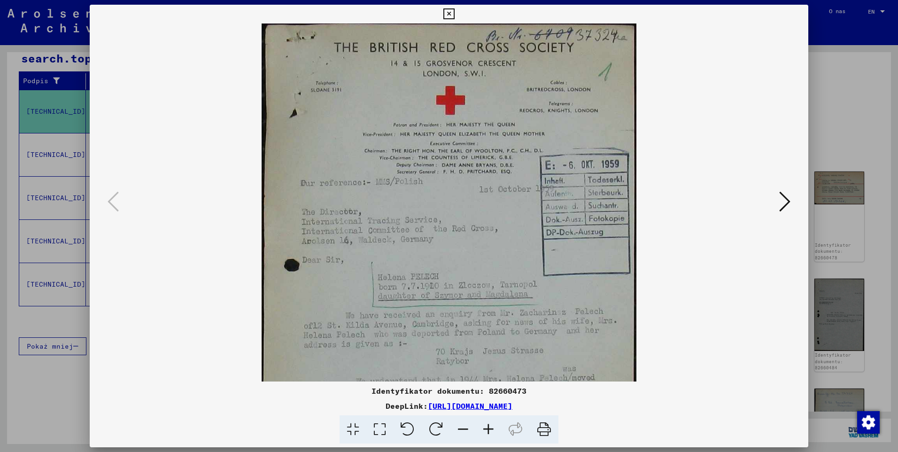
click at [487, 431] on icon at bounding box center [488, 429] width 25 height 29
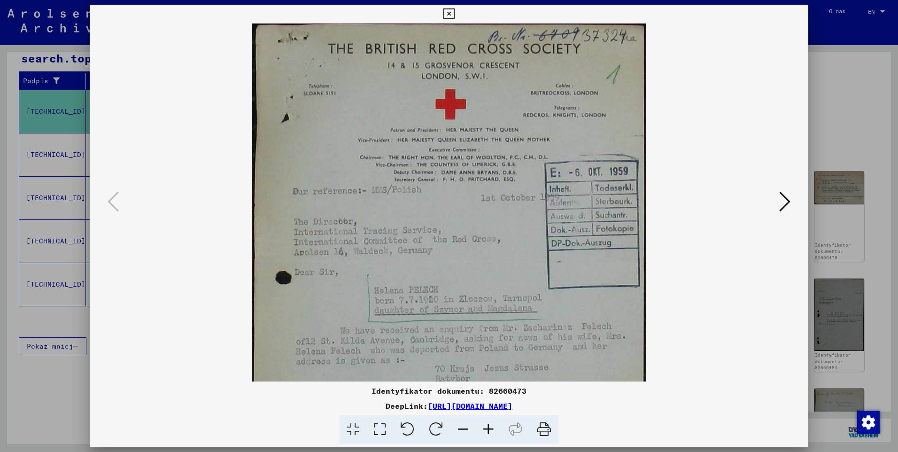
click at [487, 431] on icon at bounding box center [488, 429] width 25 height 29
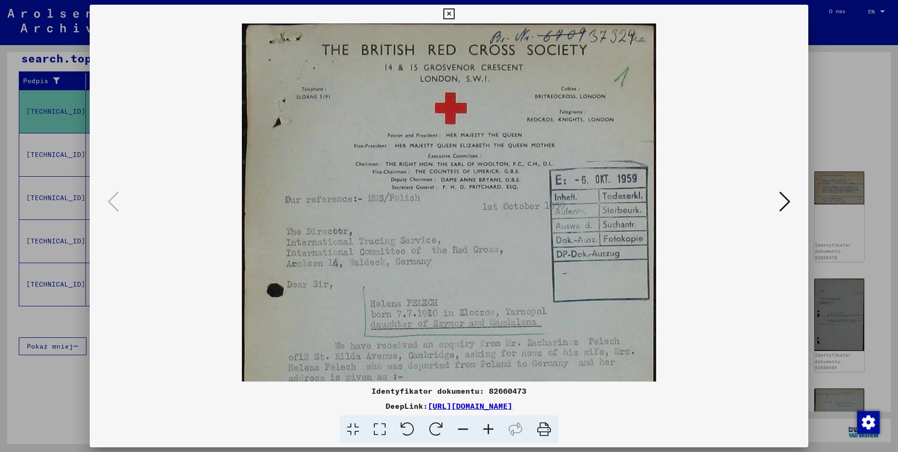
click at [487, 431] on icon at bounding box center [488, 429] width 25 height 29
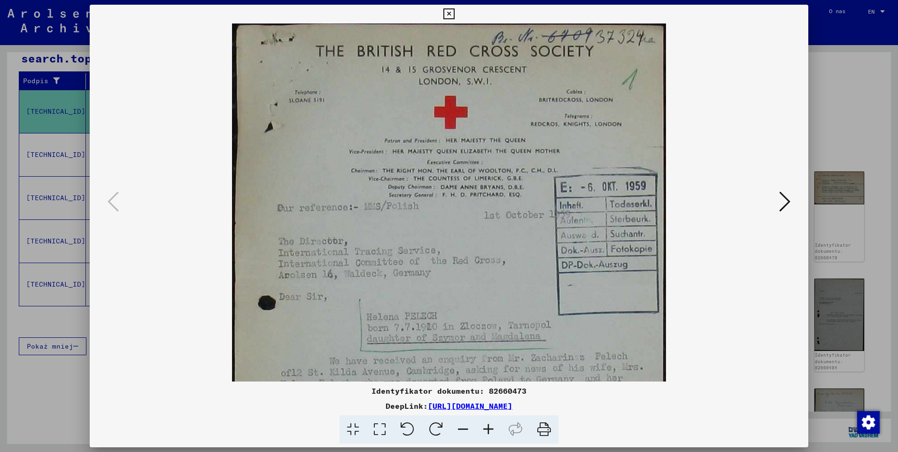
click at [487, 431] on icon at bounding box center [488, 429] width 25 height 29
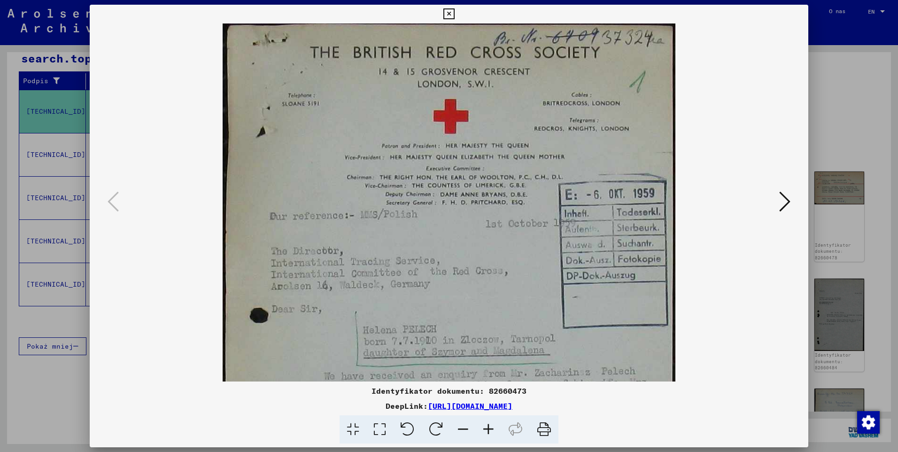
click at [487, 431] on icon at bounding box center [488, 429] width 25 height 29
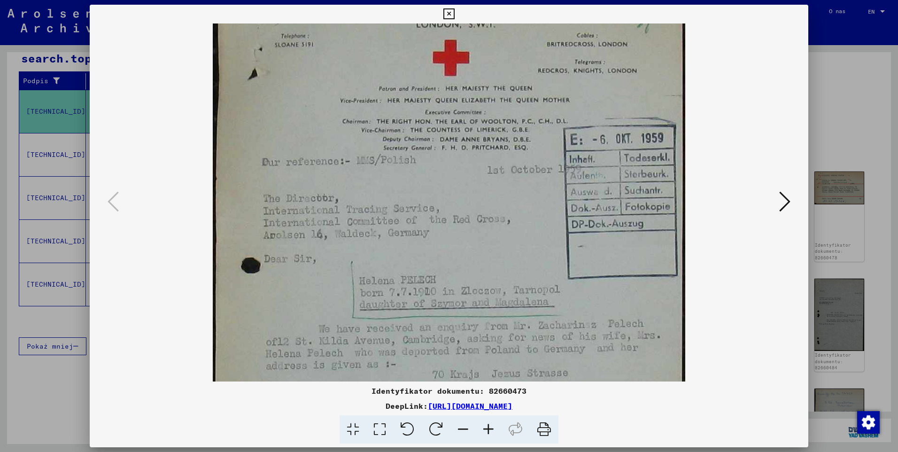
scroll to position [63, 0]
drag, startPoint x: 492, startPoint y: 273, endPoint x: 474, endPoint y: 210, distance: 65.4
click at [474, 210] on img at bounding box center [449, 245] width 473 height 569
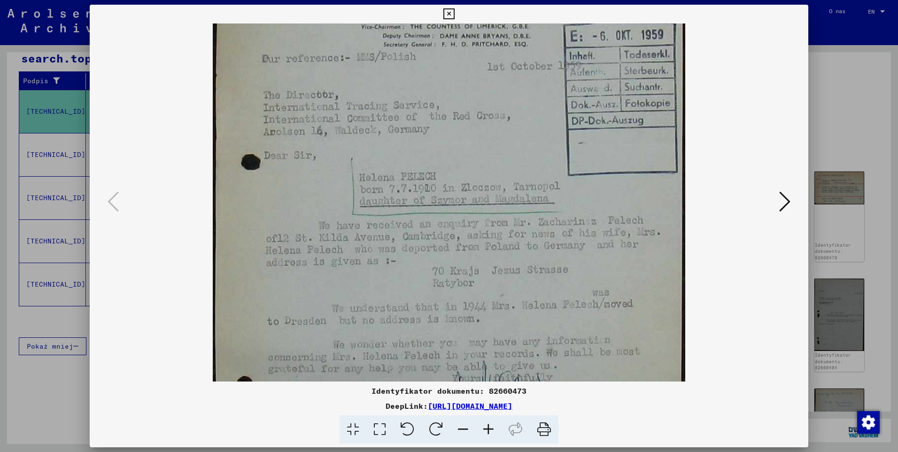
scroll to position [167, 0]
drag, startPoint x: 508, startPoint y: 332, endPoint x: 487, endPoint y: 228, distance: 105.9
click at [487, 228] on img at bounding box center [449, 141] width 473 height 569
click at [781, 201] on icon at bounding box center [784, 201] width 11 height 23
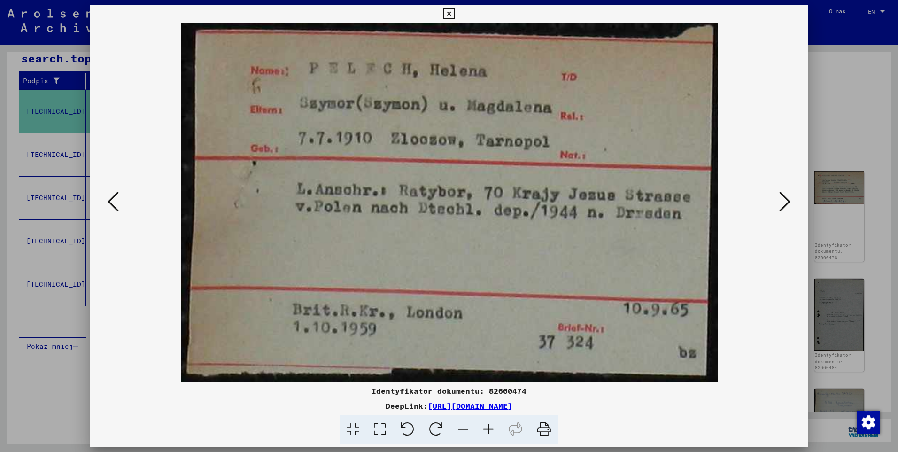
click at [781, 201] on icon at bounding box center [784, 201] width 11 height 23
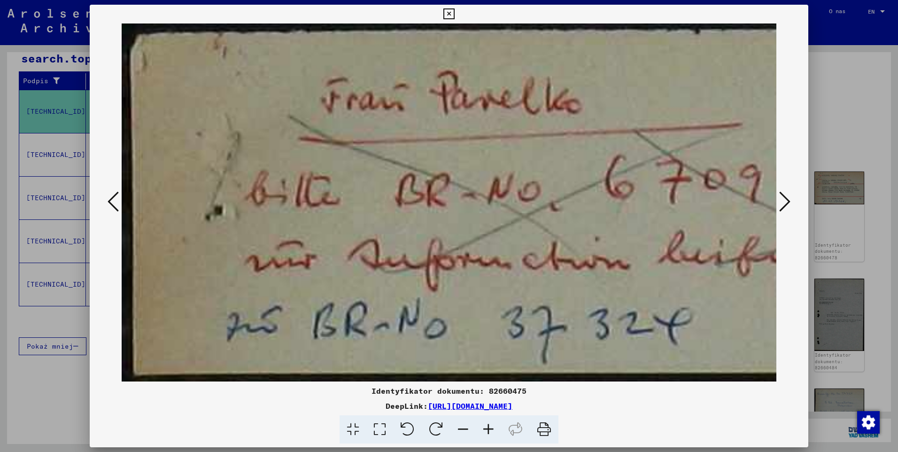
click at [781, 201] on icon at bounding box center [784, 201] width 11 height 23
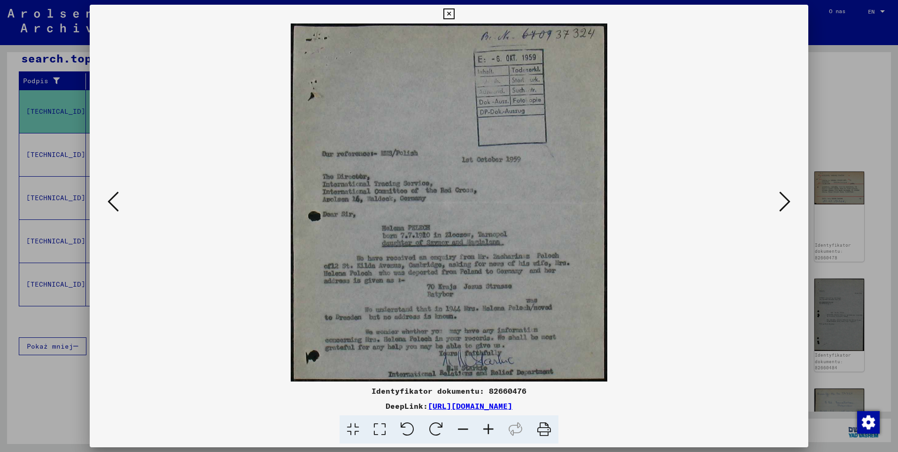
click at [781, 201] on icon at bounding box center [784, 201] width 11 height 23
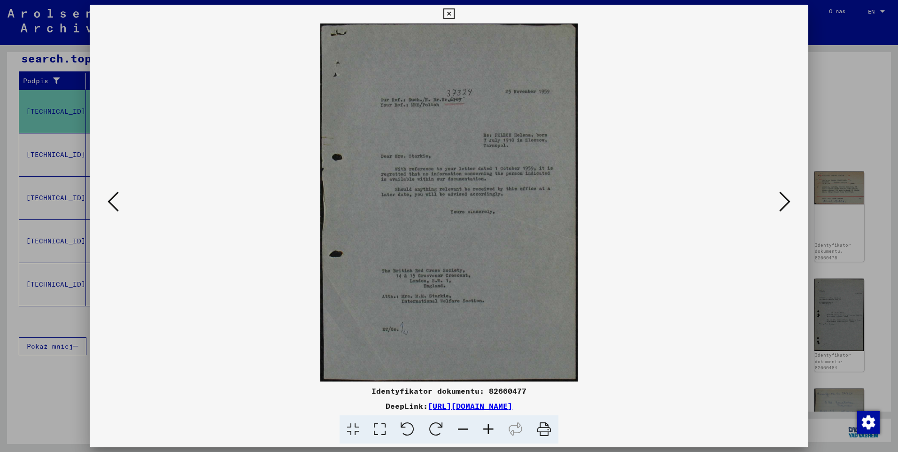
click at [781, 201] on icon at bounding box center [784, 201] width 11 height 23
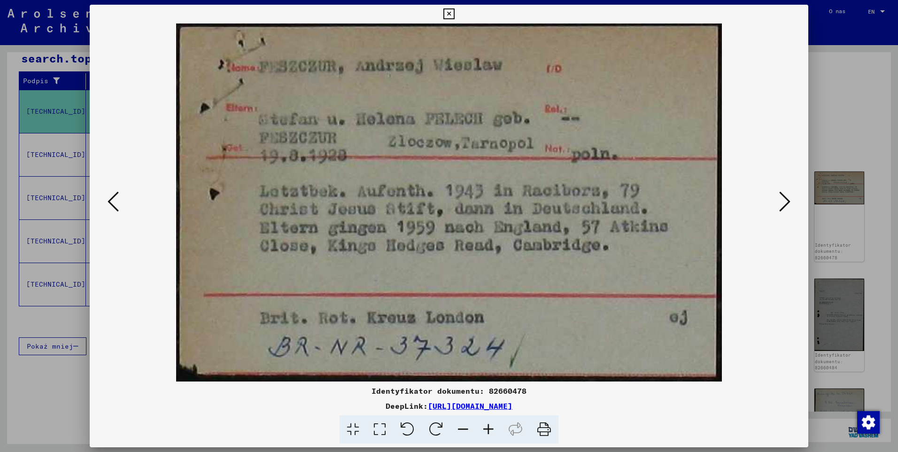
click at [781, 201] on icon at bounding box center [784, 201] width 11 height 23
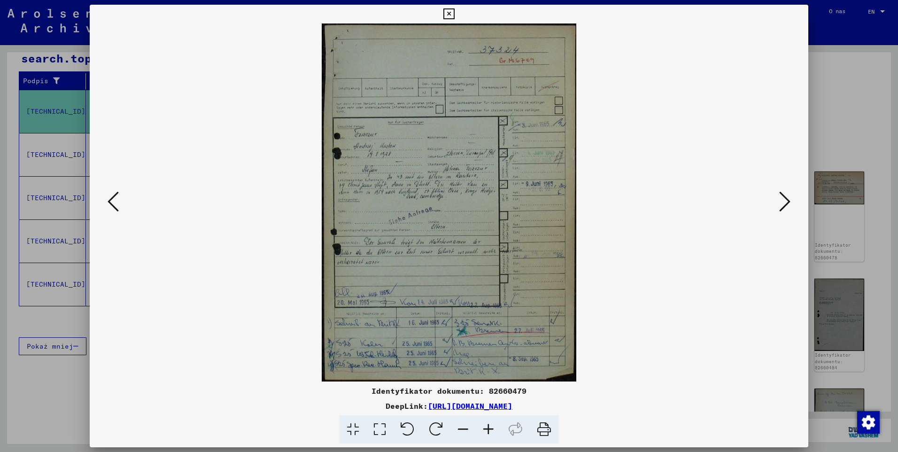
click at [781, 201] on icon at bounding box center [784, 201] width 11 height 23
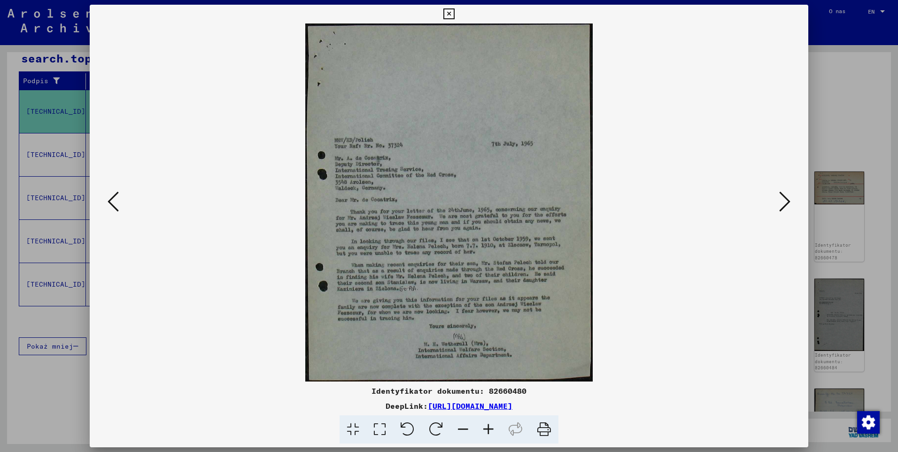
click at [781, 201] on icon at bounding box center [784, 201] width 11 height 23
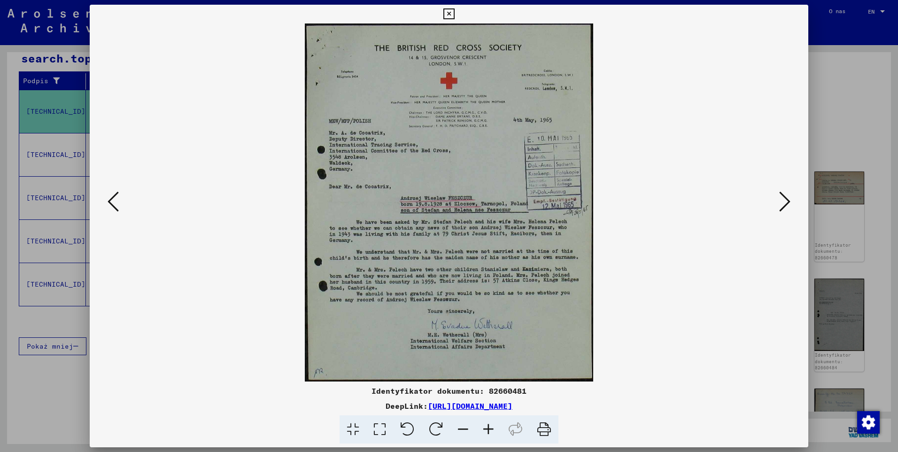
click at [781, 201] on icon at bounding box center [784, 201] width 11 height 23
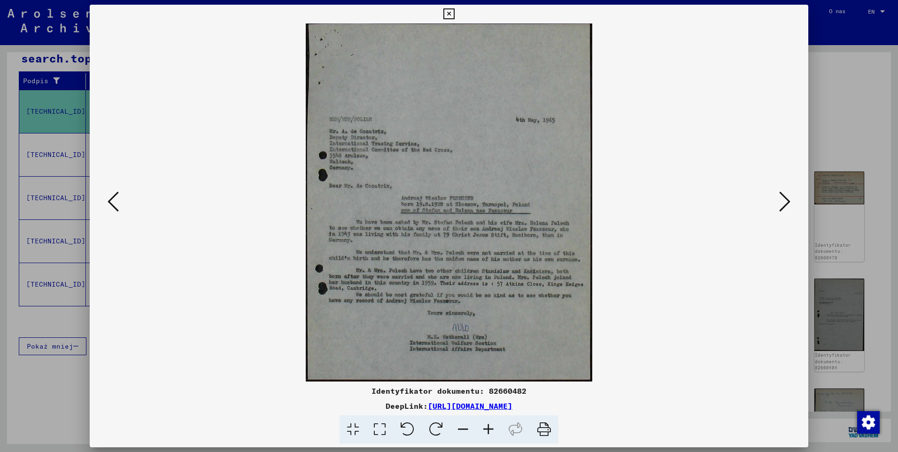
click at [781, 201] on icon at bounding box center [784, 201] width 11 height 23
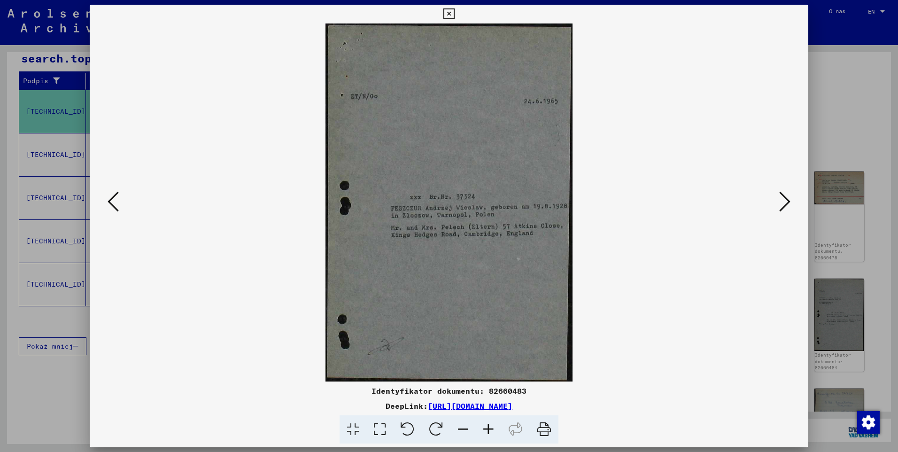
click at [781, 201] on icon at bounding box center [784, 201] width 11 height 23
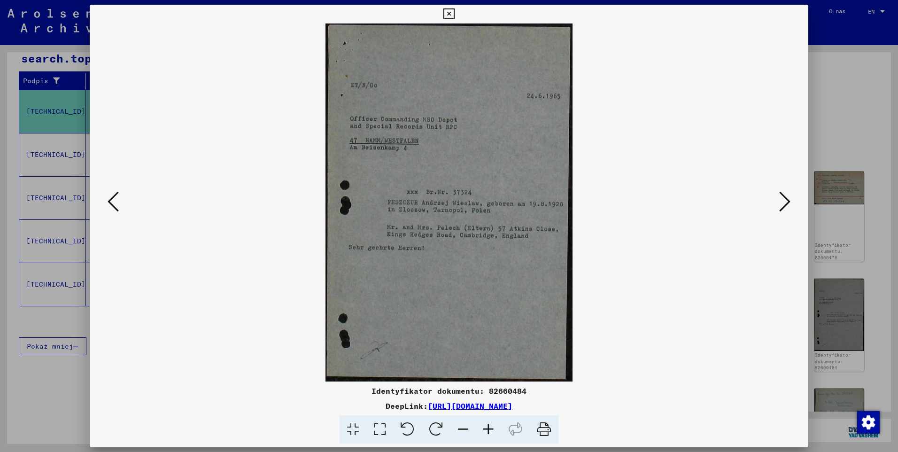
click at [781, 201] on icon at bounding box center [784, 201] width 11 height 23
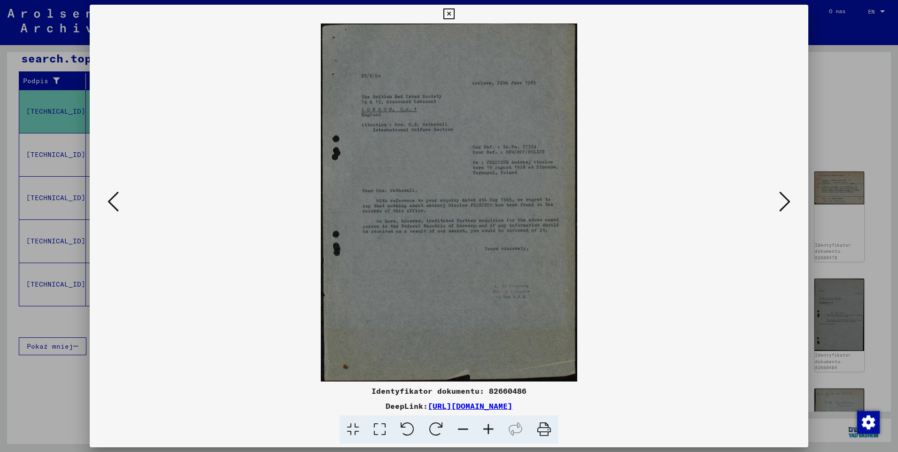
click at [781, 201] on icon at bounding box center [784, 201] width 11 height 23
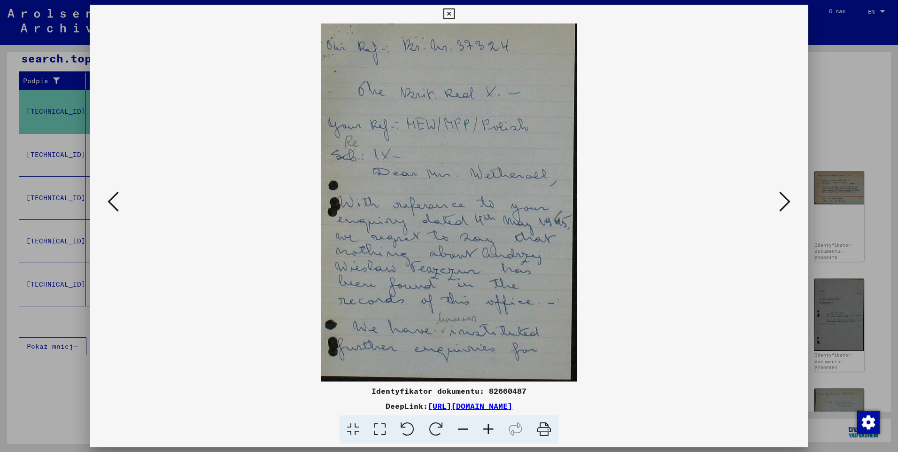
click at [447, 15] on icon at bounding box center [448, 13] width 11 height 11
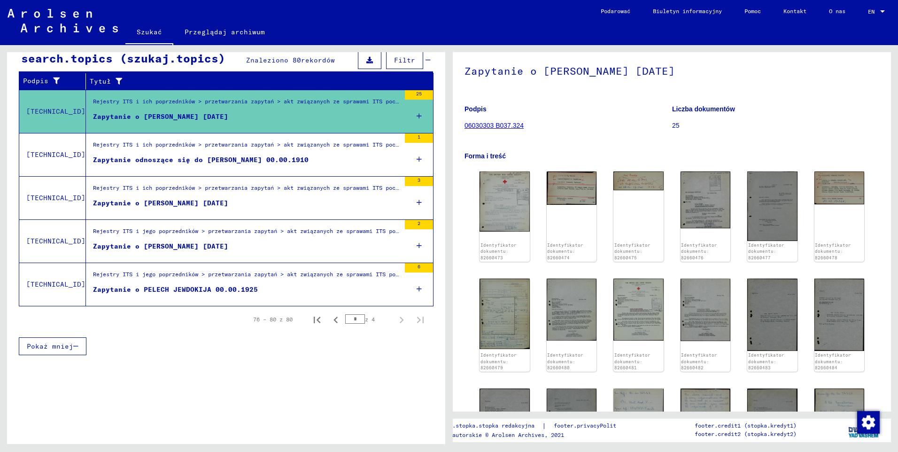
click at [183, 160] on div "Zapytanie odnoszące się do [PERSON_NAME] 00.00.1910" at bounding box center [201, 160] width 216 height 10
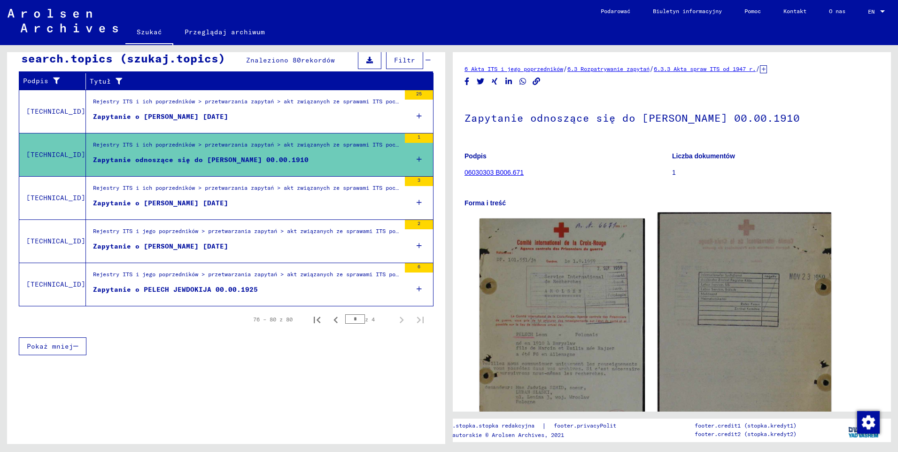
click at [720, 294] on img at bounding box center [744, 336] width 173 height 249
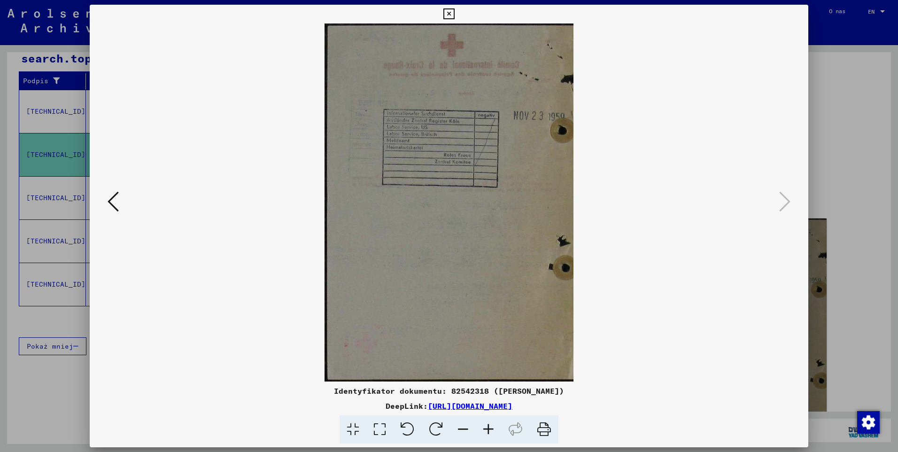
click at [493, 426] on icon at bounding box center [488, 429] width 25 height 29
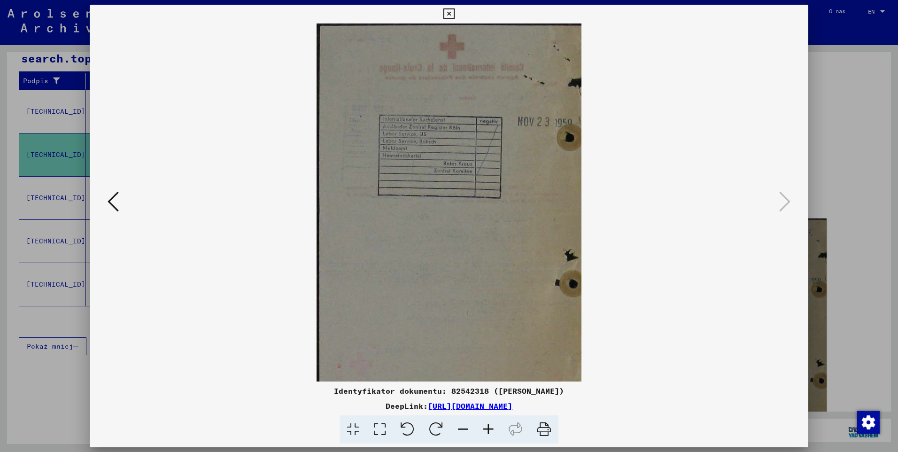
click at [493, 426] on icon at bounding box center [488, 429] width 25 height 29
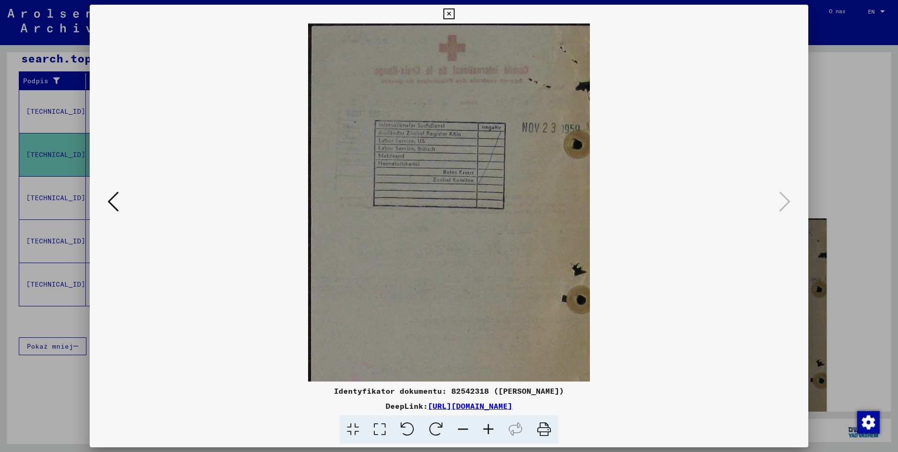
click at [493, 426] on icon at bounding box center [488, 429] width 25 height 29
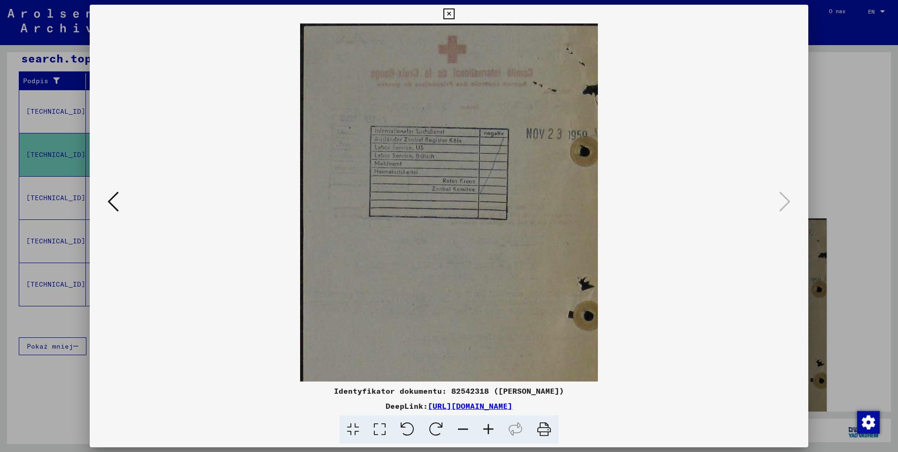
click at [493, 426] on icon at bounding box center [488, 429] width 25 height 29
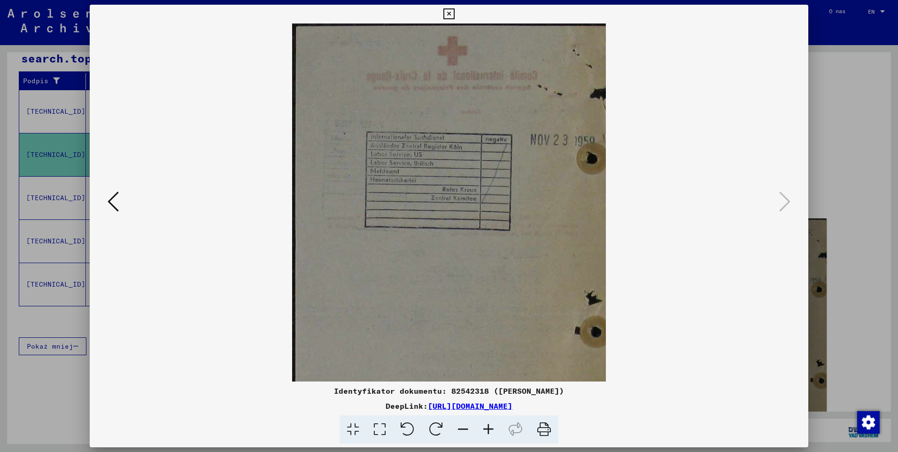
click at [493, 426] on icon at bounding box center [488, 429] width 25 height 29
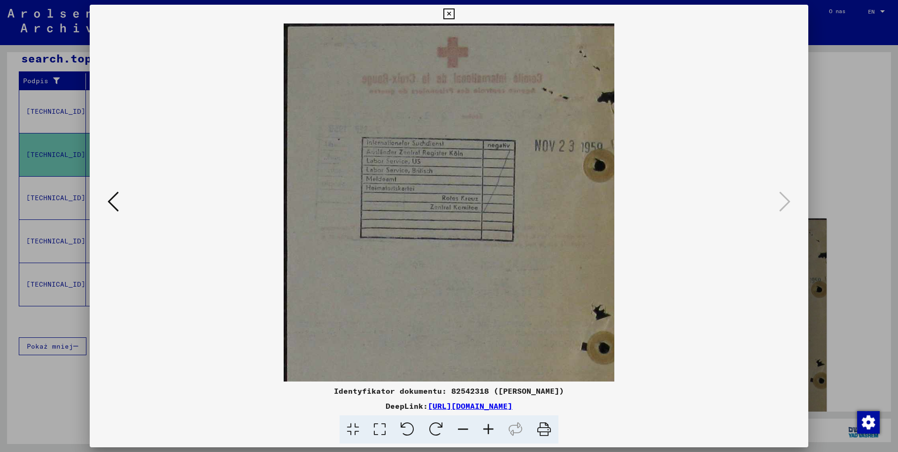
click at [493, 426] on icon at bounding box center [488, 429] width 25 height 29
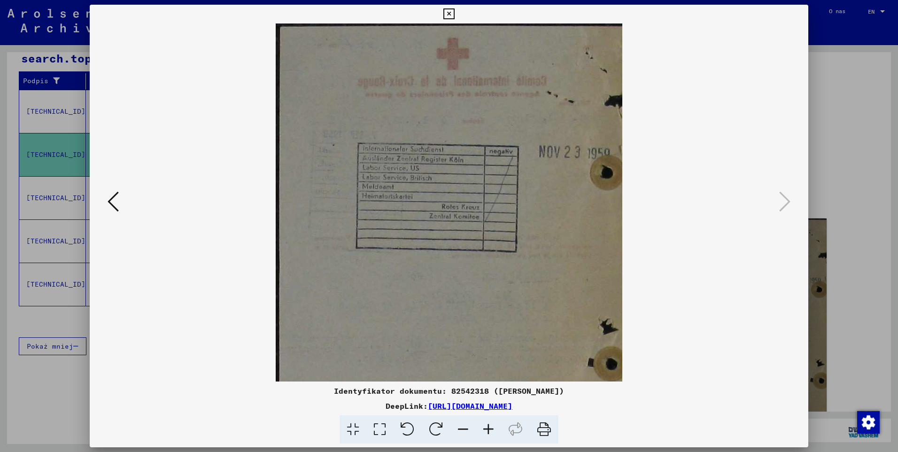
click at [493, 426] on icon at bounding box center [488, 429] width 25 height 29
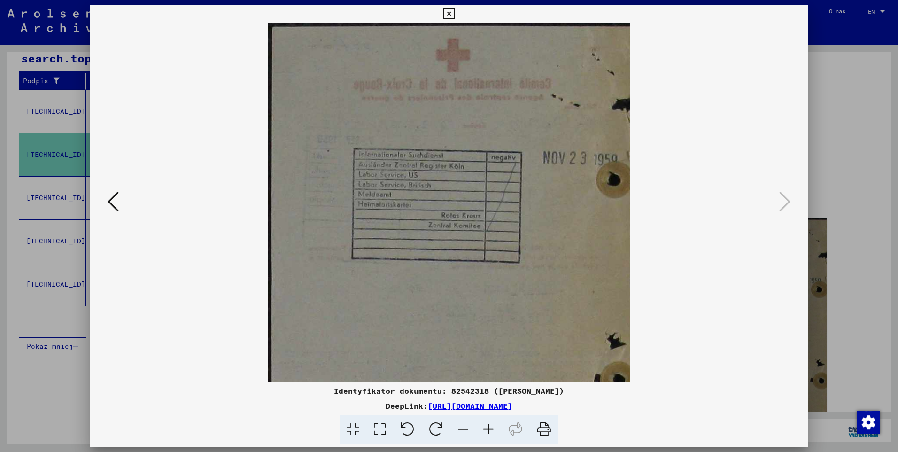
click at [493, 426] on icon at bounding box center [488, 429] width 25 height 29
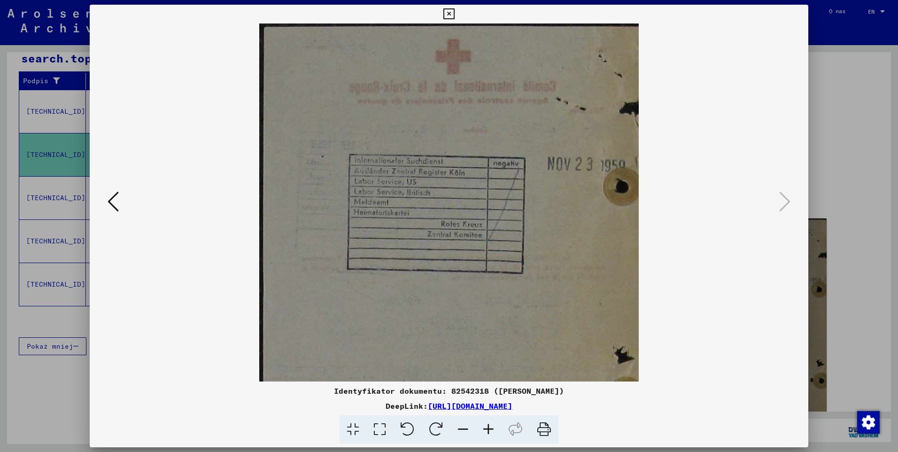
click at [494, 426] on icon at bounding box center [488, 429] width 25 height 29
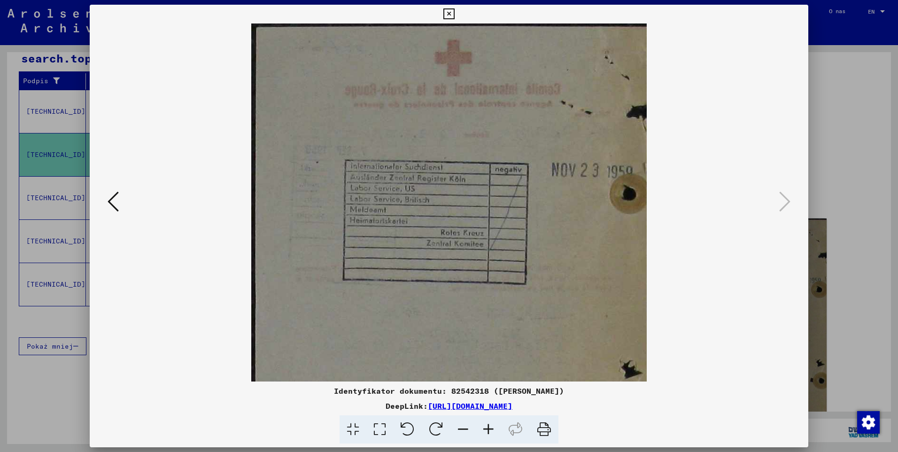
click at [109, 207] on icon at bounding box center [113, 201] width 11 height 23
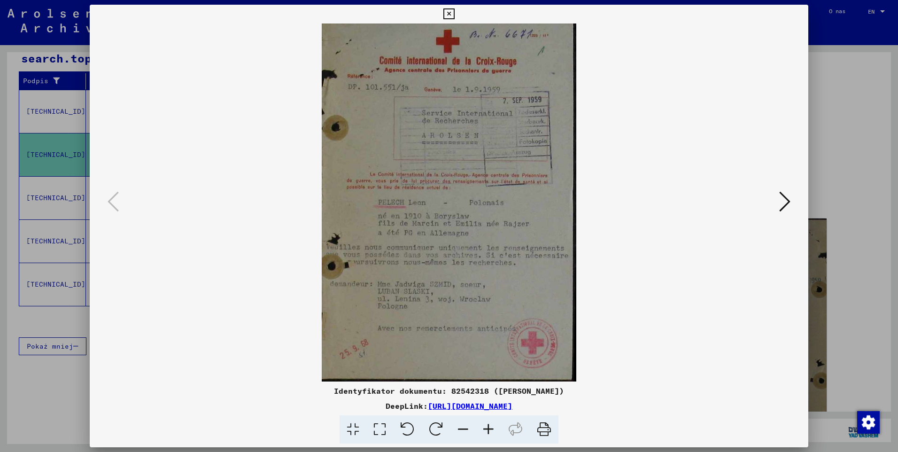
click at [493, 432] on icon at bounding box center [488, 429] width 25 height 29
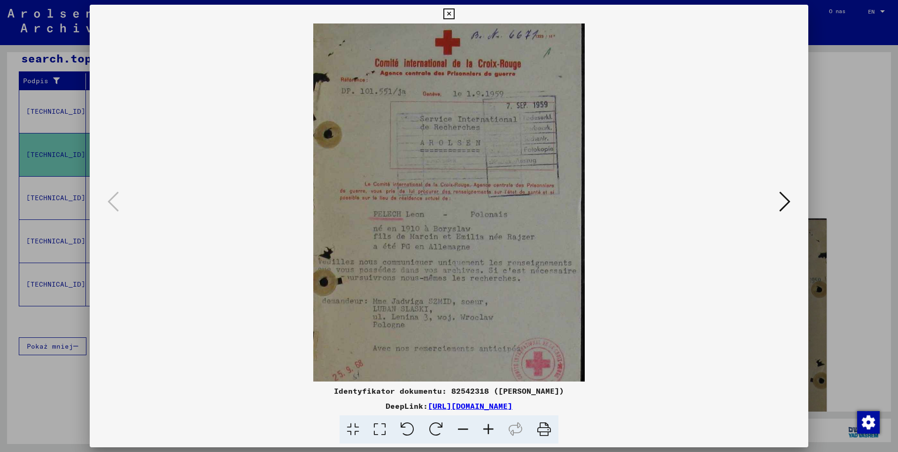
click at [493, 431] on icon at bounding box center [488, 429] width 25 height 29
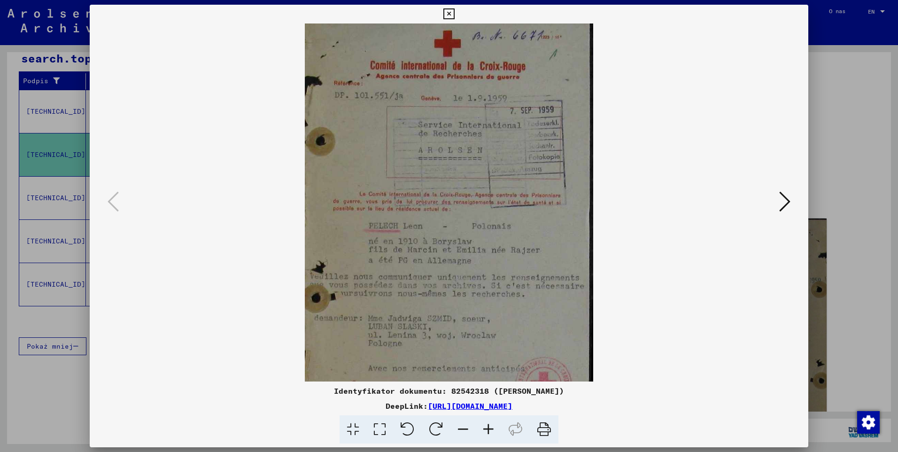
click at [494, 430] on icon at bounding box center [488, 429] width 25 height 29
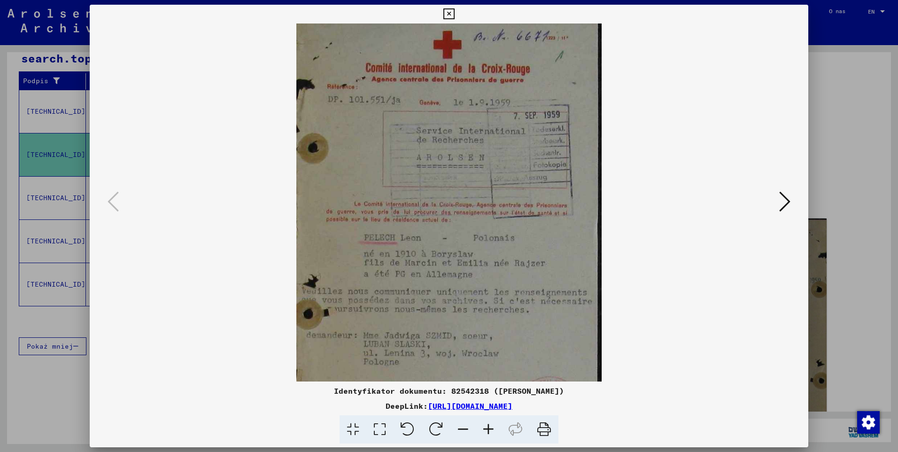
click at [494, 430] on icon at bounding box center [488, 429] width 25 height 29
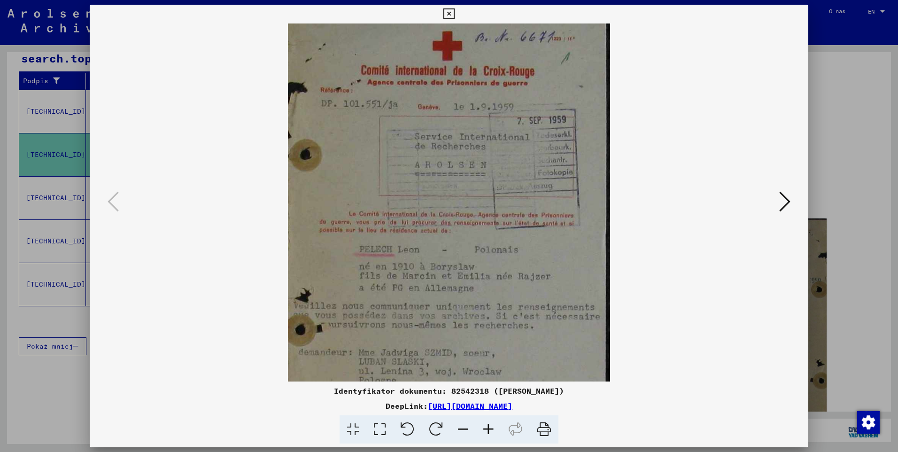
click at [494, 430] on icon at bounding box center [488, 429] width 25 height 29
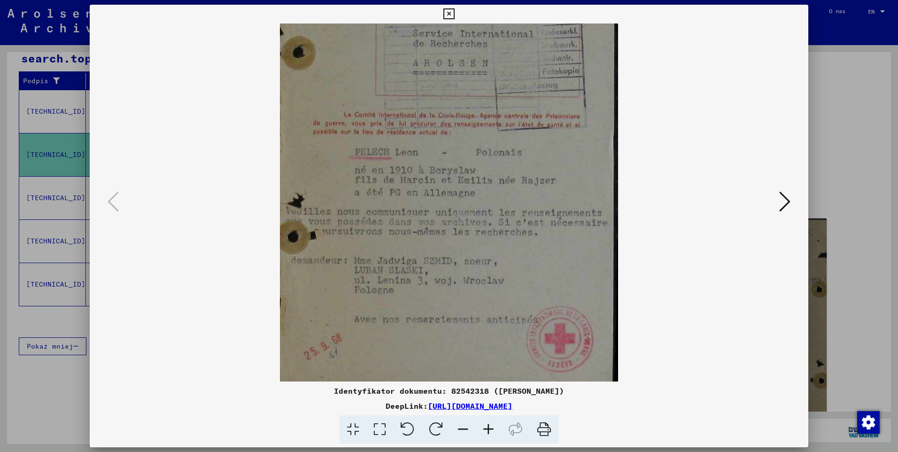
scroll to position [109, 0]
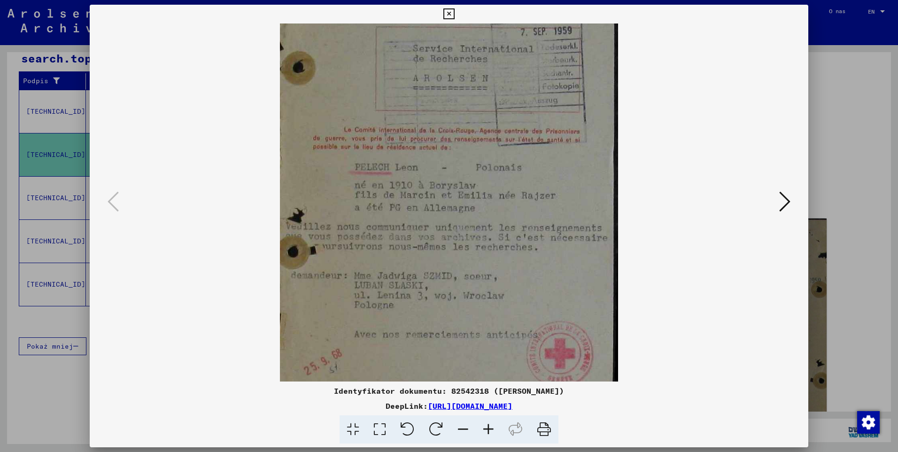
drag, startPoint x: 504, startPoint y: 315, endPoint x: 476, endPoint y: 226, distance: 92.9
click at [485, 225] on img at bounding box center [449, 167] width 339 height 475
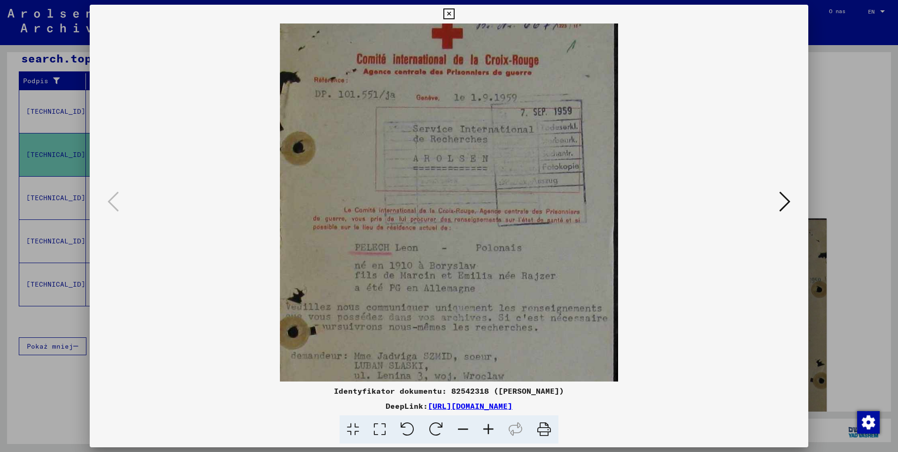
scroll to position [0, 0]
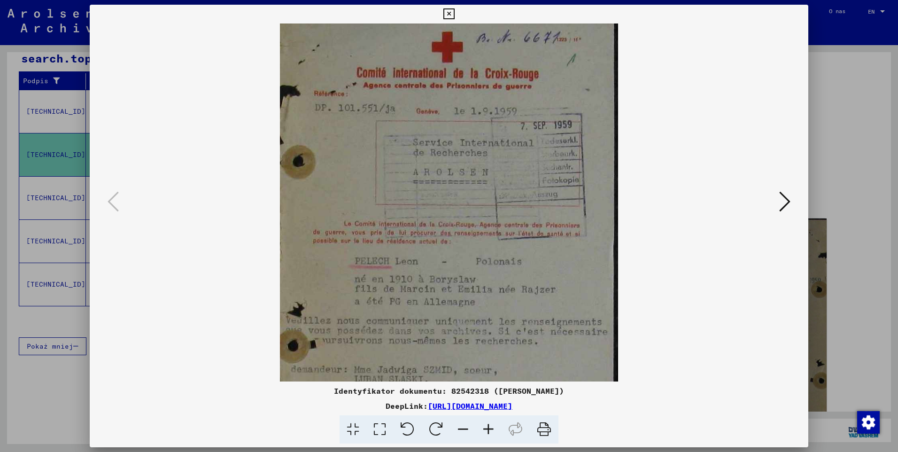
drag, startPoint x: 438, startPoint y: 197, endPoint x: 445, endPoint y: 310, distance: 113.4
click at [445, 310] on img at bounding box center [449, 260] width 339 height 475
click at [446, 15] on icon at bounding box center [448, 13] width 11 height 11
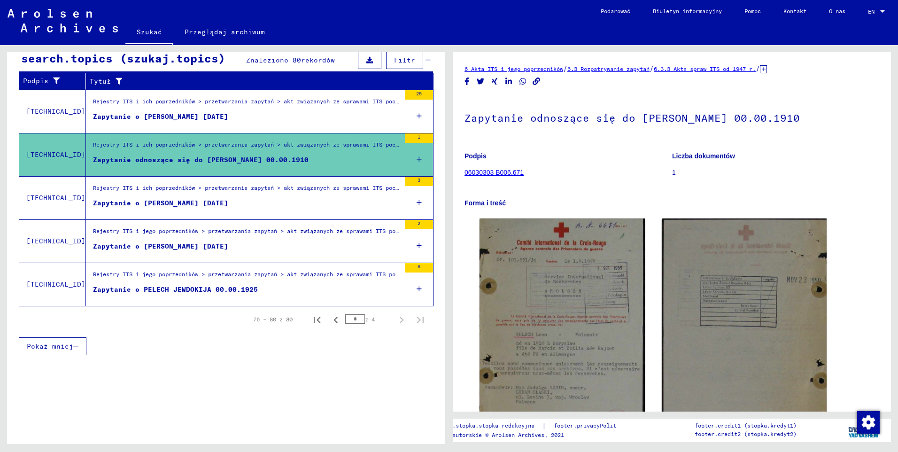
click at [173, 199] on div "Zapytanie o [PERSON_NAME] [DATE]" at bounding box center [160, 203] width 135 height 10
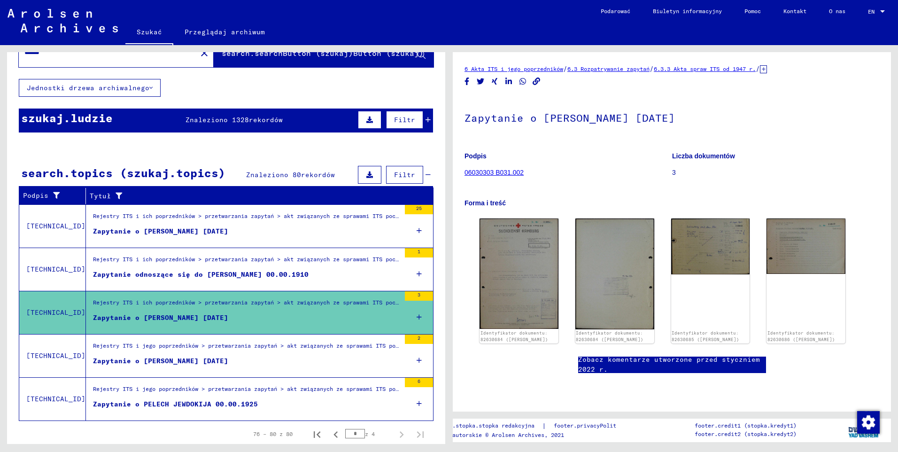
scroll to position [52, 0]
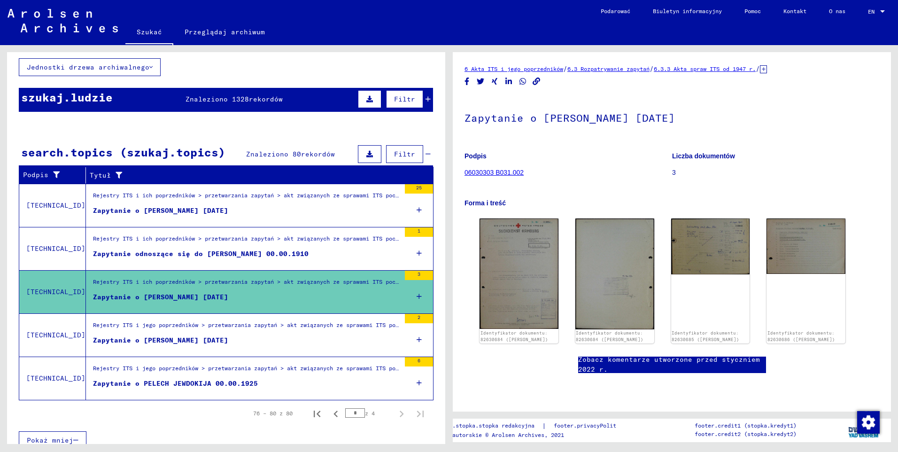
click at [178, 196] on div "Rejestry ITS i ich poprzedników > przetwarzania zapytań > akt związanych ze spr…" at bounding box center [246, 197] width 307 height 13
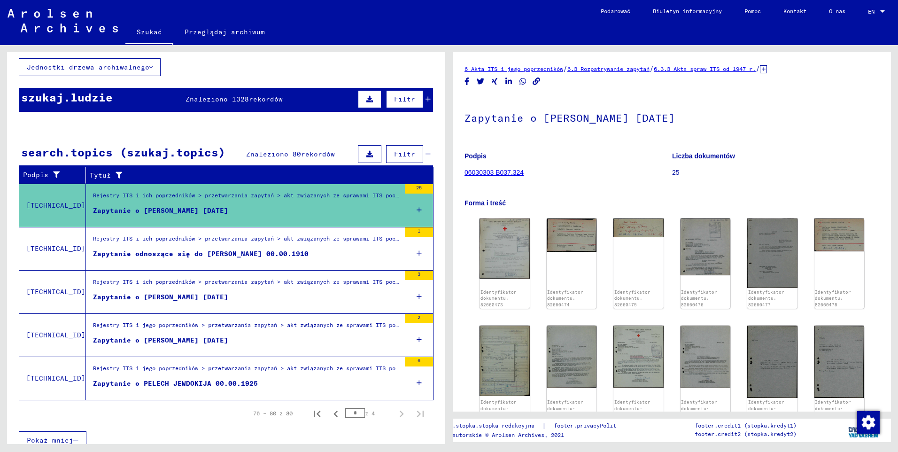
click at [177, 247] on div "Rejestry ITS i ich poprzedników > przetwarzania zapytań > akt związanych ze spr…" at bounding box center [246, 240] width 307 height 13
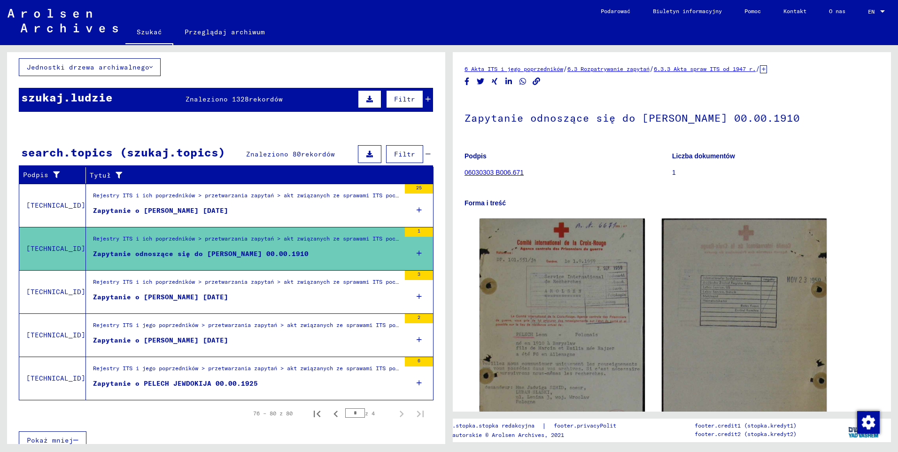
click at [185, 291] on figure "Rejestry ITS i ich poprzedników > przetwarzania zapytań > akt związanych ze spr…" at bounding box center [246, 285] width 307 height 14
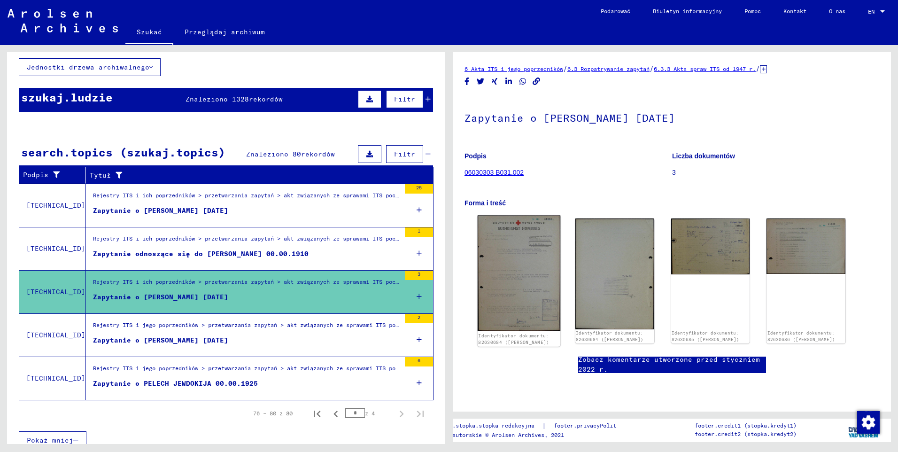
click at [517, 256] on img at bounding box center [519, 274] width 83 height 116
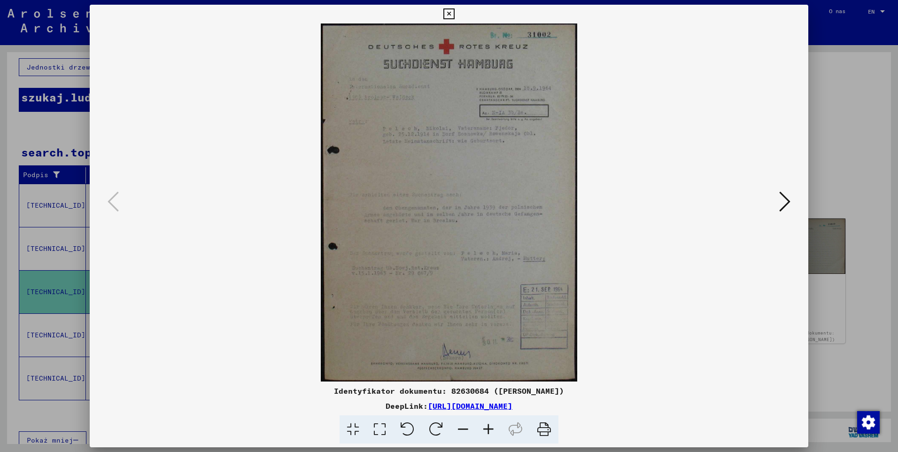
click at [489, 431] on icon at bounding box center [488, 429] width 25 height 29
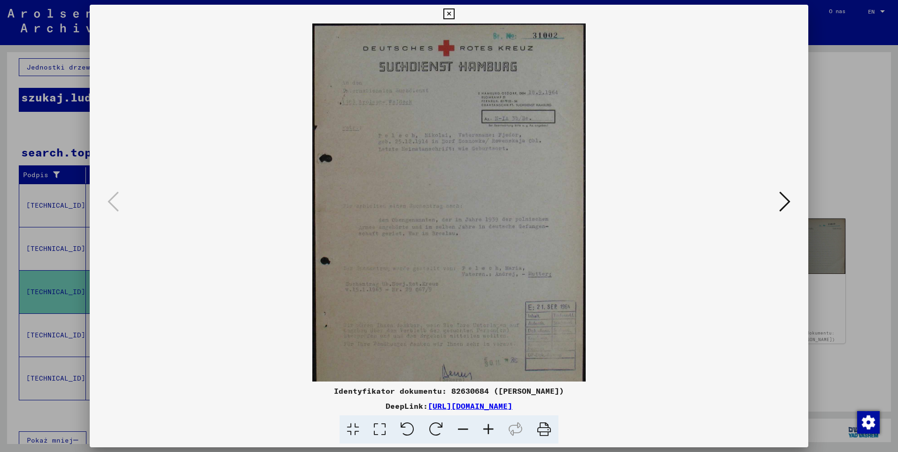
click at [489, 431] on icon at bounding box center [488, 429] width 25 height 29
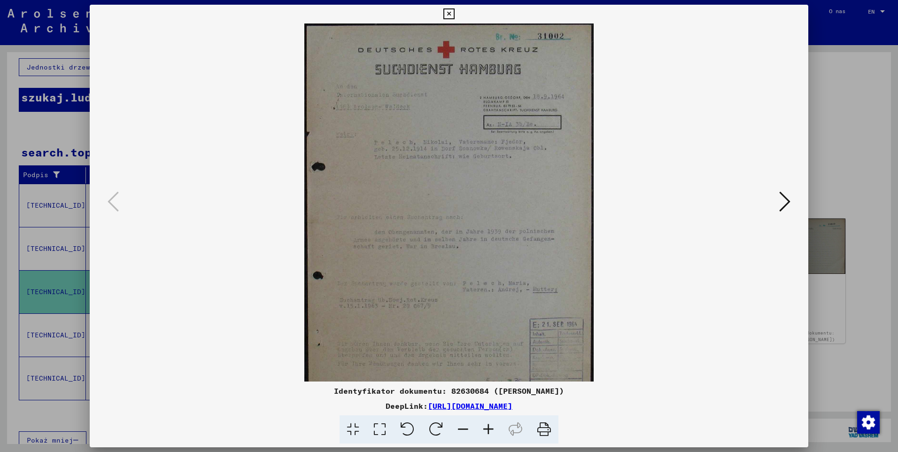
click at [489, 432] on icon at bounding box center [488, 429] width 25 height 29
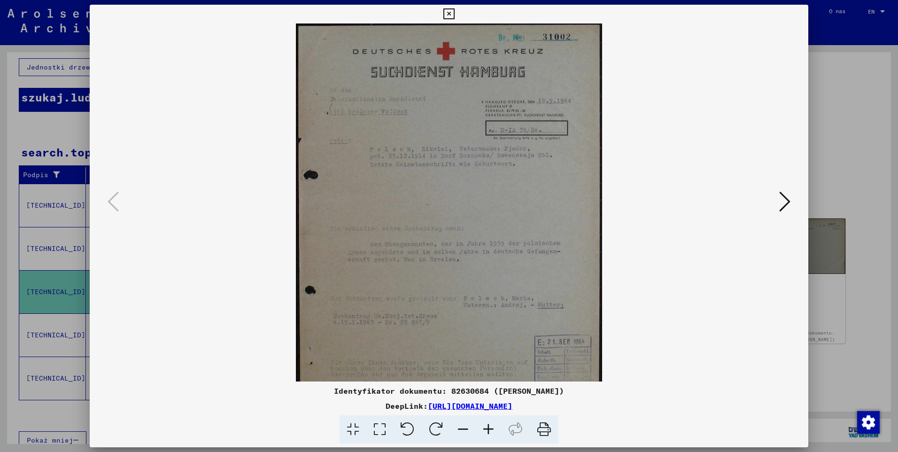
click at [489, 434] on icon at bounding box center [488, 429] width 25 height 29
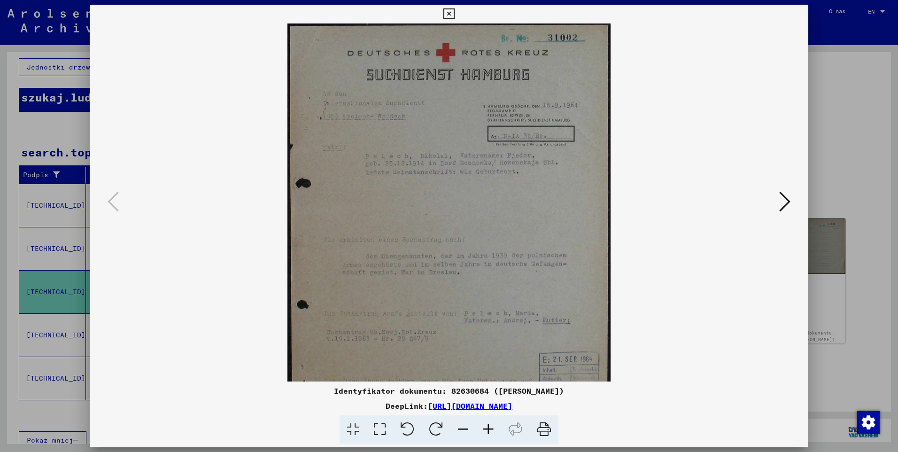
click at [488, 434] on icon at bounding box center [488, 429] width 25 height 29
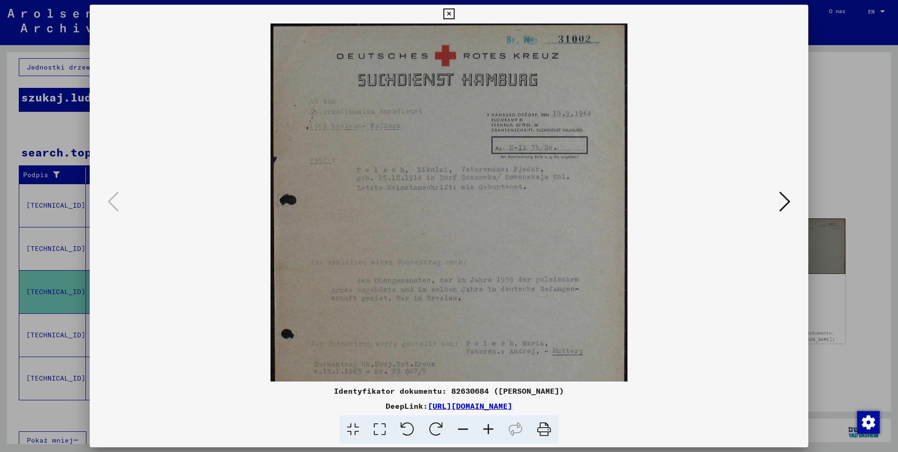
click at [488, 434] on icon at bounding box center [488, 429] width 25 height 29
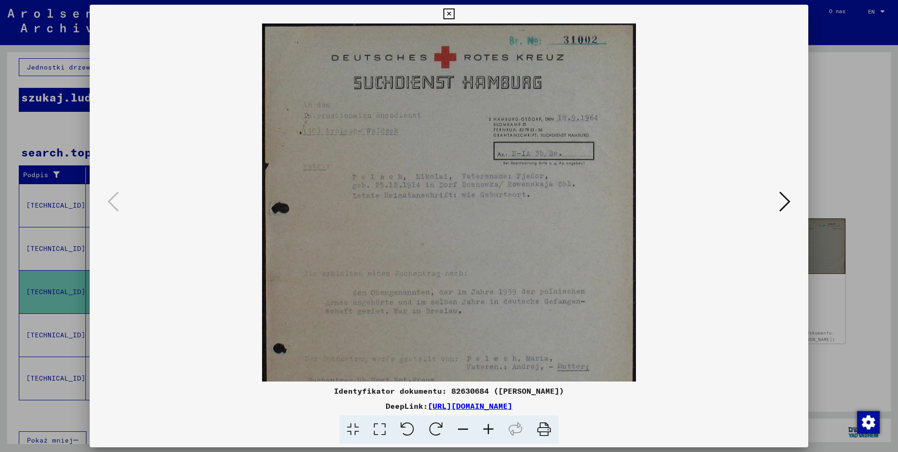
click at [488, 434] on icon at bounding box center [488, 429] width 25 height 29
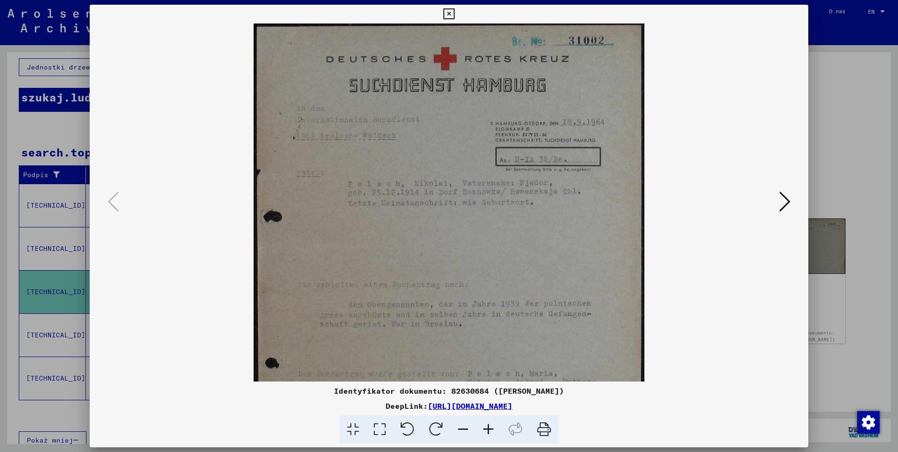
click at [488, 437] on icon at bounding box center [488, 429] width 25 height 29
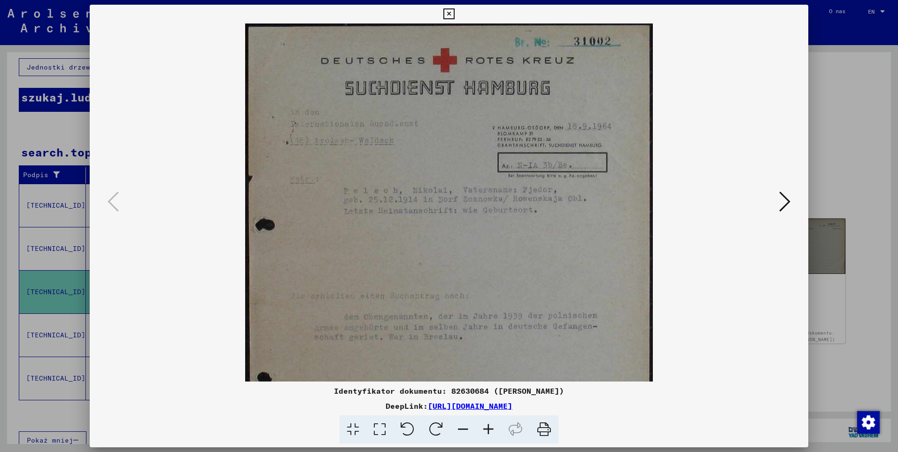
click at [488, 437] on icon at bounding box center [488, 429] width 25 height 29
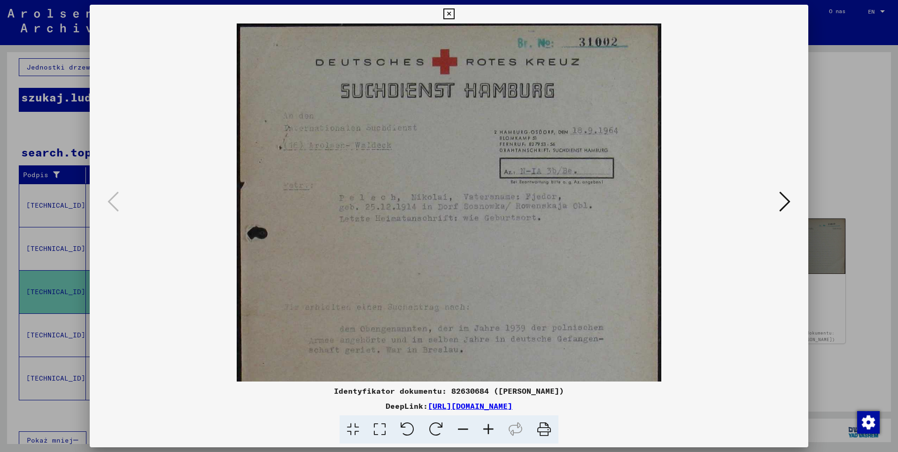
click at [488, 437] on icon at bounding box center [488, 429] width 25 height 29
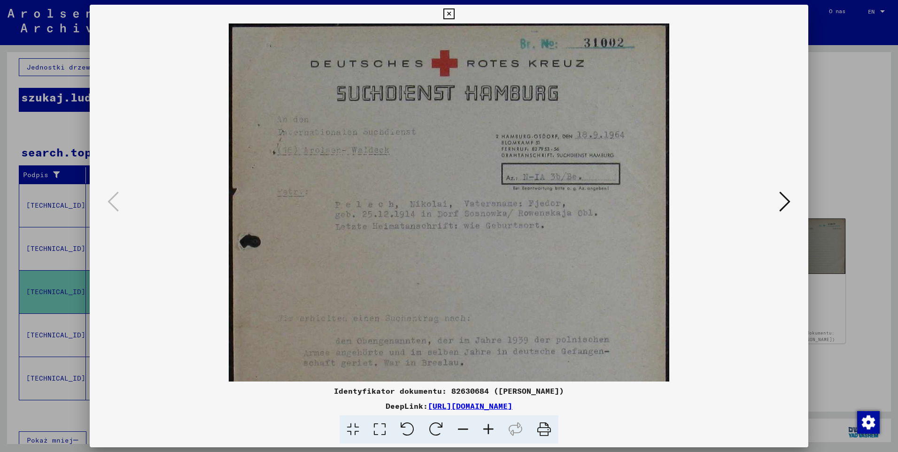
click at [488, 437] on icon at bounding box center [488, 429] width 25 height 29
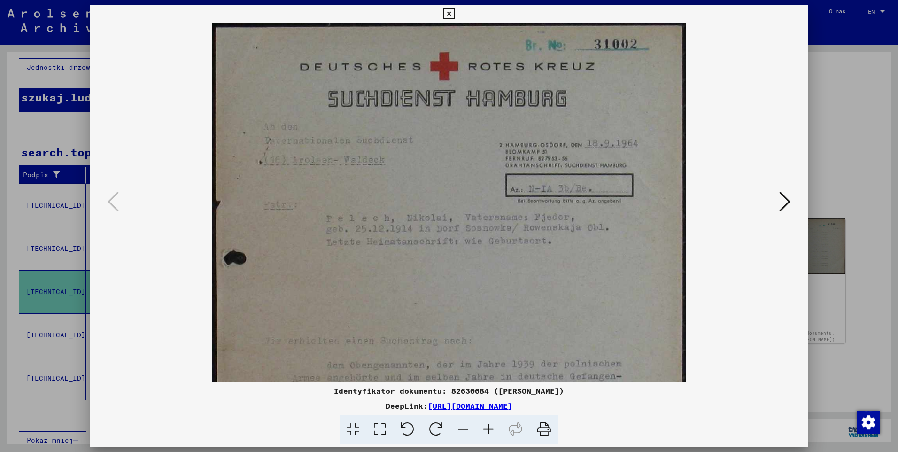
click at [488, 438] on icon at bounding box center [488, 429] width 25 height 29
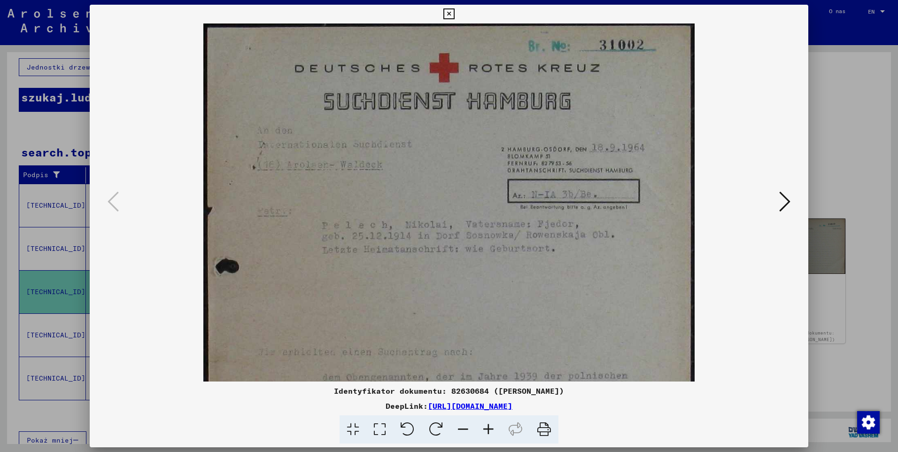
click at [488, 439] on icon at bounding box center [488, 429] width 25 height 29
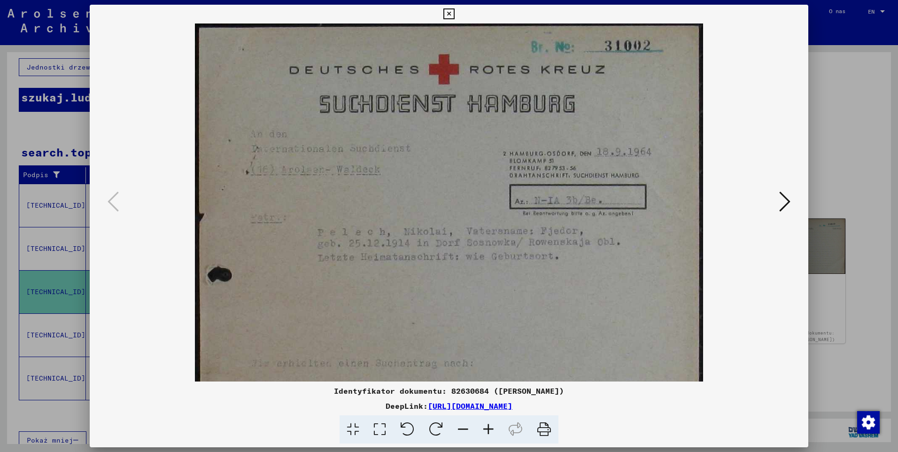
click at [488, 439] on icon at bounding box center [488, 429] width 25 height 29
click at [488, 440] on icon at bounding box center [488, 429] width 25 height 29
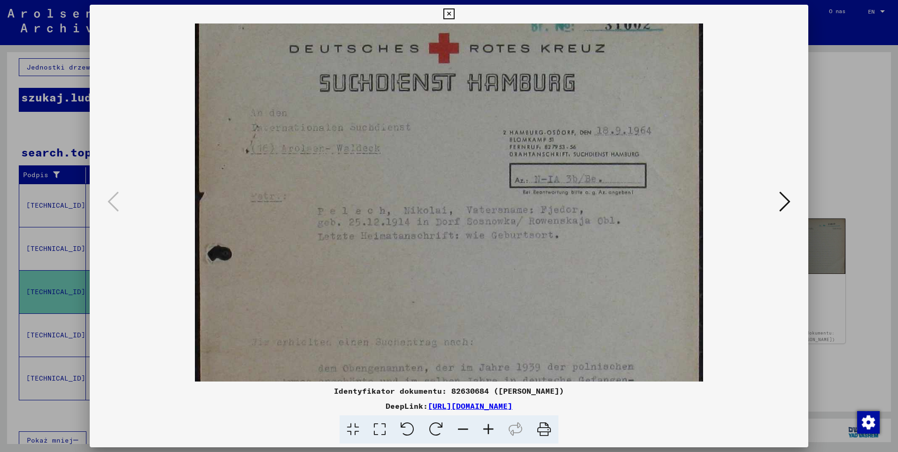
scroll to position [24, 0]
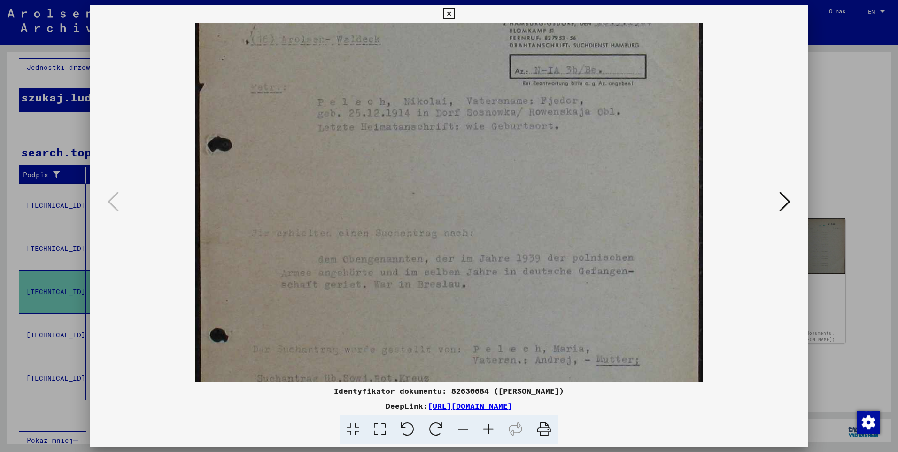
drag, startPoint x: 443, startPoint y: 269, endPoint x: 427, endPoint y: 139, distance: 131.1
click at [427, 139] on img at bounding box center [449, 248] width 508 height 710
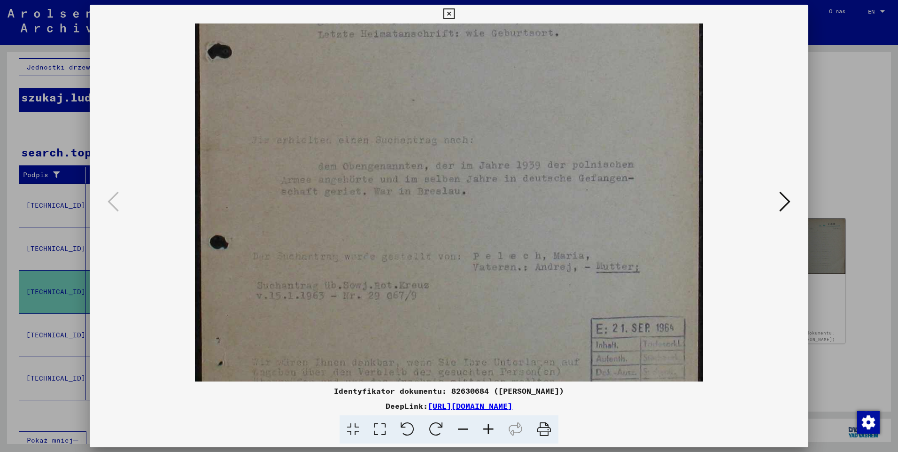
scroll to position [224, 0]
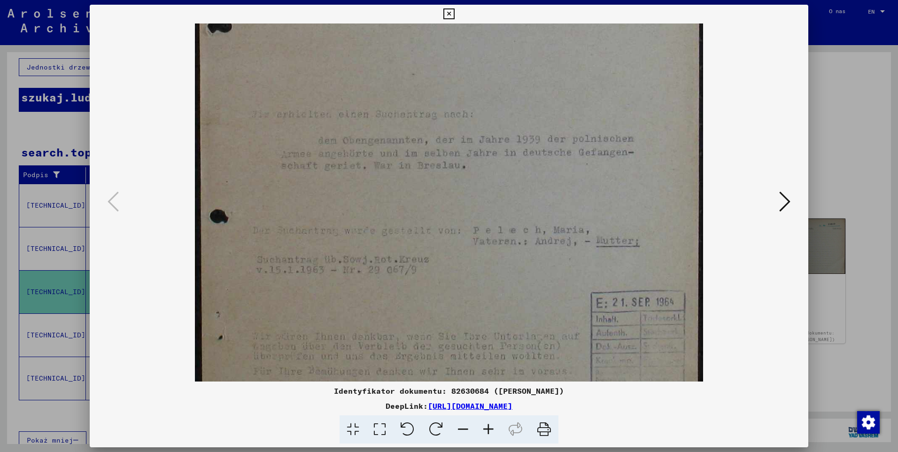
drag, startPoint x: 452, startPoint y: 270, endPoint x: 435, endPoint y: 151, distance: 120.0
click at [435, 151] on img at bounding box center [449, 130] width 508 height 710
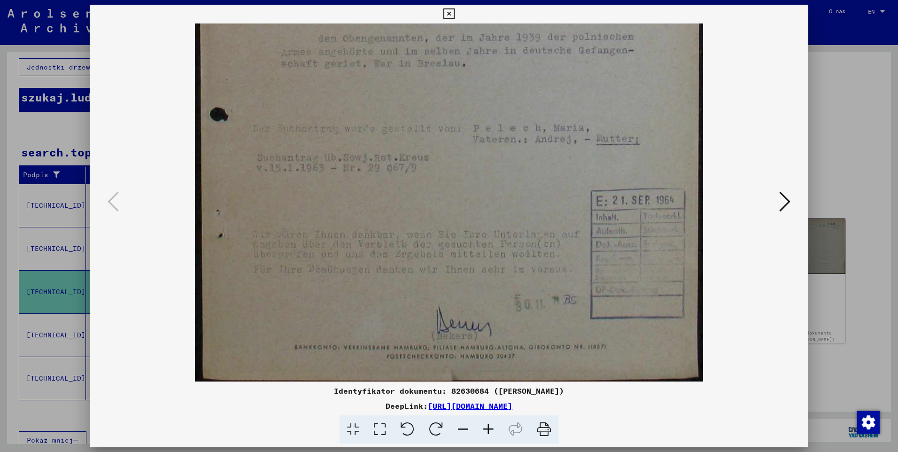
scroll to position [352, 0]
drag, startPoint x: 446, startPoint y: 286, endPoint x: 438, endPoint y: 135, distance: 151.5
click at [438, 135] on img at bounding box center [449, 26] width 508 height 710
click at [781, 203] on icon at bounding box center [784, 201] width 11 height 23
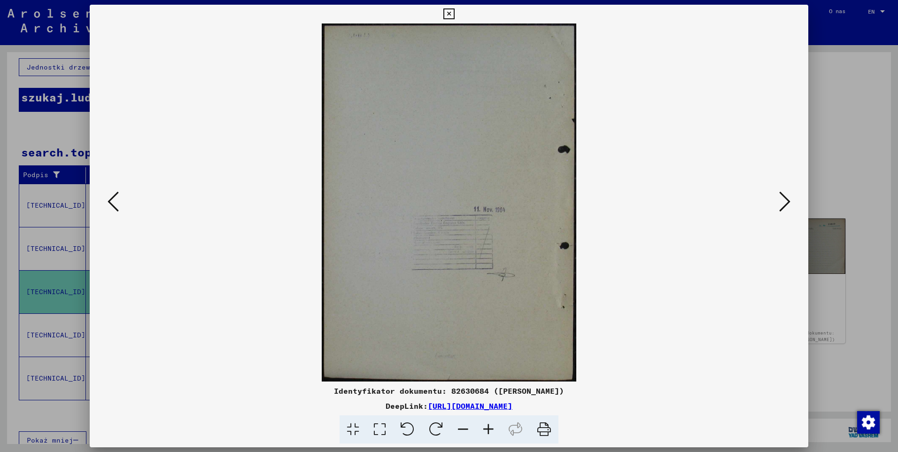
click at [781, 203] on icon at bounding box center [784, 201] width 11 height 23
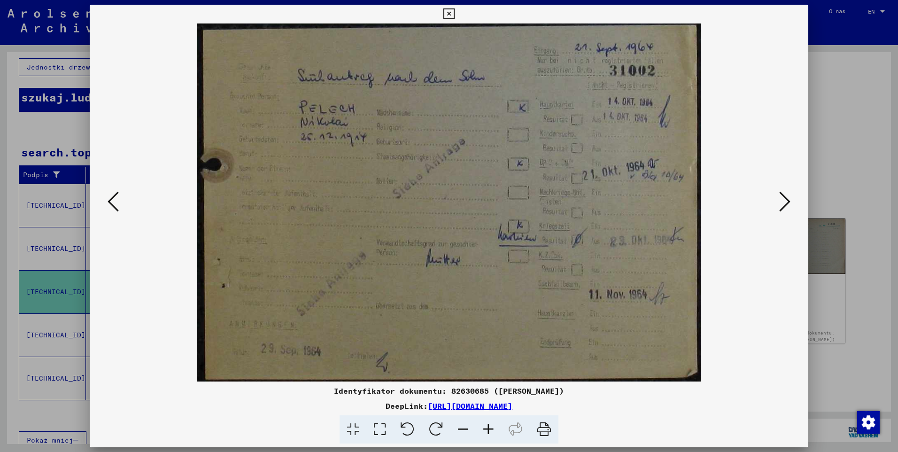
click at [448, 16] on icon at bounding box center [448, 13] width 11 height 11
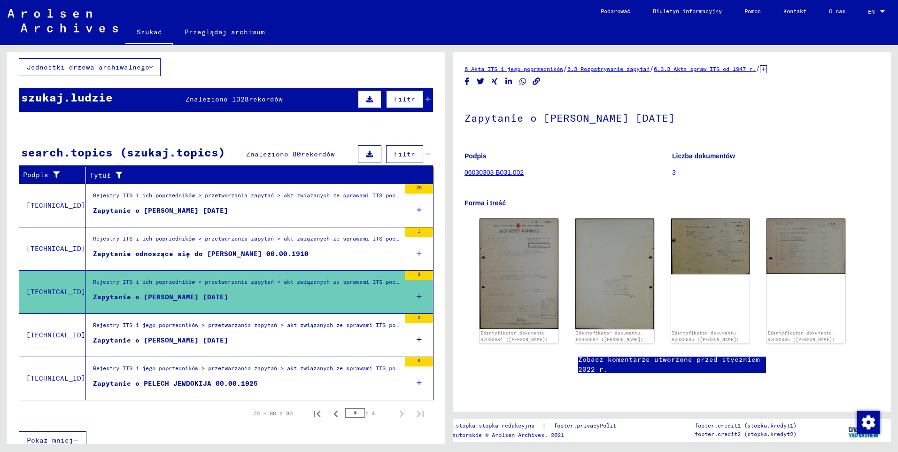
click at [158, 339] on div "Zapytanie o [PERSON_NAME] [DATE]" at bounding box center [160, 340] width 135 height 10
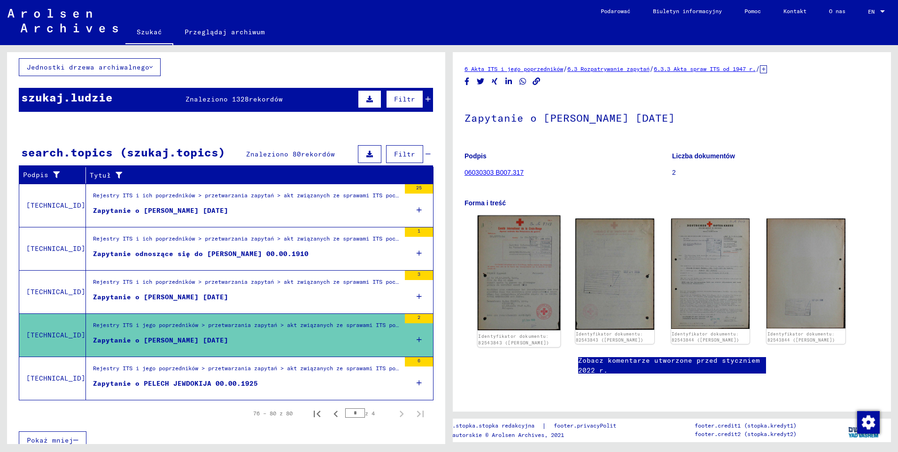
click at [516, 263] on img at bounding box center [519, 273] width 83 height 115
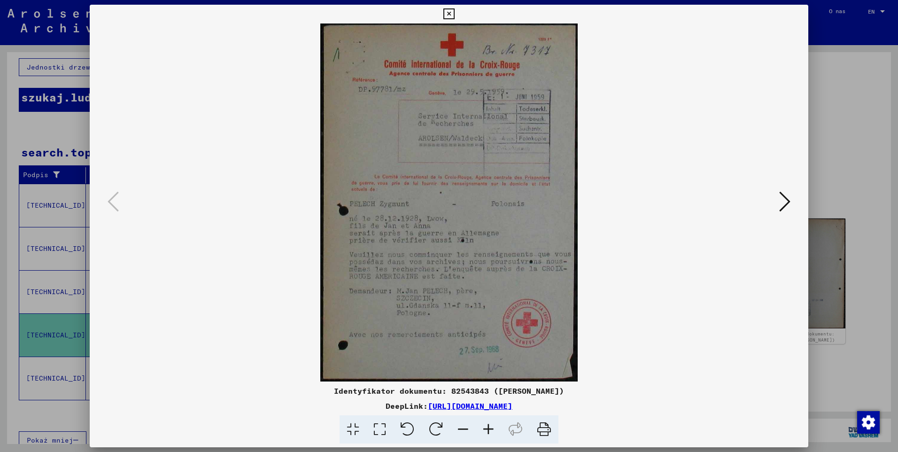
click at [485, 426] on icon at bounding box center [488, 429] width 25 height 29
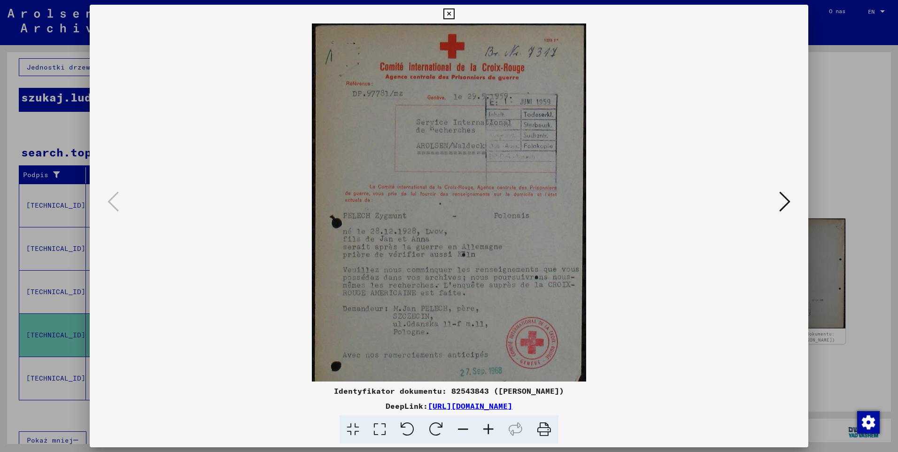
click at [486, 427] on icon at bounding box center [488, 429] width 25 height 29
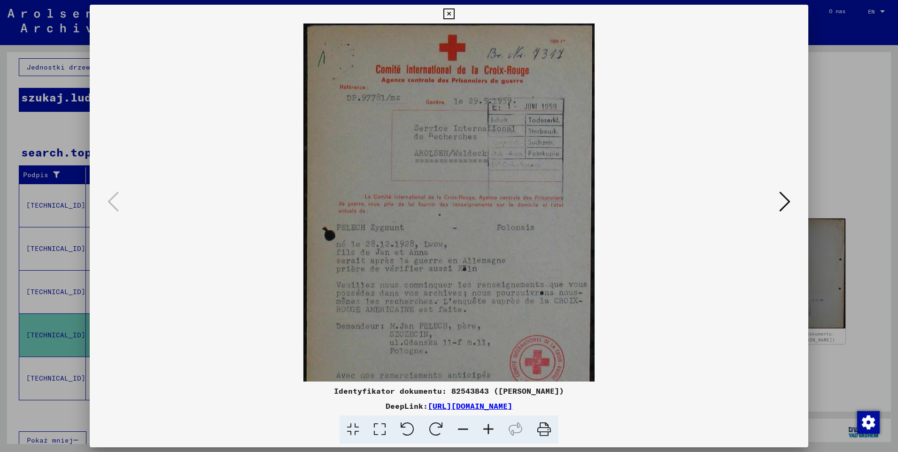
click at [486, 427] on icon at bounding box center [488, 429] width 25 height 29
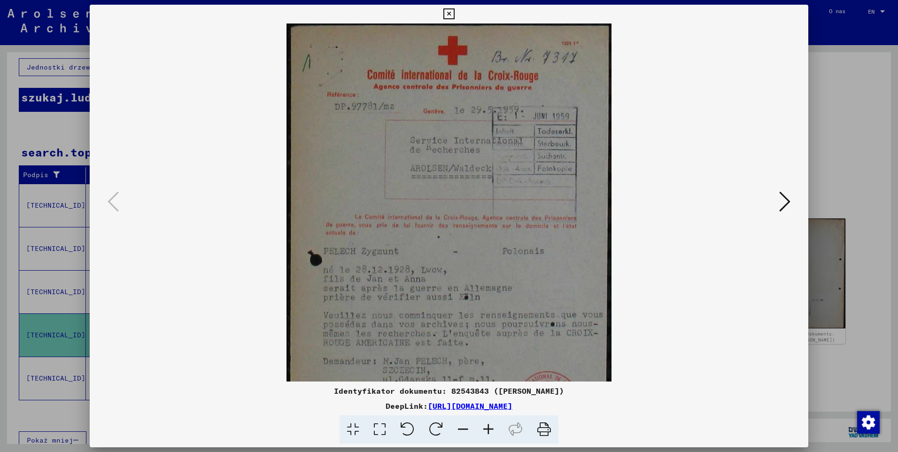
click at [486, 427] on icon at bounding box center [488, 429] width 25 height 29
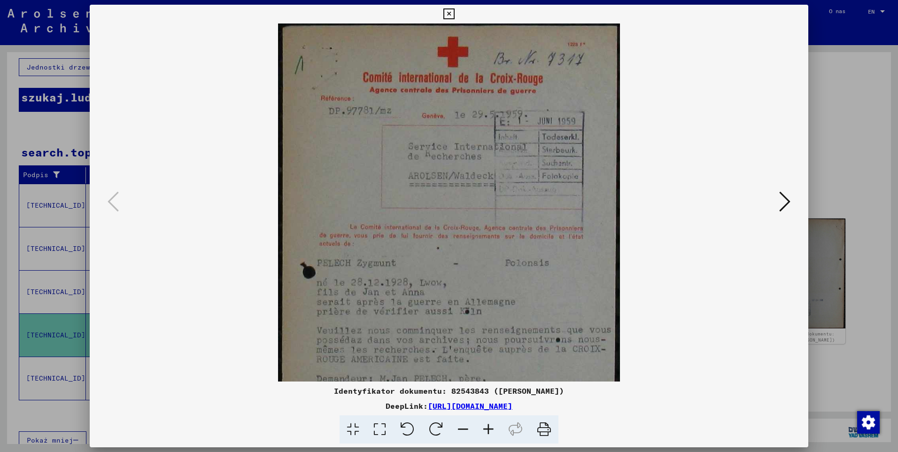
click at [486, 427] on icon at bounding box center [488, 429] width 25 height 29
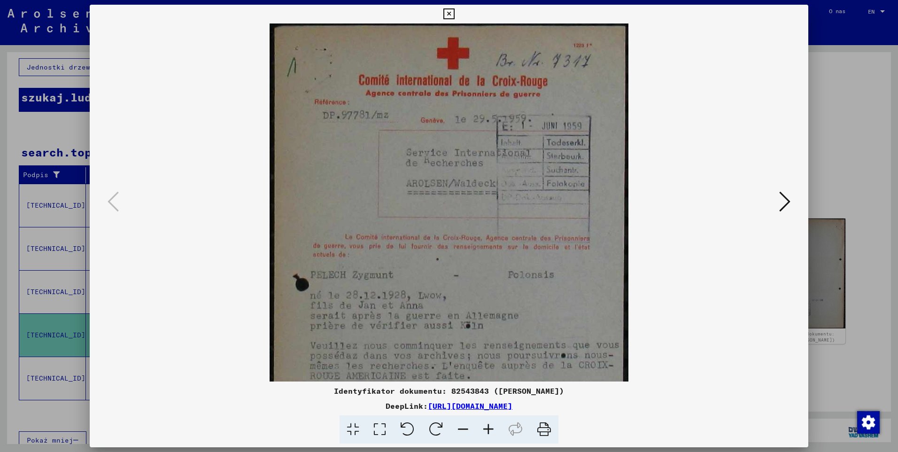
click at [486, 427] on icon at bounding box center [488, 429] width 25 height 29
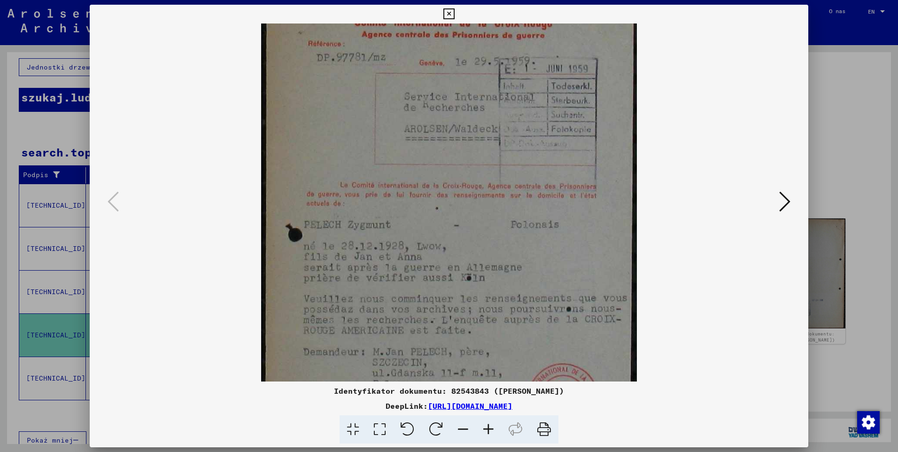
scroll to position [64, 0]
drag, startPoint x: 462, startPoint y: 289, endPoint x: 461, endPoint y: 244, distance: 44.6
click at [461, 244] on img at bounding box center [449, 221] width 376 height 522
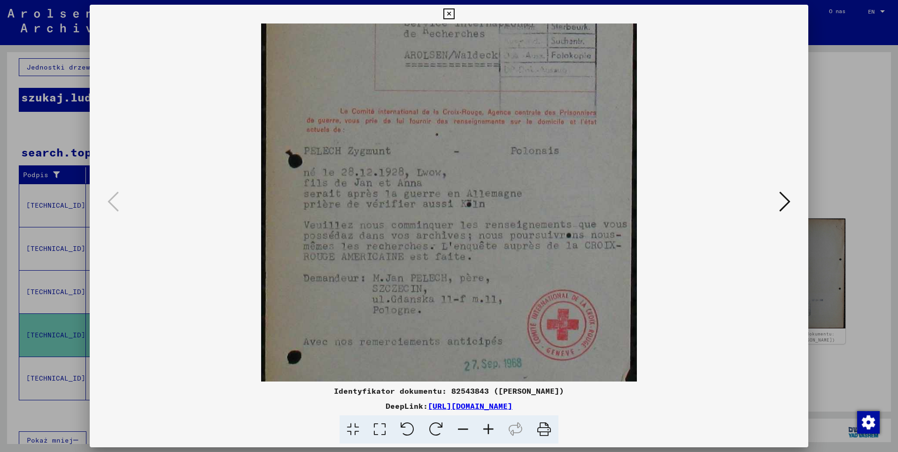
scroll to position [139, 0]
drag, startPoint x: 362, startPoint y: 261, endPoint x: 372, endPoint y: 186, distance: 76.3
click at [372, 186] on img at bounding box center [449, 145] width 376 height 522
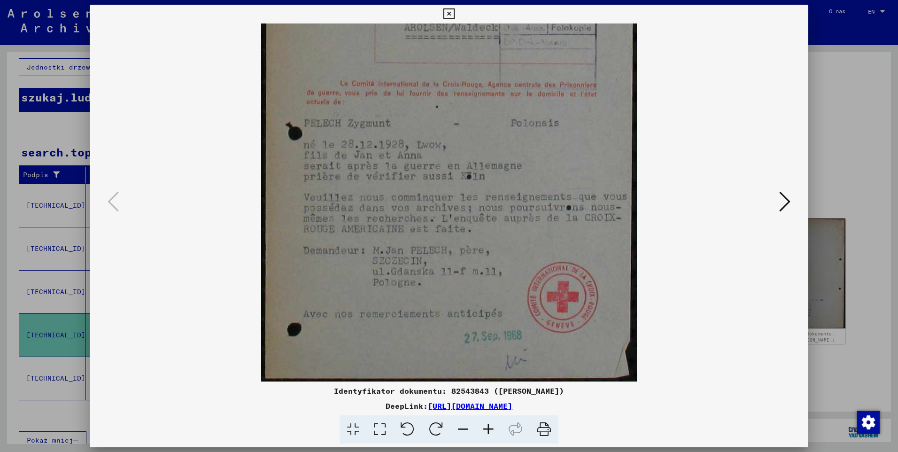
scroll to position [164, 0]
drag, startPoint x: 437, startPoint y: 288, endPoint x: 437, endPoint y: 259, distance: 29.1
click at [437, 259] on img at bounding box center [449, 120] width 376 height 522
click at [786, 205] on icon at bounding box center [784, 201] width 11 height 23
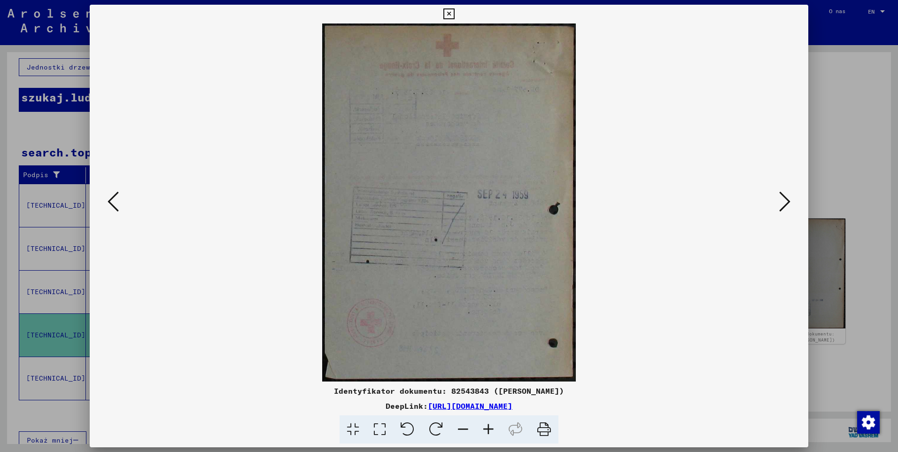
click at [786, 205] on icon at bounding box center [784, 201] width 11 height 23
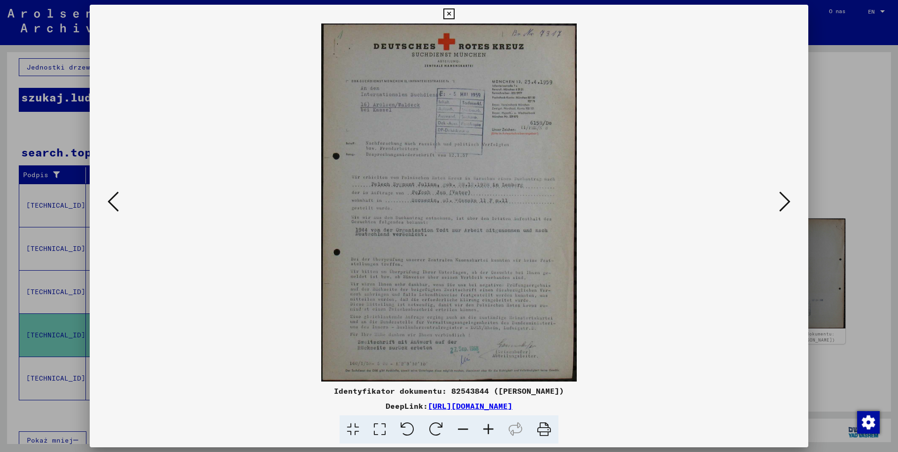
click at [786, 205] on icon at bounding box center [784, 201] width 11 height 23
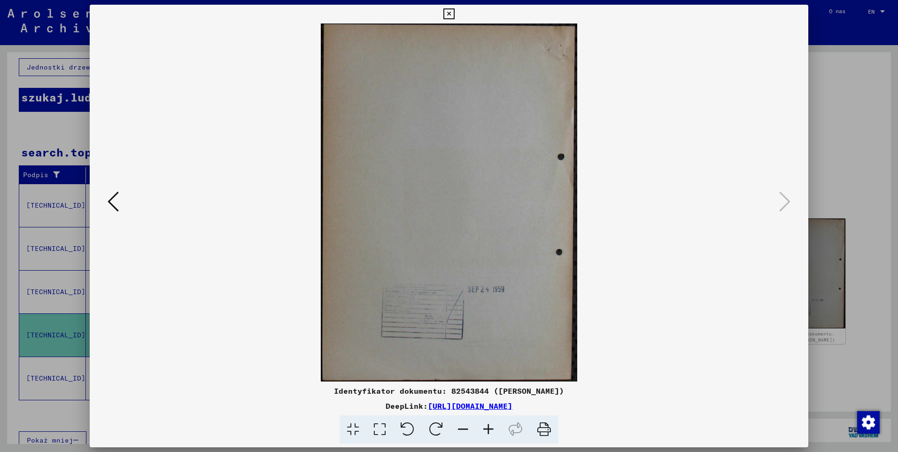
click at [108, 196] on button at bounding box center [113, 202] width 17 height 27
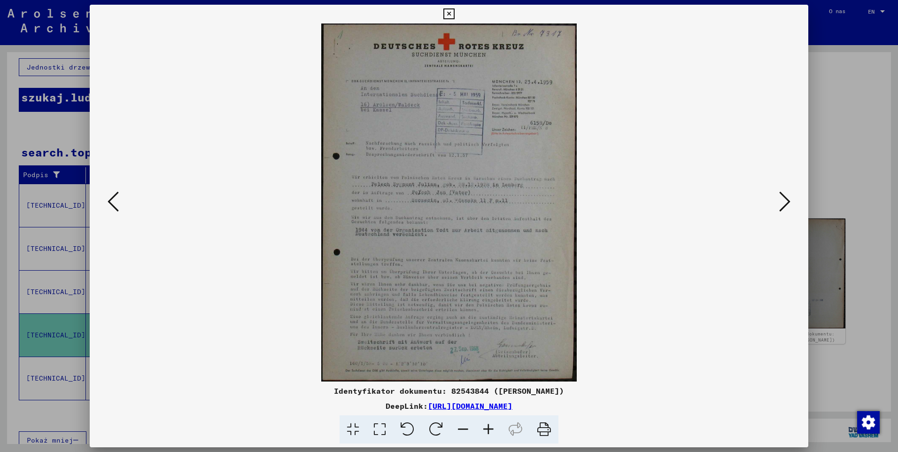
click at [497, 428] on icon at bounding box center [488, 429] width 25 height 29
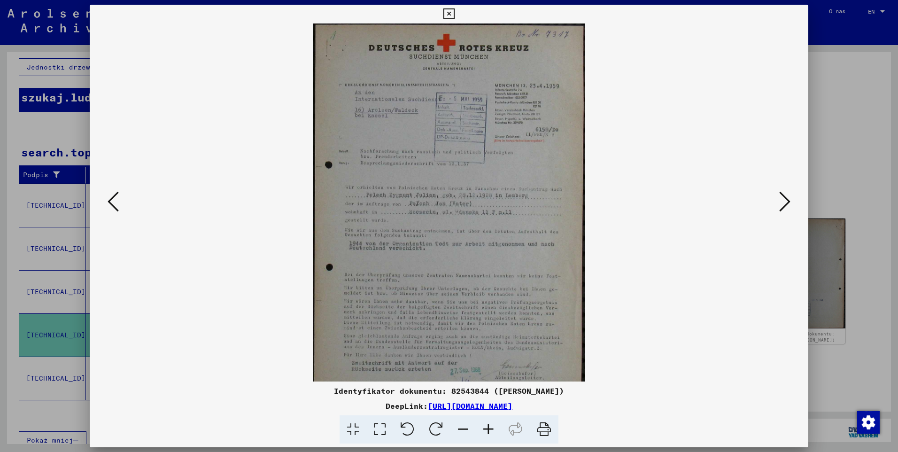
click at [497, 429] on icon at bounding box center [488, 429] width 25 height 29
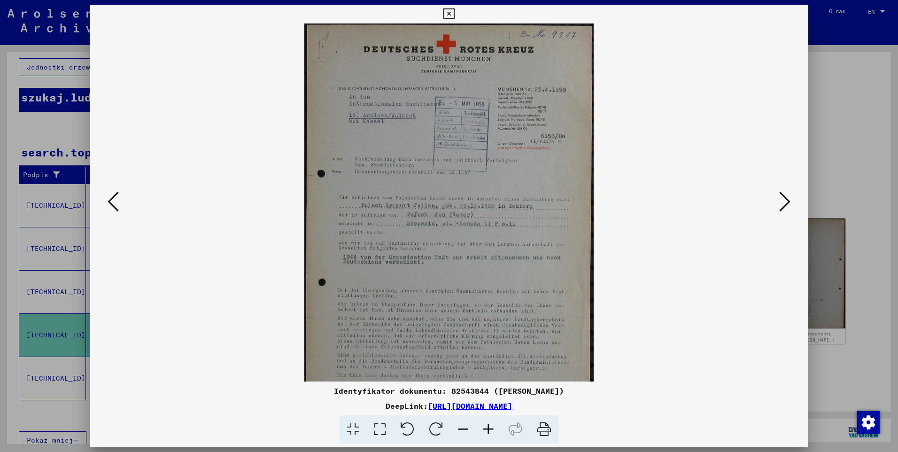
click at [497, 429] on icon at bounding box center [488, 429] width 25 height 29
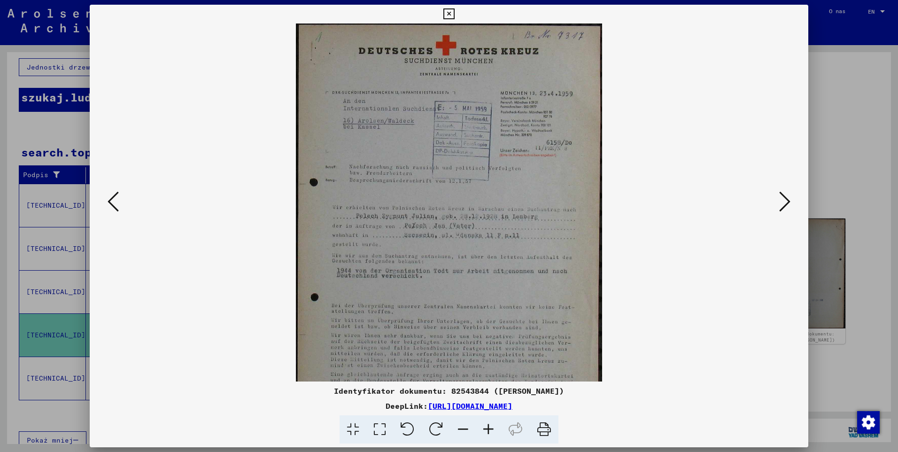
click at [497, 429] on icon at bounding box center [488, 429] width 25 height 29
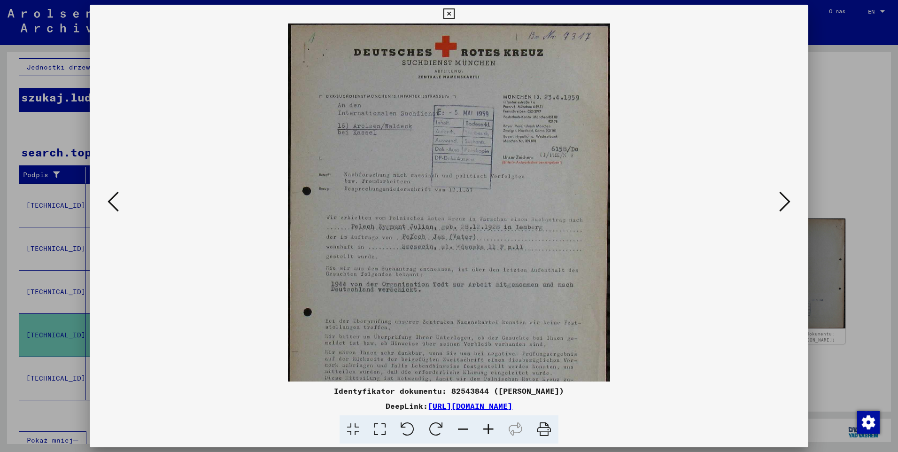
click at [497, 429] on icon at bounding box center [488, 429] width 25 height 29
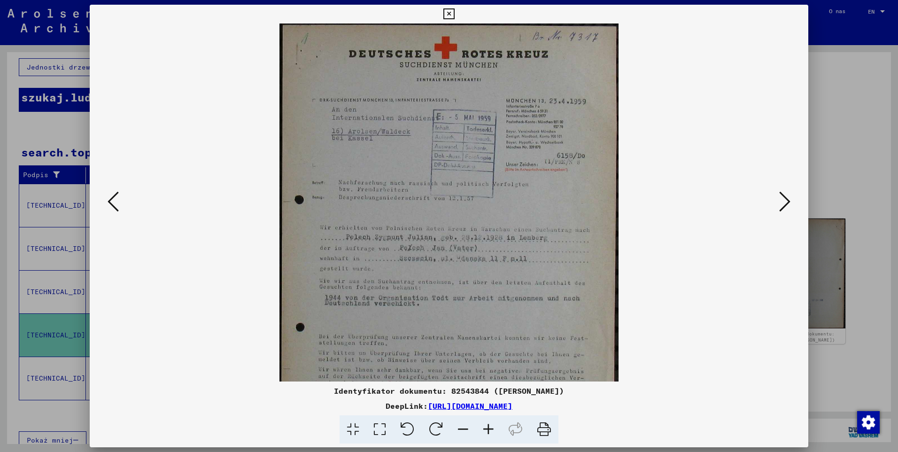
click at [497, 429] on icon at bounding box center [488, 429] width 25 height 29
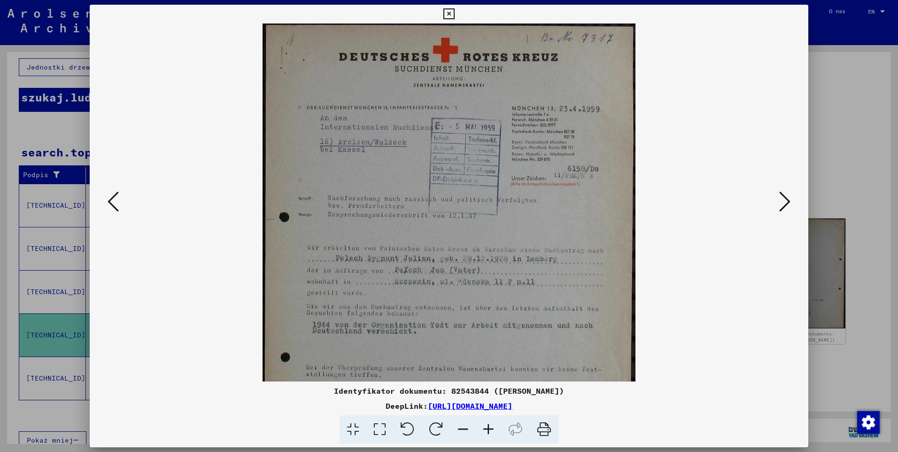
click at [497, 429] on icon at bounding box center [488, 429] width 25 height 29
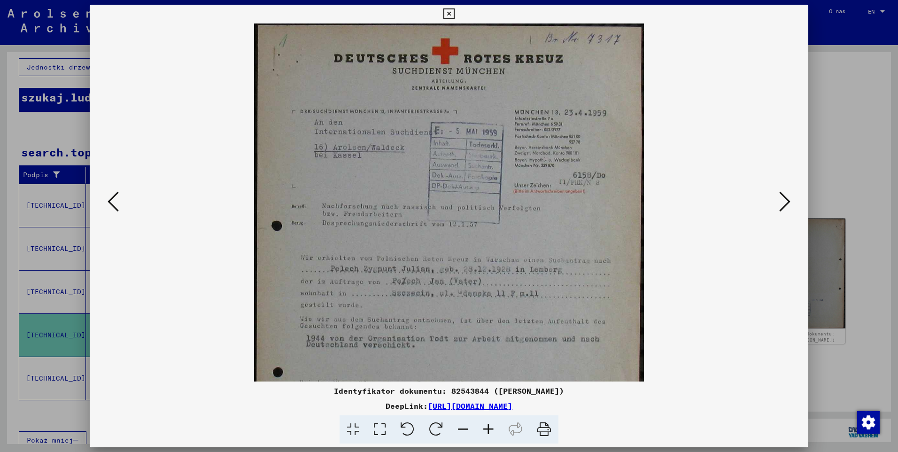
click at [497, 429] on icon at bounding box center [488, 429] width 25 height 29
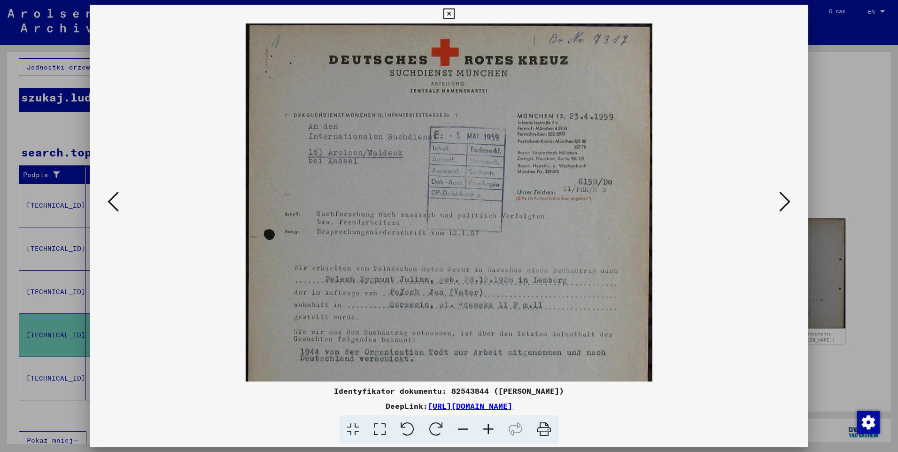
click at [497, 429] on icon at bounding box center [488, 429] width 25 height 29
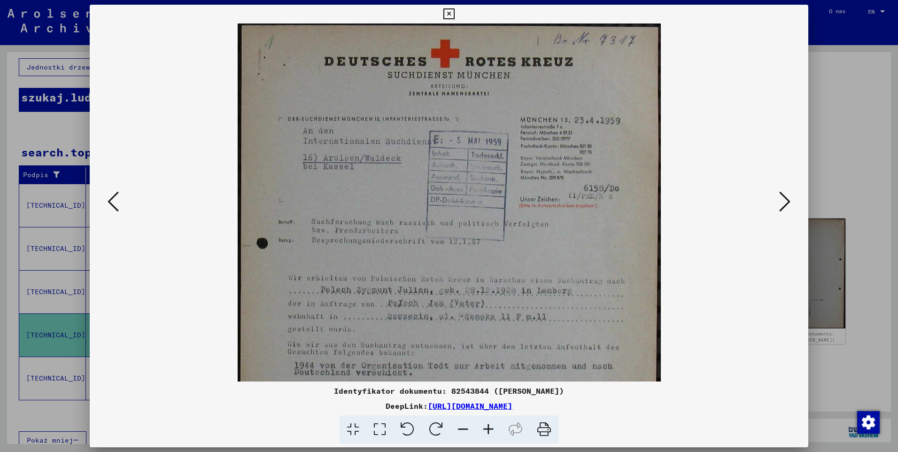
click at [497, 429] on icon at bounding box center [488, 429] width 25 height 29
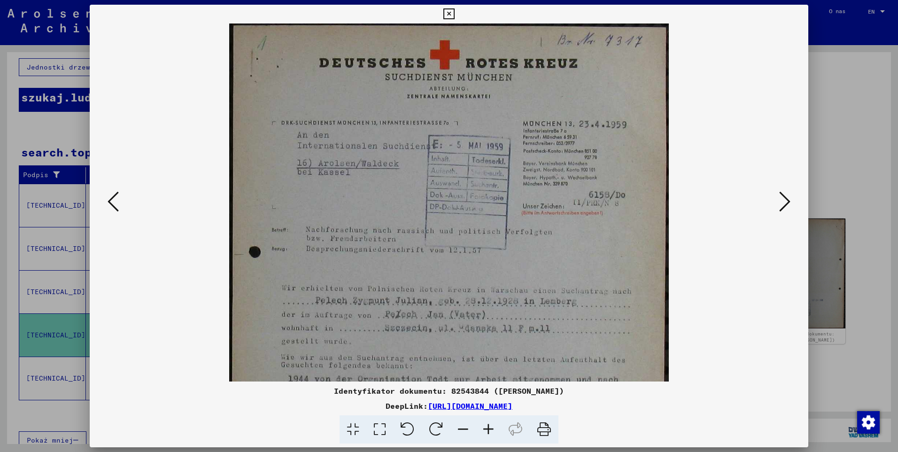
click at [497, 429] on icon at bounding box center [488, 429] width 25 height 29
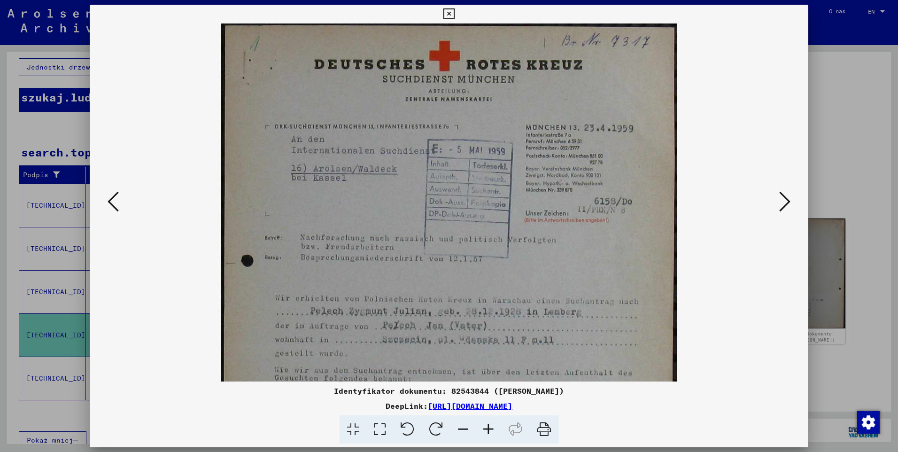
click at [497, 429] on icon at bounding box center [488, 429] width 25 height 29
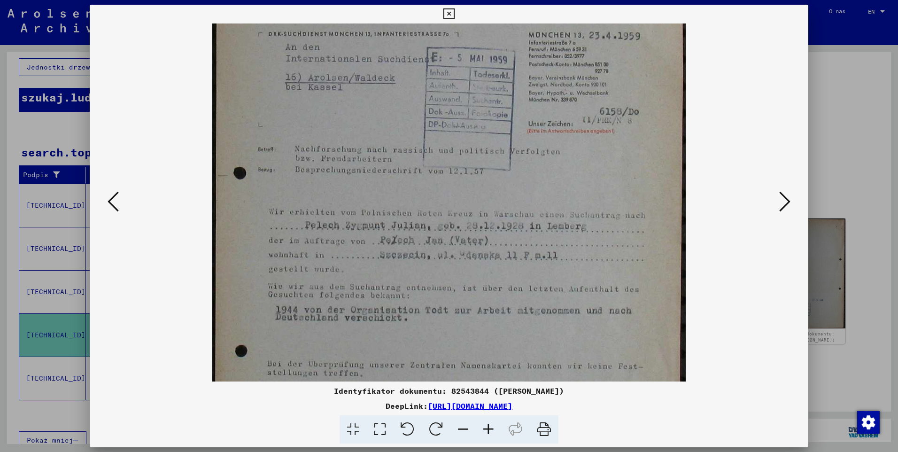
scroll to position [99, 0]
drag, startPoint x: 501, startPoint y: 346, endPoint x: 493, endPoint y: 250, distance: 95.7
click at [493, 250] on img at bounding box center [448, 255] width 473 height 663
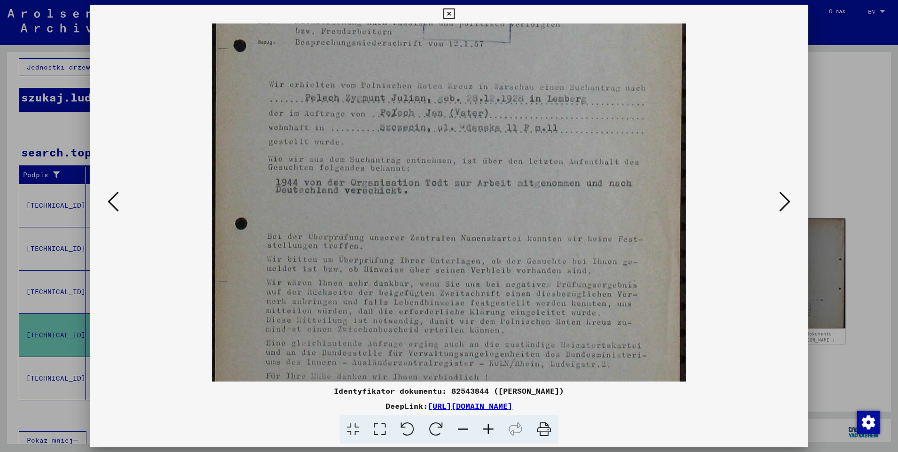
scroll to position [226, 0]
drag, startPoint x: 465, startPoint y: 319, endPoint x: 458, endPoint y: 193, distance: 127.0
click at [458, 193] on img at bounding box center [448, 129] width 473 height 663
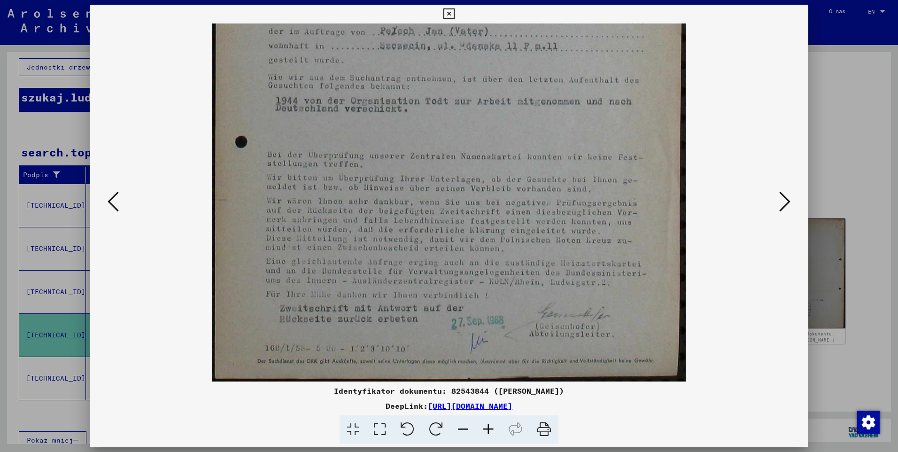
drag, startPoint x: 486, startPoint y: 267, endPoint x: 470, endPoint y: 201, distance: 68.1
click at [470, 201] on img at bounding box center [448, 49] width 473 height 663
click at [784, 196] on icon at bounding box center [784, 201] width 11 height 23
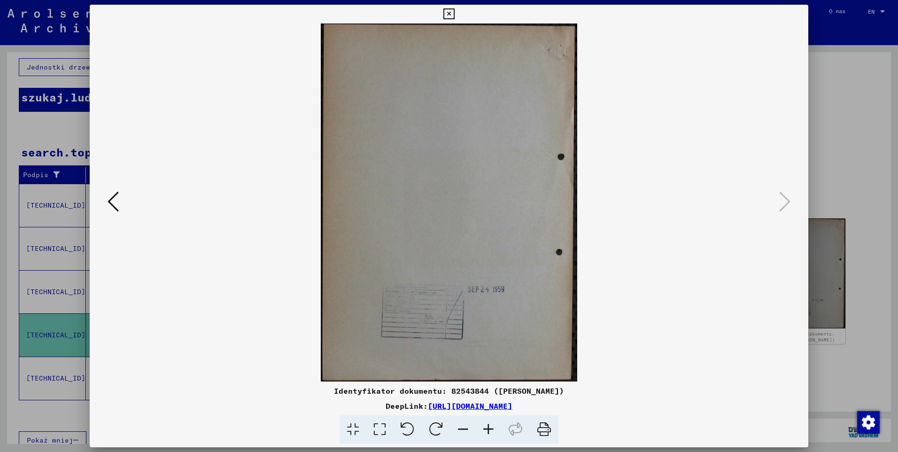
scroll to position [0, 0]
click at [448, 13] on icon at bounding box center [448, 13] width 11 height 11
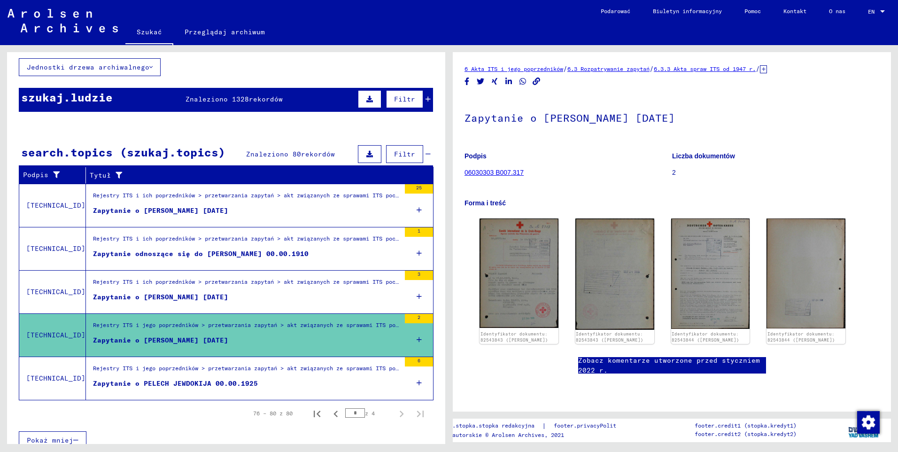
click at [192, 384] on div "Zapytanie o PELECH JEWDOKIJA 00.00.1925" at bounding box center [175, 384] width 165 height 10
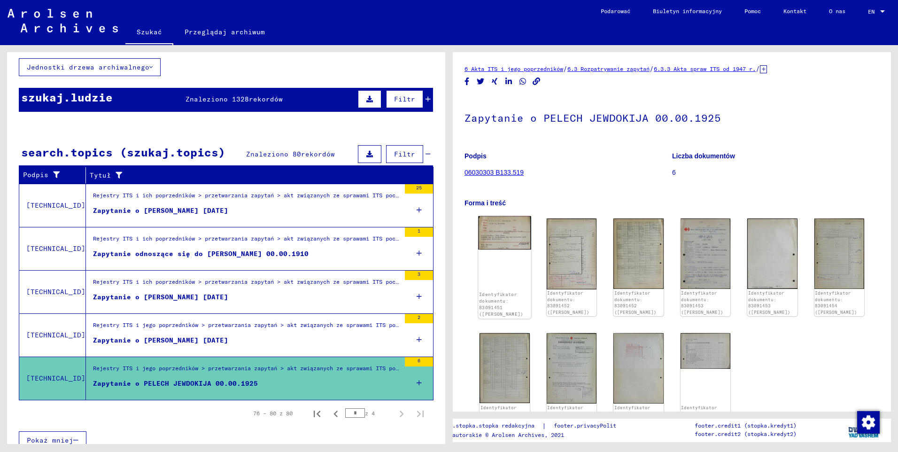
click at [505, 240] on img at bounding box center [504, 233] width 53 height 34
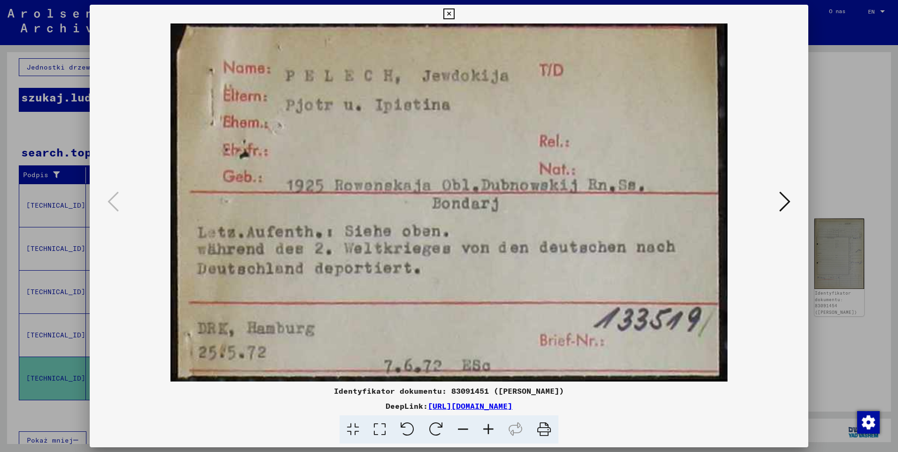
click at [785, 206] on icon at bounding box center [784, 201] width 11 height 23
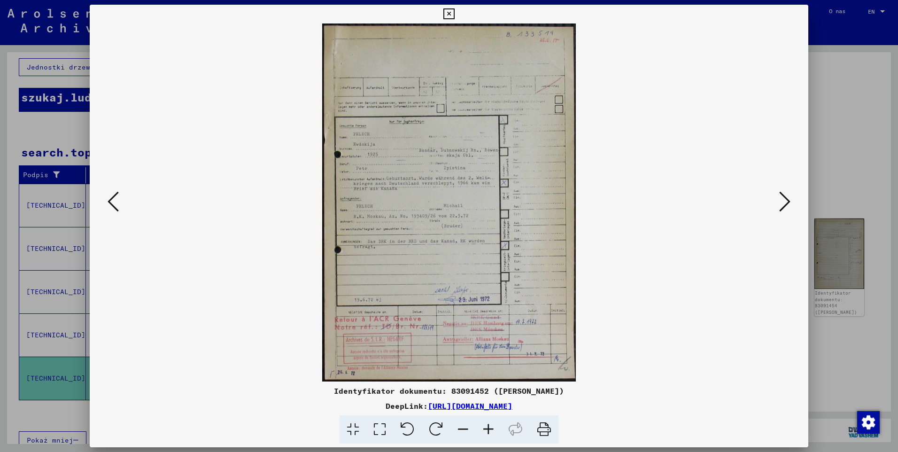
click at [494, 431] on icon at bounding box center [488, 429] width 25 height 29
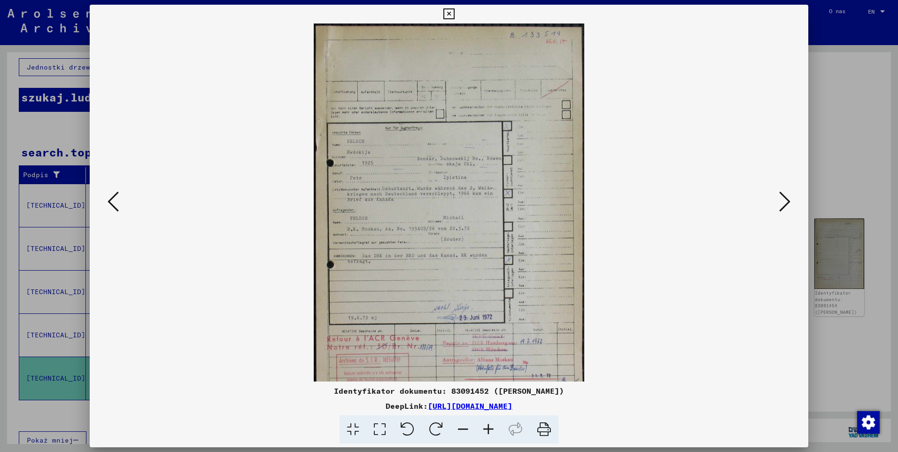
click at [494, 431] on icon at bounding box center [488, 429] width 25 height 29
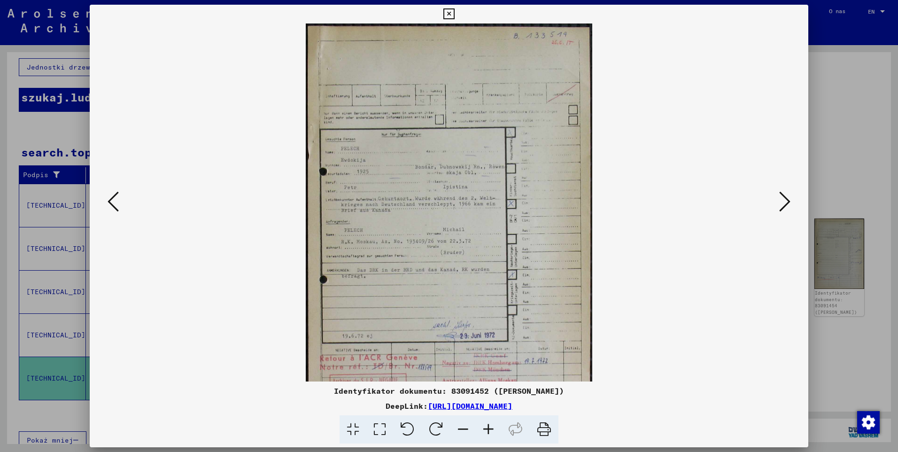
click at [494, 431] on icon at bounding box center [488, 429] width 25 height 29
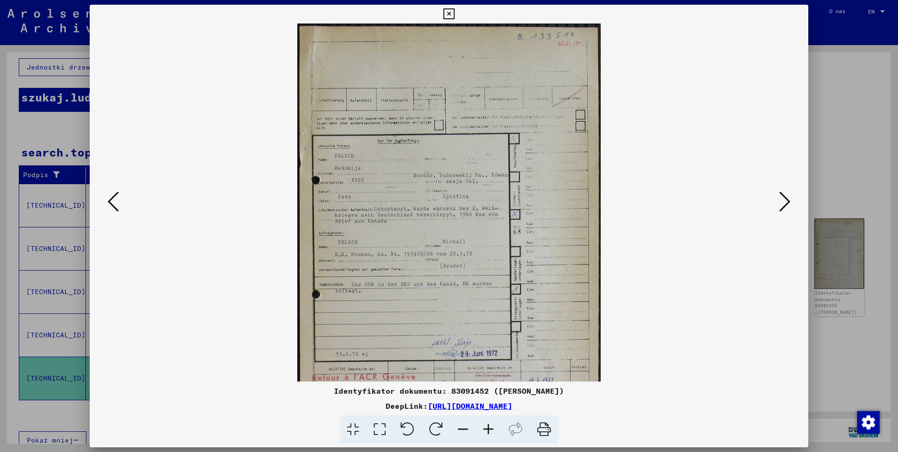
click at [494, 431] on icon at bounding box center [488, 429] width 25 height 29
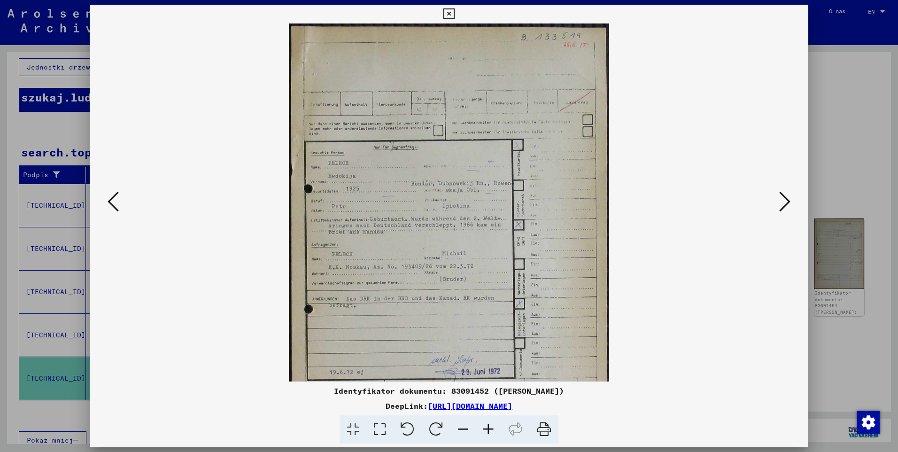
click at [494, 431] on icon at bounding box center [488, 429] width 25 height 29
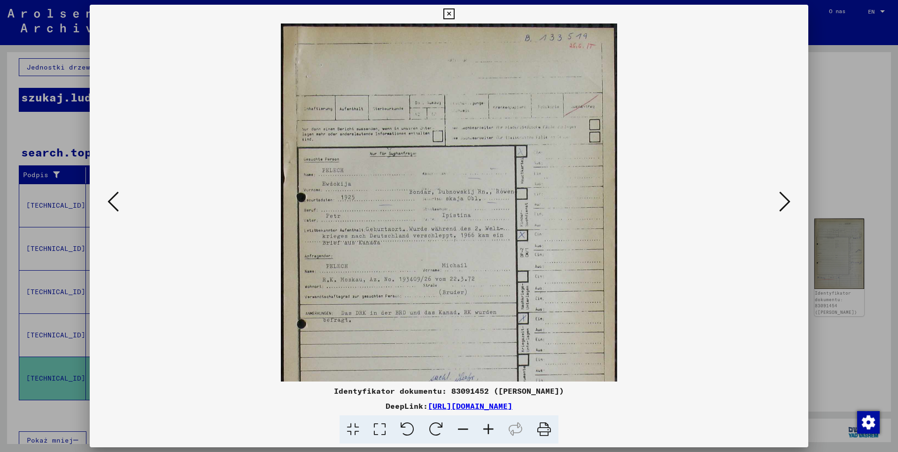
click at [494, 431] on icon at bounding box center [488, 429] width 25 height 29
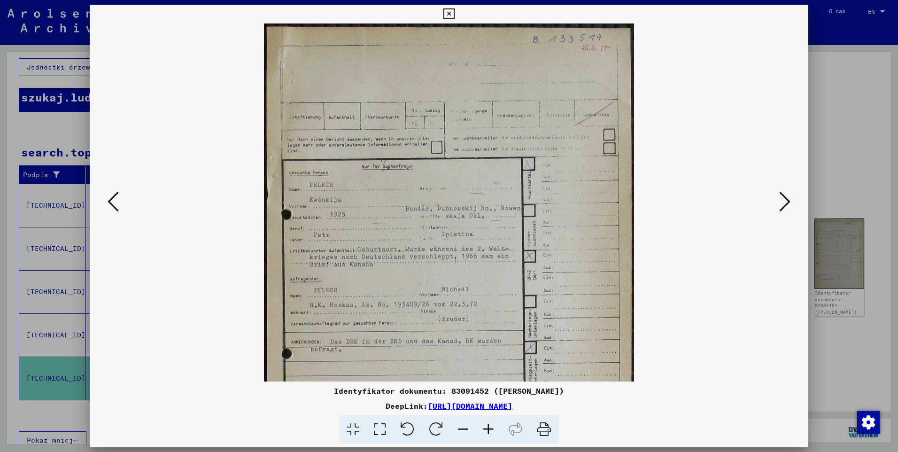
click at [494, 431] on icon at bounding box center [488, 429] width 25 height 29
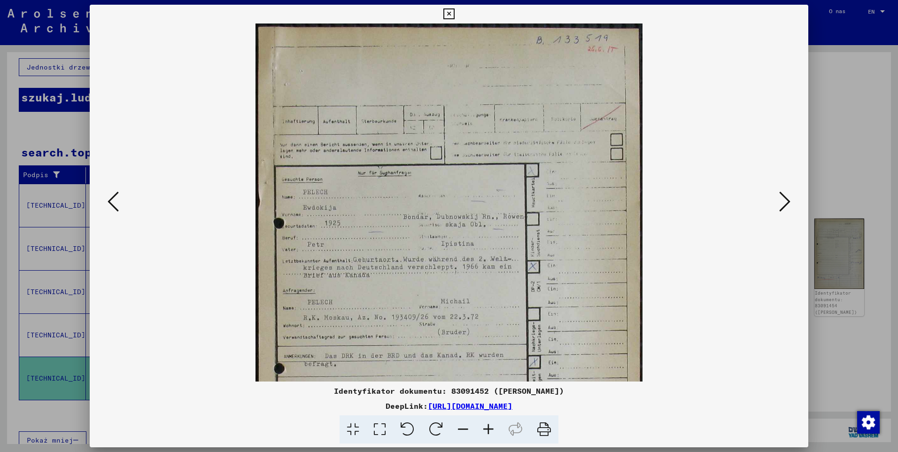
click at [494, 431] on icon at bounding box center [488, 429] width 25 height 29
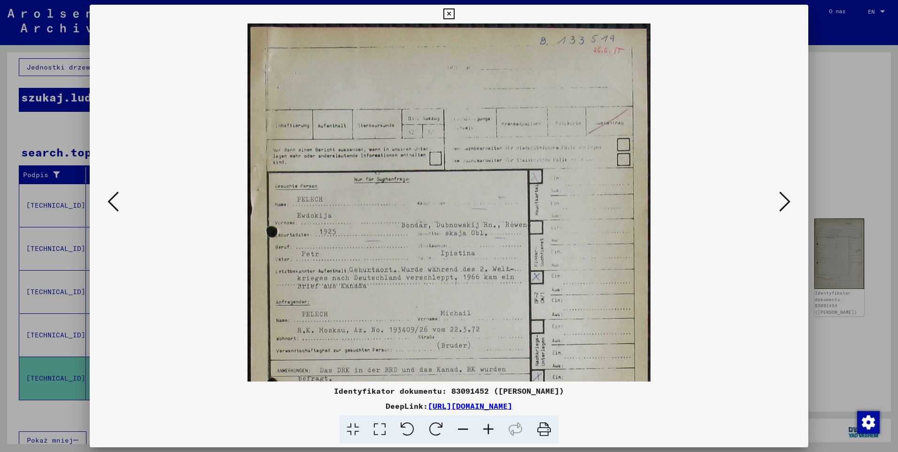
click at [494, 431] on icon at bounding box center [488, 429] width 25 height 29
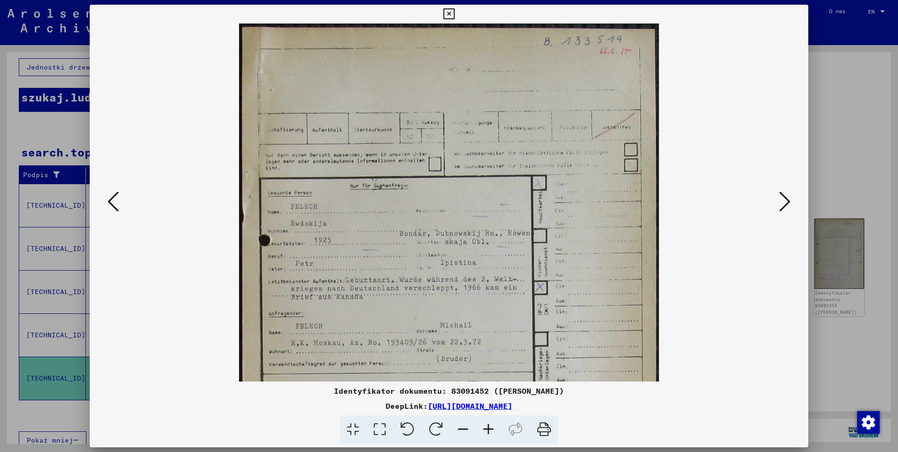
click at [494, 431] on icon at bounding box center [488, 429] width 25 height 29
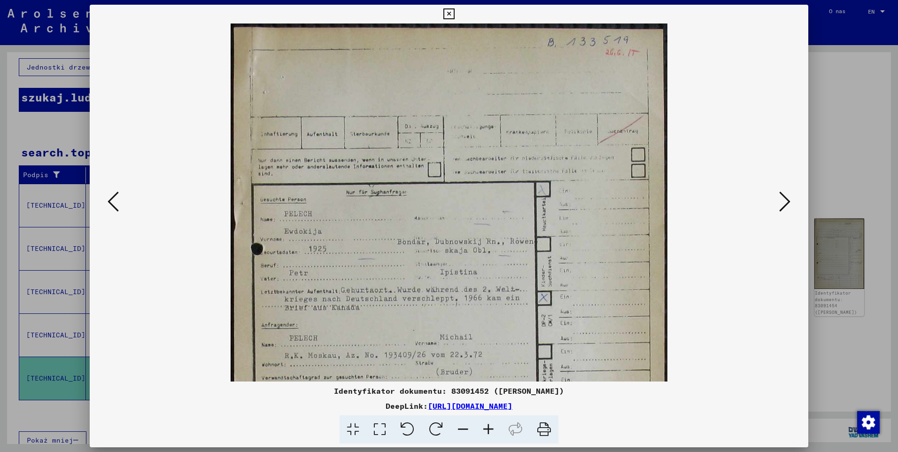
click at [494, 431] on icon at bounding box center [488, 429] width 25 height 29
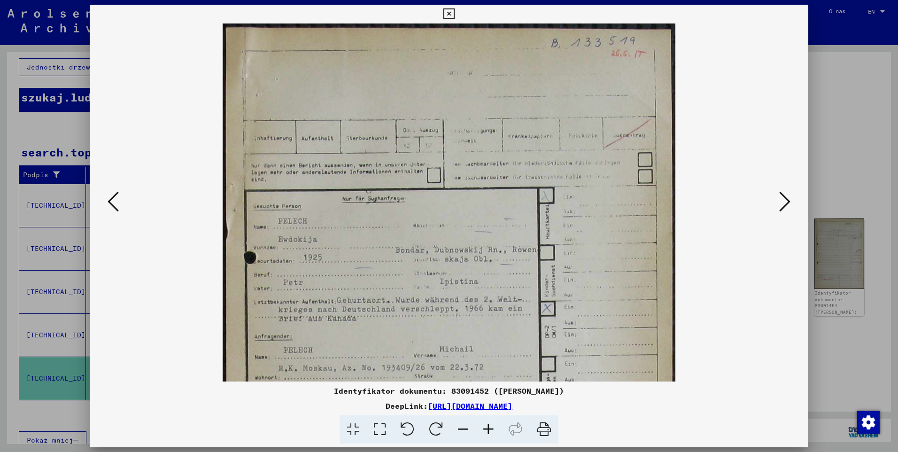
click at [494, 431] on icon at bounding box center [488, 429] width 25 height 29
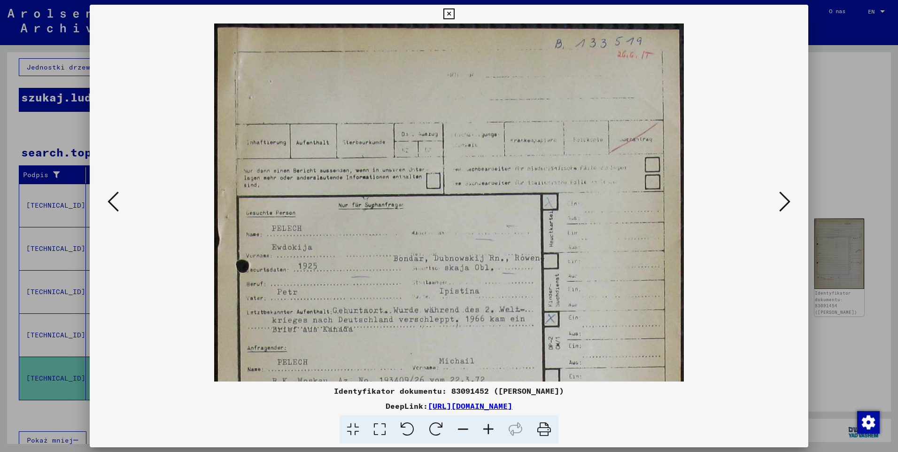
click at [494, 431] on icon at bounding box center [488, 429] width 25 height 29
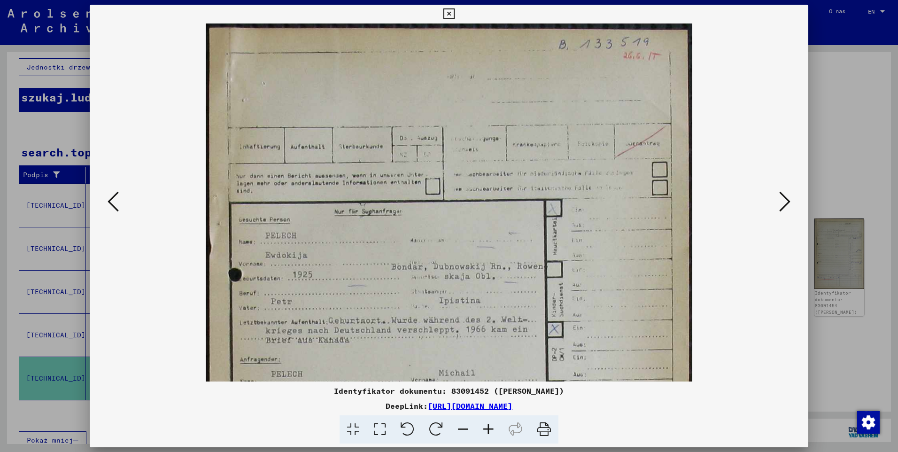
click at [494, 431] on icon at bounding box center [488, 429] width 25 height 29
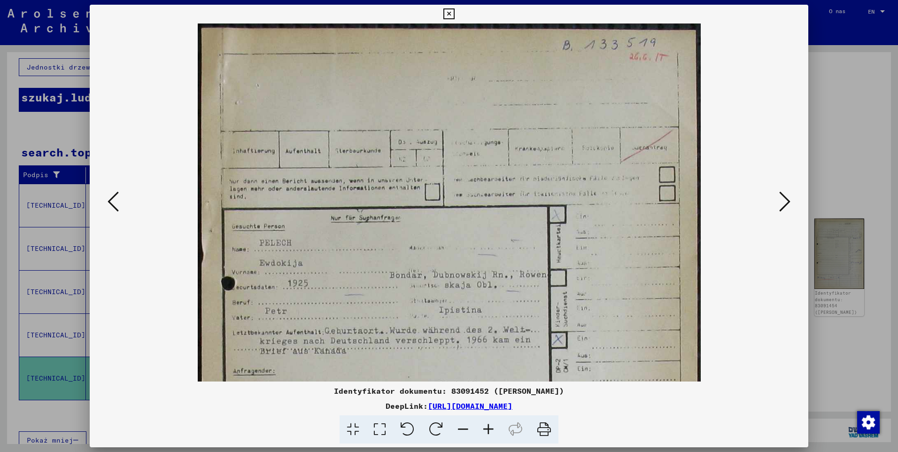
click at [494, 431] on icon at bounding box center [488, 429] width 25 height 29
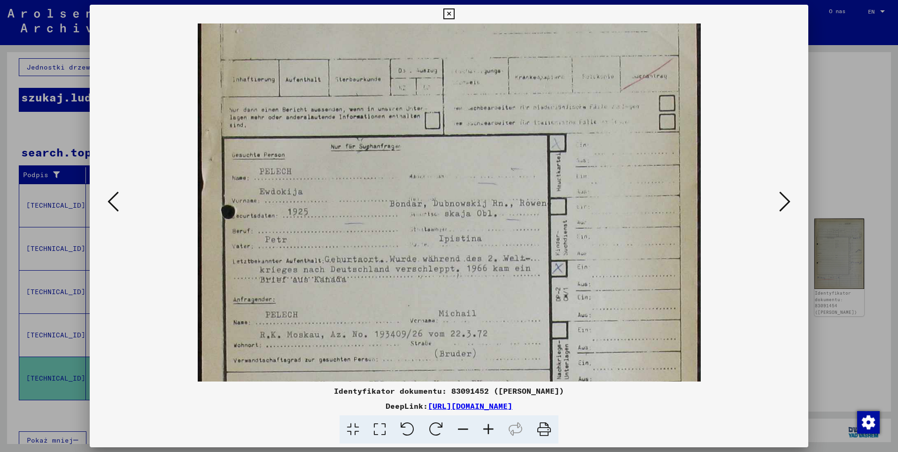
scroll to position [81, 0]
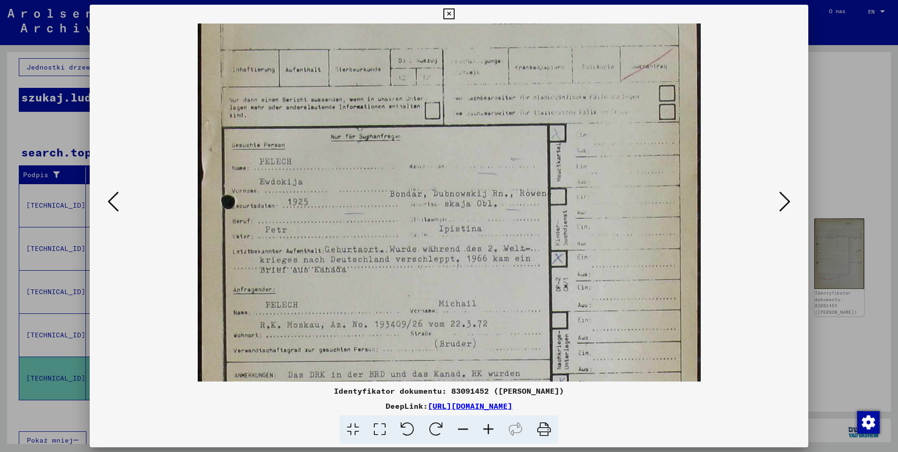
drag, startPoint x: 471, startPoint y: 307, endPoint x: 476, endPoint y: 226, distance: 81.5
click at [476, 226] on img at bounding box center [449, 297] width 503 height 710
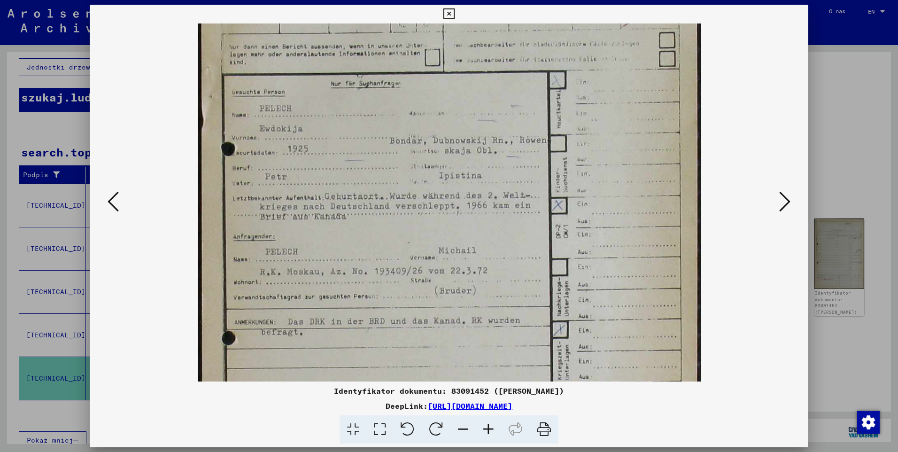
scroll to position [135, 0]
drag, startPoint x: 427, startPoint y: 294, endPoint x: 431, endPoint y: 250, distance: 44.3
click at [431, 250] on img at bounding box center [449, 244] width 503 height 710
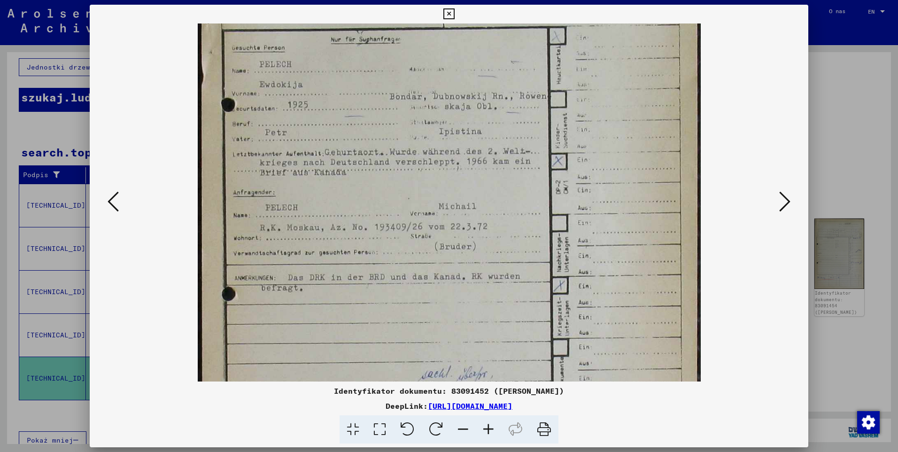
drag, startPoint x: 332, startPoint y: 287, endPoint x: 341, endPoint y: 243, distance: 44.6
click at [341, 243] on img at bounding box center [449, 200] width 503 height 710
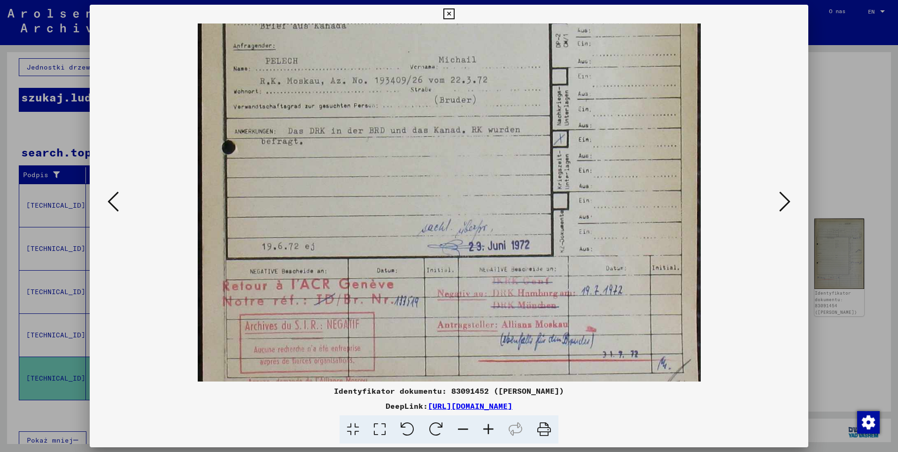
drag, startPoint x: 376, startPoint y: 321, endPoint x: 365, endPoint y: 175, distance: 147.0
click at [365, 175] on img at bounding box center [449, 53] width 503 height 710
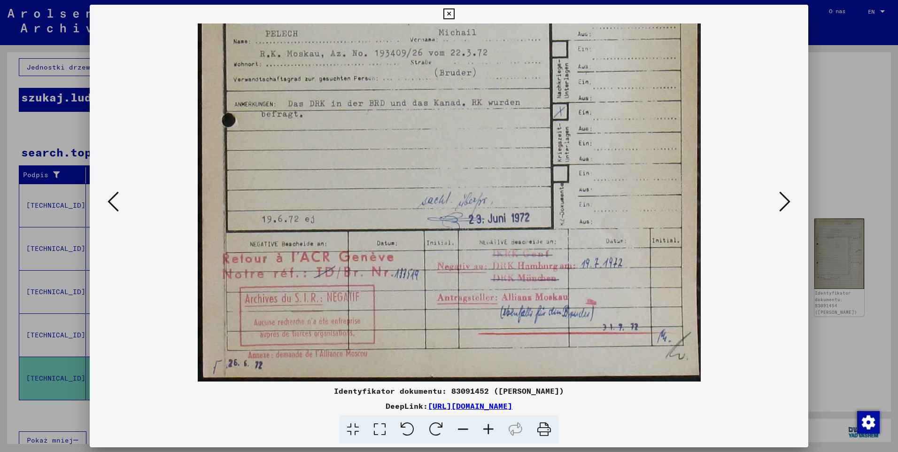
drag, startPoint x: 409, startPoint y: 304, endPoint x: 393, endPoint y: 230, distance: 76.4
click at [393, 230] on img at bounding box center [449, 26] width 503 height 710
click at [776, 210] on button at bounding box center [784, 202] width 17 height 27
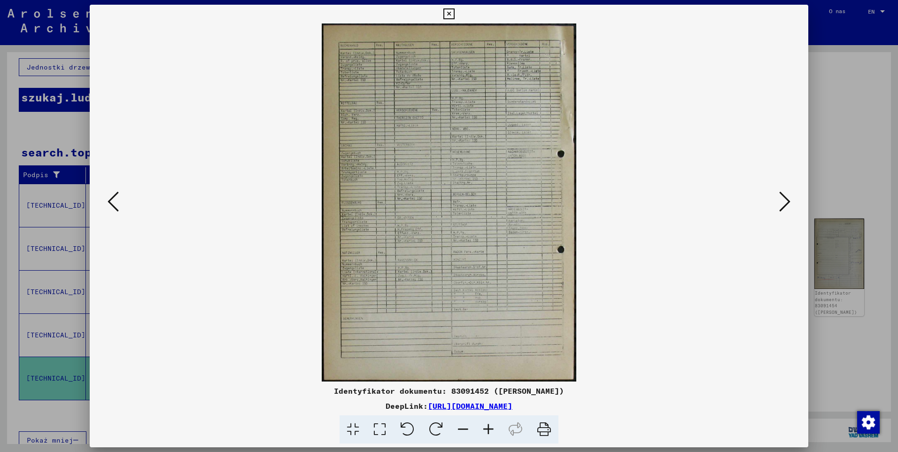
click at [775, 210] on viewer-one-image at bounding box center [449, 202] width 655 height 358
click at [783, 212] on icon at bounding box center [784, 201] width 11 height 23
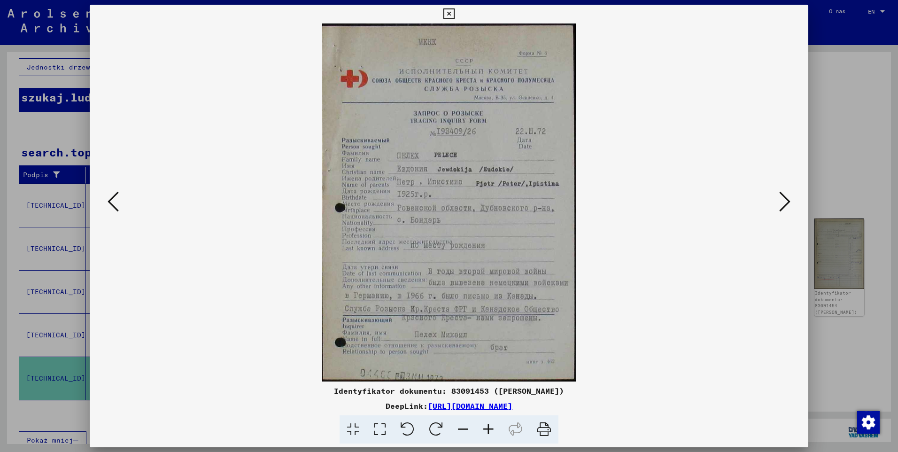
click at [487, 434] on icon at bounding box center [488, 429] width 25 height 29
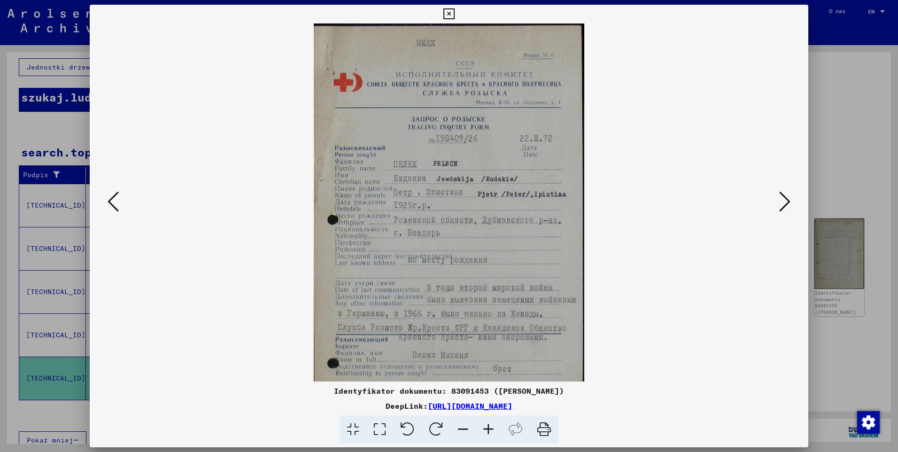
click at [487, 434] on icon at bounding box center [488, 429] width 25 height 29
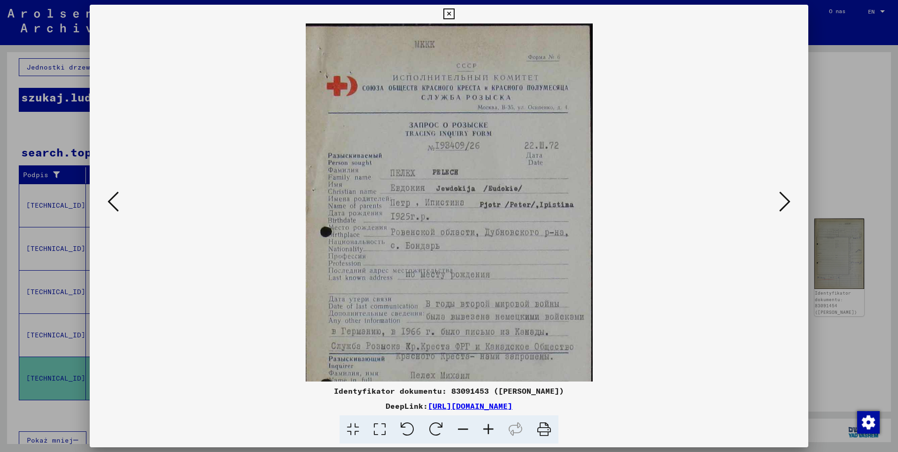
click at [487, 434] on icon at bounding box center [488, 429] width 25 height 29
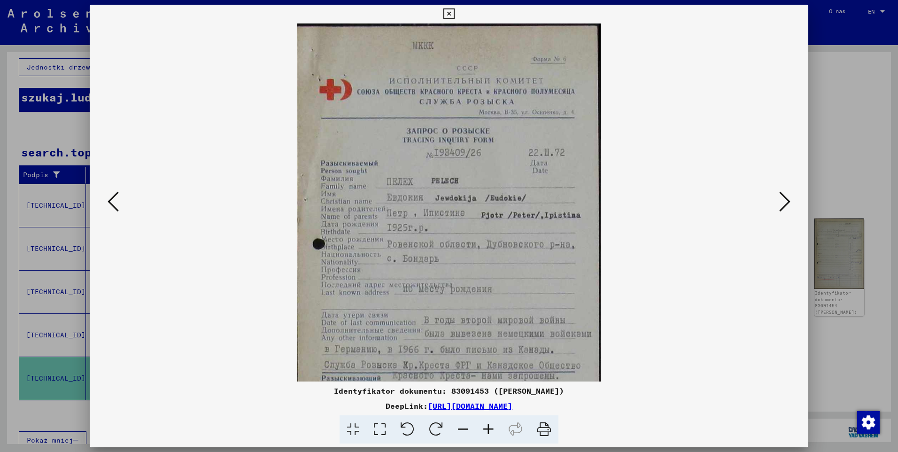
click at [487, 434] on icon at bounding box center [488, 429] width 25 height 29
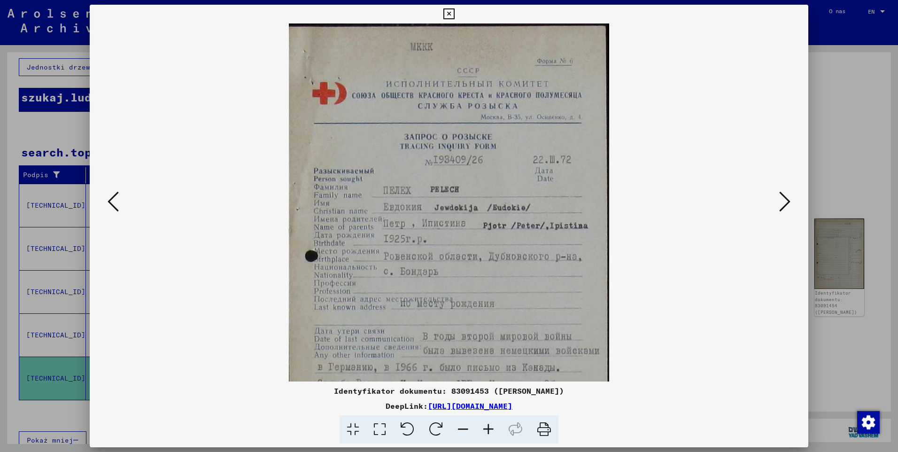
click at [487, 434] on icon at bounding box center [488, 429] width 25 height 29
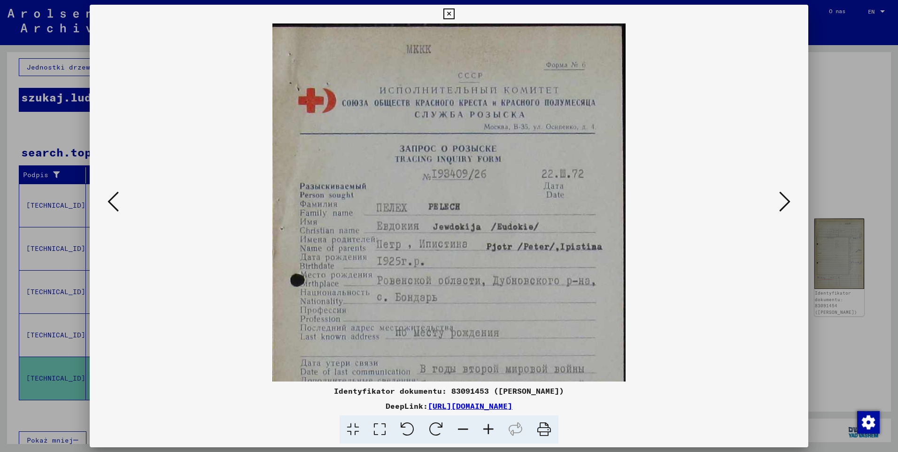
click at [487, 434] on icon at bounding box center [488, 429] width 25 height 29
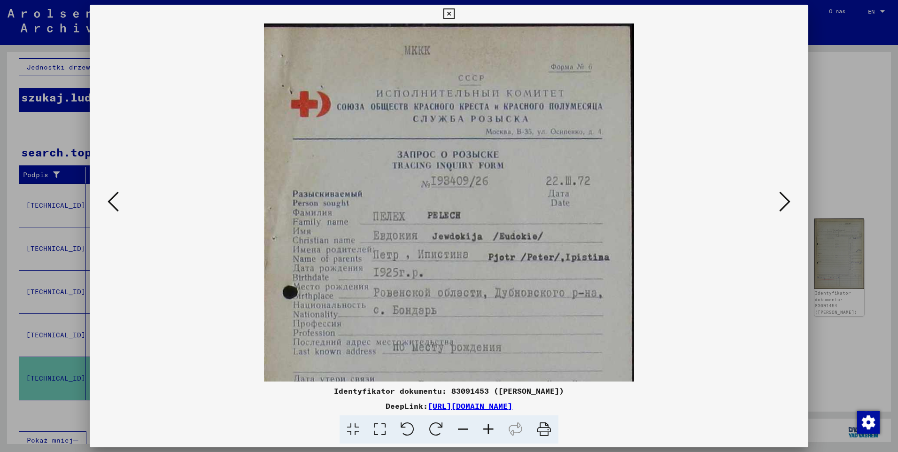
click at [487, 434] on icon at bounding box center [488, 429] width 25 height 29
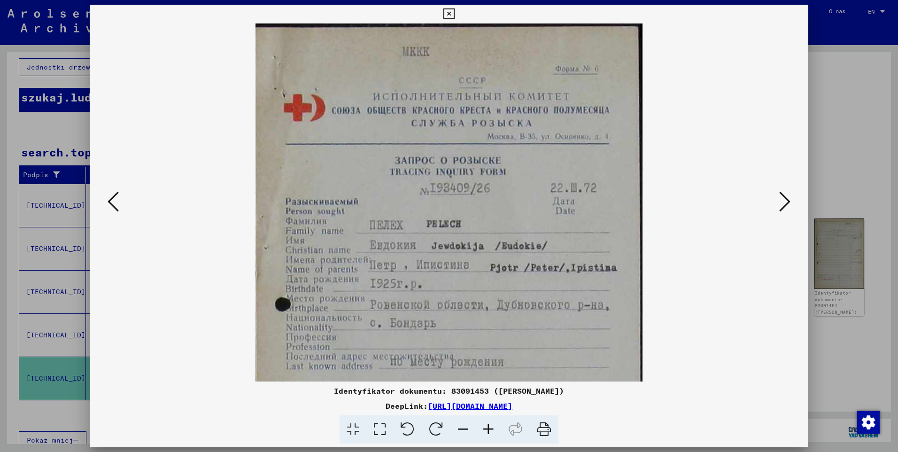
click at [487, 434] on icon at bounding box center [488, 429] width 25 height 29
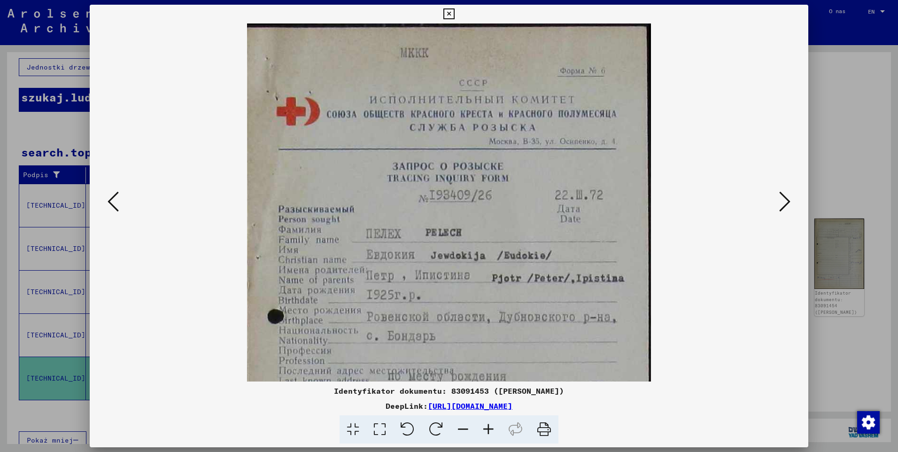
click at [487, 434] on icon at bounding box center [488, 429] width 25 height 29
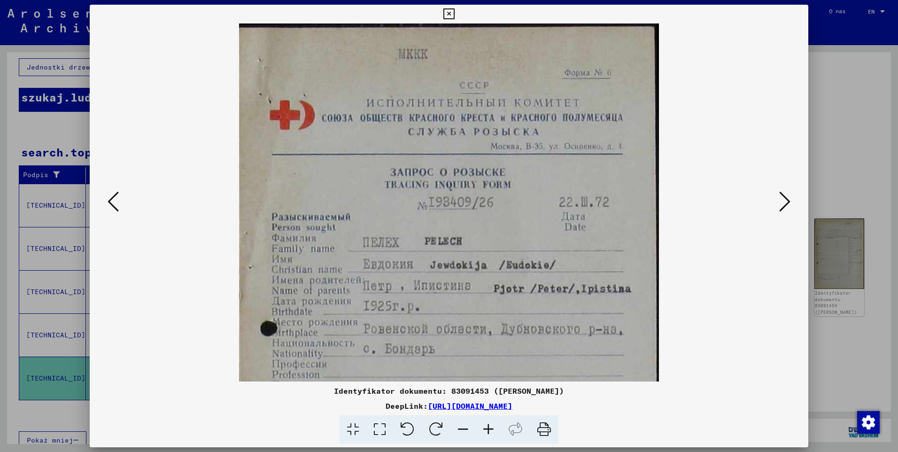
click at [487, 434] on icon at bounding box center [488, 429] width 25 height 29
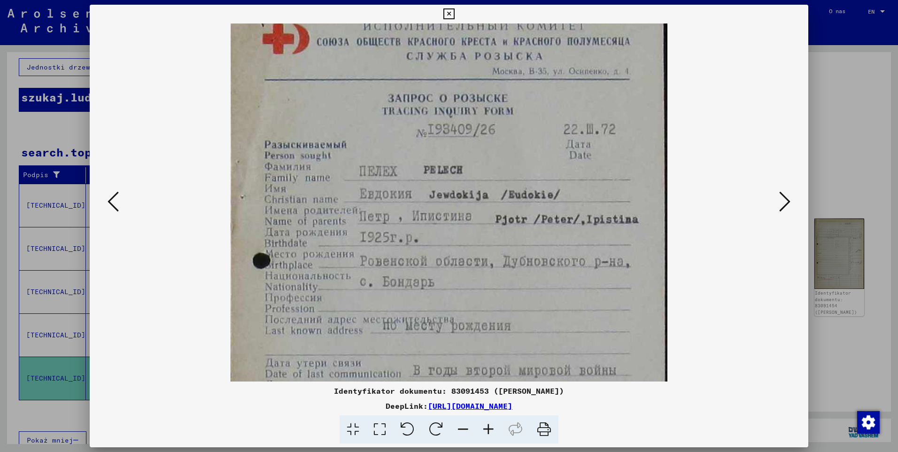
drag, startPoint x: 474, startPoint y: 287, endPoint x: 446, endPoint y: 207, distance: 84.7
click at [446, 207] on img at bounding box center [449, 252] width 437 height 616
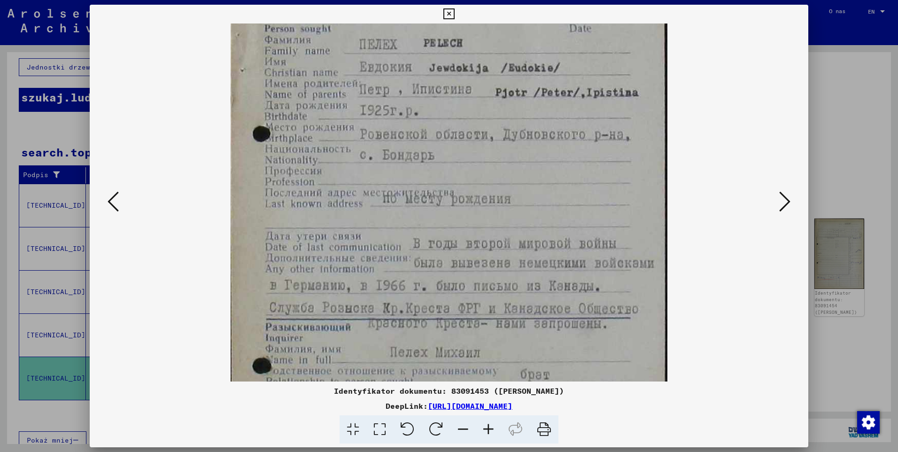
scroll to position [212, 0]
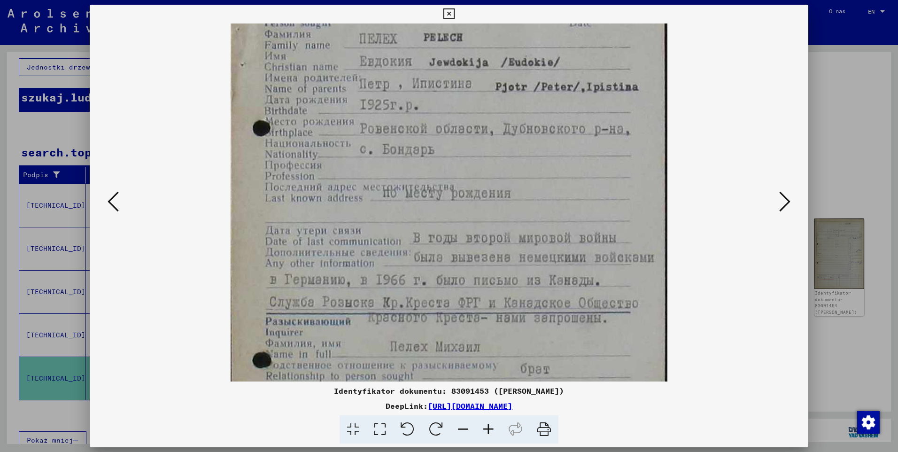
drag, startPoint x: 467, startPoint y: 307, endPoint x: 430, endPoint y: 177, distance: 135.7
click at [430, 177] on img at bounding box center [449, 119] width 437 height 616
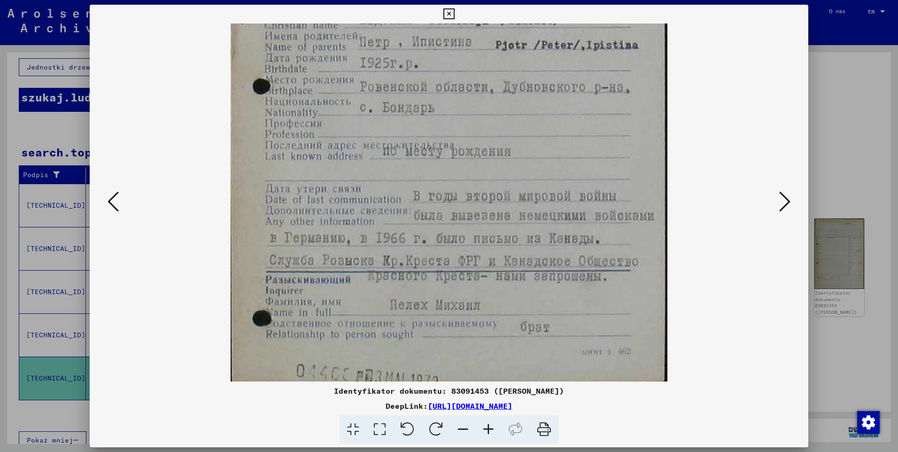
scroll to position [258, 0]
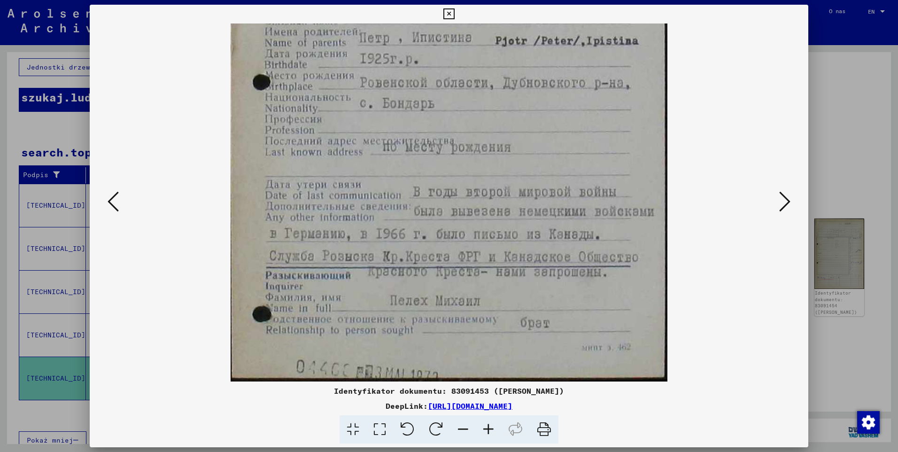
drag, startPoint x: 451, startPoint y: 305, endPoint x: 433, endPoint y: 169, distance: 137.4
click at [433, 169] on img at bounding box center [449, 73] width 437 height 616
click at [779, 204] on icon at bounding box center [784, 201] width 11 height 23
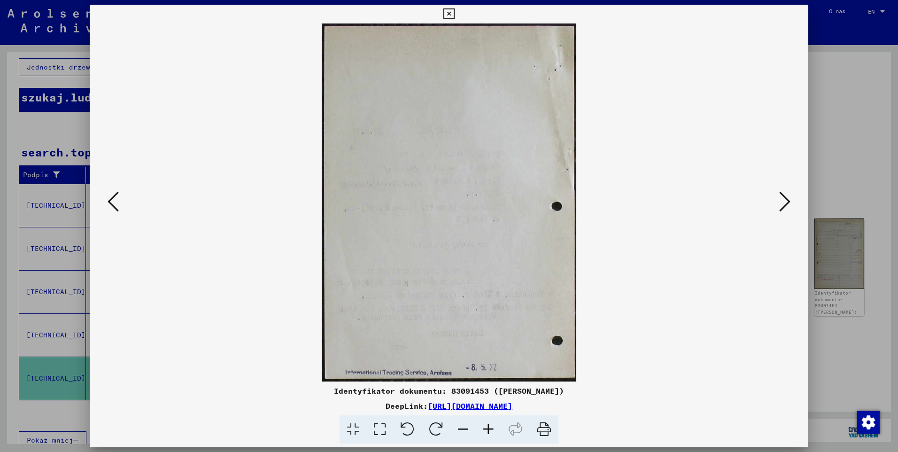
scroll to position [0, 0]
click at [779, 204] on icon at bounding box center [784, 201] width 11 height 23
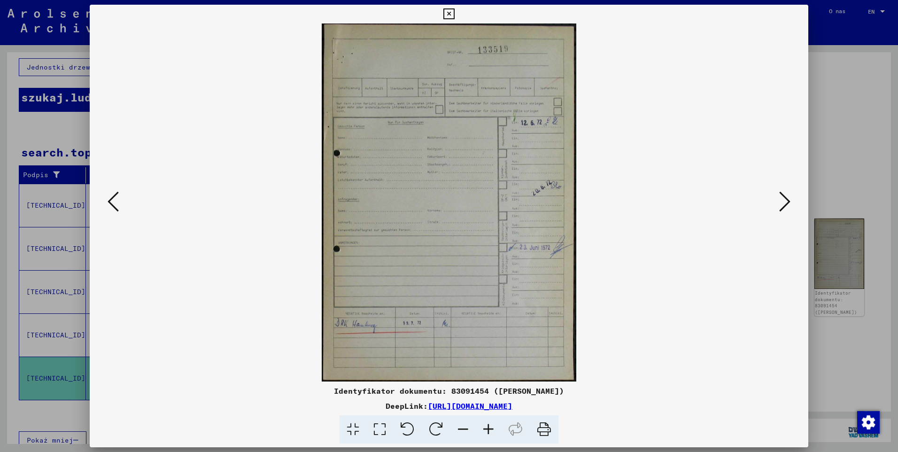
click at [779, 204] on icon at bounding box center [784, 201] width 11 height 23
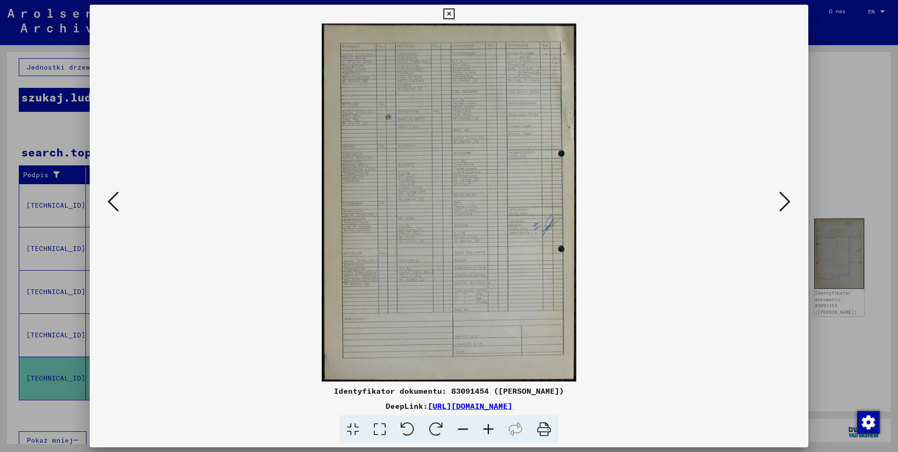
click at [779, 204] on icon at bounding box center [784, 201] width 11 height 23
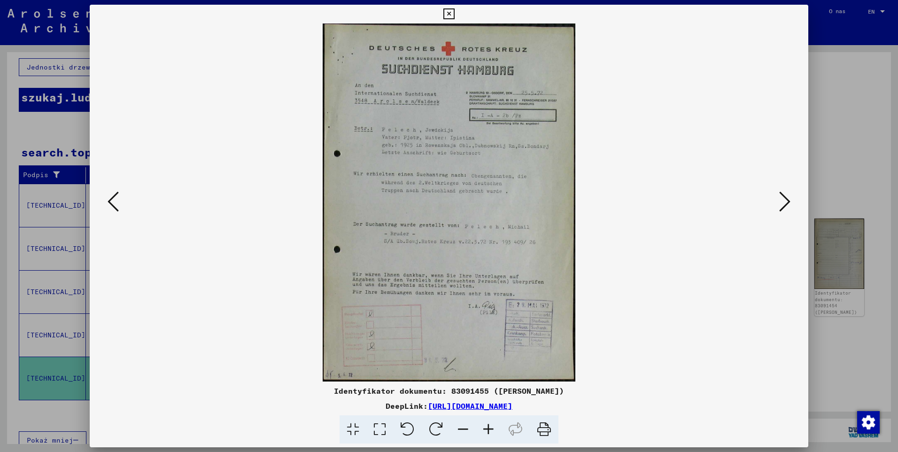
click at [779, 204] on icon at bounding box center [784, 201] width 11 height 23
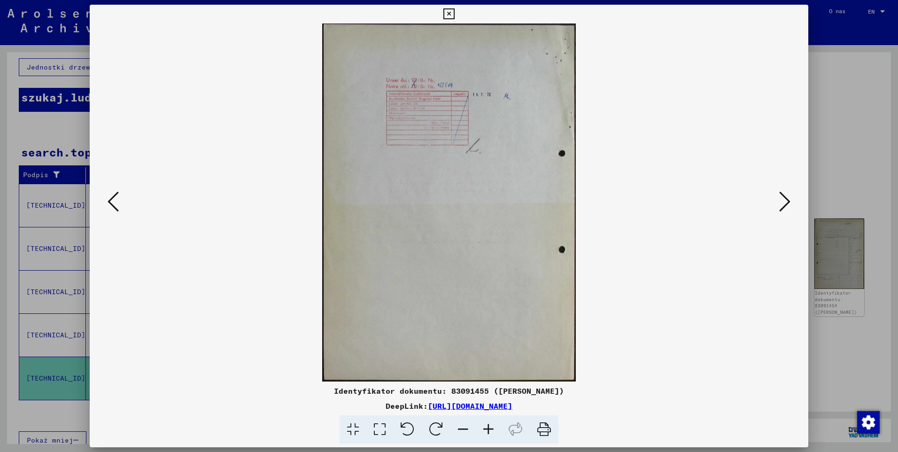
click at [445, 13] on icon at bounding box center [448, 13] width 11 height 11
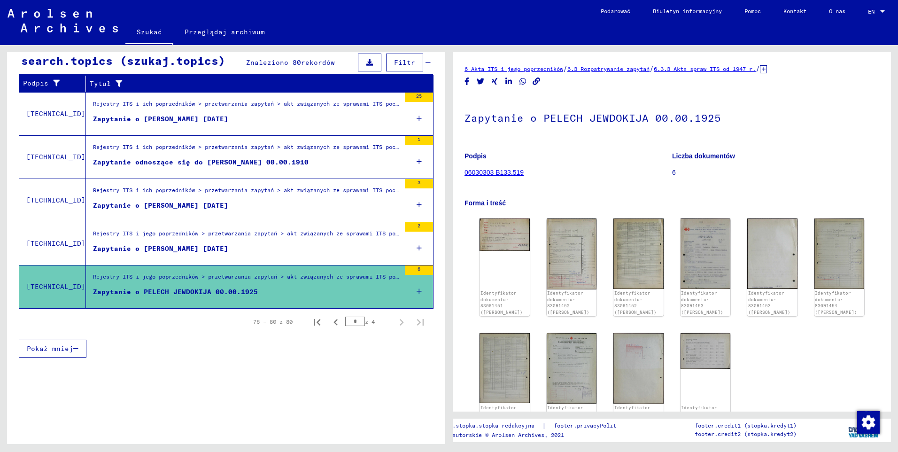
scroll to position [146, 0]
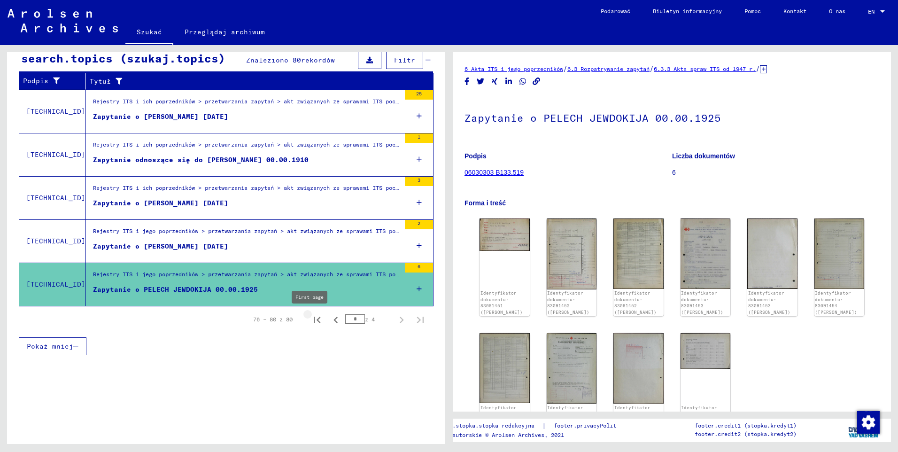
click at [314, 320] on icon "Pierwsza strona" at bounding box center [317, 320] width 7 height 7
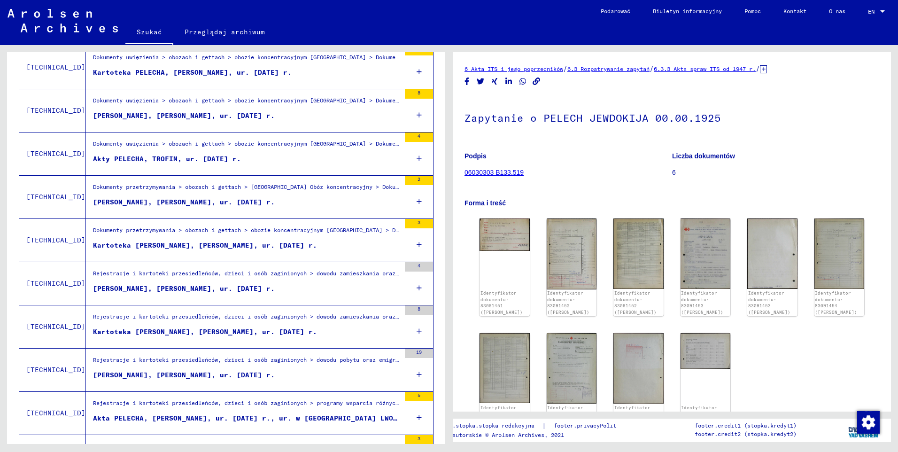
scroll to position [521, 0]
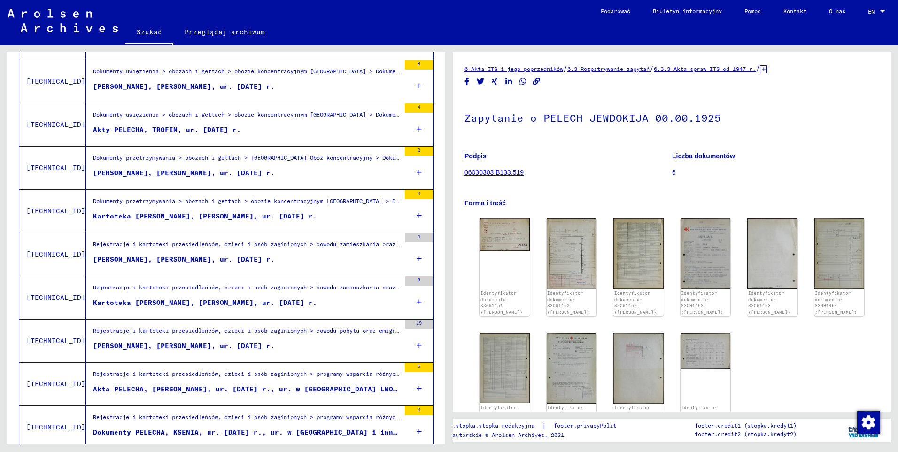
click at [150, 259] on div "[PERSON_NAME], [PERSON_NAME], ur. [DATE] r." at bounding box center [184, 260] width 182 height 10
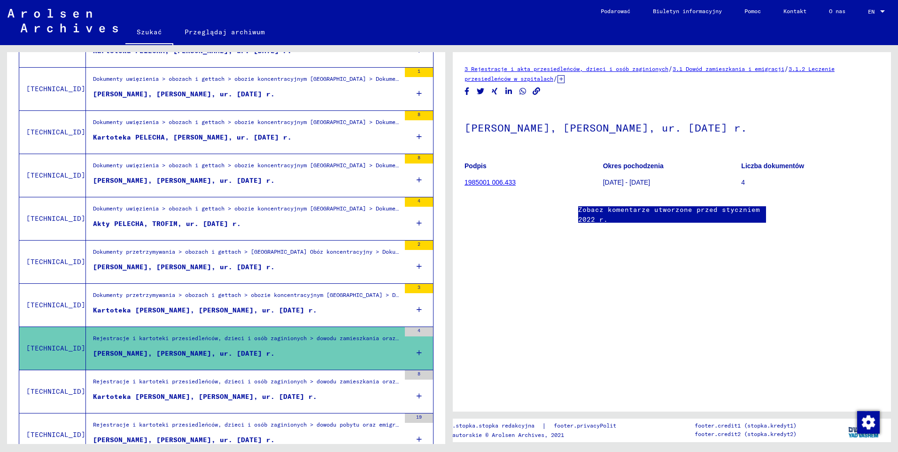
scroll to position [474, 0]
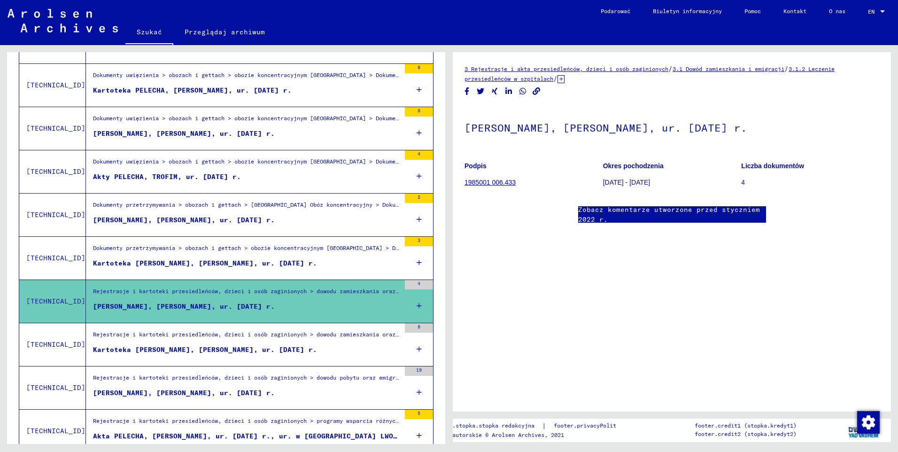
click at [233, 292] on div "Rejestracje i kartoteki przesiedleńców, dzieci i osób zaginionych > dowodu zami…" at bounding box center [246, 293] width 307 height 13
click at [169, 303] on div "[PERSON_NAME], [PERSON_NAME], ur. [DATE] r." at bounding box center [184, 307] width 182 height 10
click at [565, 79] on icon at bounding box center [561, 79] width 7 height 8
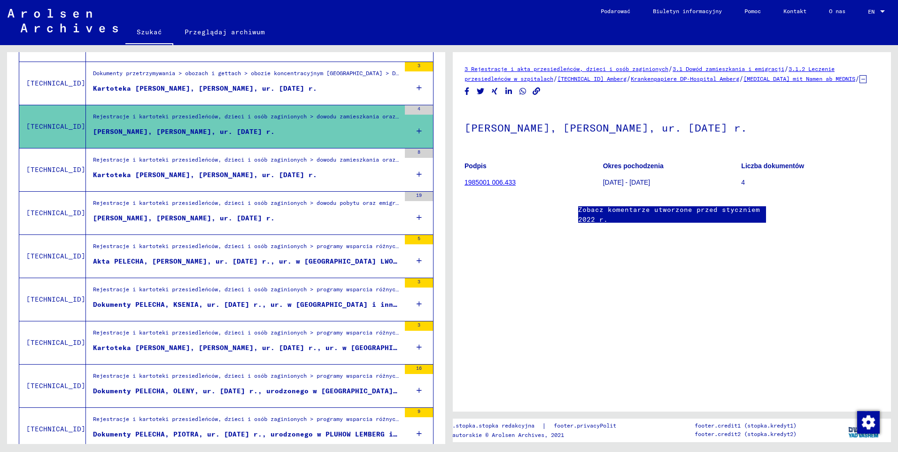
scroll to position [662, 0]
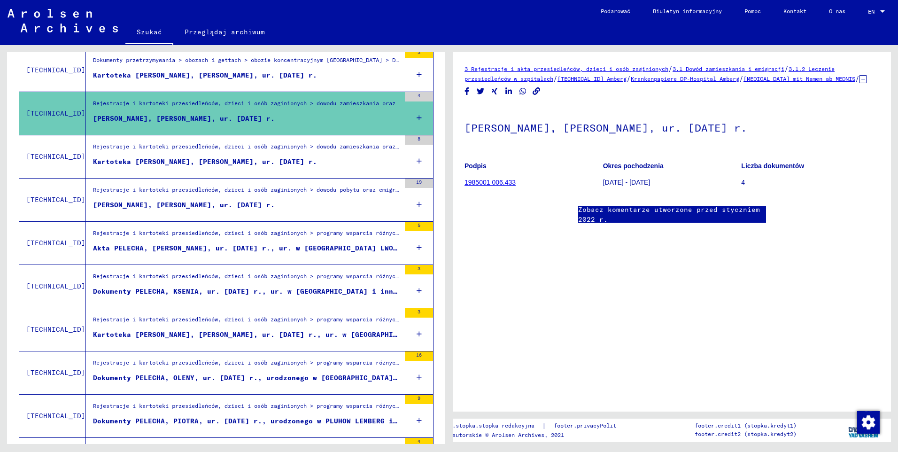
click at [147, 251] on div "Akta PELECHA, [PERSON_NAME], ur. [DATE] r., ur. w [GEOGRAPHIC_DATA] LWOW, ur." at bounding box center [246, 248] width 307 height 10
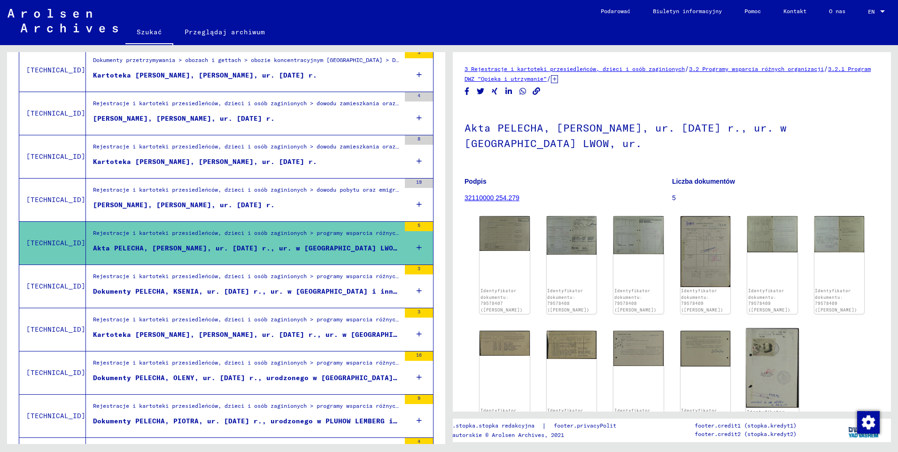
click at [761, 328] on img at bounding box center [772, 367] width 53 height 79
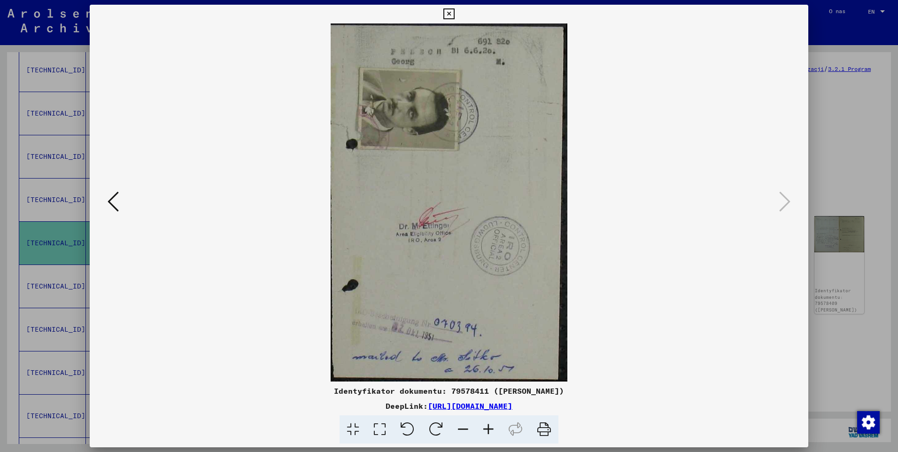
click at [432, 425] on icon at bounding box center [436, 429] width 29 height 29
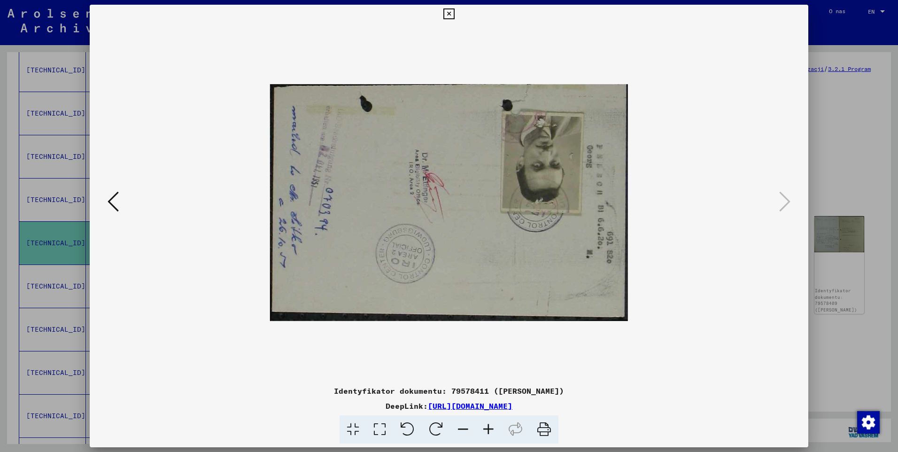
click at [432, 425] on icon at bounding box center [436, 429] width 29 height 29
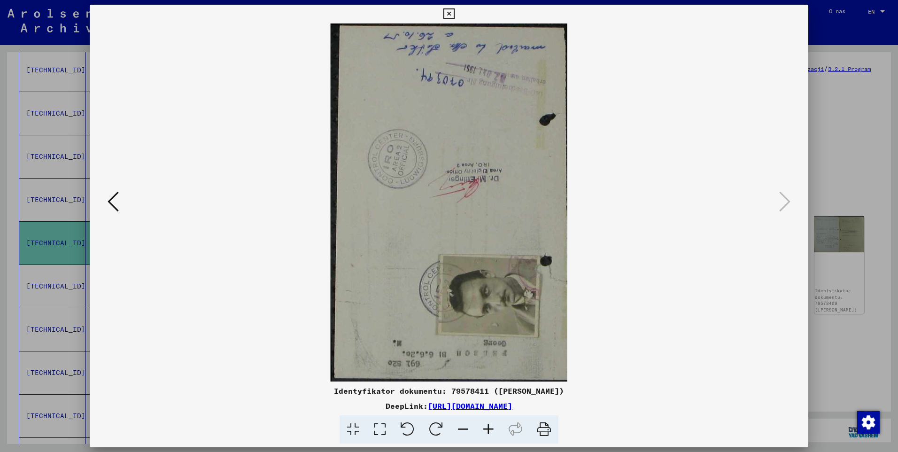
click at [433, 425] on icon at bounding box center [436, 429] width 29 height 29
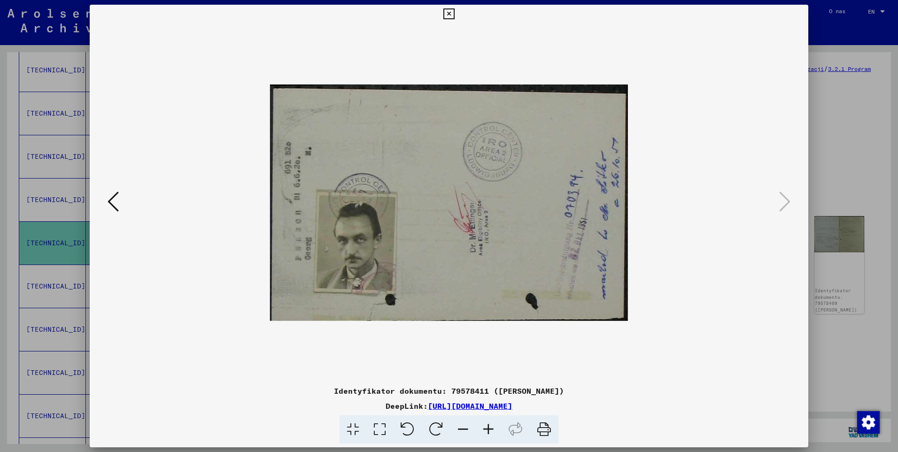
click at [444, 15] on icon at bounding box center [448, 13] width 11 height 11
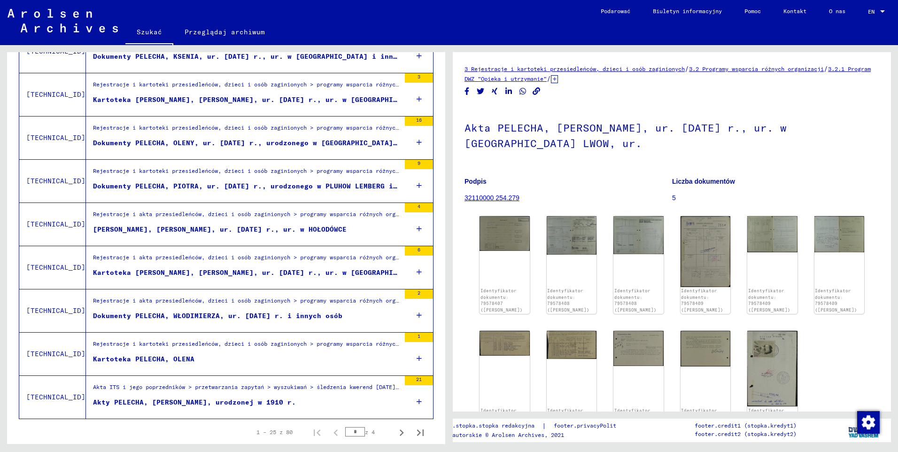
scroll to position [926, 0]
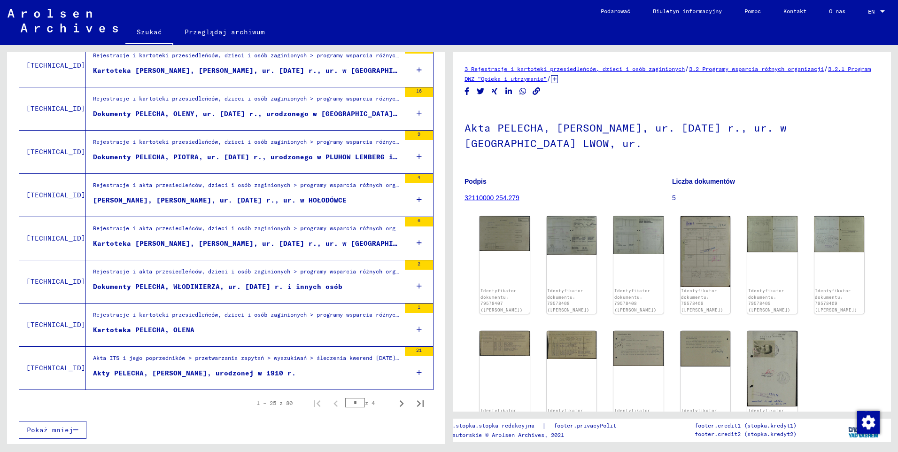
click at [153, 327] on div "Kartoteka PELECHA, OLENA" at bounding box center [143, 330] width 101 height 10
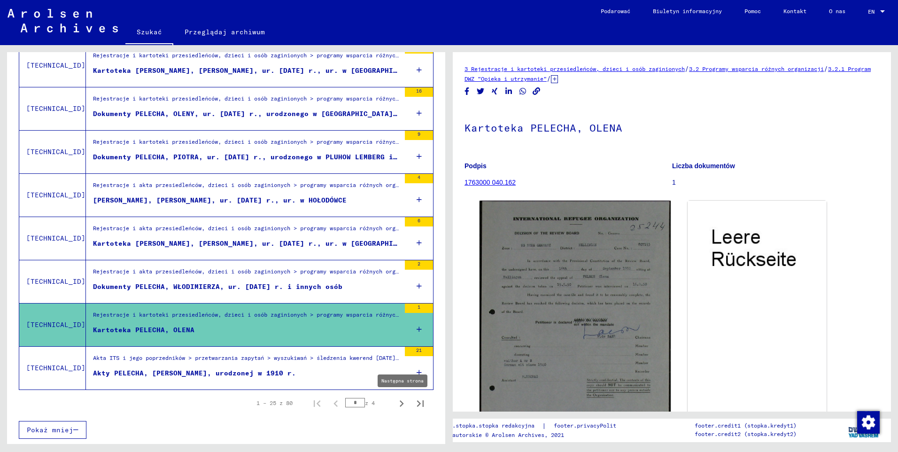
click at [396, 404] on icon "Następna strona" at bounding box center [401, 403] width 13 height 13
type input "*"
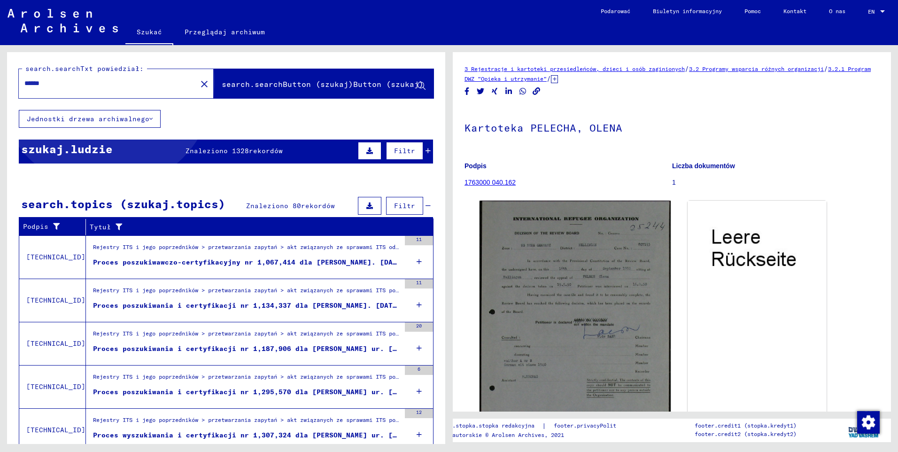
click at [310, 92] on button "search.searchButton (szukaj)Button (szukaj)" at bounding box center [324, 83] width 220 height 29
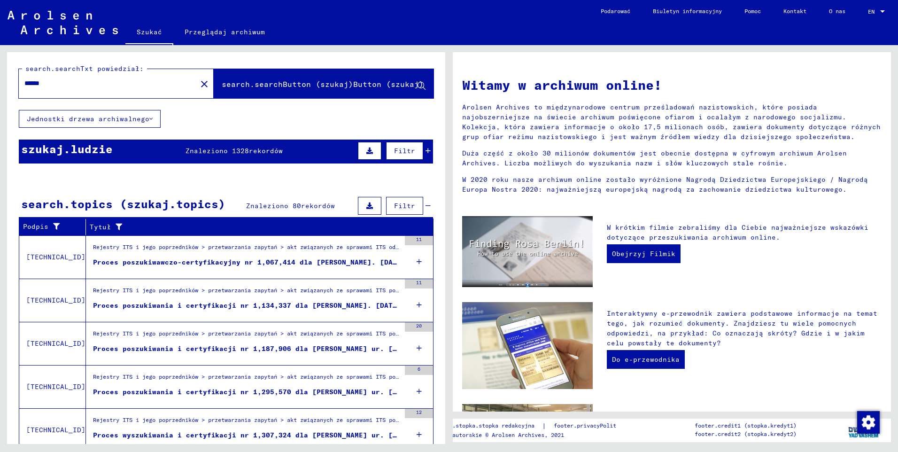
click at [102, 157] on div "szukaj.ludzie Znaleziono 1328 rekordów Filtr" at bounding box center [226, 151] width 414 height 24
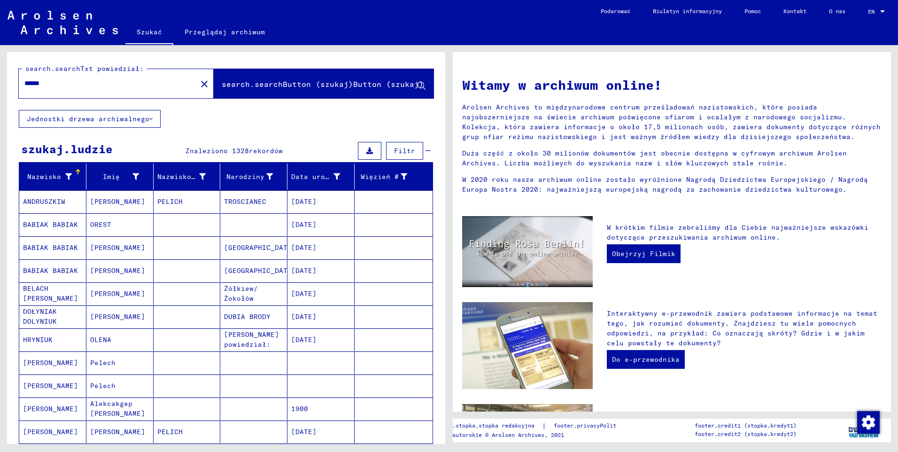
click at [56, 271] on mat-cell "BABIAK BABIAK" at bounding box center [52, 270] width 67 height 23
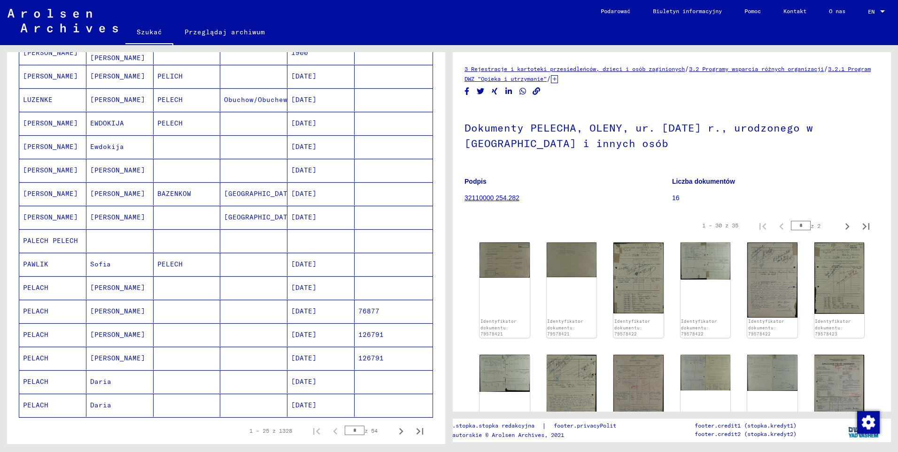
scroll to position [376, 0]
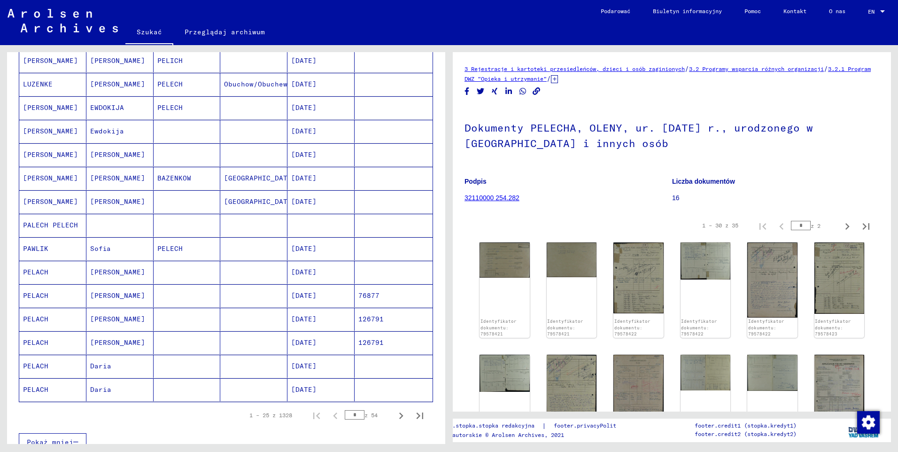
click at [62, 225] on mat-cell "PALECH PELECH" at bounding box center [52, 225] width 67 height 23
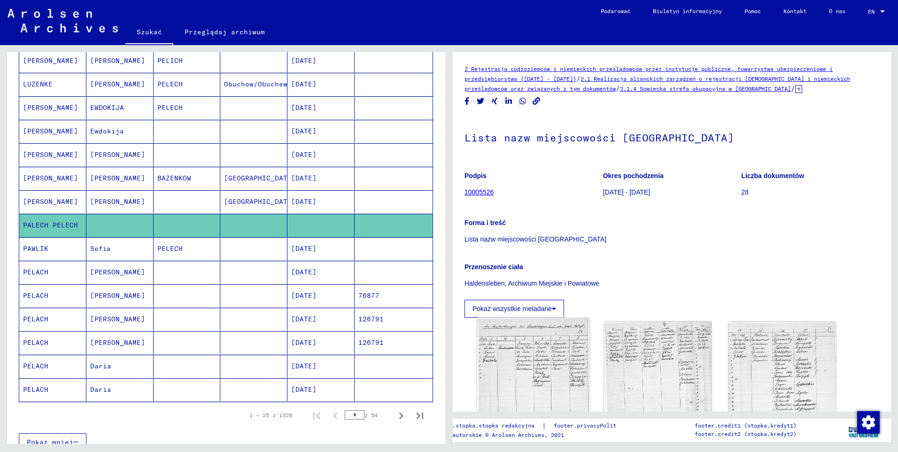
click at [533, 347] on img at bounding box center [533, 384] width 113 height 133
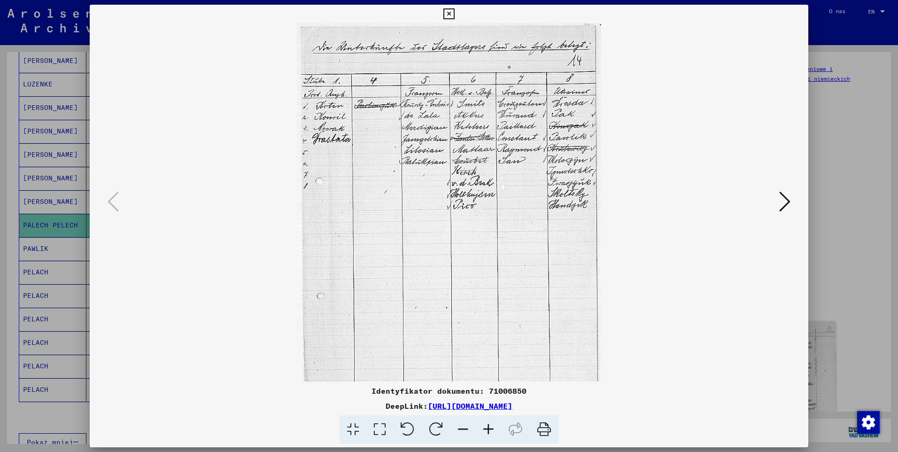
click at [445, 10] on icon at bounding box center [448, 13] width 11 height 11
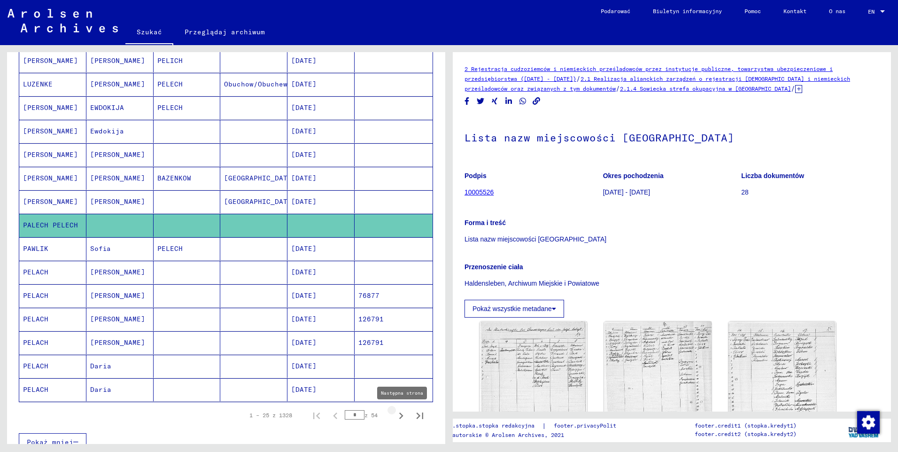
click at [395, 414] on icon "Następna strona" at bounding box center [401, 415] width 13 height 13
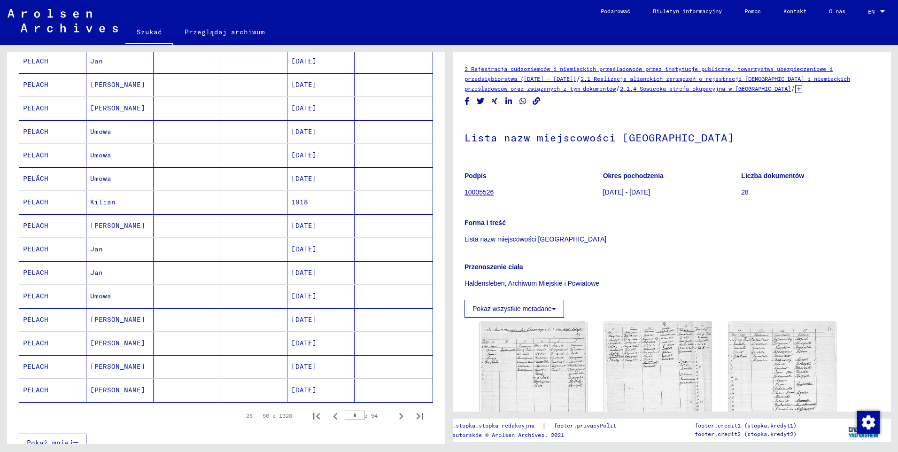
scroll to position [376, 0]
click at [395, 413] on icon "Następna strona" at bounding box center [401, 415] width 13 height 13
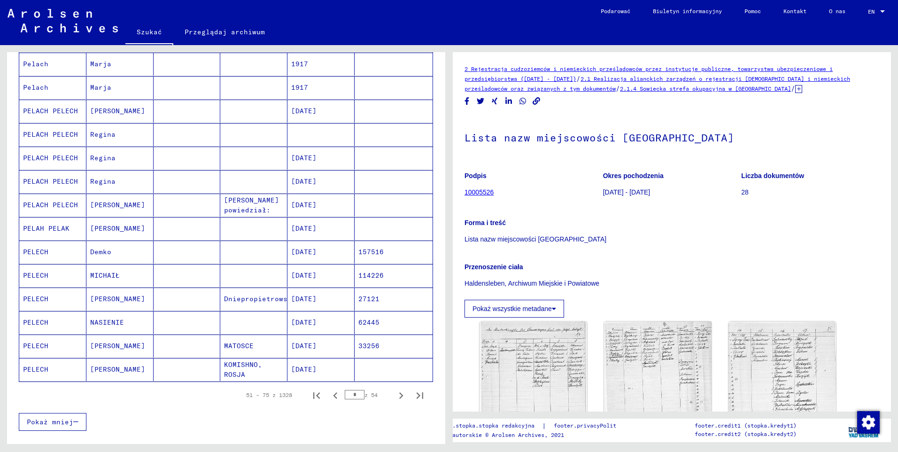
scroll to position [423, 0]
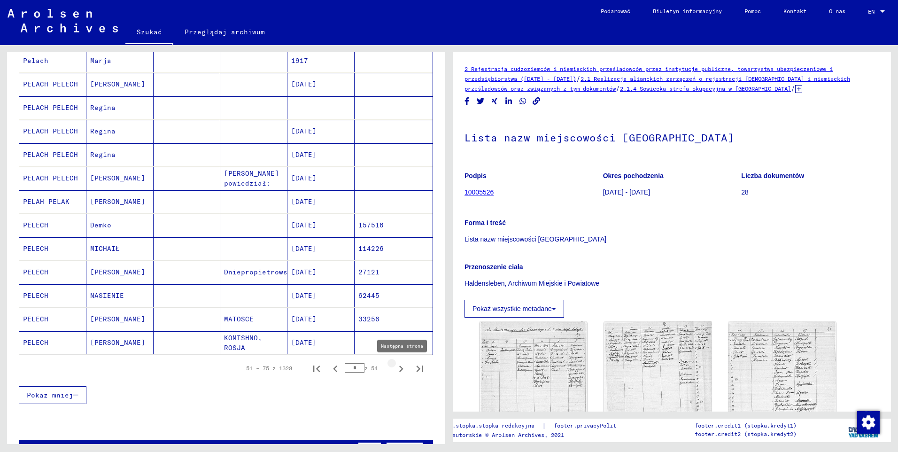
click at [395, 365] on icon "Następna strona" at bounding box center [401, 368] width 13 height 13
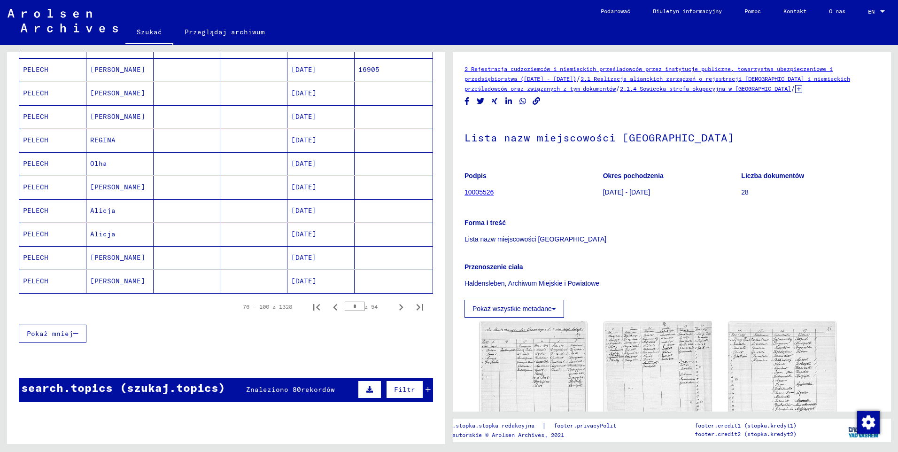
scroll to position [564, 0]
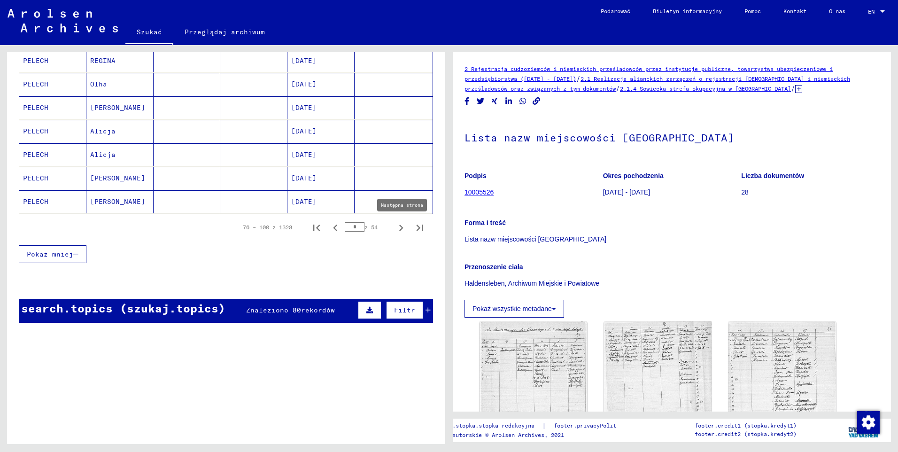
click at [395, 229] on icon "Następna strona" at bounding box center [401, 227] width 13 height 13
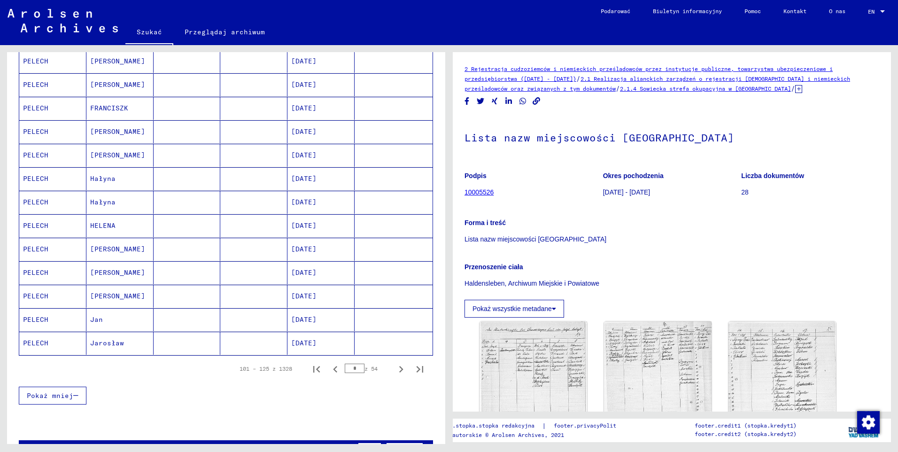
scroll to position [517, 0]
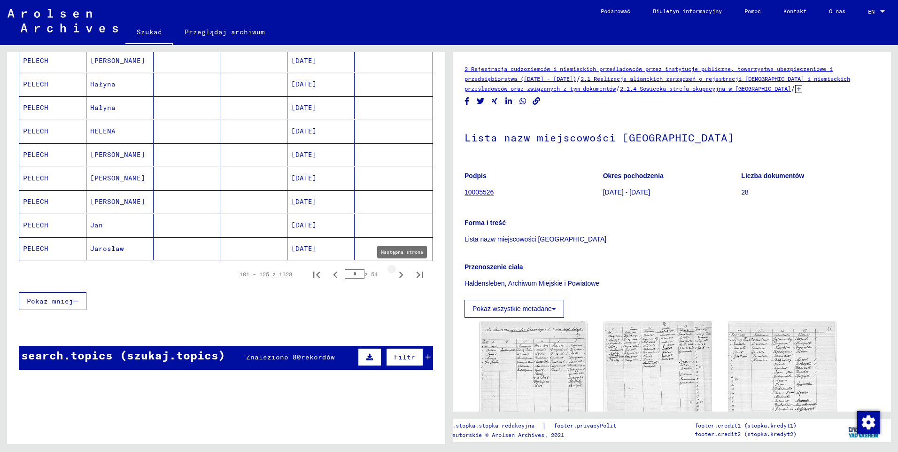
click at [395, 274] on icon "Następna strona" at bounding box center [401, 274] width 13 height 13
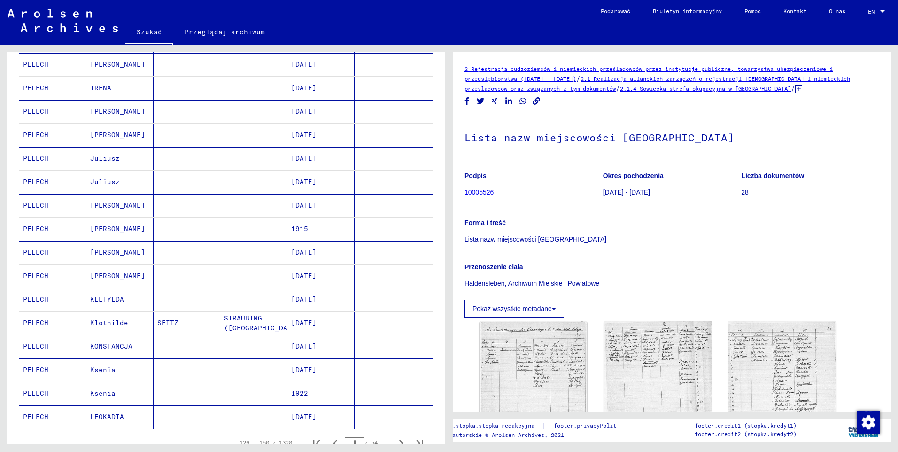
scroll to position [376, 0]
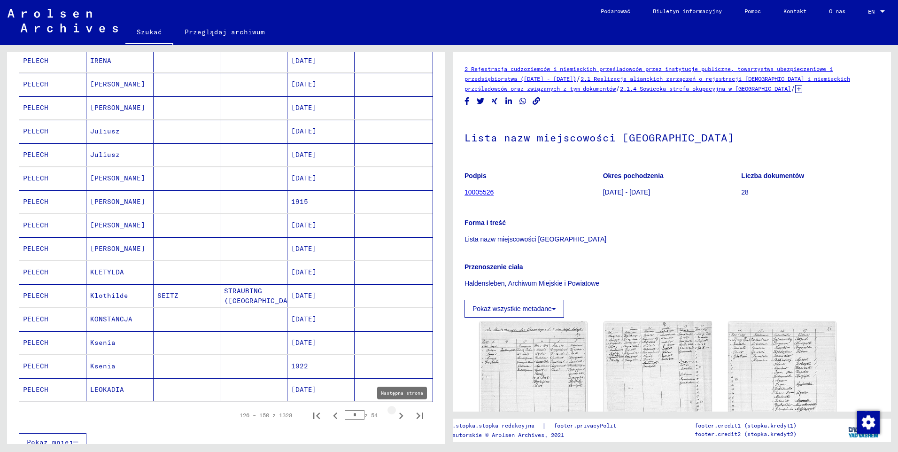
click at [399, 416] on icon "Następna strona" at bounding box center [401, 415] width 4 height 7
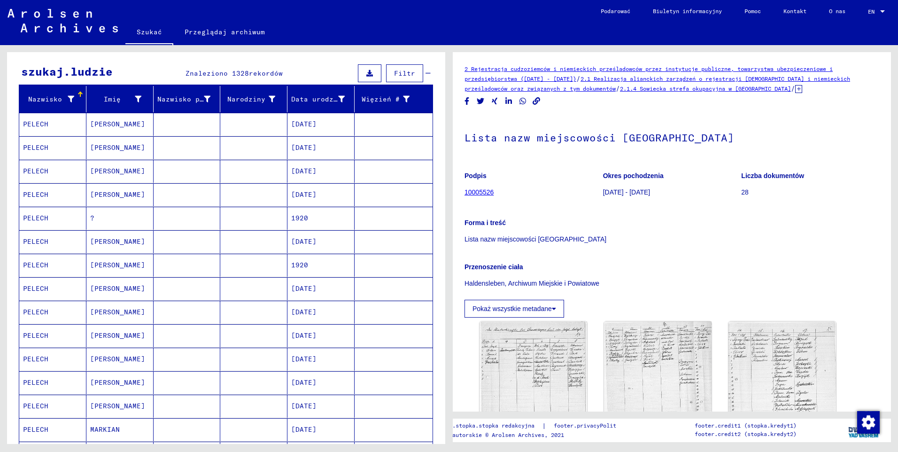
scroll to position [94, 0]
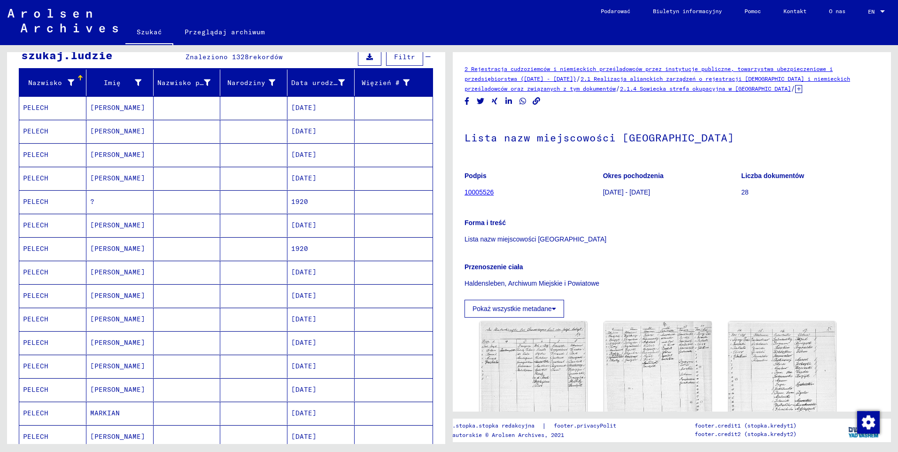
click at [31, 364] on mat-cell "PELECH" at bounding box center [52, 366] width 67 height 23
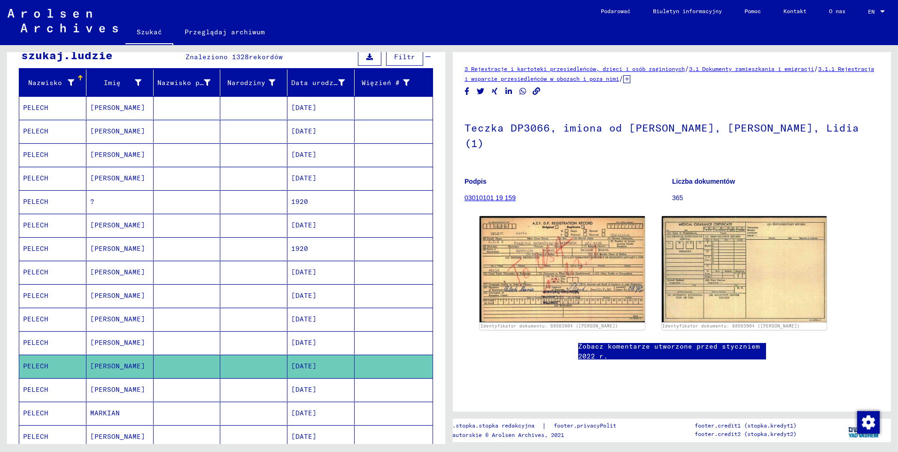
click at [33, 388] on mat-cell "PELECH" at bounding box center [52, 389] width 67 height 23
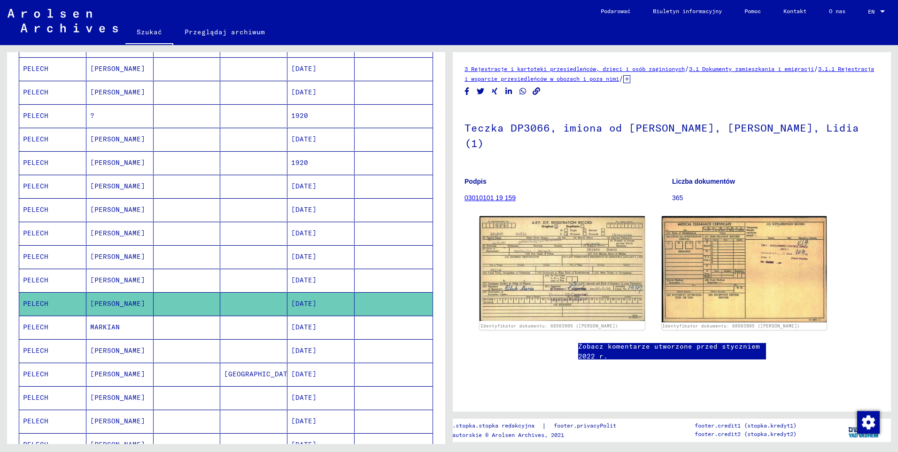
scroll to position [188, 0]
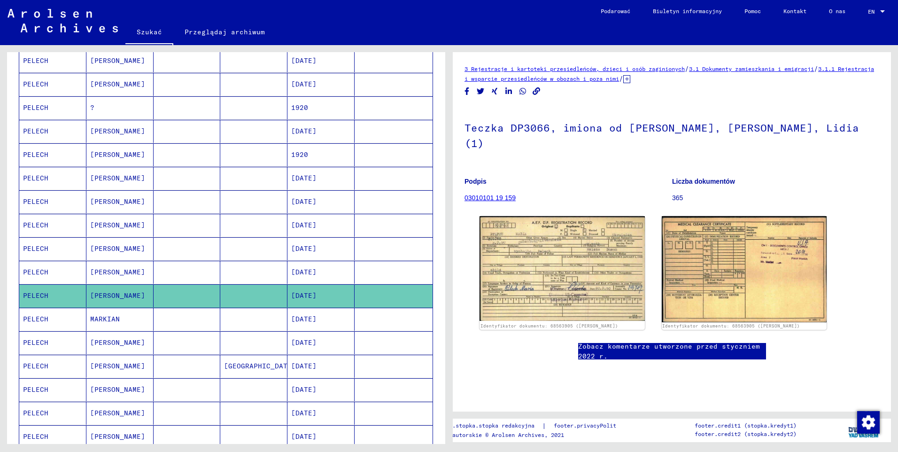
click at [40, 270] on mat-cell "PELECH" at bounding box center [52, 272] width 67 height 23
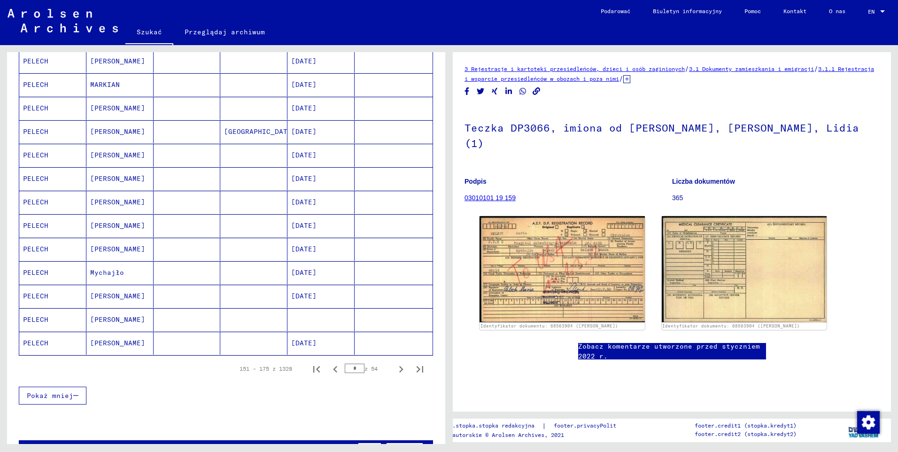
scroll to position [423, 0]
click at [395, 371] on icon "Następna strona" at bounding box center [401, 368] width 13 height 13
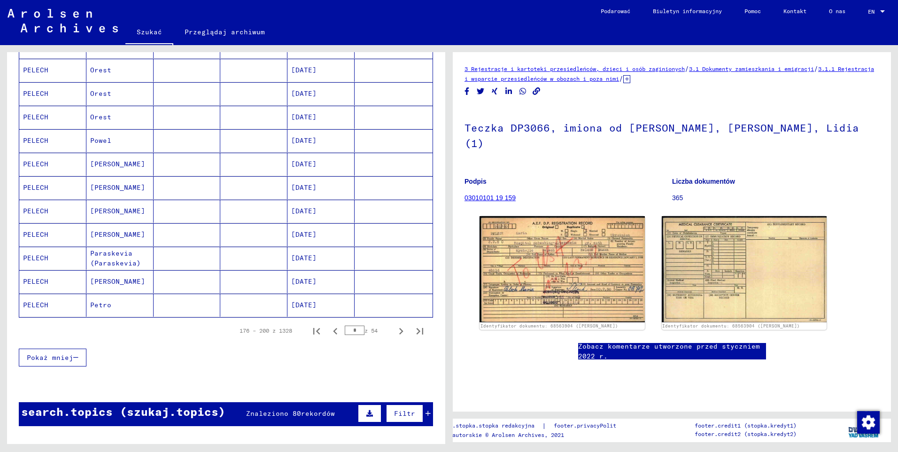
scroll to position [470, 0]
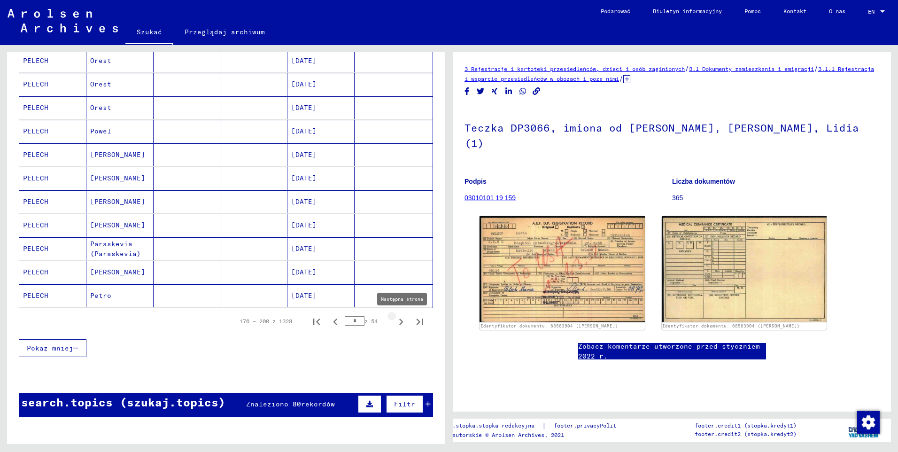
click at [395, 320] on icon "Następna strona" at bounding box center [401, 321] width 13 height 13
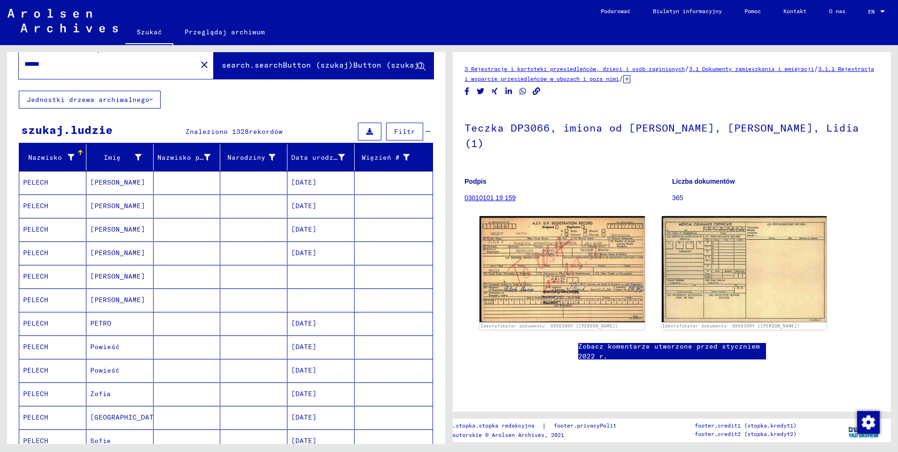
scroll to position [0, 0]
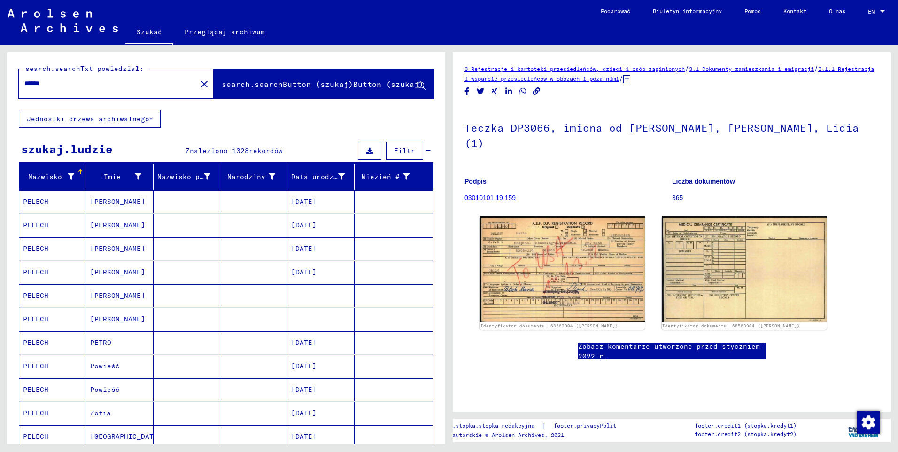
drag, startPoint x: 53, startPoint y: 80, endPoint x: 18, endPoint y: 78, distance: 34.8
click at [19, 78] on div "******" at bounding box center [105, 83] width 172 height 21
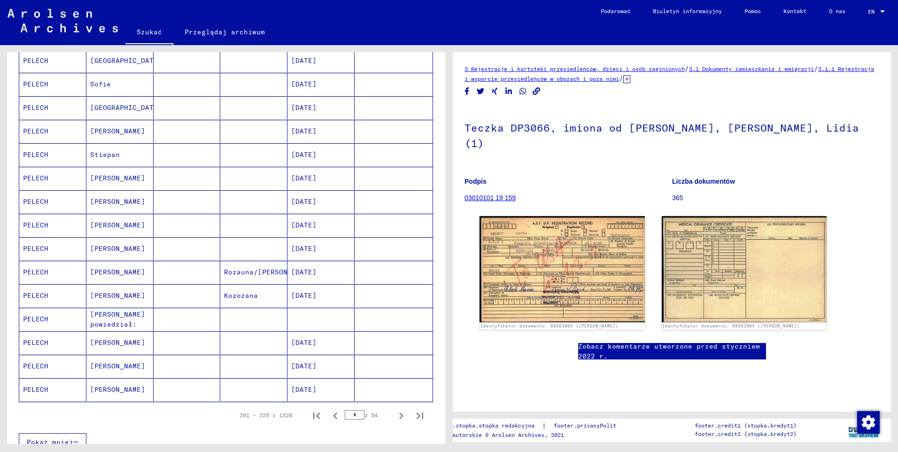
scroll to position [423, 0]
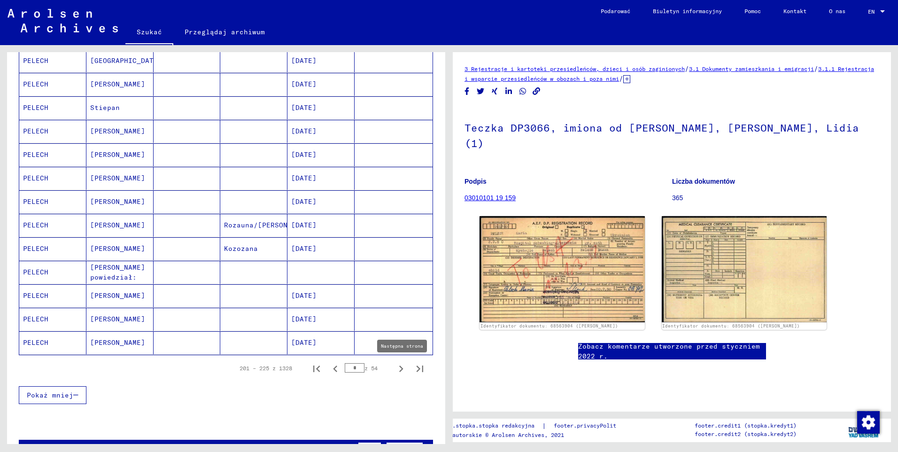
click at [397, 371] on icon "Następna strona" at bounding box center [401, 368] width 13 height 13
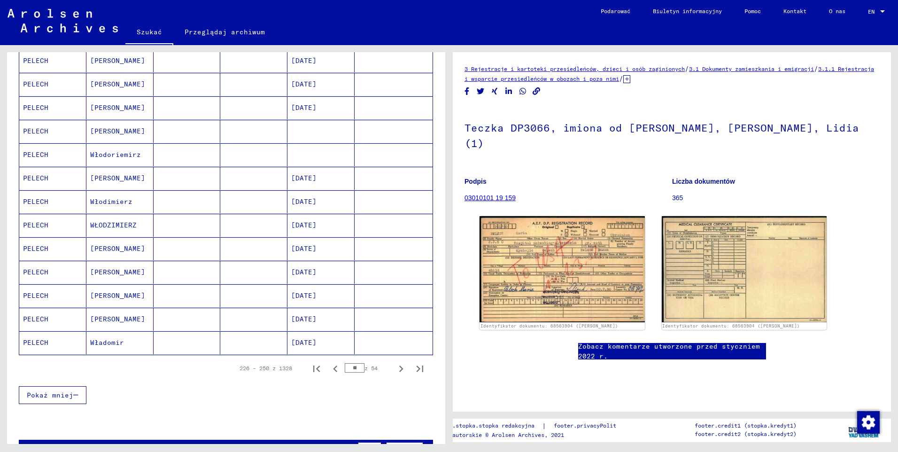
click at [54, 318] on mat-cell "PELECH" at bounding box center [52, 319] width 67 height 23
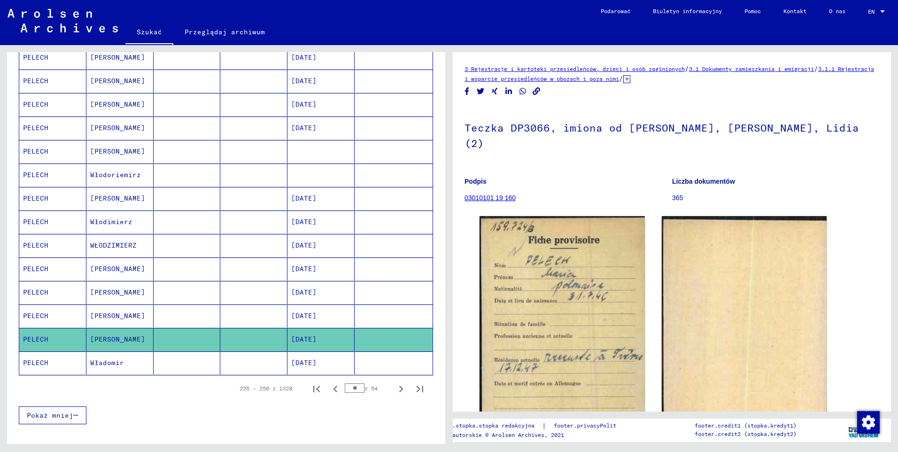
scroll to position [470, 0]
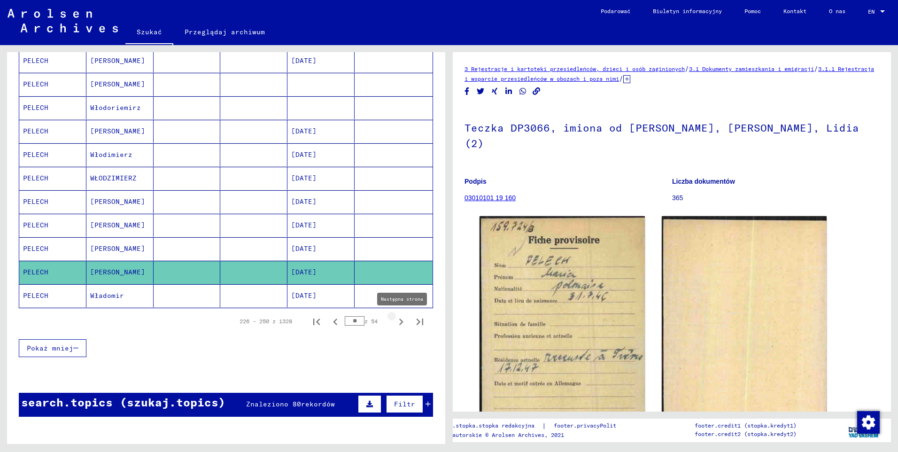
click at [395, 325] on icon "Następna strona" at bounding box center [401, 321] width 13 height 13
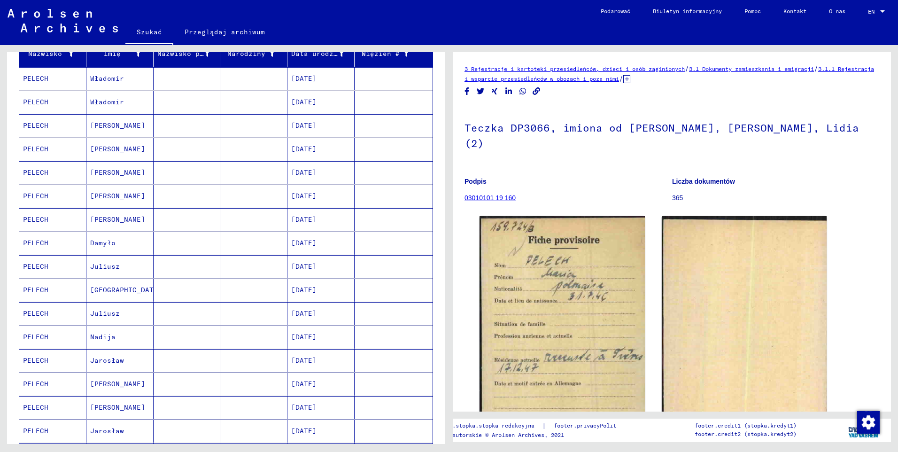
scroll to position [94, 0]
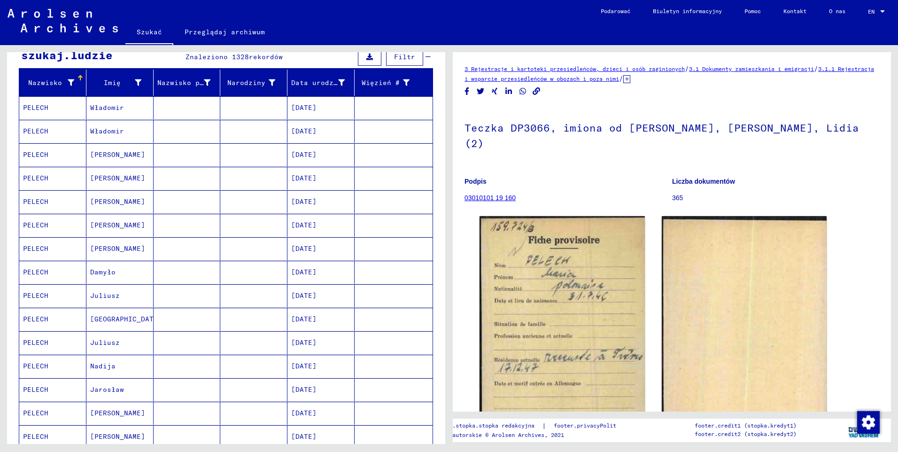
click at [41, 246] on mat-cell "PELECH" at bounding box center [52, 248] width 67 height 23
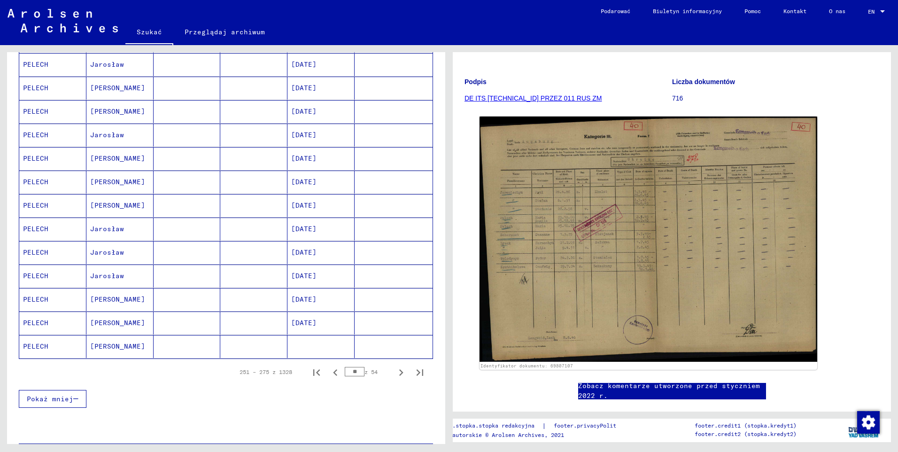
scroll to position [423, 0]
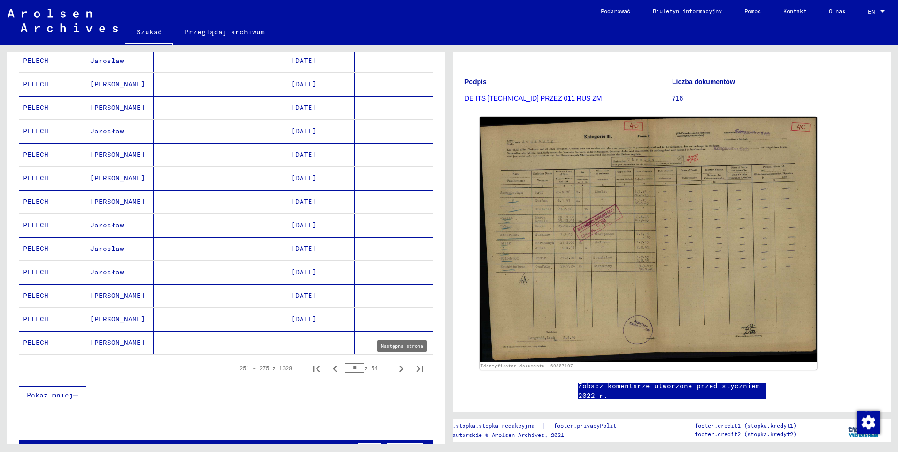
click at [399, 371] on icon "Następna strona" at bounding box center [401, 368] width 4 height 7
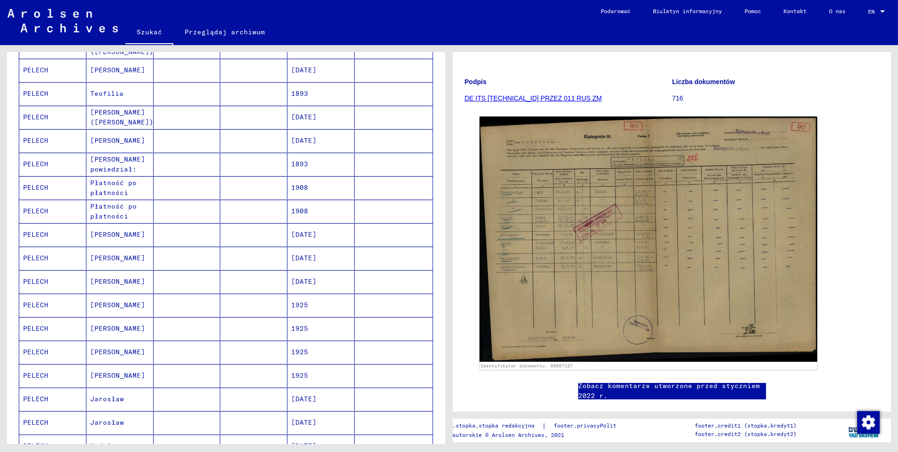
scroll to position [282, 0]
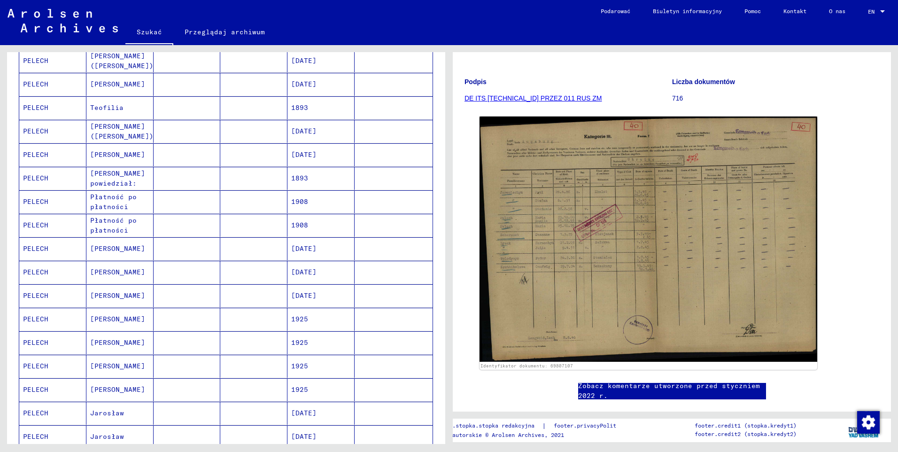
click at [38, 225] on mat-cell "PELECH" at bounding box center [52, 225] width 67 height 23
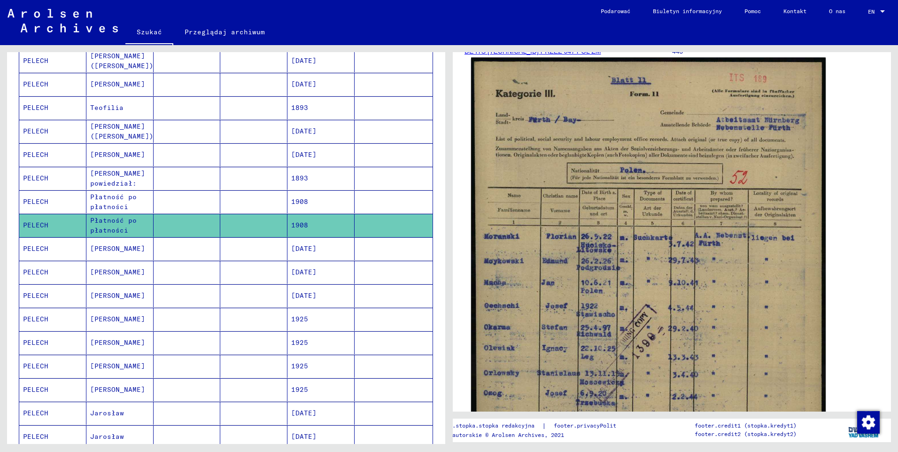
scroll to position [235, 0]
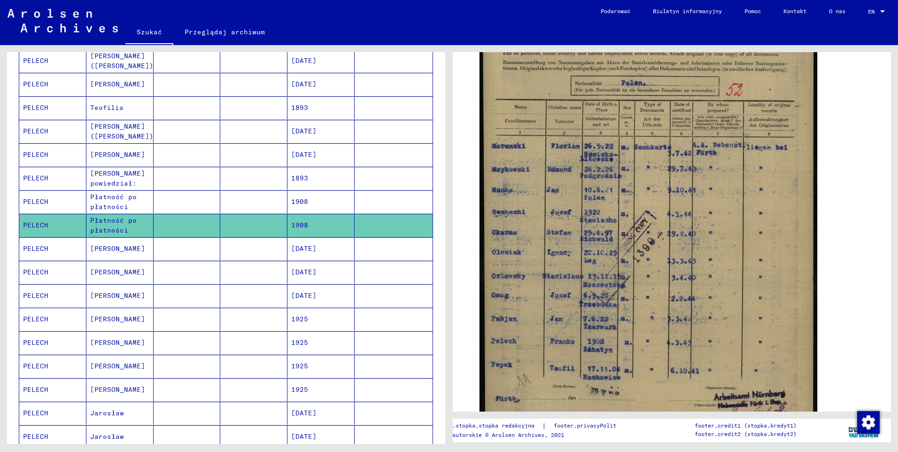
click at [37, 201] on mat-cell "PELECH" at bounding box center [52, 201] width 67 height 23
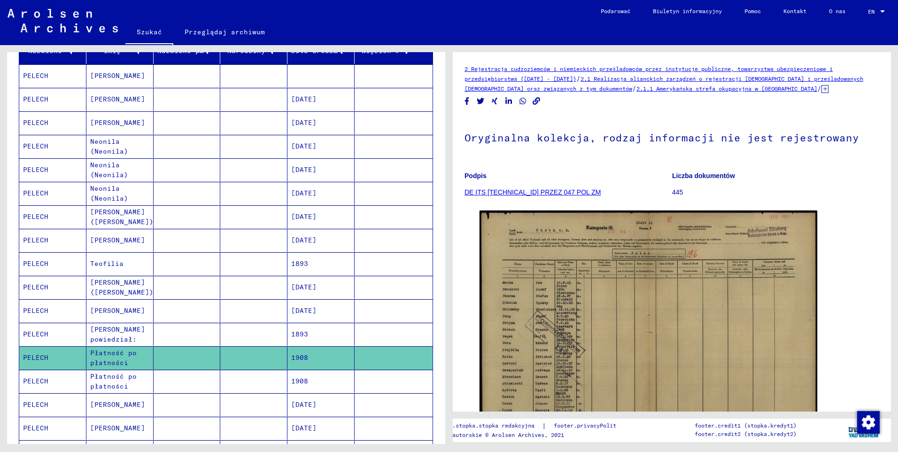
scroll to position [94, 0]
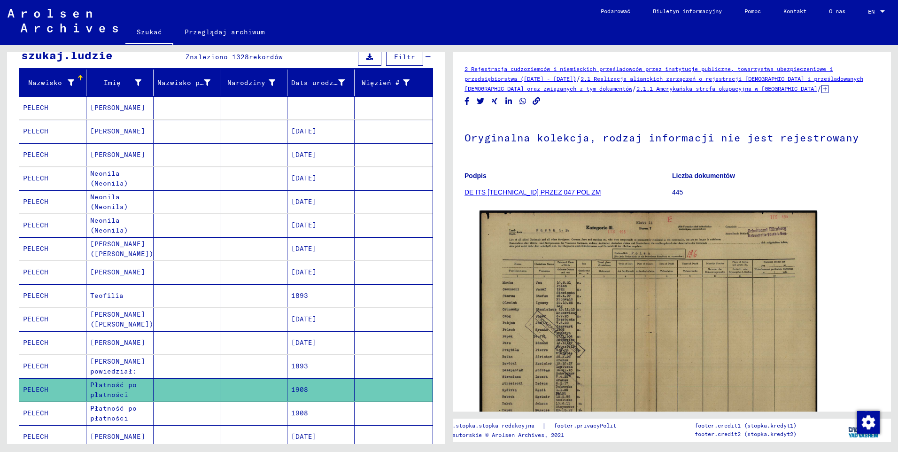
click at [43, 109] on mat-cell "PELECH" at bounding box center [52, 107] width 67 height 23
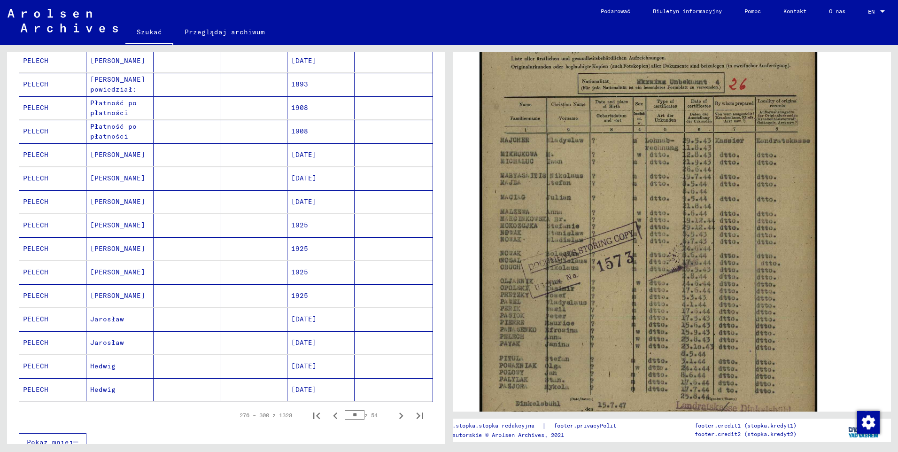
scroll to position [423, 0]
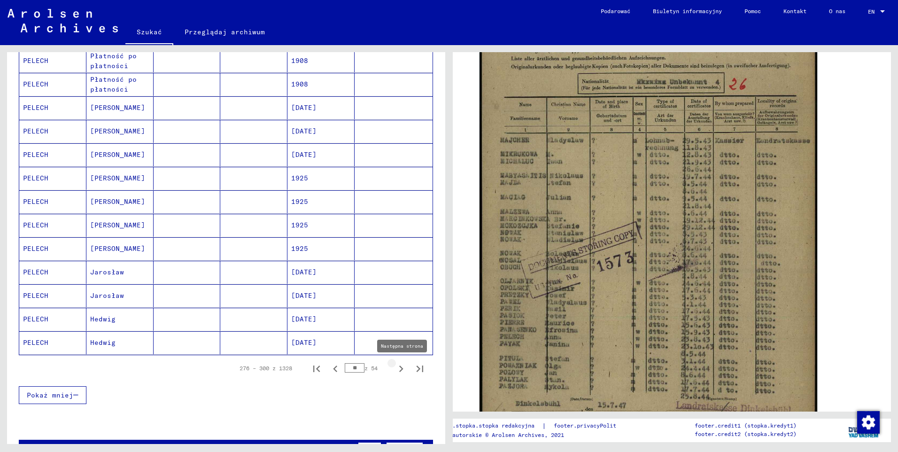
click at [395, 370] on icon "Następna strona" at bounding box center [401, 368] width 13 height 13
click at [396, 371] on icon "Następna strona" at bounding box center [401, 368] width 13 height 13
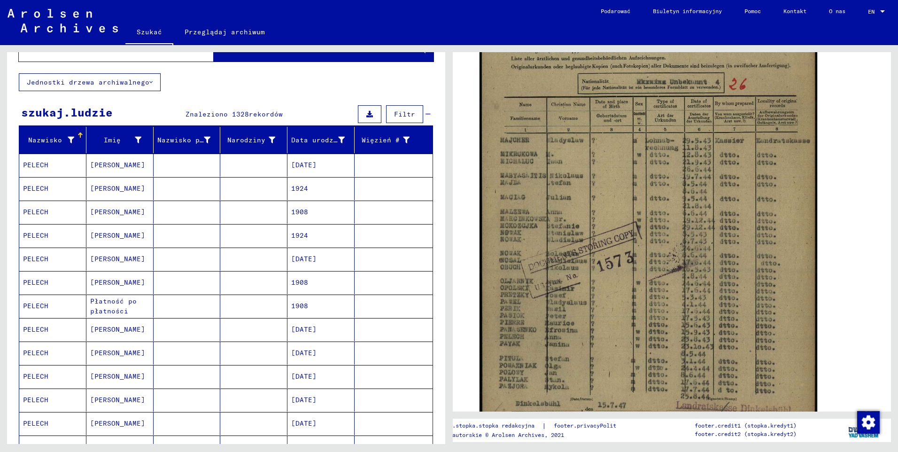
scroll to position [94, 0]
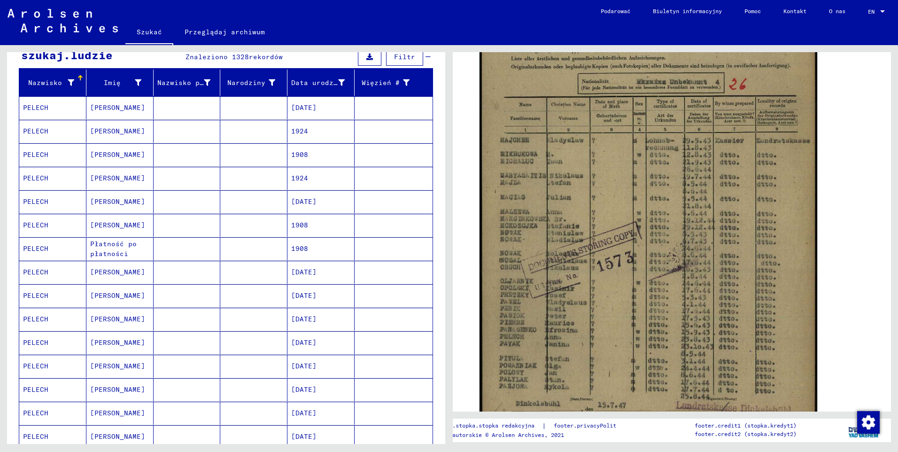
click at [107, 248] on mat-cell "Płatność po płatności" at bounding box center [119, 248] width 67 height 23
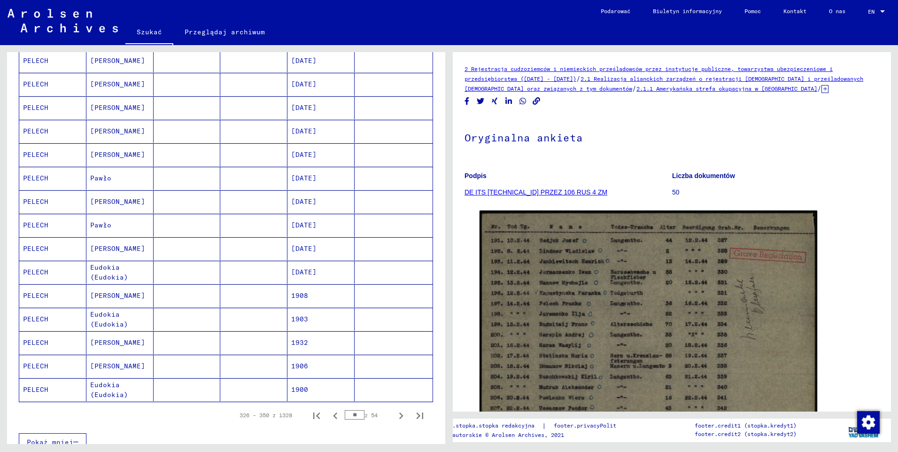
scroll to position [470, 0]
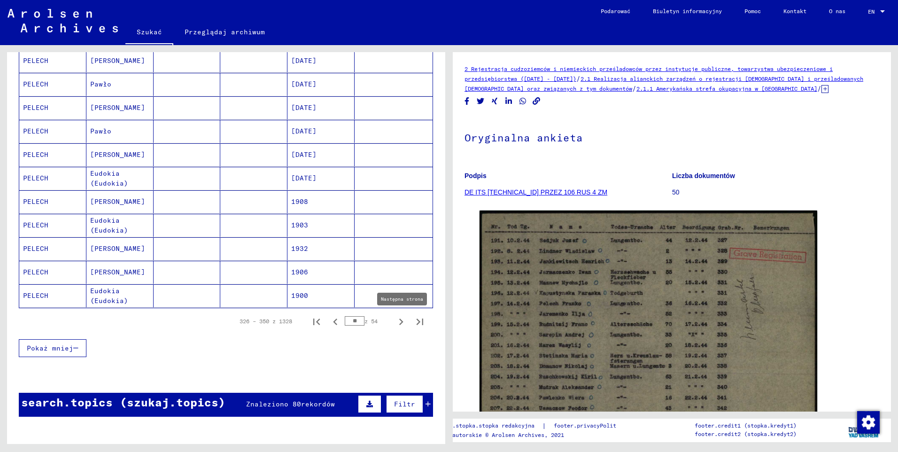
click at [395, 325] on icon "Następna strona" at bounding box center [401, 321] width 13 height 13
click at [43, 204] on mat-cell "PELECH" at bounding box center [52, 201] width 67 height 23
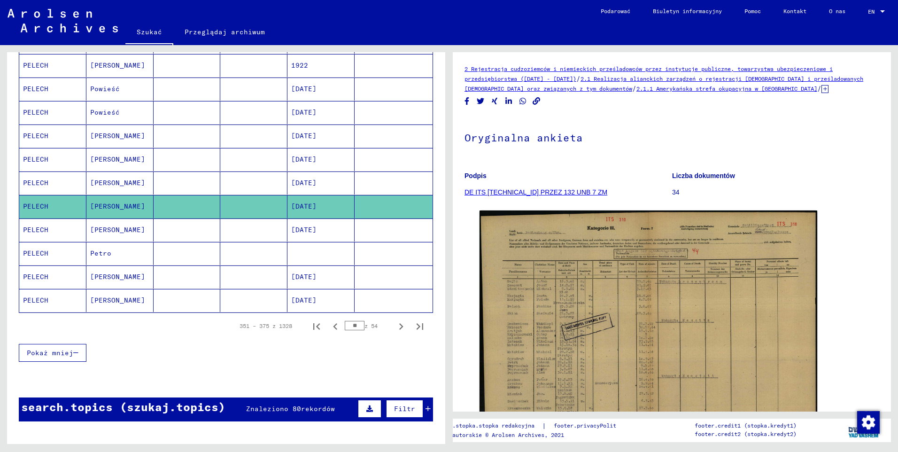
scroll to position [470, 0]
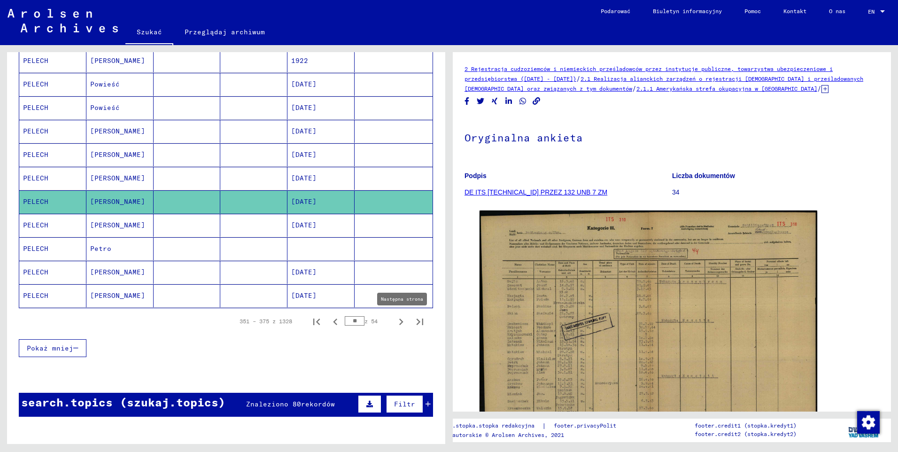
click at [395, 324] on icon "Następna strona" at bounding box center [401, 321] width 13 height 13
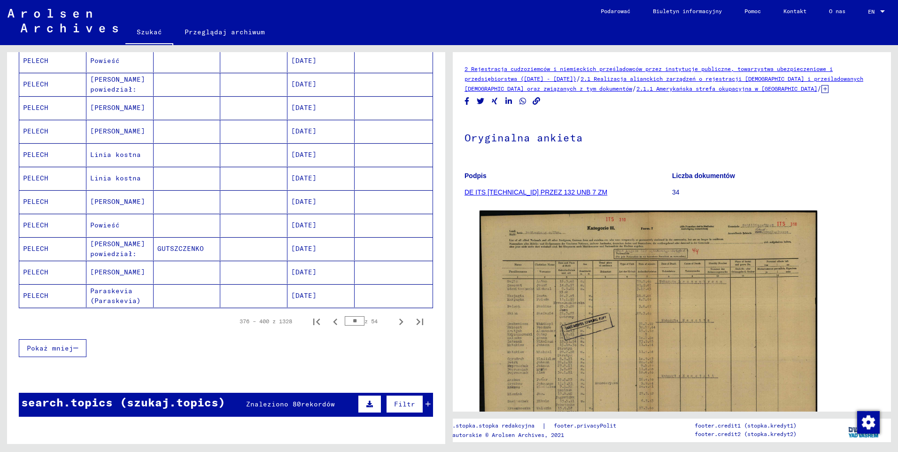
click at [105, 297] on mat-cell "Paraskevia (Paraskevia)" at bounding box center [119, 295] width 67 height 23
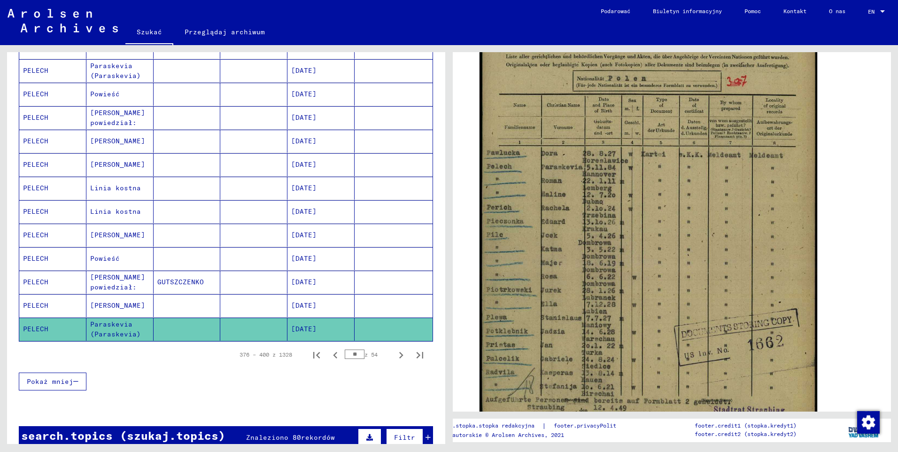
scroll to position [423, 0]
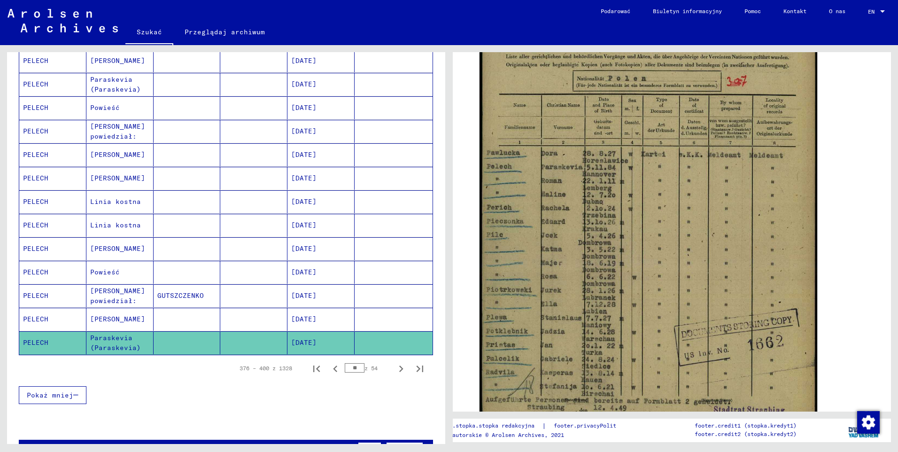
click at [42, 229] on mat-cell "PELECH" at bounding box center [52, 225] width 67 height 23
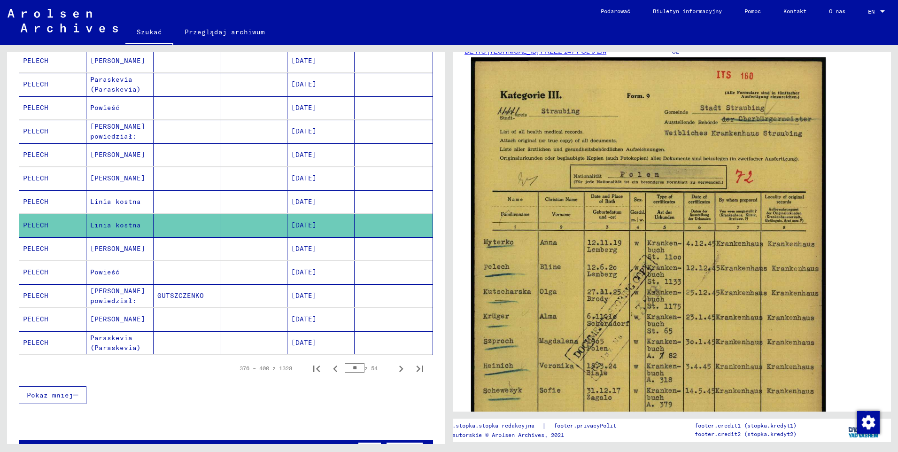
scroll to position [188, 0]
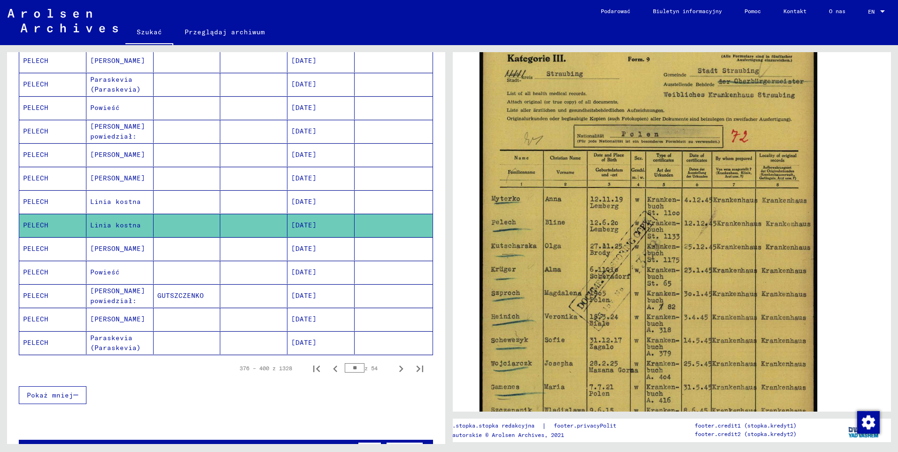
click at [119, 203] on mat-cell "Linia kostna" at bounding box center [119, 201] width 67 height 23
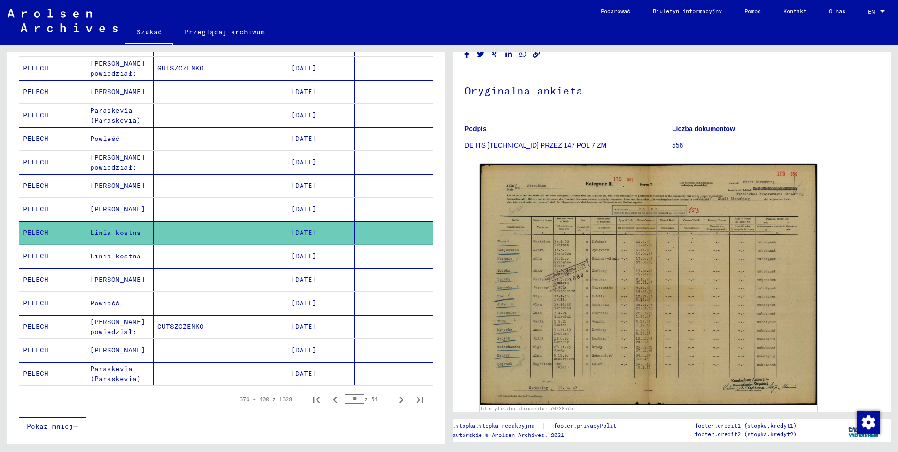
scroll to position [376, 0]
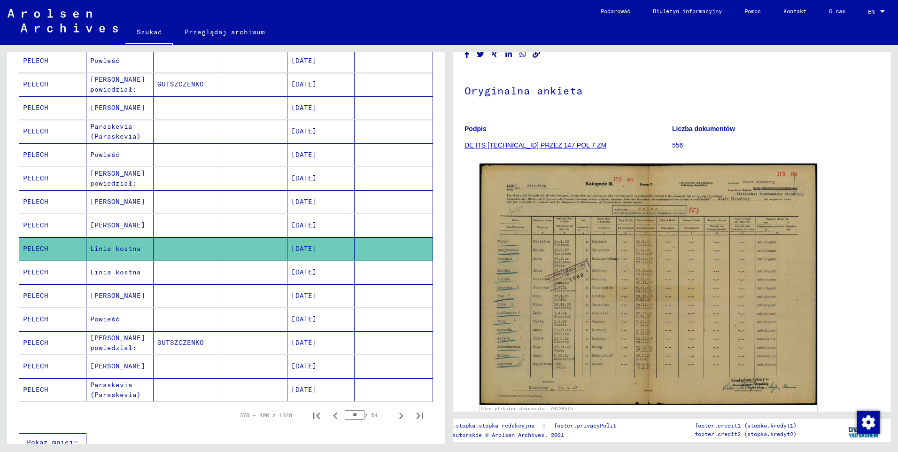
click at [103, 182] on mat-cell "[PERSON_NAME] powiedział:" at bounding box center [119, 178] width 67 height 23
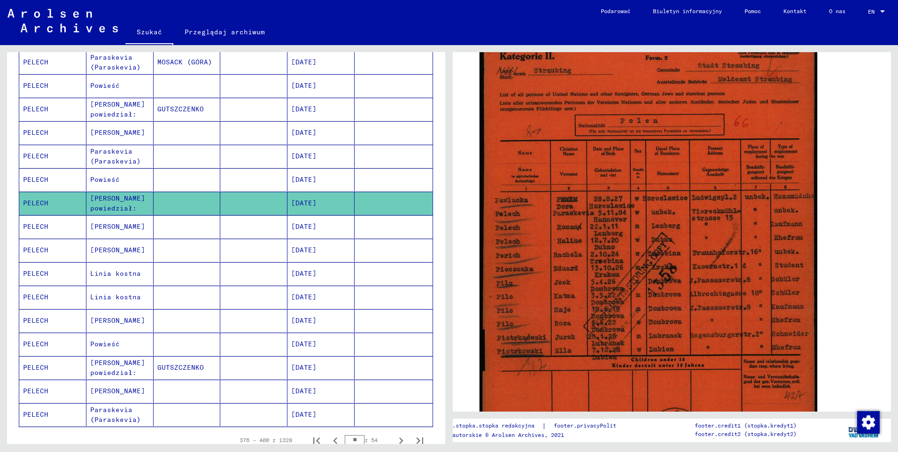
scroll to position [329, 0]
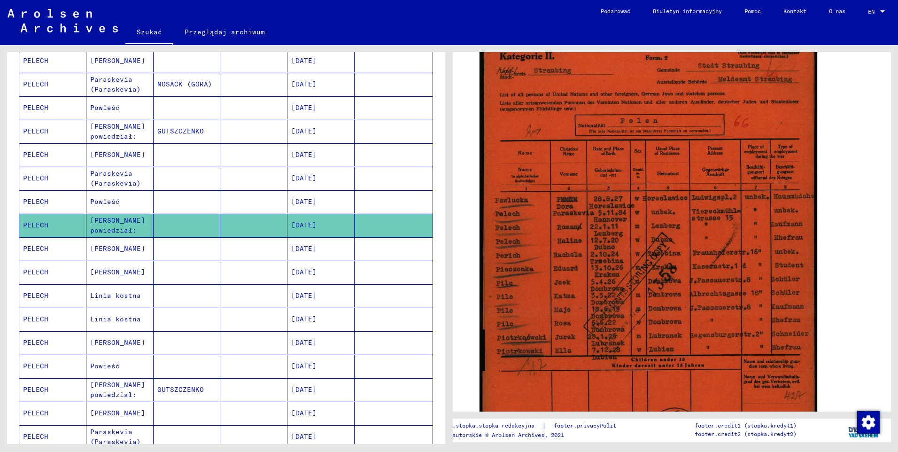
click at [39, 202] on mat-cell "PELECH" at bounding box center [52, 201] width 67 height 23
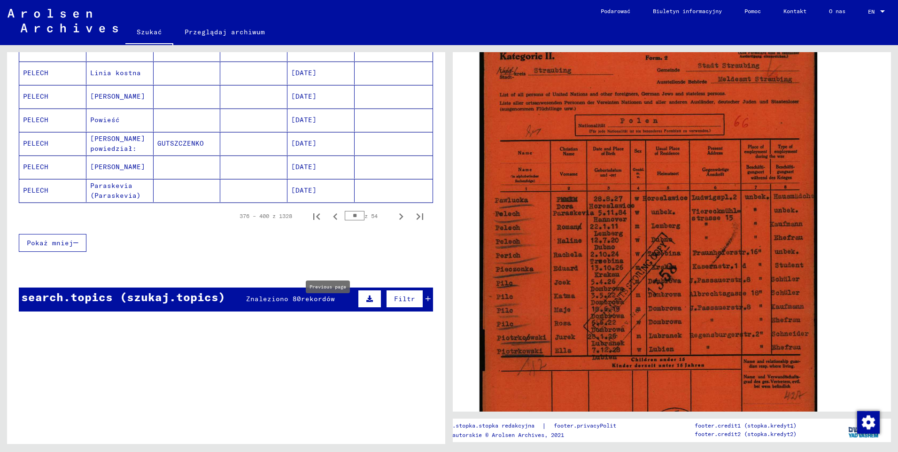
scroll to position [658, 0]
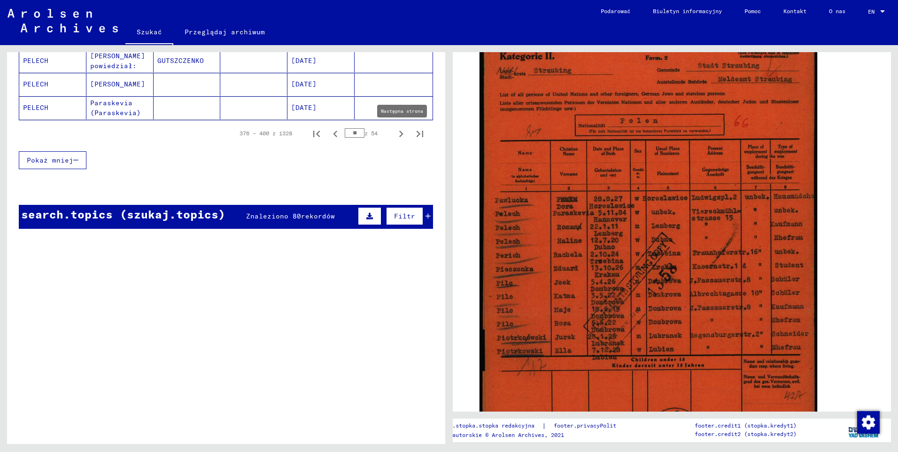
click at [395, 135] on icon "Następna strona" at bounding box center [401, 133] width 13 height 13
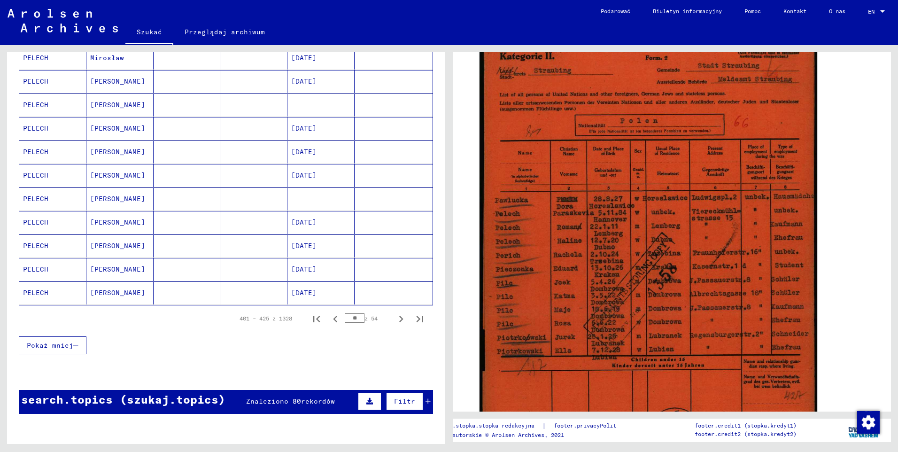
scroll to position [470, 0]
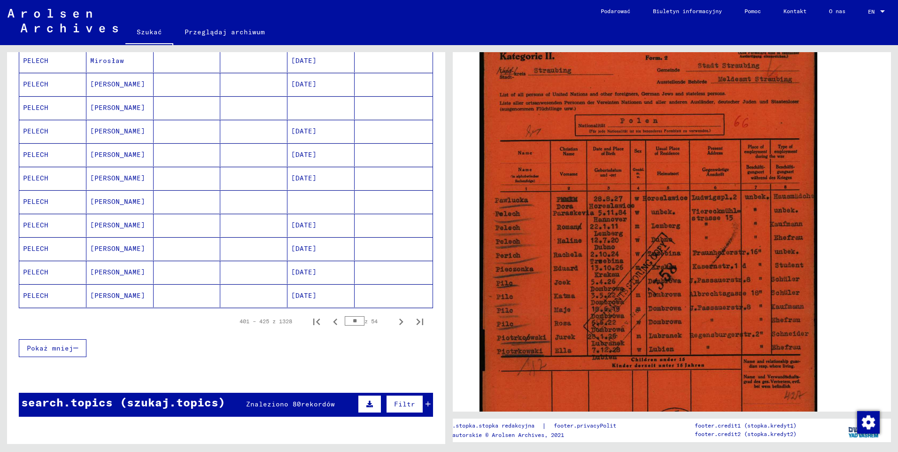
click at [43, 251] on mat-cell "PELECH" at bounding box center [52, 248] width 67 height 23
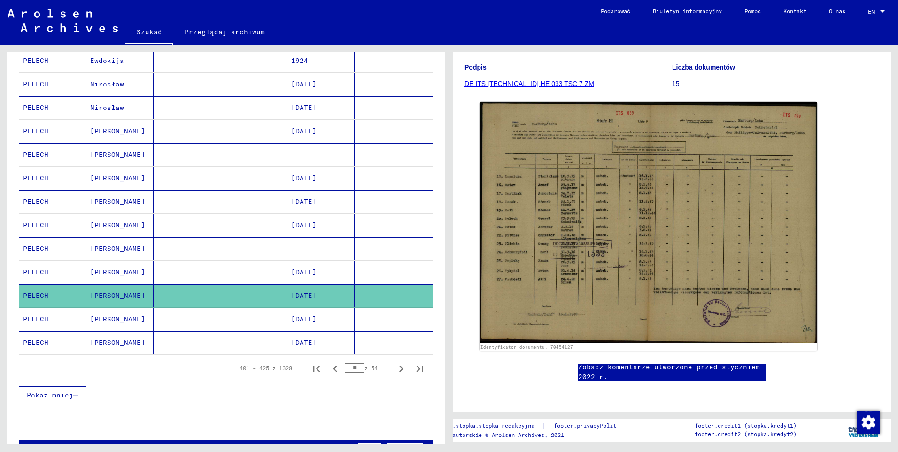
scroll to position [517, 0]
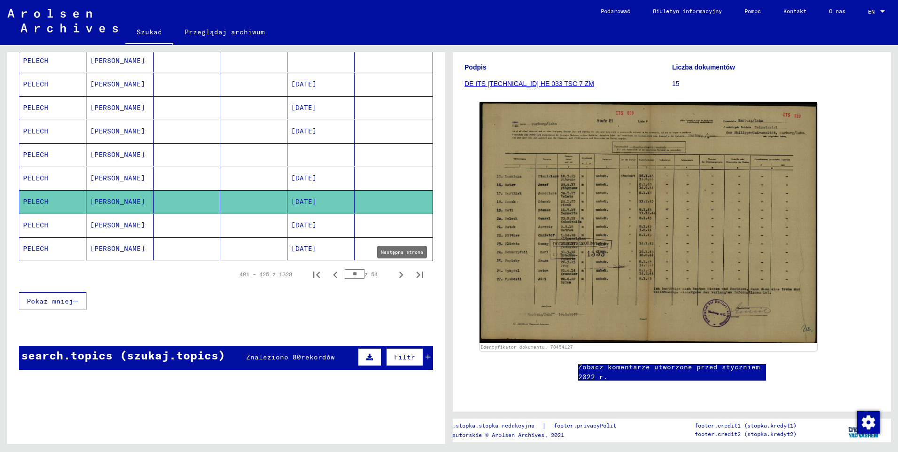
click at [395, 274] on icon "Następna strona" at bounding box center [401, 274] width 13 height 13
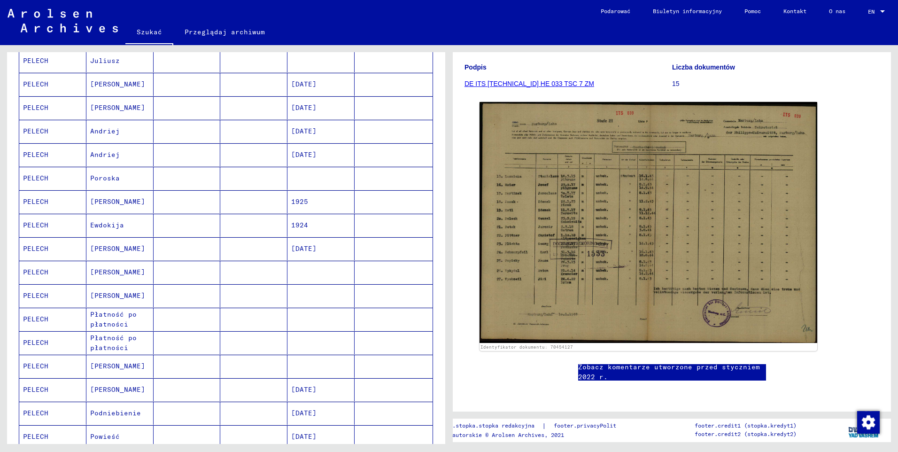
scroll to position [329, 0]
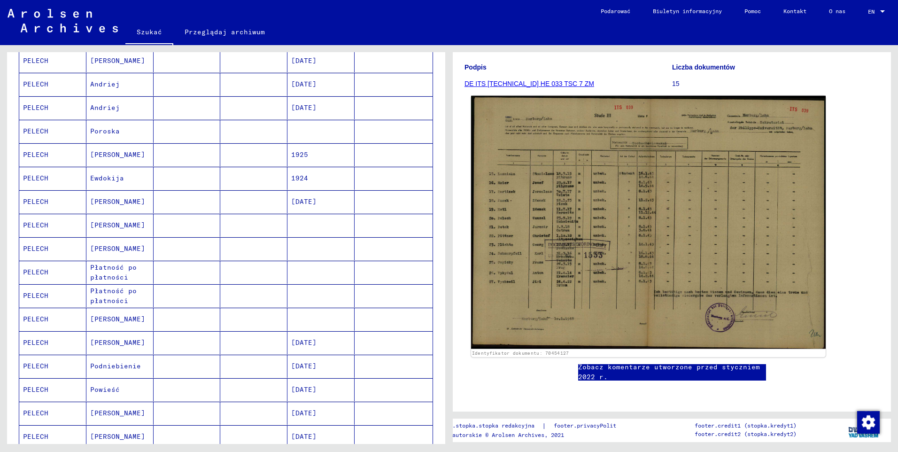
click at [536, 180] on img at bounding box center [648, 222] width 355 height 253
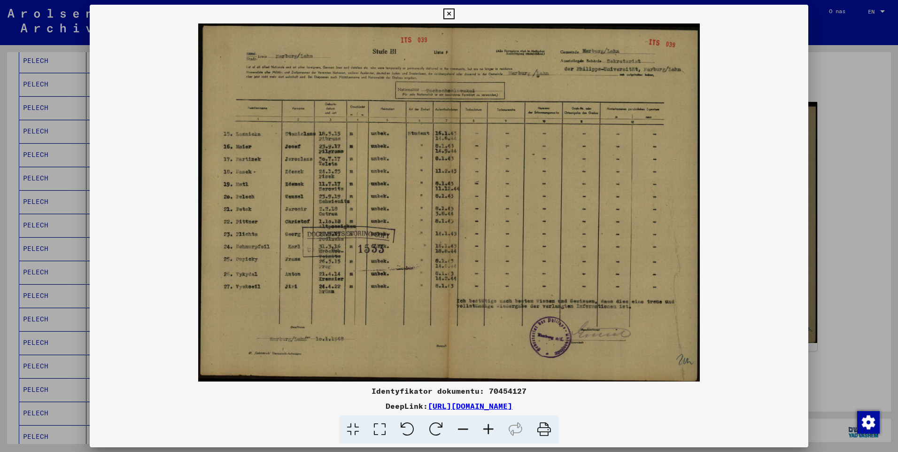
click at [486, 431] on icon at bounding box center [488, 429] width 25 height 29
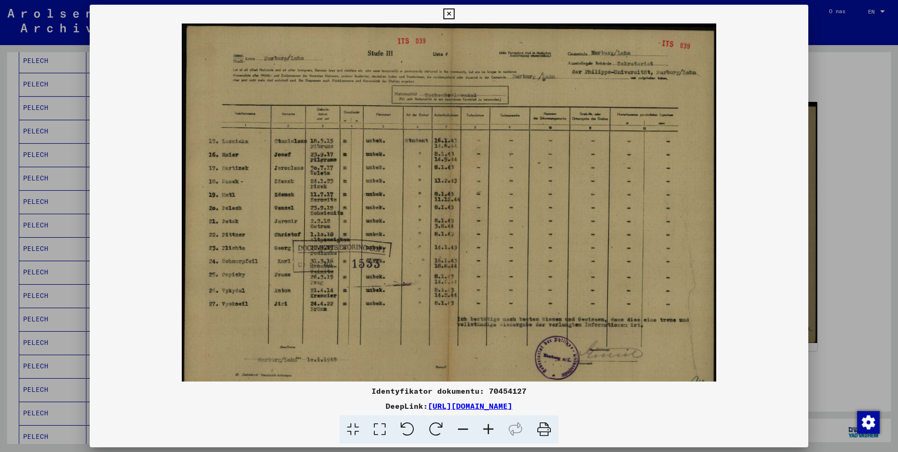
click at [486, 431] on icon at bounding box center [488, 429] width 25 height 29
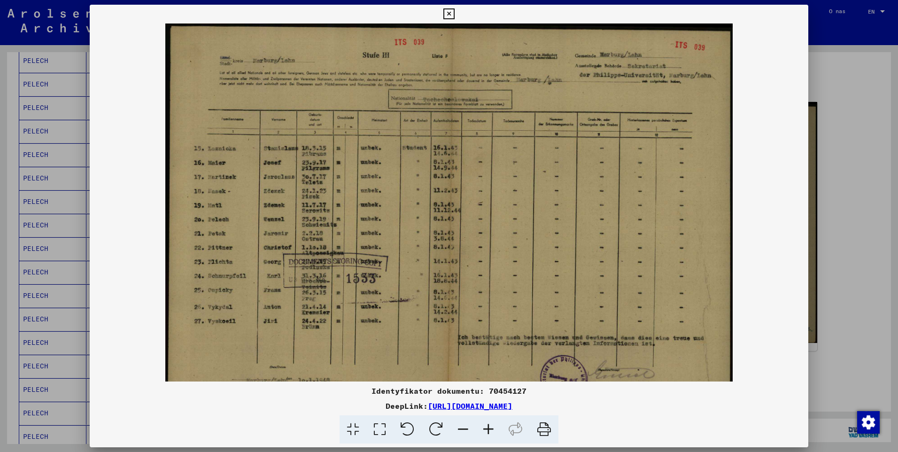
click at [486, 431] on icon at bounding box center [488, 429] width 25 height 29
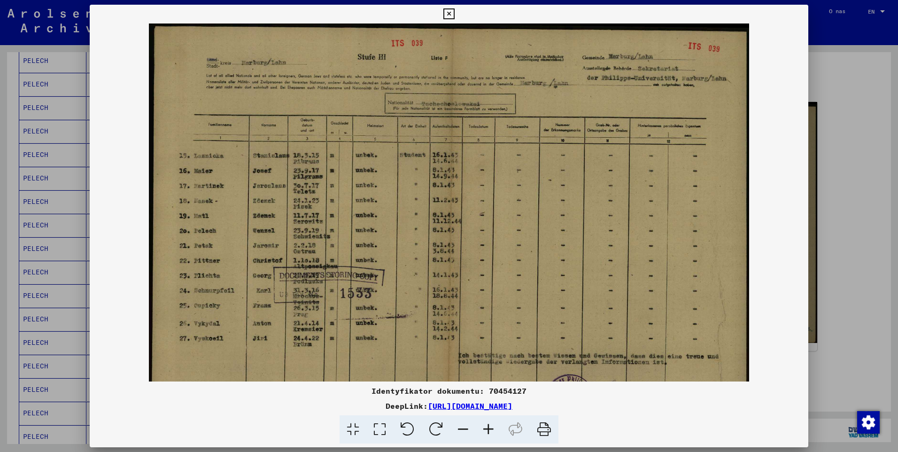
click at [486, 431] on icon at bounding box center [488, 429] width 25 height 29
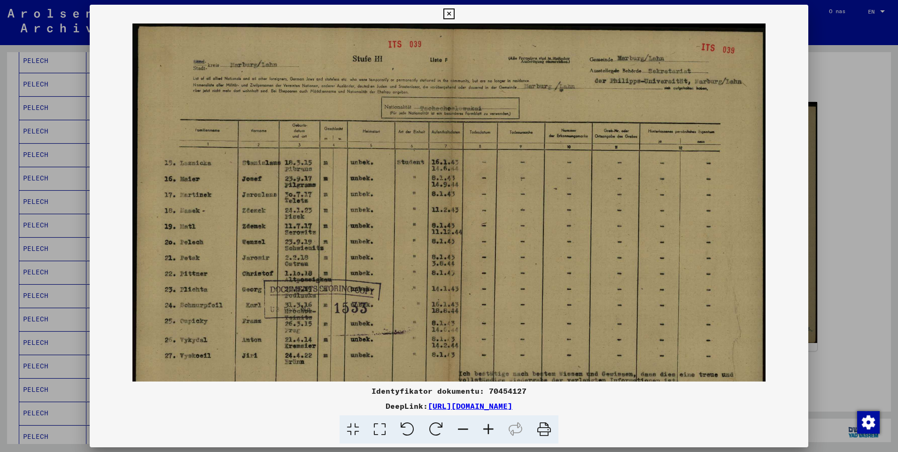
click at [486, 431] on icon at bounding box center [488, 429] width 25 height 29
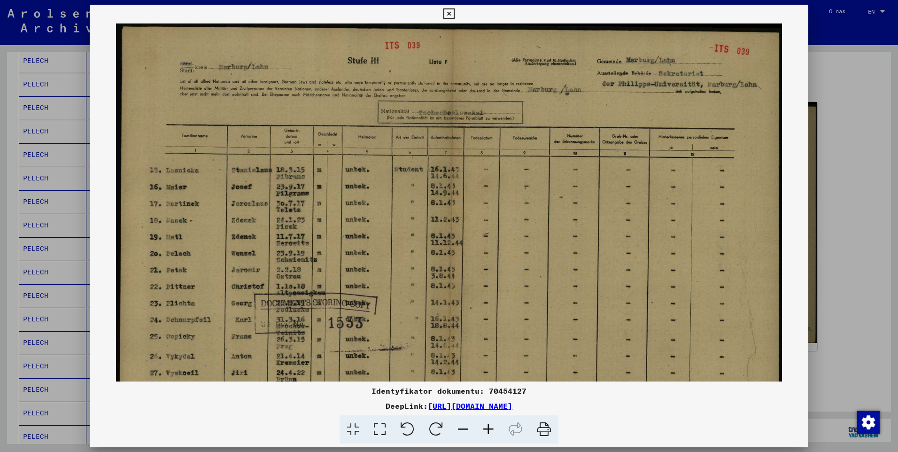
click at [486, 431] on icon at bounding box center [488, 429] width 25 height 29
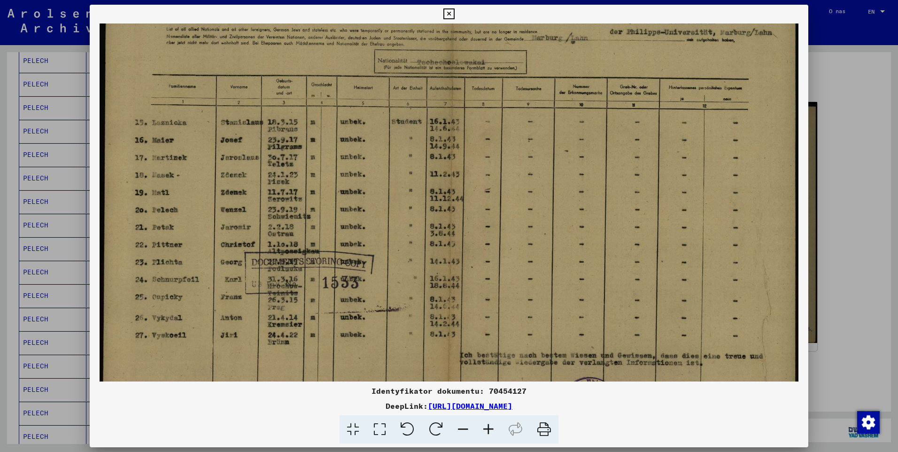
scroll to position [58, 0]
drag, startPoint x: 363, startPoint y: 279, endPoint x: 372, endPoint y: 240, distance: 40.0
click at [372, 240] on img at bounding box center [449, 215] width 699 height 499
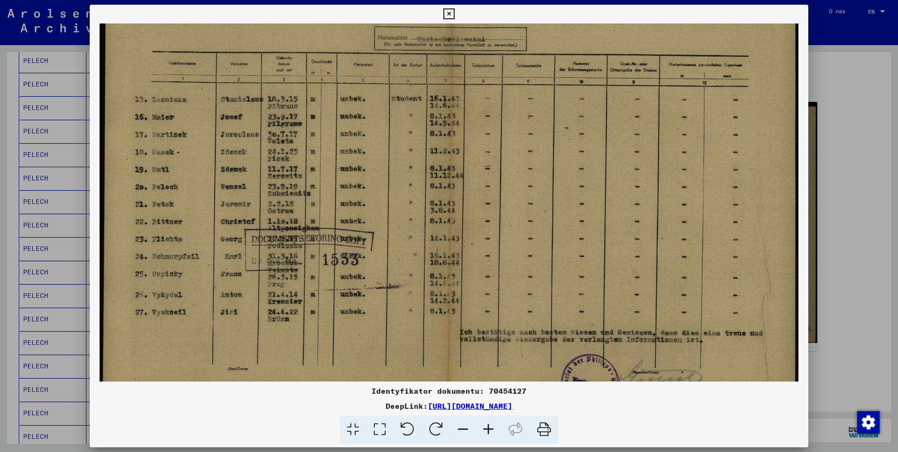
scroll to position [78, 0]
drag, startPoint x: 294, startPoint y: 260, endPoint x: 303, endPoint y: 243, distance: 19.8
click at [303, 243] on img at bounding box center [449, 194] width 699 height 499
click at [448, 13] on icon at bounding box center [448, 13] width 11 height 11
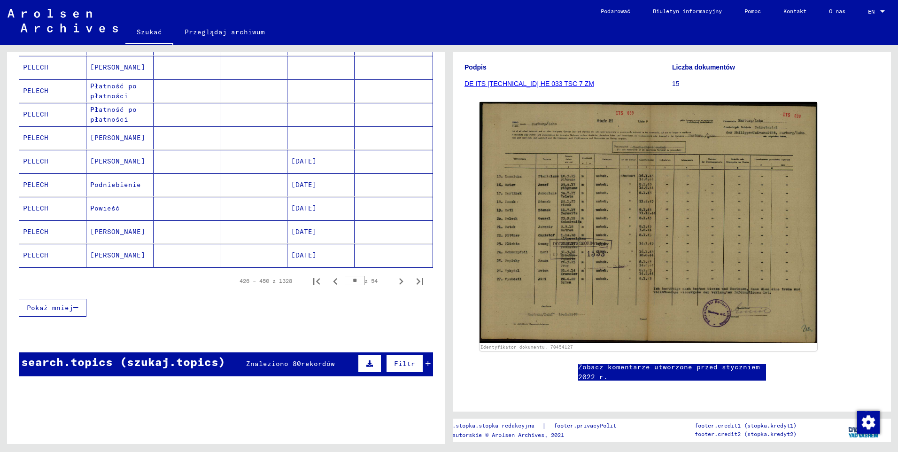
scroll to position [517, 0]
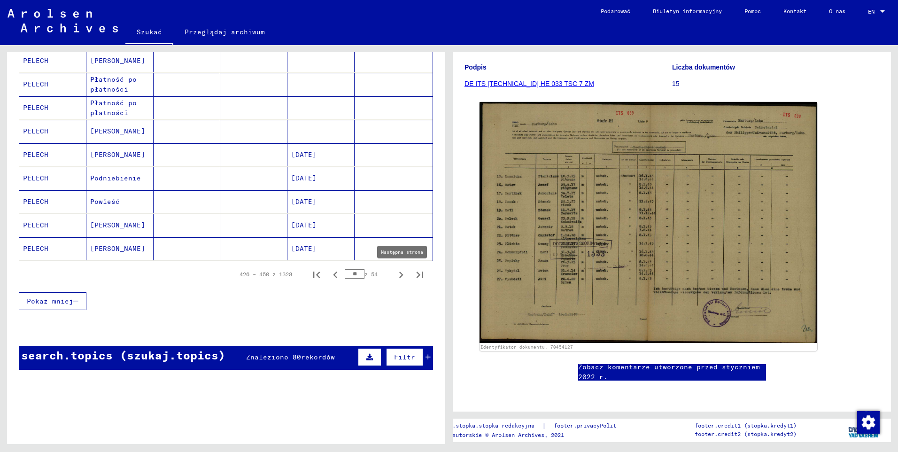
click at [395, 274] on icon "Następna strona" at bounding box center [401, 274] width 13 height 13
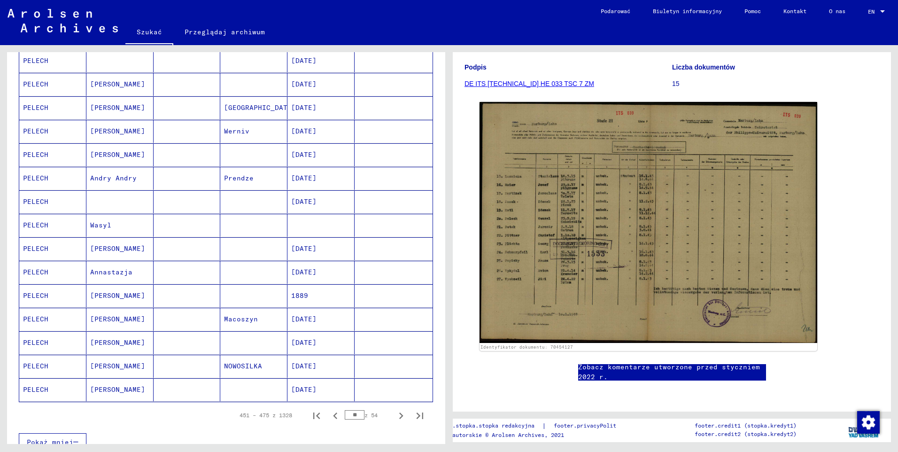
scroll to position [564, 0]
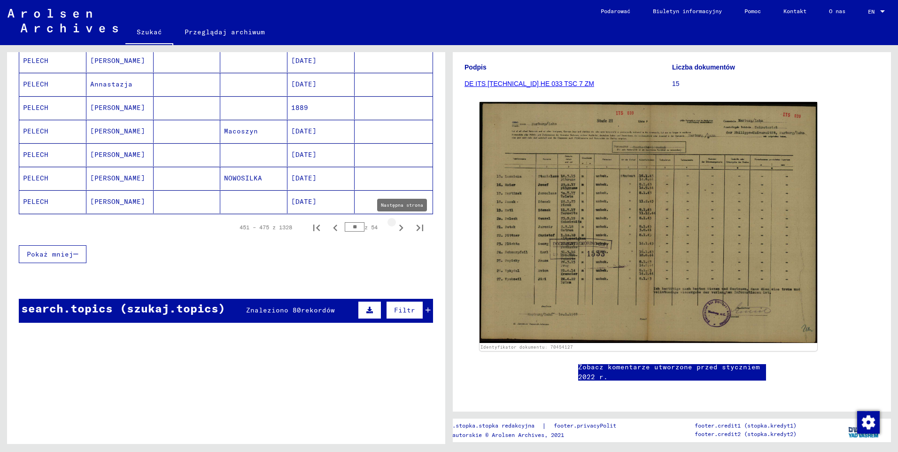
click at [396, 228] on icon "Następna strona" at bounding box center [401, 227] width 13 height 13
click at [396, 229] on icon "Następna strona" at bounding box center [401, 227] width 13 height 13
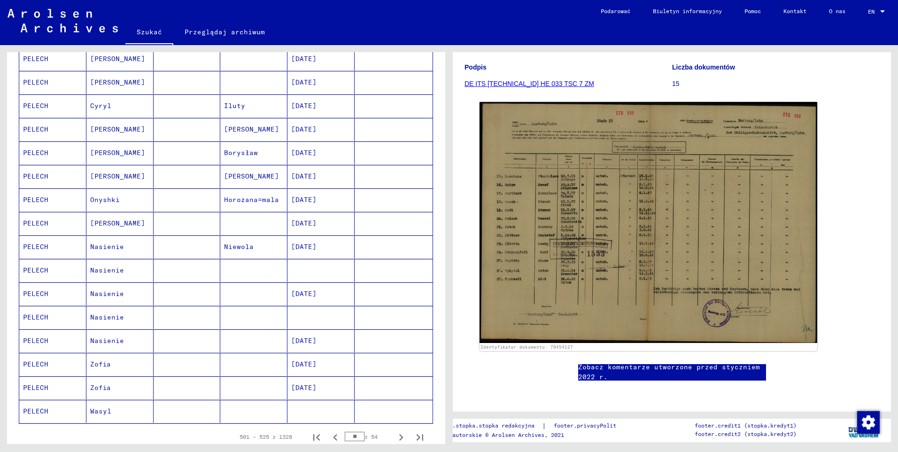
scroll to position [470, 0]
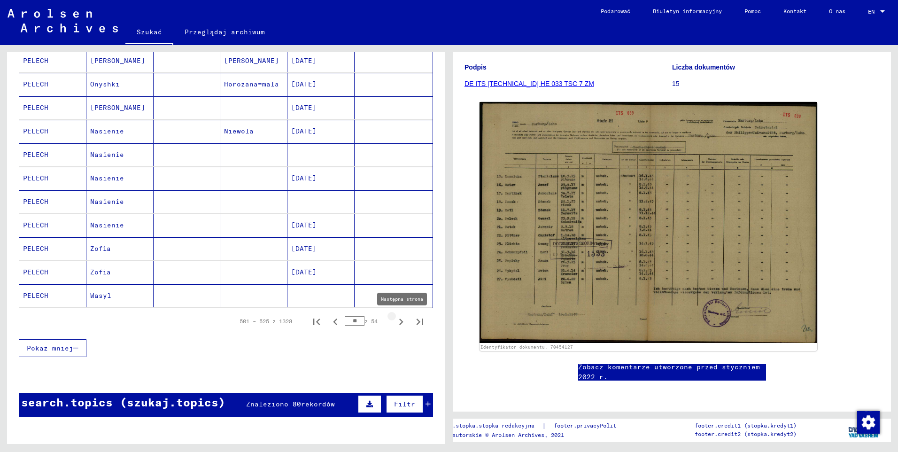
click at [395, 320] on icon "Następna strona" at bounding box center [401, 321] width 13 height 13
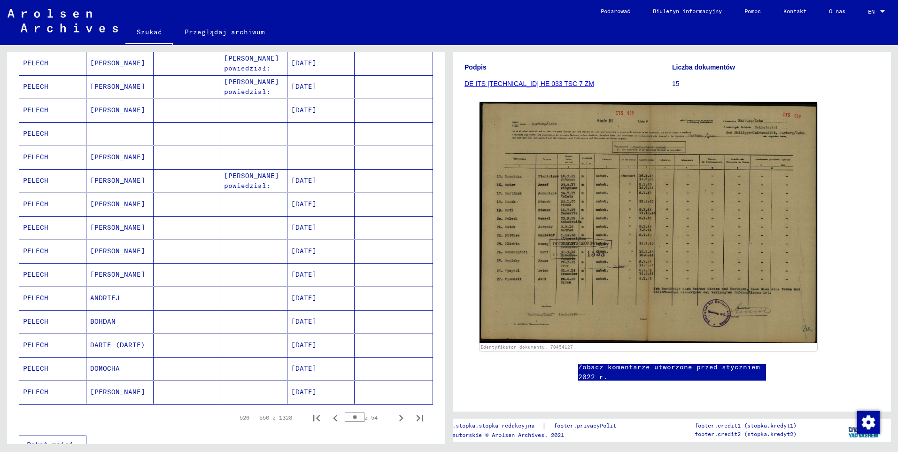
scroll to position [376, 0]
click at [396, 414] on icon "Następna strona" at bounding box center [401, 415] width 13 height 13
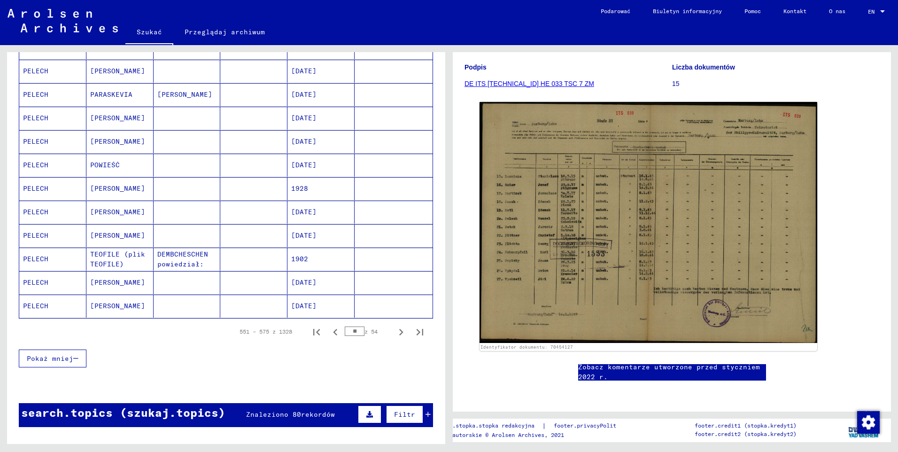
scroll to position [470, 0]
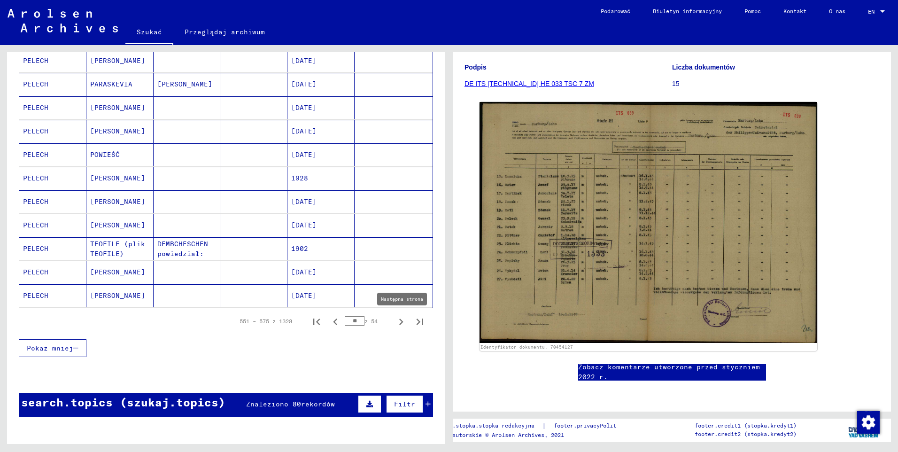
click at [395, 319] on icon "Następna strona" at bounding box center [401, 321] width 13 height 13
click at [399, 322] on icon "Następna strona" at bounding box center [401, 321] width 4 height 7
type input "**"
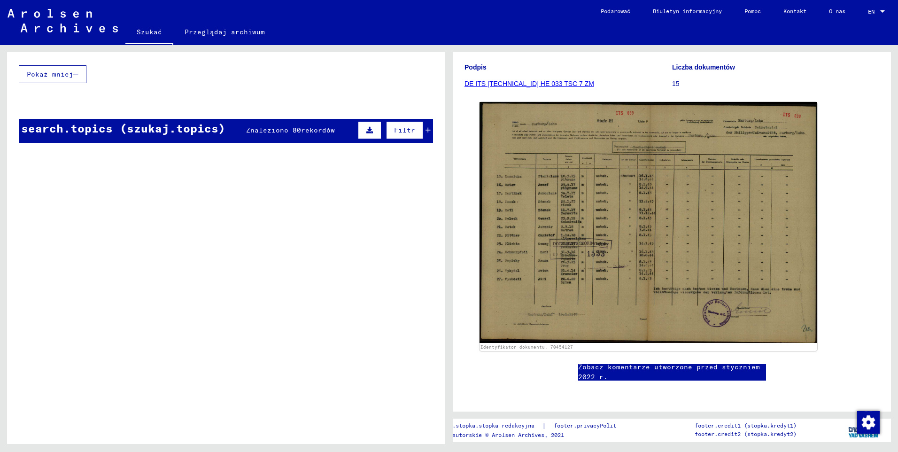
scroll to position [752, 0]
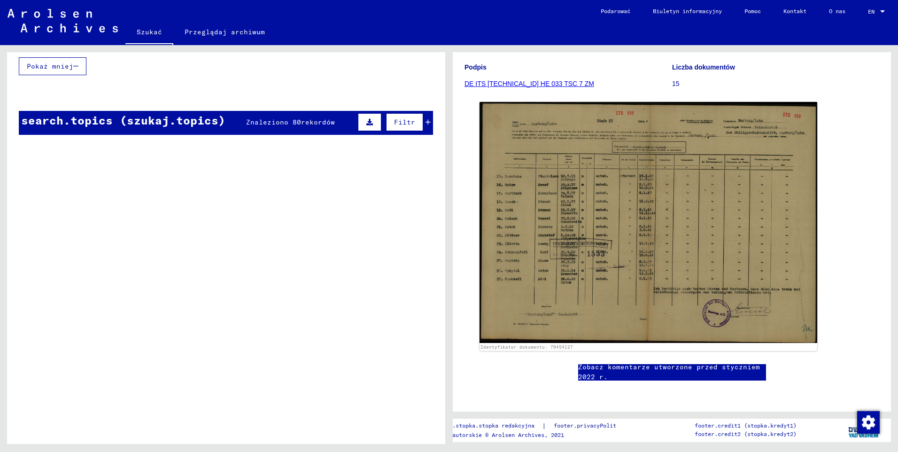
click at [190, 124] on div "search.topics (szukaj.topics)" at bounding box center [123, 120] width 204 height 17
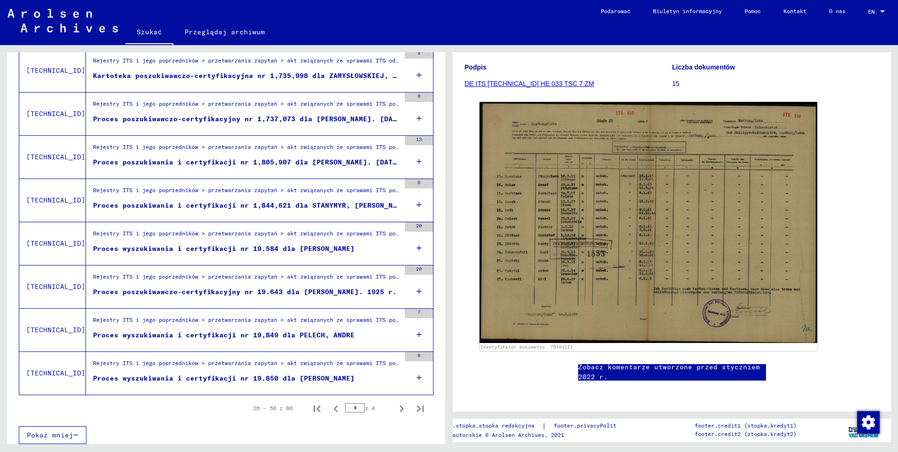
scroll to position [1594, 0]
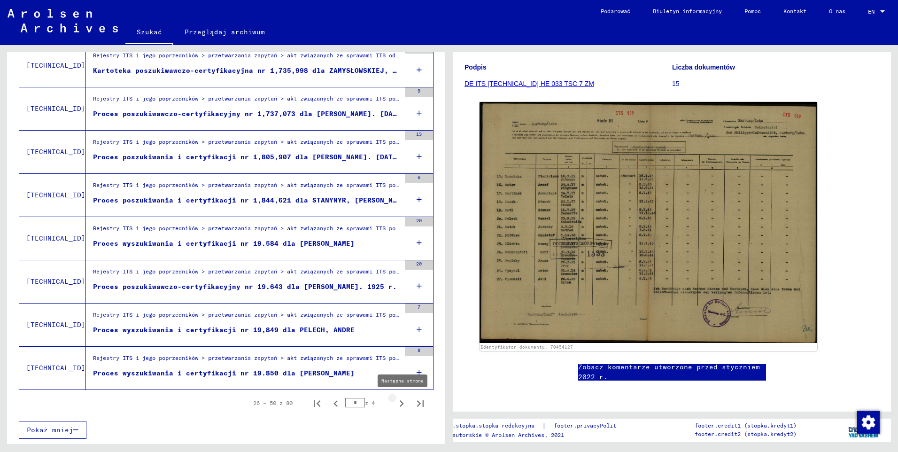
click at [400, 403] on icon "Następna strona" at bounding box center [402, 403] width 4 height 7
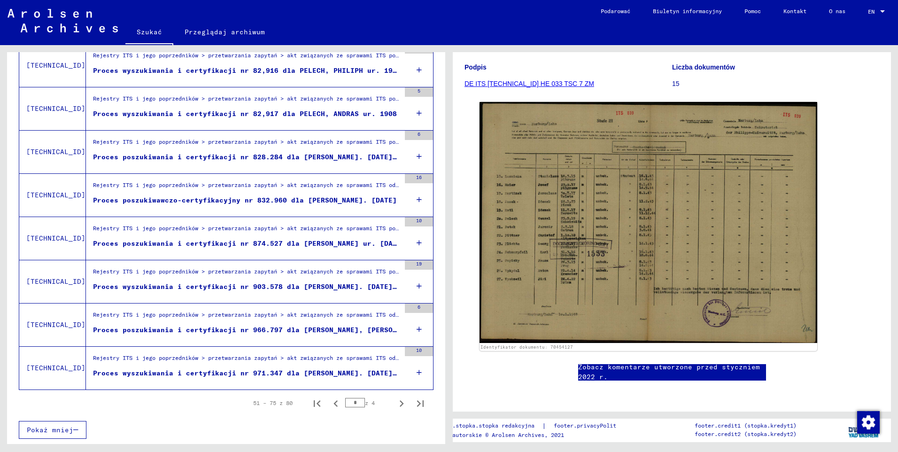
click at [396, 403] on icon "Następna strona" at bounding box center [401, 403] width 13 height 13
type input "*"
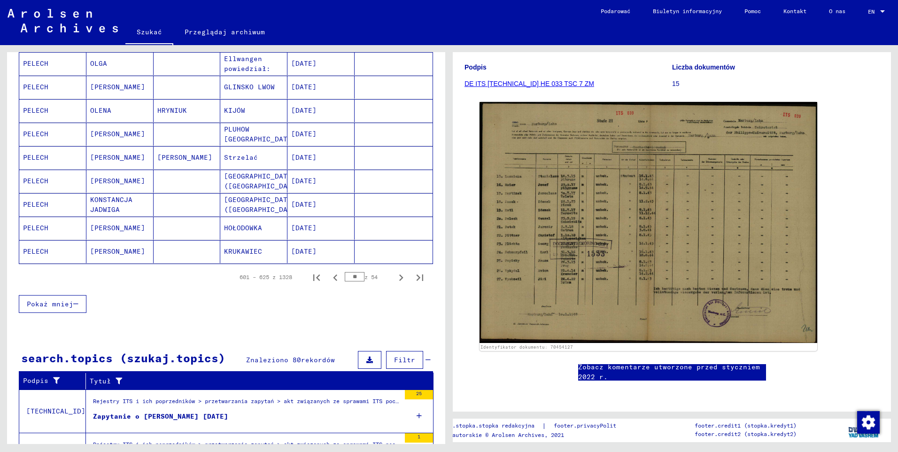
scroll to position [542, 0]
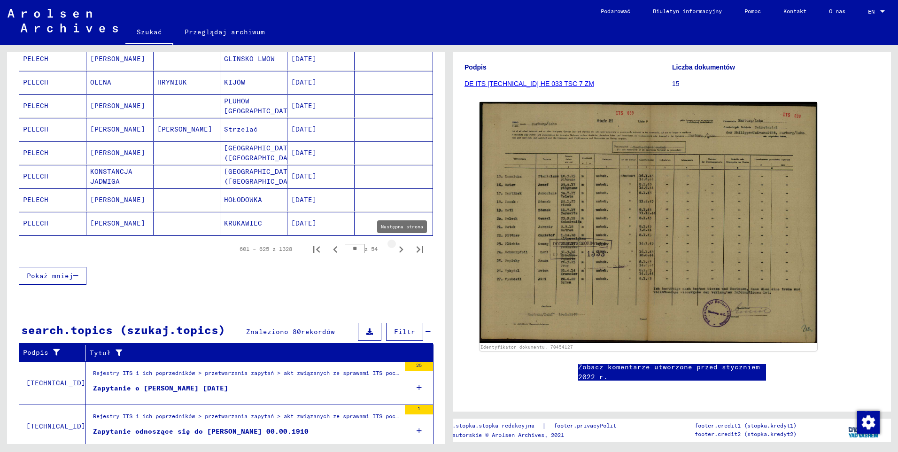
click at [398, 247] on icon "Następna strona" at bounding box center [401, 249] width 13 height 13
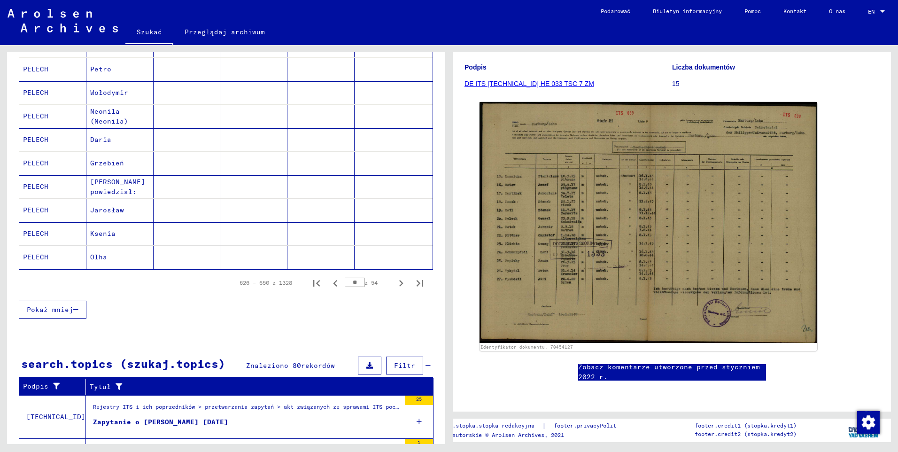
scroll to position [589, 0]
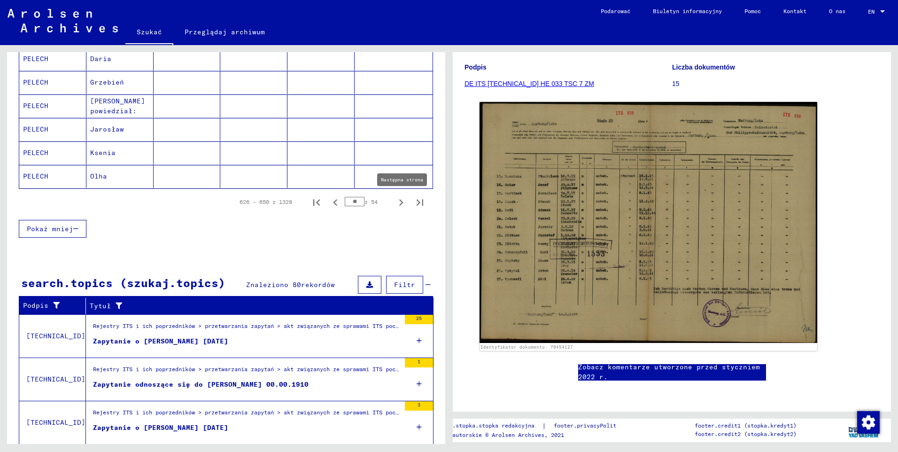
click at [399, 200] on icon "Następna strona" at bounding box center [401, 202] width 4 height 7
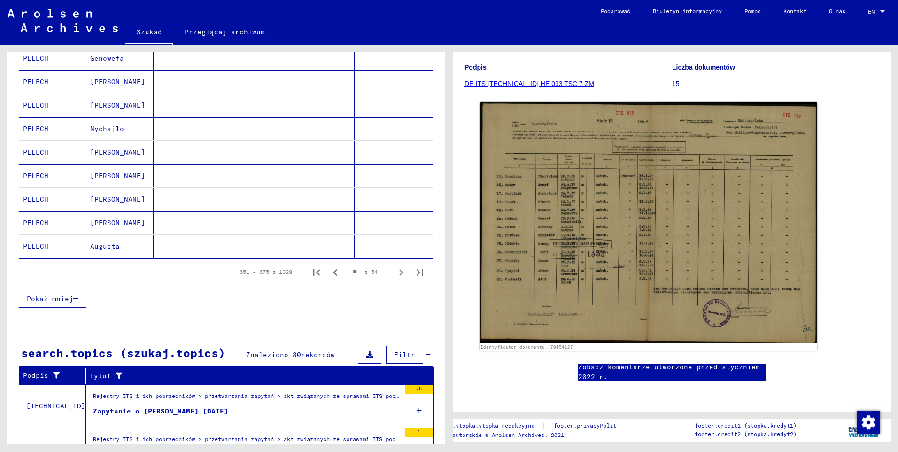
scroll to position [495, 0]
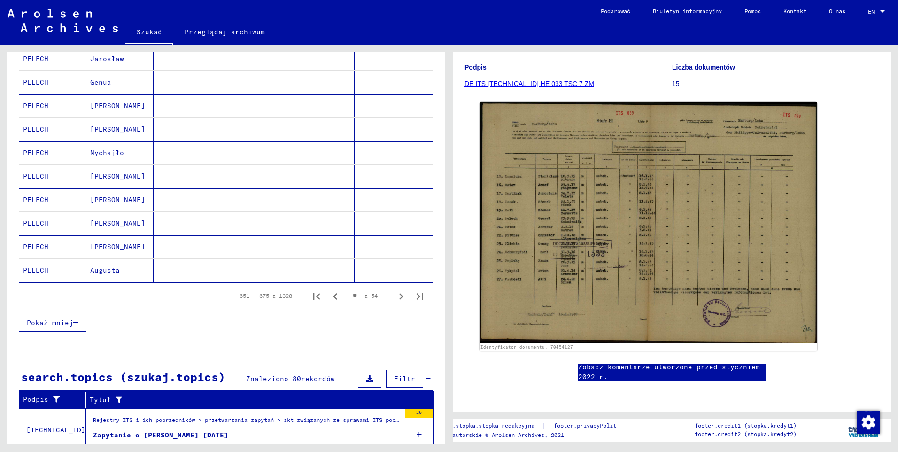
click at [43, 224] on mat-cell "PELECH" at bounding box center [52, 223] width 67 height 23
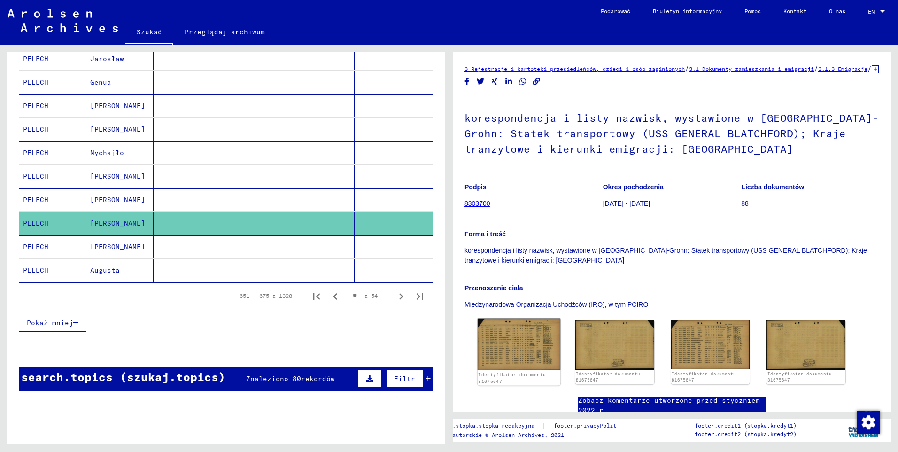
click at [538, 352] on img at bounding box center [519, 344] width 83 height 52
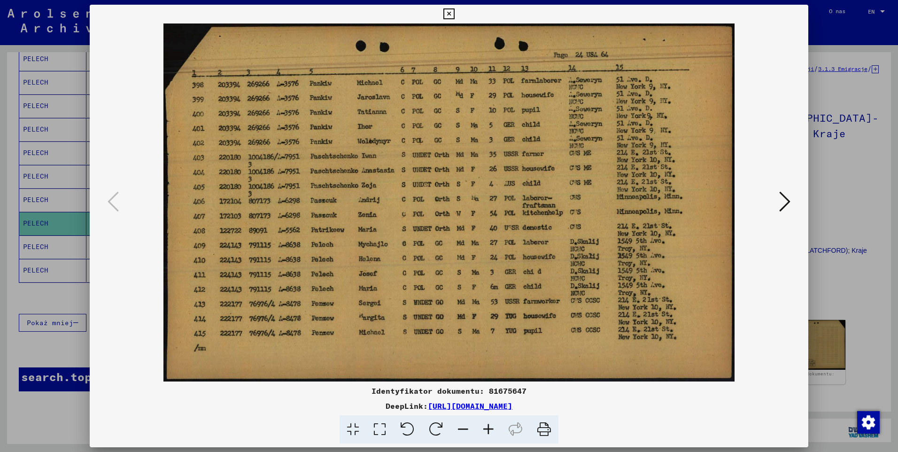
click at [783, 201] on icon at bounding box center [784, 201] width 11 height 23
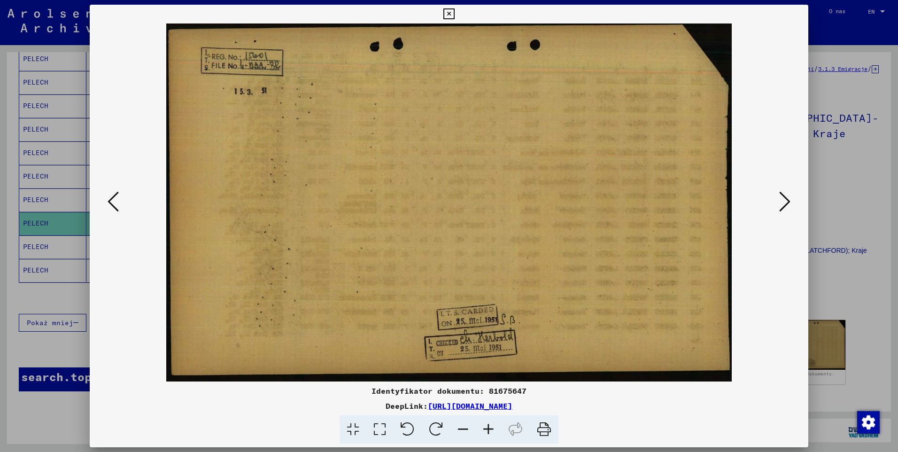
click at [453, 16] on icon at bounding box center [448, 13] width 11 height 11
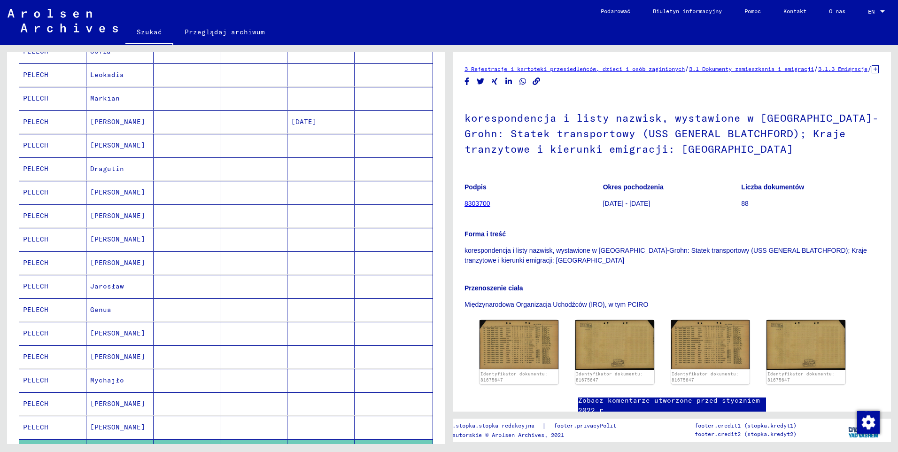
scroll to position [260, 0]
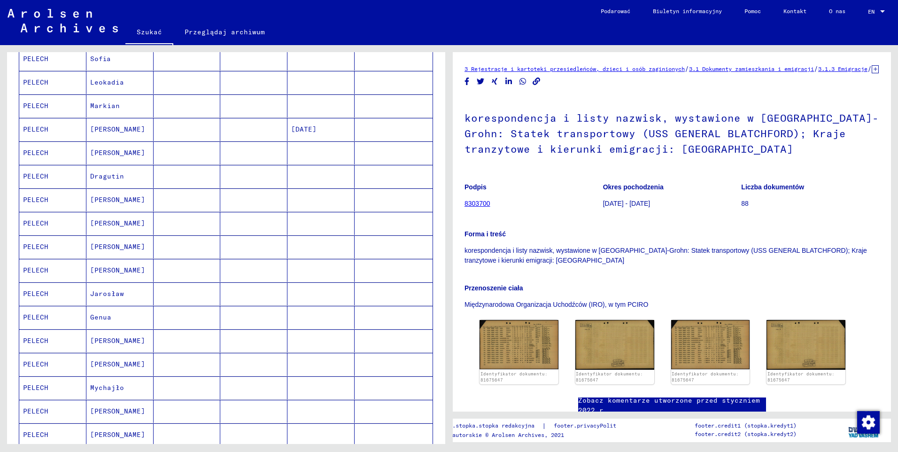
click at [33, 246] on mat-cell "PELECH" at bounding box center [52, 246] width 67 height 23
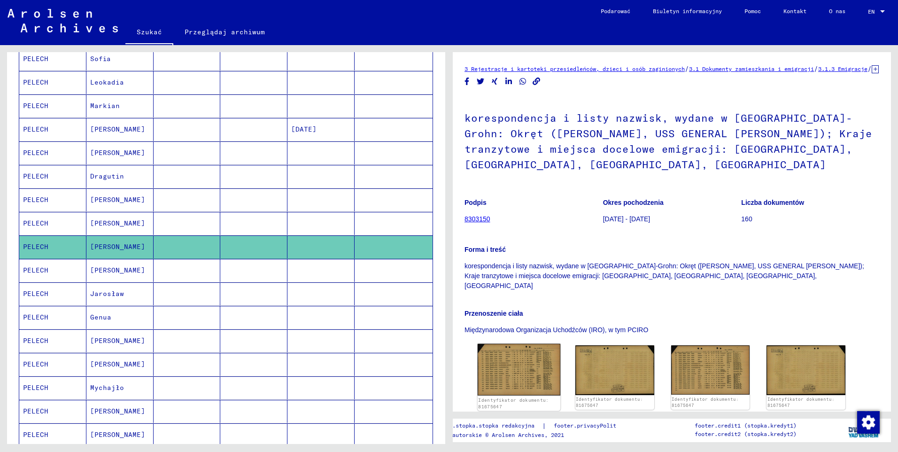
click at [518, 356] on img at bounding box center [519, 370] width 83 height 52
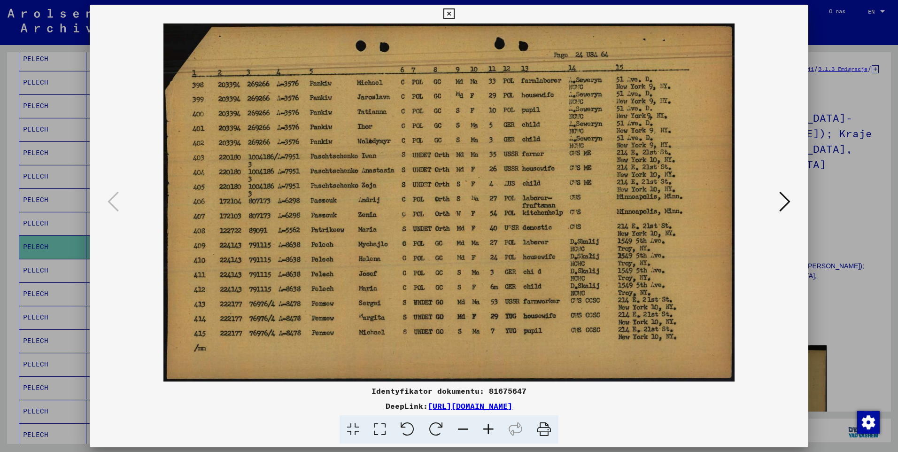
click at [449, 14] on icon at bounding box center [448, 13] width 11 height 11
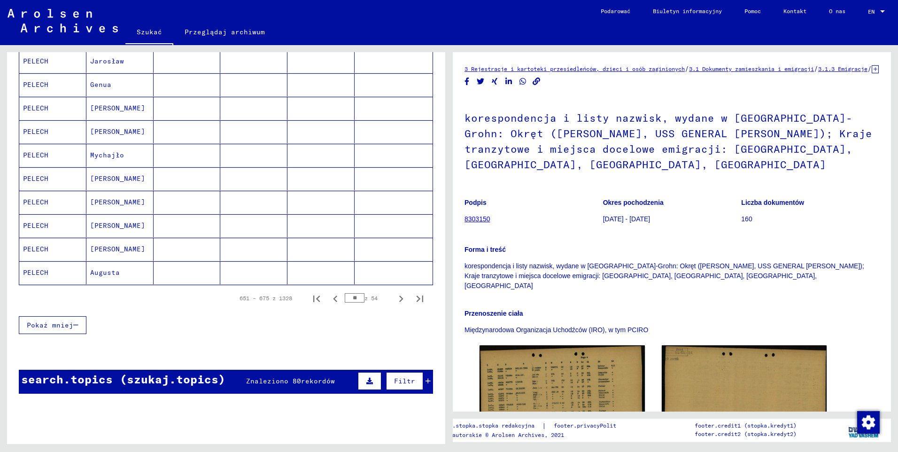
scroll to position [495, 0]
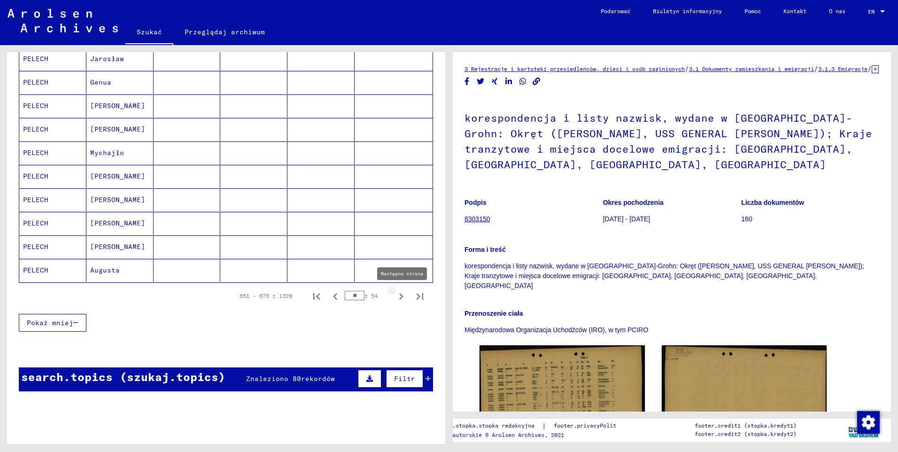
click at [395, 298] on icon "Następna strona" at bounding box center [401, 296] width 13 height 13
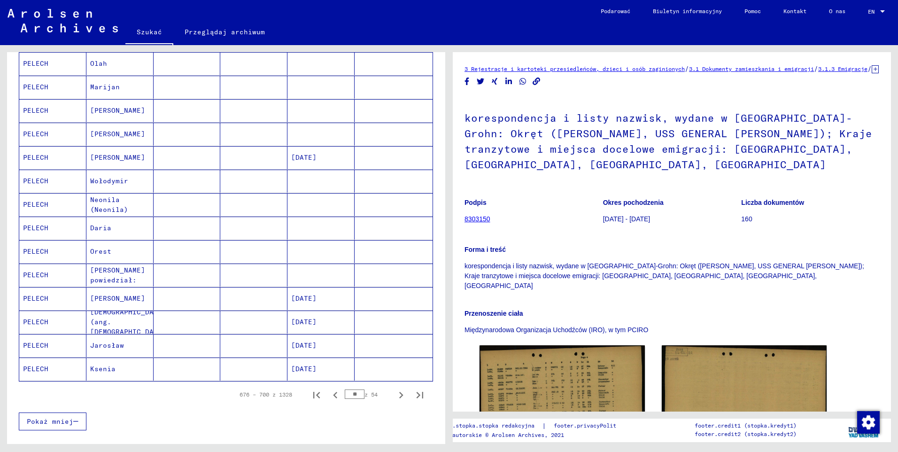
scroll to position [354, 0]
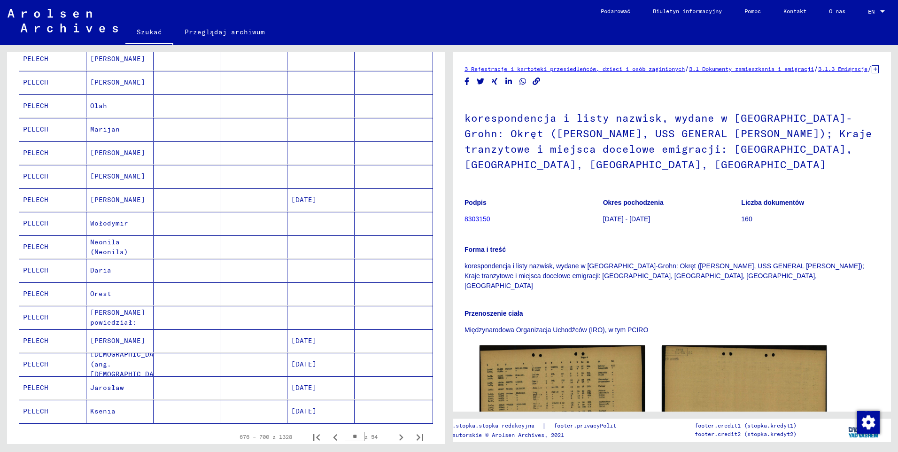
click at [45, 154] on mat-cell "PELECH" at bounding box center [52, 152] width 67 height 23
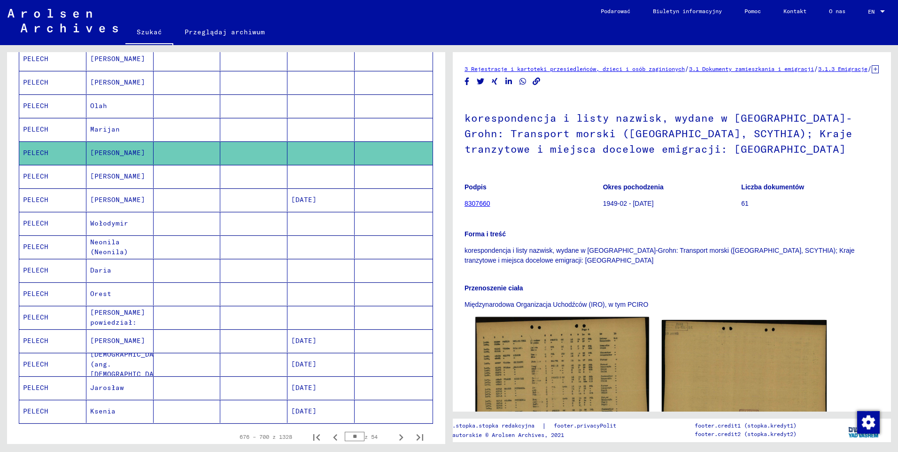
scroll to position [94, 0]
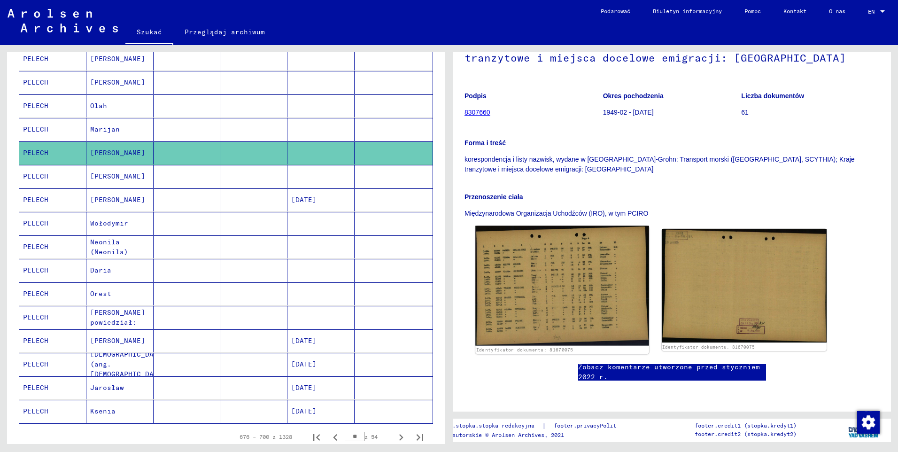
click at [529, 298] on img at bounding box center [561, 286] width 173 height 120
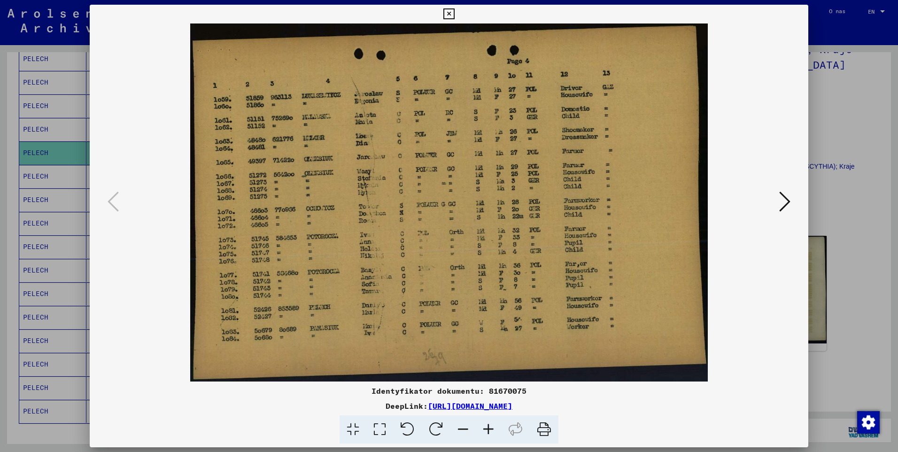
click at [452, 16] on icon at bounding box center [448, 13] width 11 height 11
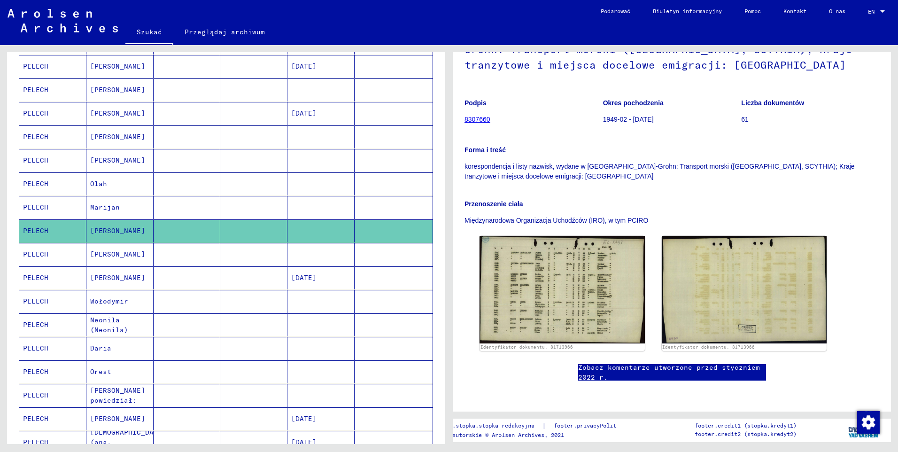
scroll to position [260, 0]
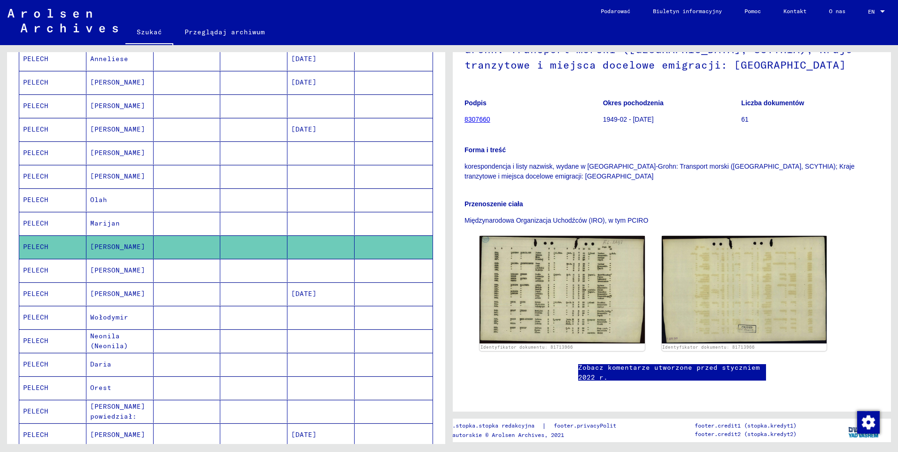
click at [40, 173] on mat-cell "PELECH" at bounding box center [52, 176] width 67 height 23
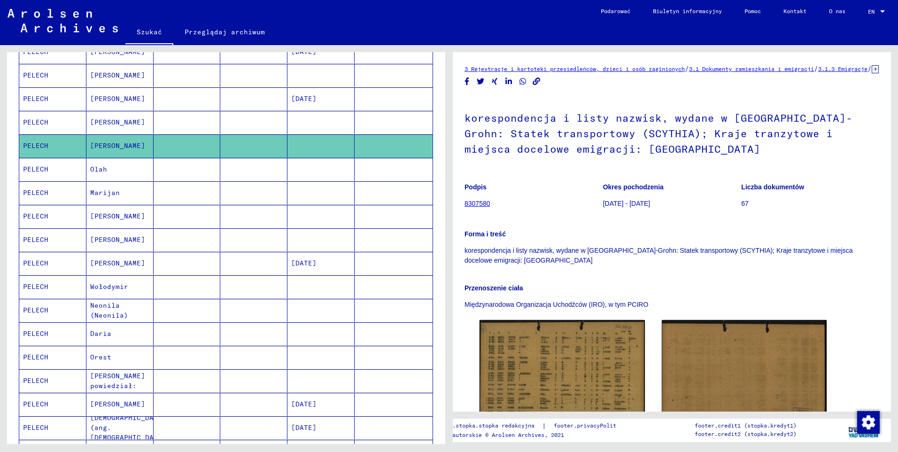
scroll to position [307, 0]
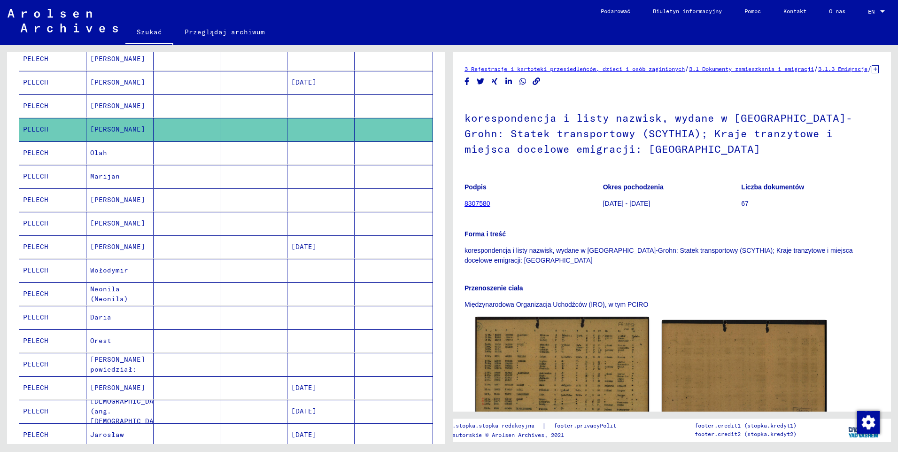
click at [590, 371] on img at bounding box center [561, 375] width 173 height 116
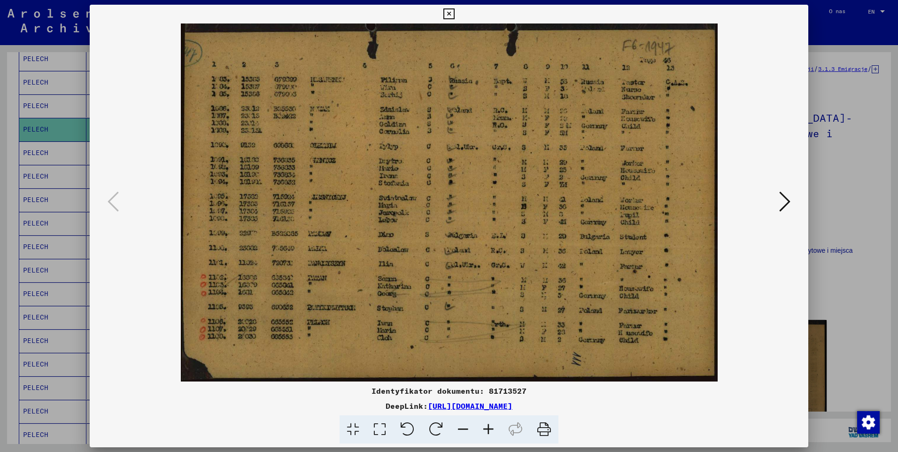
click at [450, 15] on icon at bounding box center [448, 13] width 11 height 11
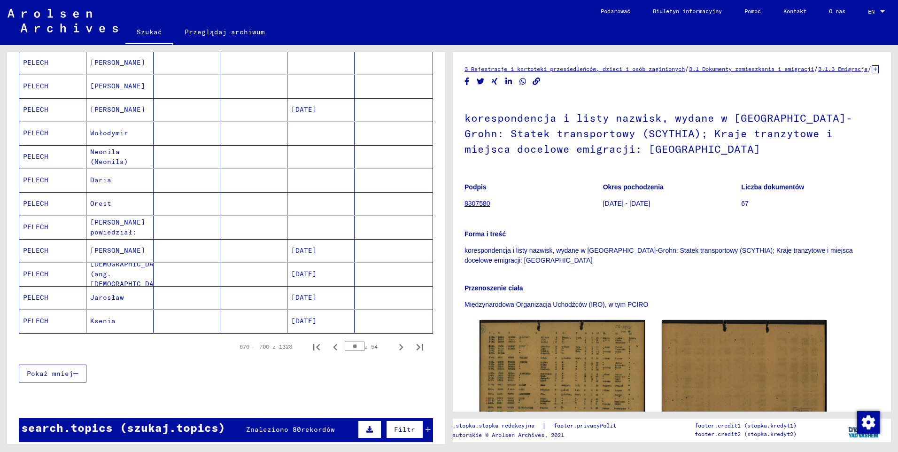
scroll to position [448, 0]
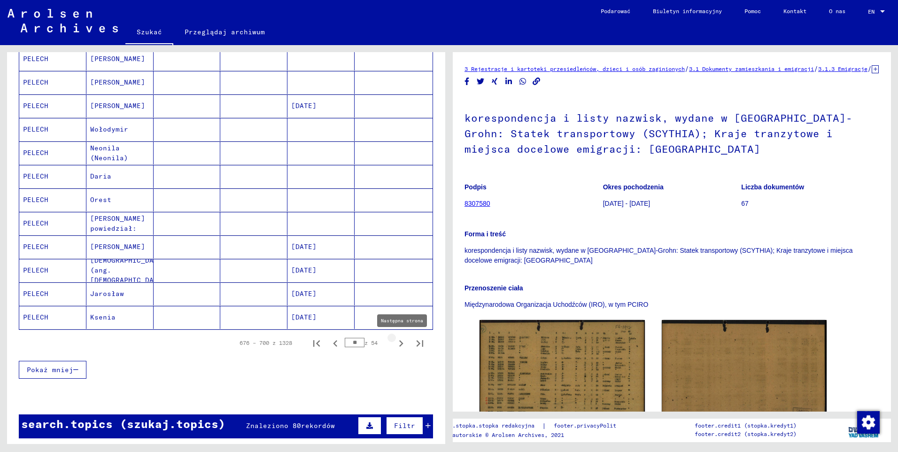
click at [395, 343] on icon "Następna strona" at bounding box center [401, 343] width 13 height 13
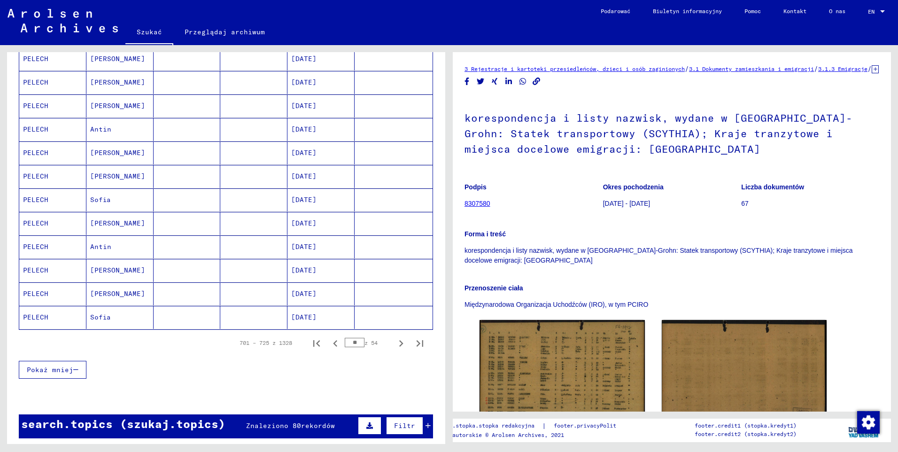
click at [48, 270] on mat-cell "PELECH" at bounding box center [52, 270] width 67 height 23
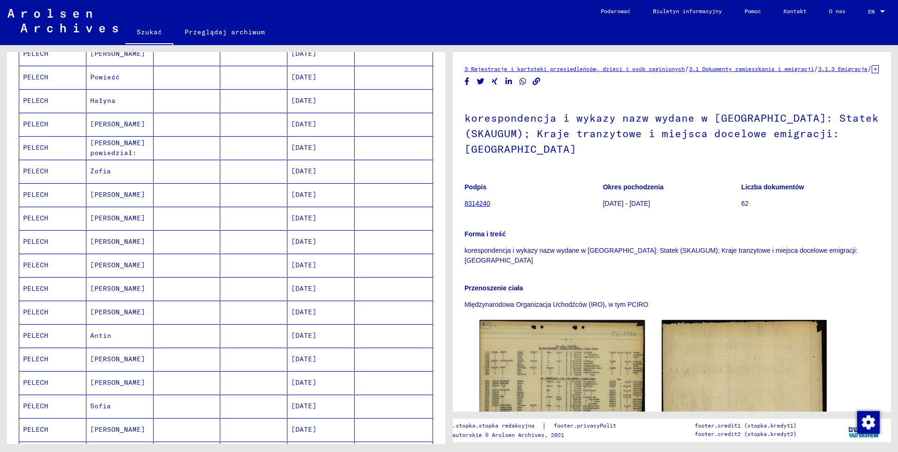
scroll to position [213, 0]
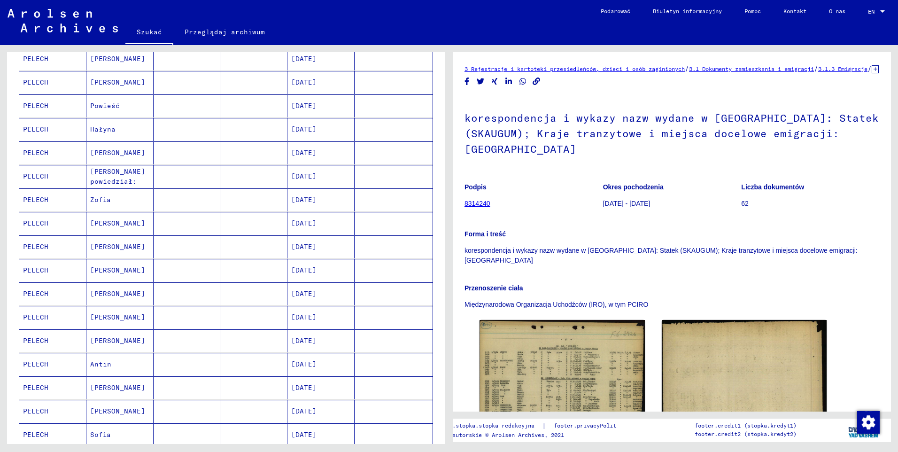
click at [44, 248] on mat-cell "PELECH" at bounding box center [52, 246] width 67 height 23
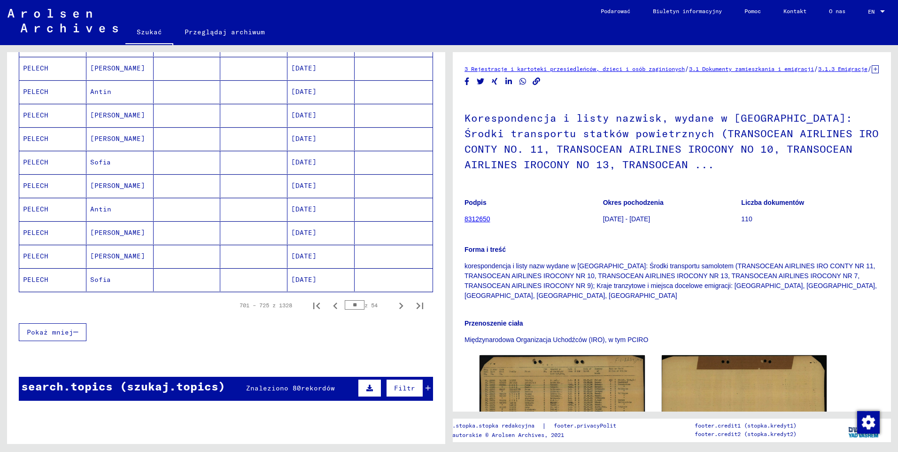
scroll to position [495, 0]
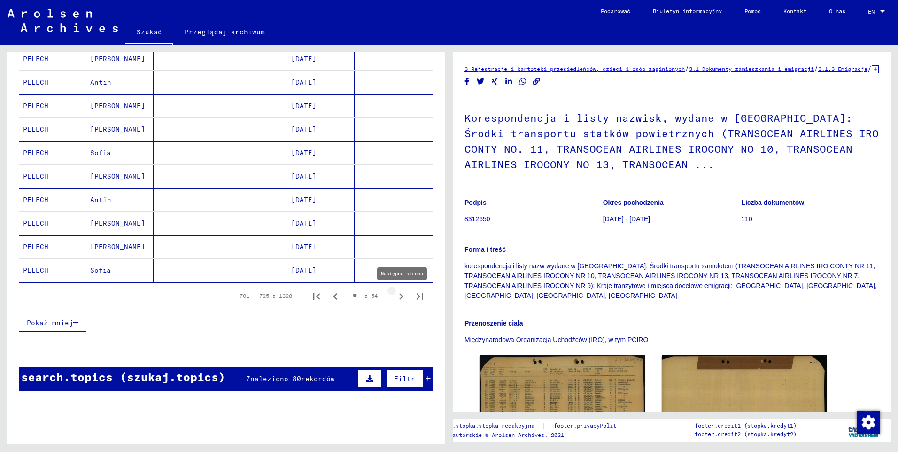
click at [395, 295] on icon "Następna strona" at bounding box center [401, 296] width 13 height 13
click at [395, 293] on icon "Następna strona" at bounding box center [401, 296] width 13 height 13
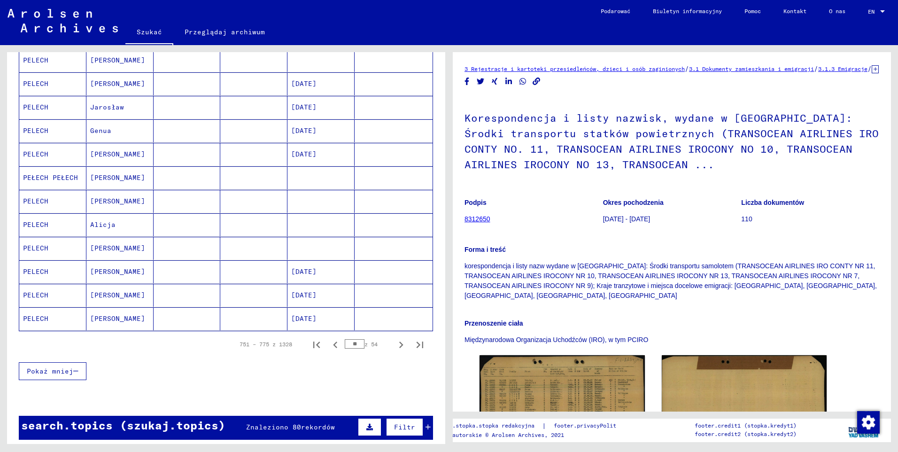
scroll to position [448, 0]
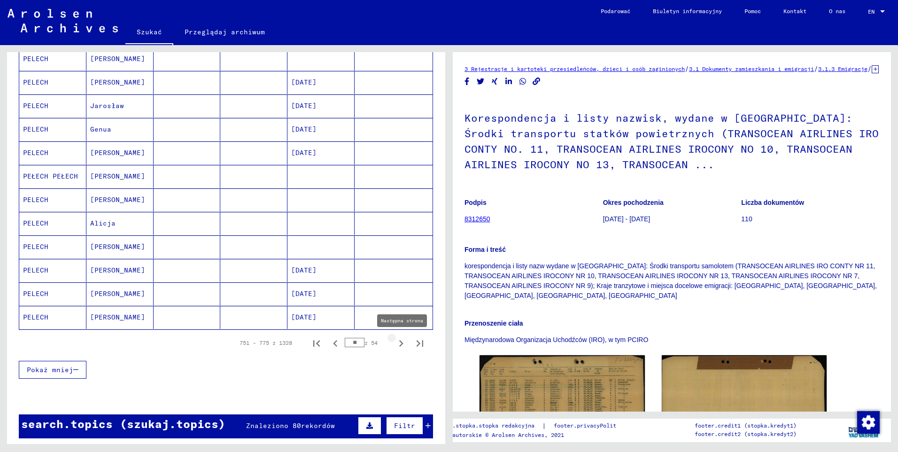
click at [399, 345] on icon "Następna strona" at bounding box center [401, 343] width 4 height 7
type input "**"
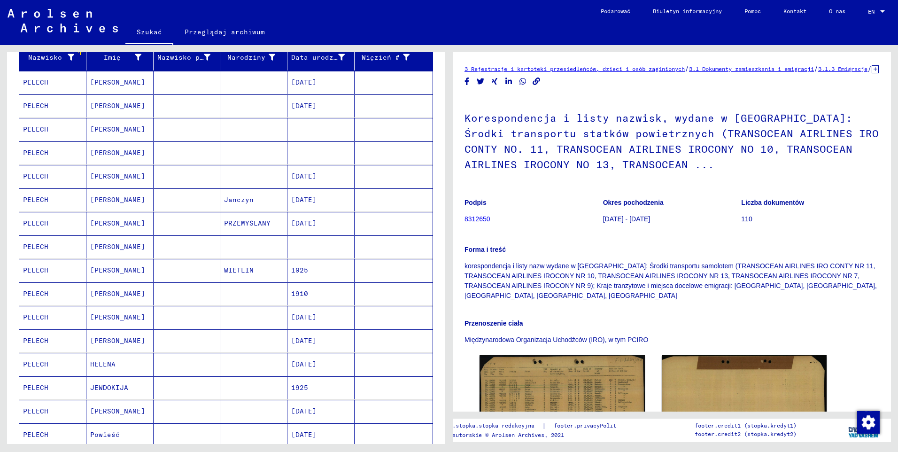
scroll to position [72, 0]
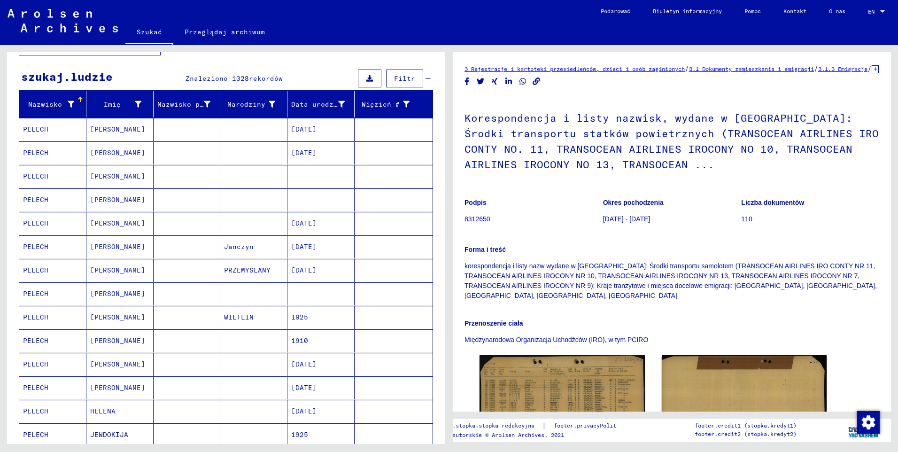
click at [38, 222] on mat-cell "PELECH" at bounding box center [52, 223] width 67 height 23
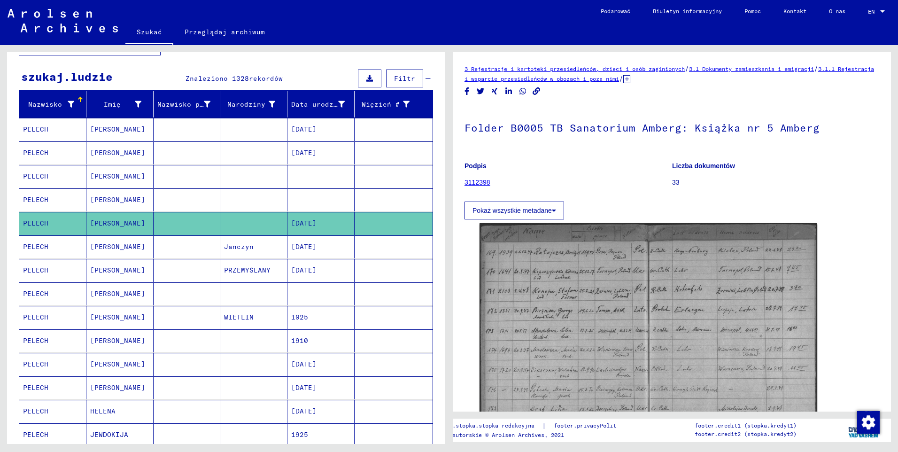
click at [630, 80] on icon at bounding box center [626, 79] width 7 height 8
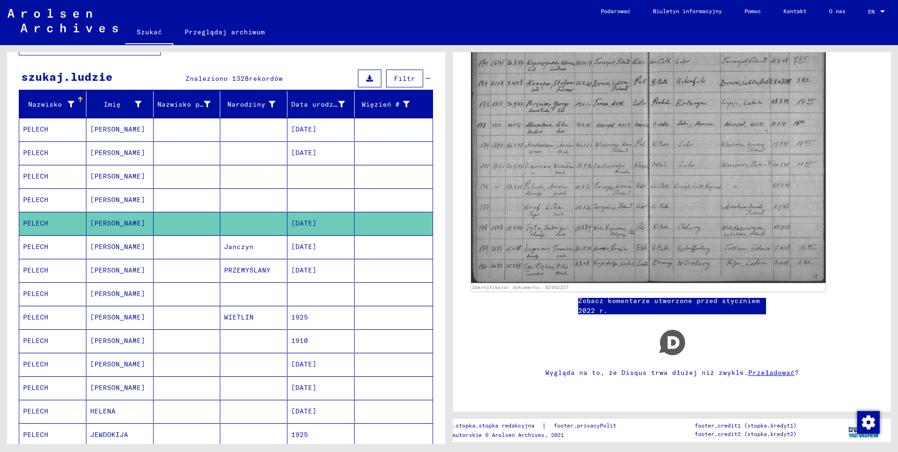
scroll to position [124, 0]
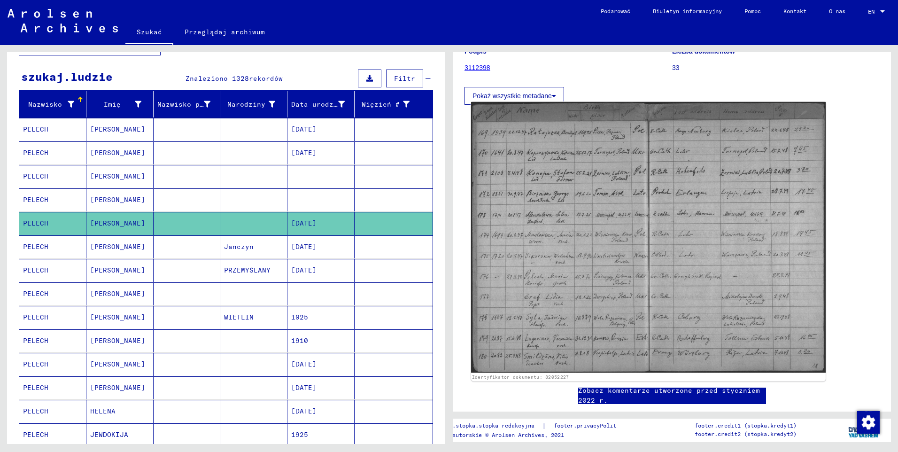
click at [601, 204] on img at bounding box center [648, 237] width 355 height 271
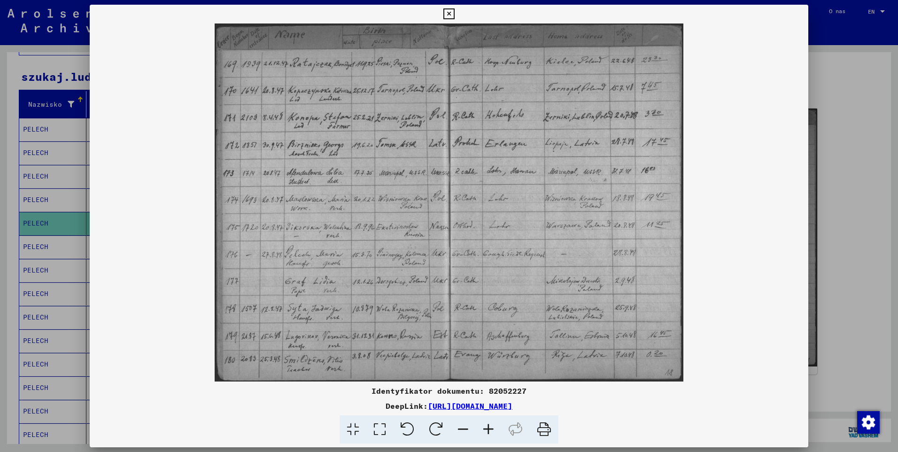
click at [494, 428] on icon at bounding box center [488, 429] width 25 height 29
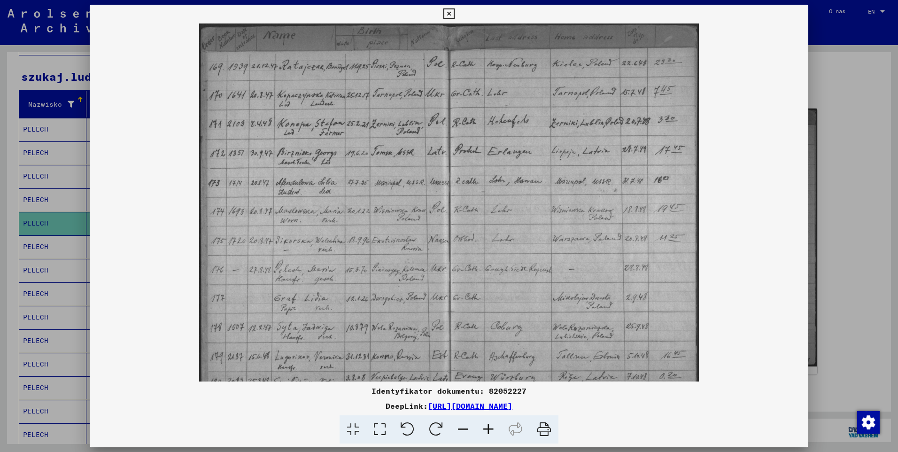
click at [494, 428] on icon at bounding box center [488, 429] width 25 height 29
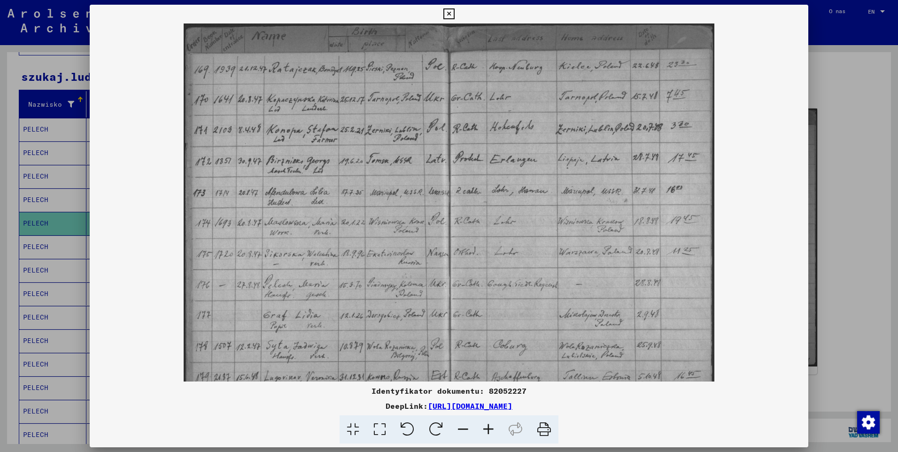
click at [494, 427] on icon at bounding box center [488, 429] width 25 height 29
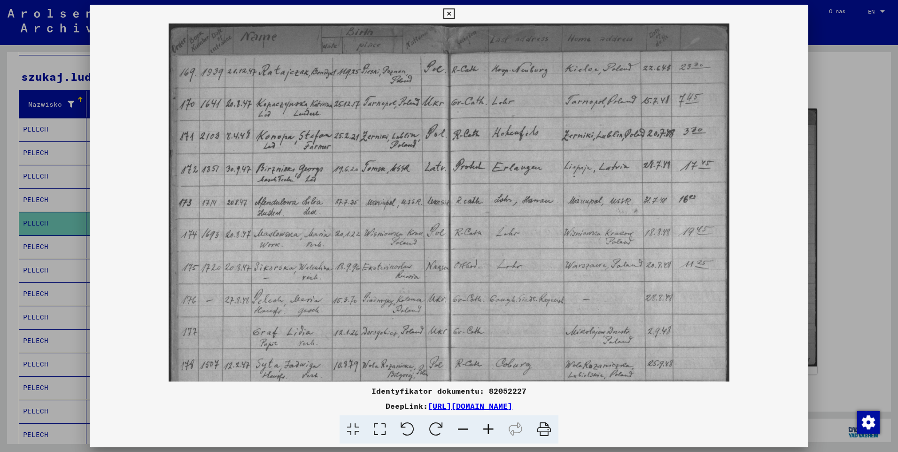
click at [494, 427] on icon at bounding box center [488, 429] width 25 height 29
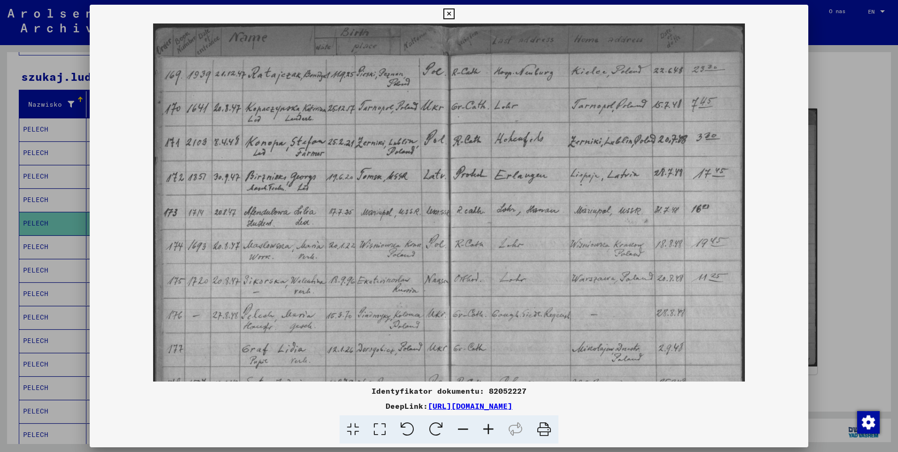
click at [494, 427] on icon at bounding box center [488, 429] width 25 height 29
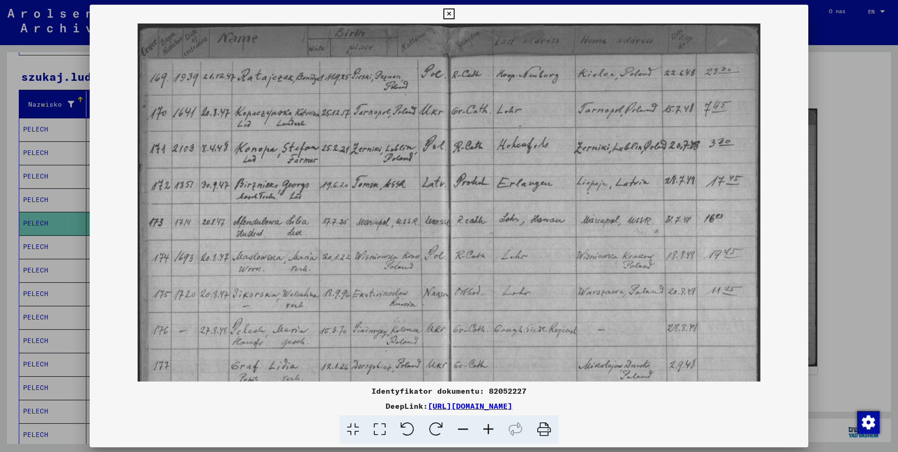
click at [493, 426] on icon at bounding box center [488, 429] width 25 height 29
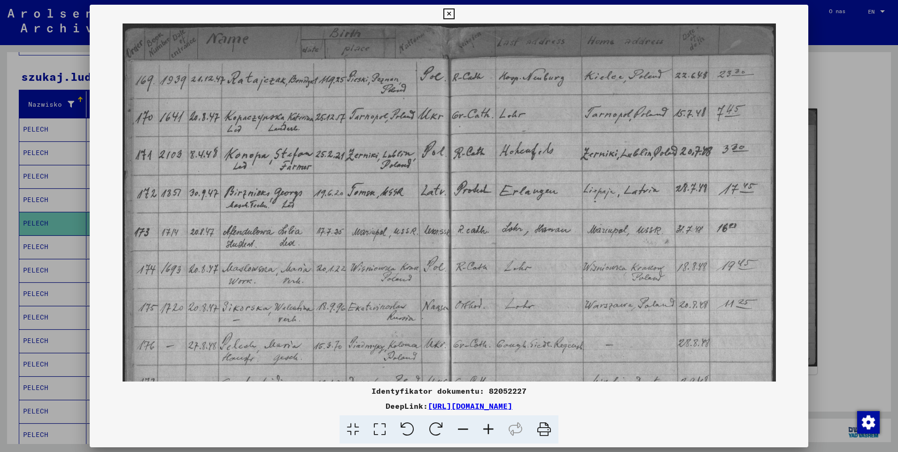
click at [493, 426] on icon at bounding box center [488, 429] width 25 height 29
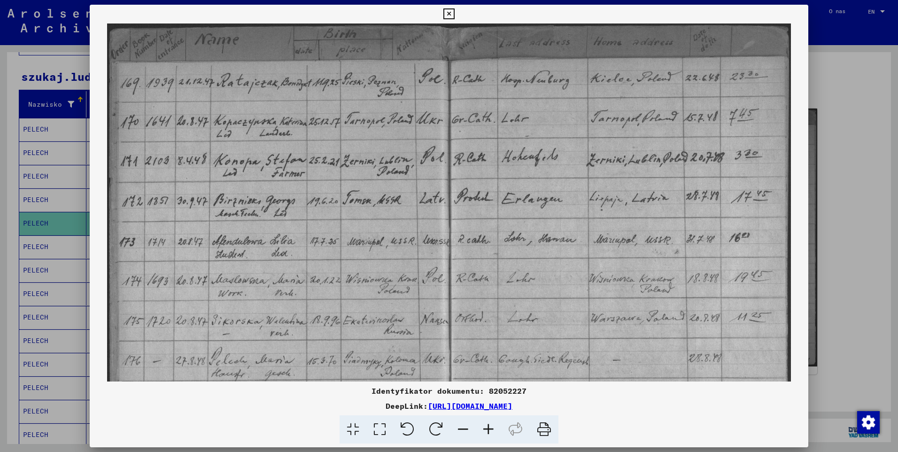
click at [493, 426] on icon at bounding box center [488, 429] width 25 height 29
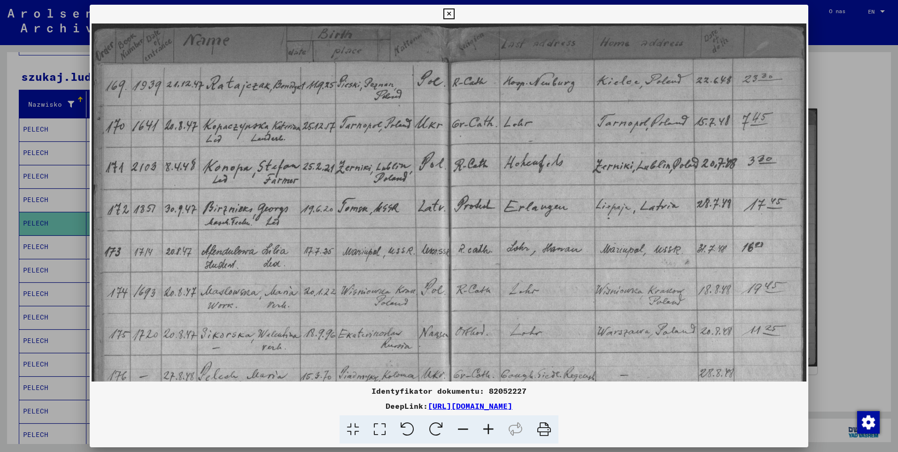
click at [493, 426] on icon at bounding box center [488, 429] width 25 height 29
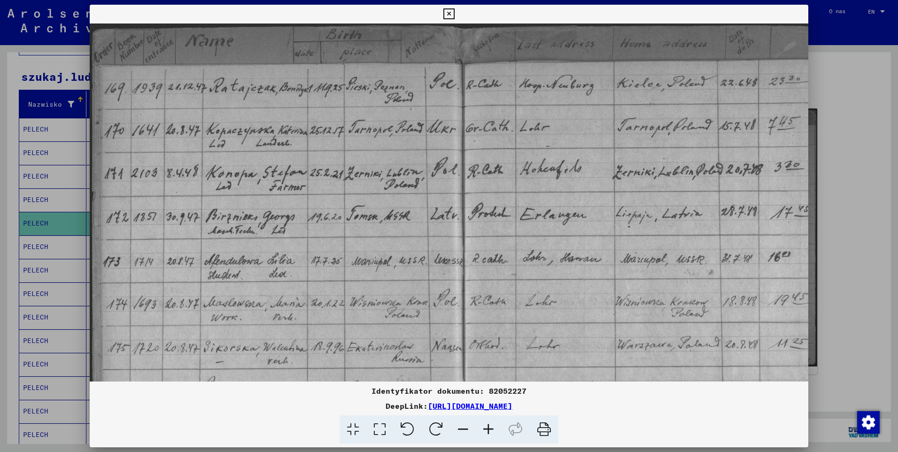
drag, startPoint x: 410, startPoint y: 129, endPoint x: 479, endPoint y: 212, distance: 108.1
click at [479, 212] on img at bounding box center [462, 307] width 745 height 569
drag, startPoint x: 240, startPoint y: 110, endPoint x: 262, endPoint y: 130, distance: 29.3
click at [261, 128] on img at bounding box center [462, 307] width 745 height 569
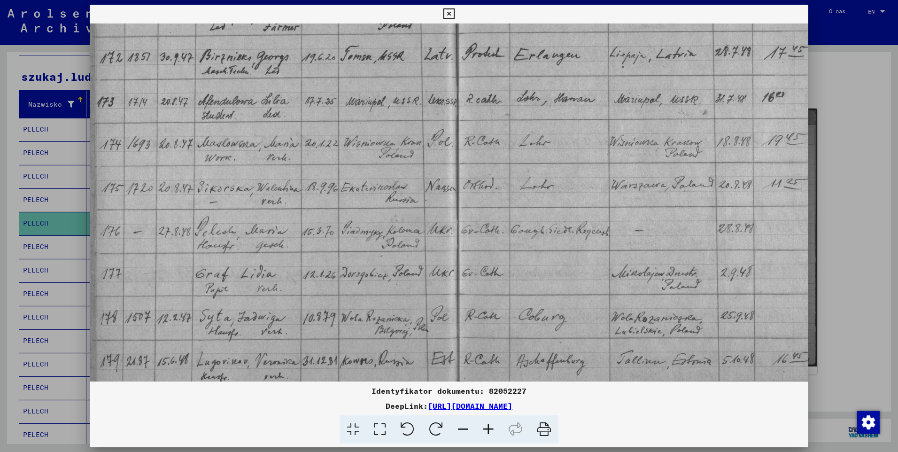
drag, startPoint x: 379, startPoint y: 244, endPoint x: 374, endPoint y: 84, distance: 159.8
click at [374, 84] on img at bounding box center [456, 148] width 745 height 569
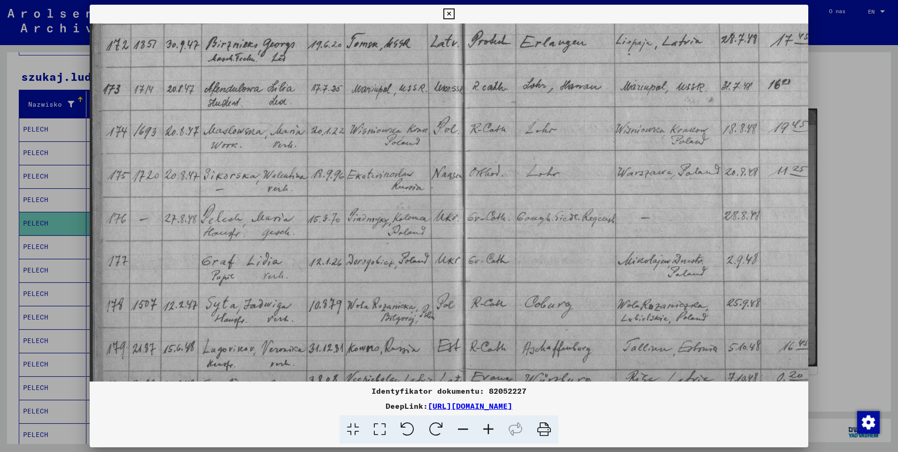
scroll to position [170, 0]
drag, startPoint x: 407, startPoint y: 245, endPoint x: 502, endPoint y: 235, distance: 95.4
click at [502, 235] on img at bounding box center [462, 138] width 745 height 569
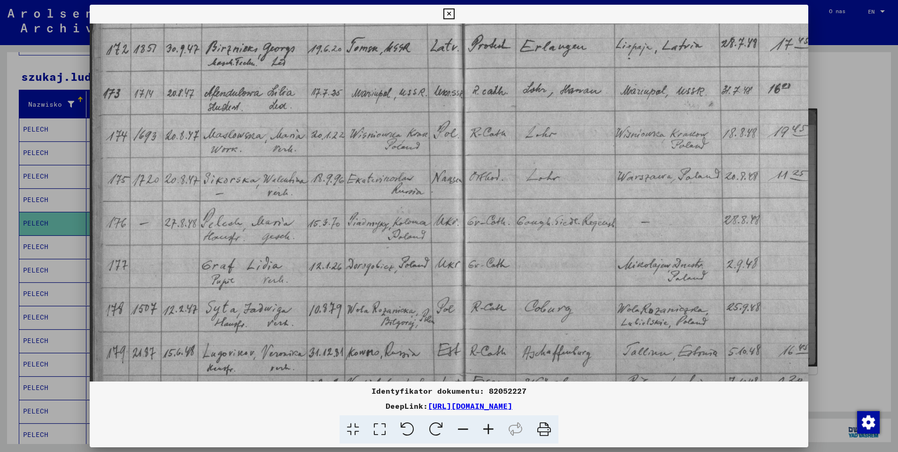
scroll to position [164, 0]
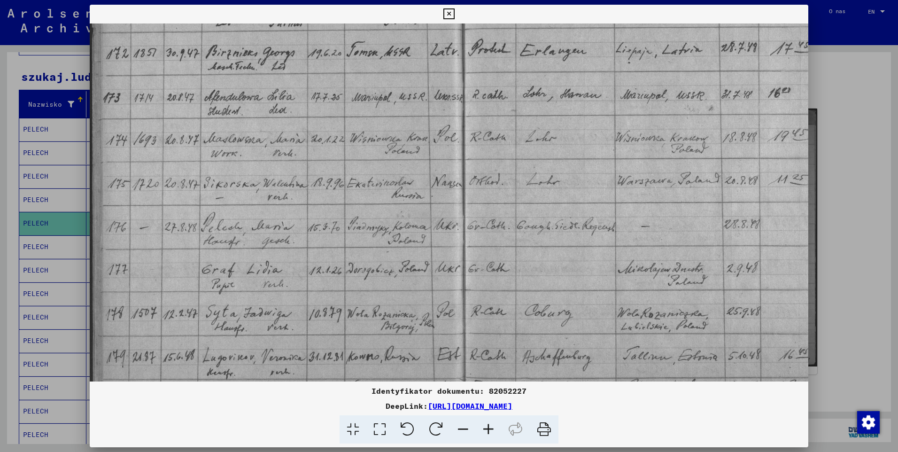
drag, startPoint x: 176, startPoint y: 224, endPoint x: 237, endPoint y: 233, distance: 61.9
click at [190, 229] on img at bounding box center [462, 144] width 745 height 569
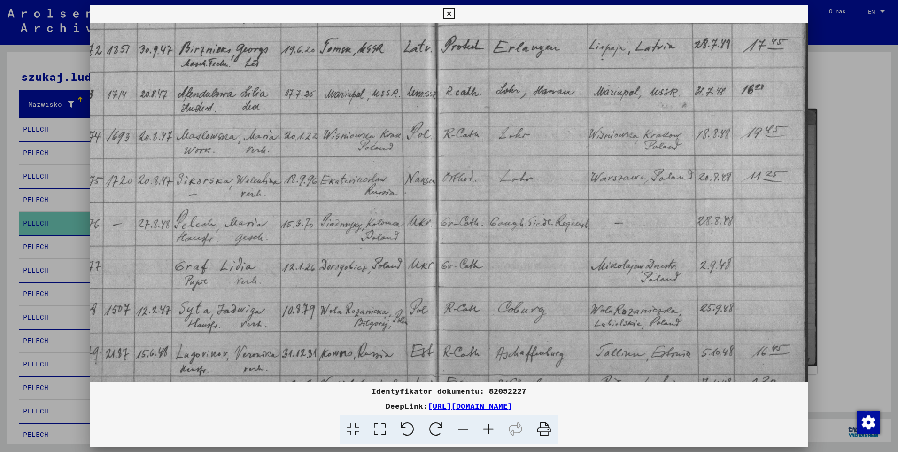
scroll to position [168, 27]
drag, startPoint x: 322, startPoint y: 236, endPoint x: 283, endPoint y: 232, distance: 39.2
click at [282, 232] on img at bounding box center [435, 140] width 745 height 569
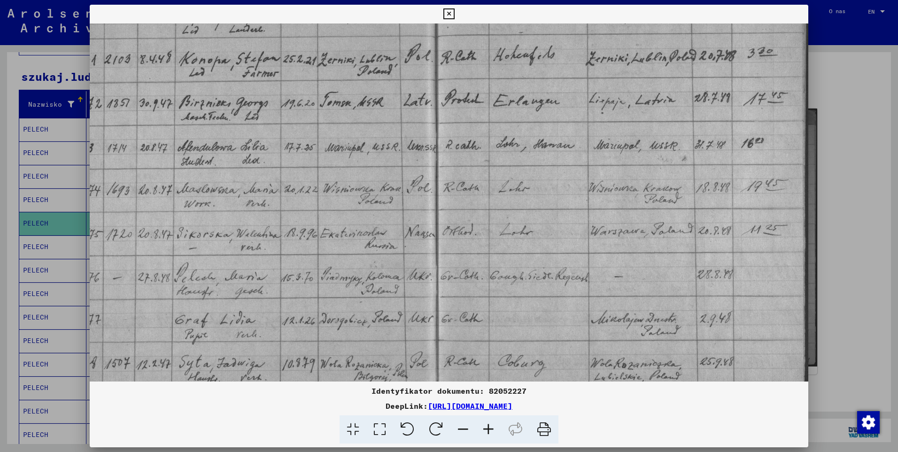
drag, startPoint x: 637, startPoint y: 183, endPoint x: 625, endPoint y: 277, distance: 95.3
click at [629, 327] on img at bounding box center [435, 194] width 745 height 569
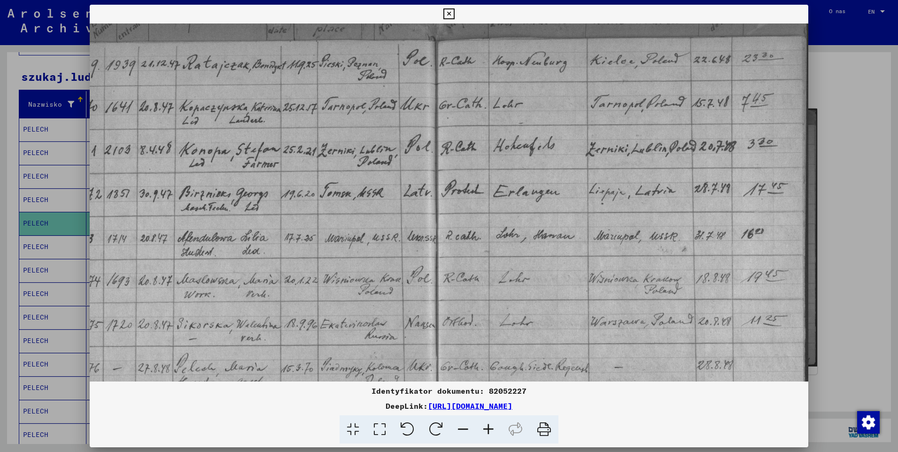
scroll to position [0, 23]
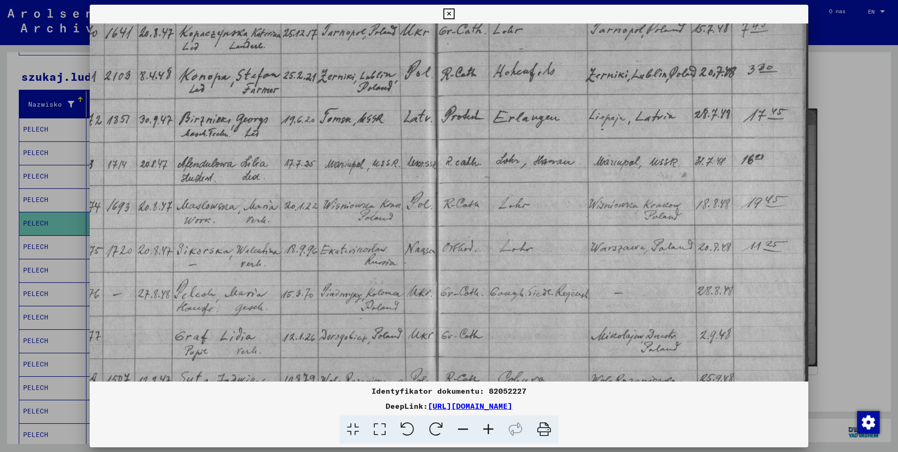
drag, startPoint x: 628, startPoint y: 135, endPoint x: 622, endPoint y: 56, distance: 79.1
click at [622, 56] on img at bounding box center [435, 210] width 745 height 569
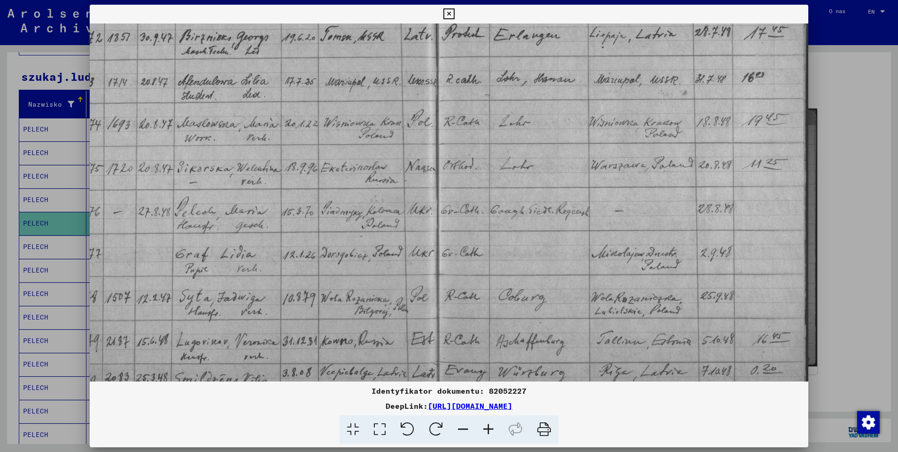
drag, startPoint x: 563, startPoint y: 236, endPoint x: 563, endPoint y: 154, distance: 82.2
click at [563, 154] on img at bounding box center [435, 128] width 745 height 569
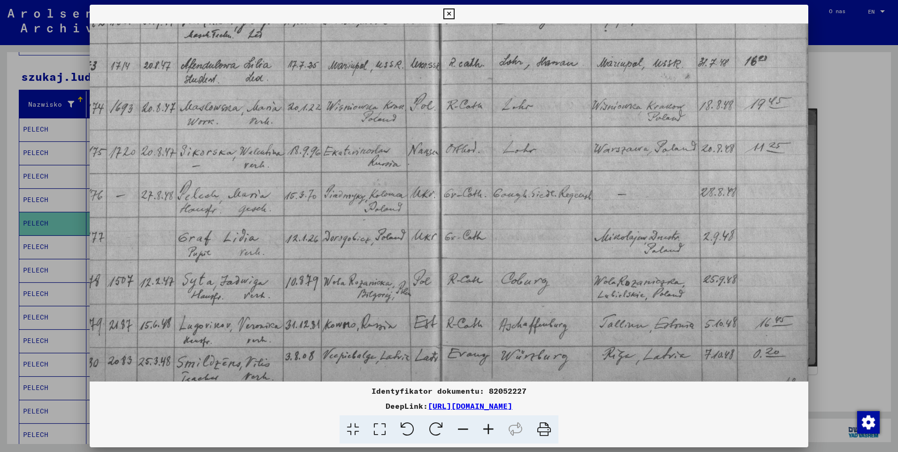
scroll to position [197, 23]
drag, startPoint x: 488, startPoint y: 255, endPoint x: 491, endPoint y: 237, distance: 18.1
click at [491, 237] on img at bounding box center [438, 110] width 745 height 569
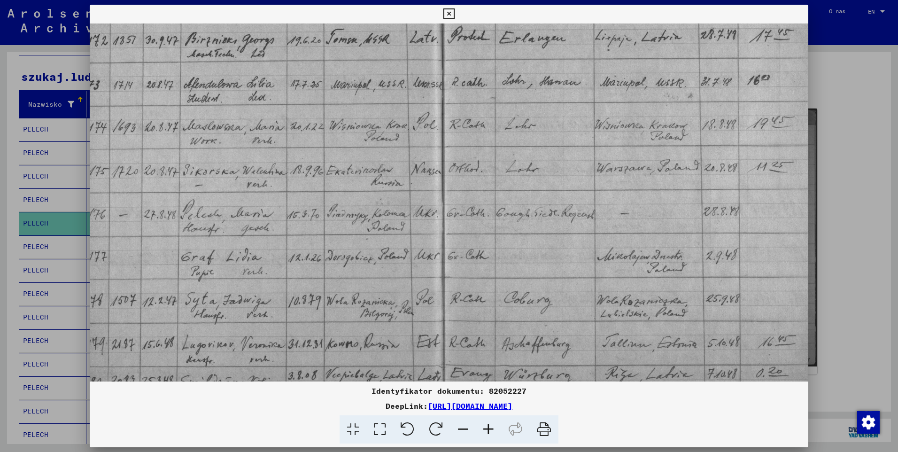
scroll to position [176, 21]
drag, startPoint x: 383, startPoint y: 241, endPoint x: 386, endPoint y: 262, distance: 21.3
click at [386, 262] on img at bounding box center [441, 131] width 745 height 569
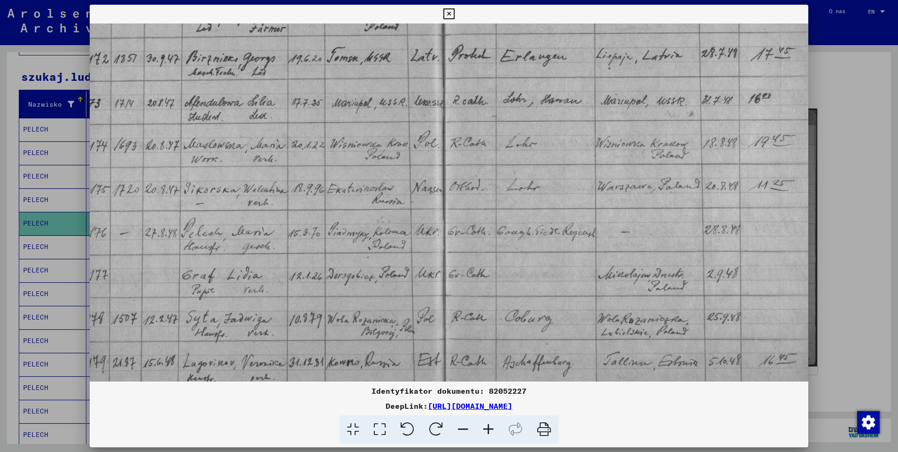
scroll to position [156, 20]
drag, startPoint x: 401, startPoint y: 222, endPoint x: 419, endPoint y: 246, distance: 30.4
click at [402, 242] on img at bounding box center [442, 151] width 745 height 569
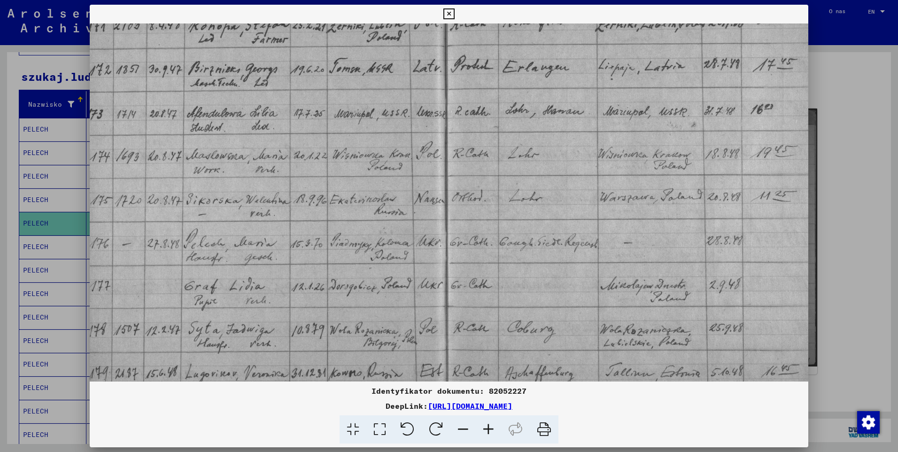
scroll to position [135, 0]
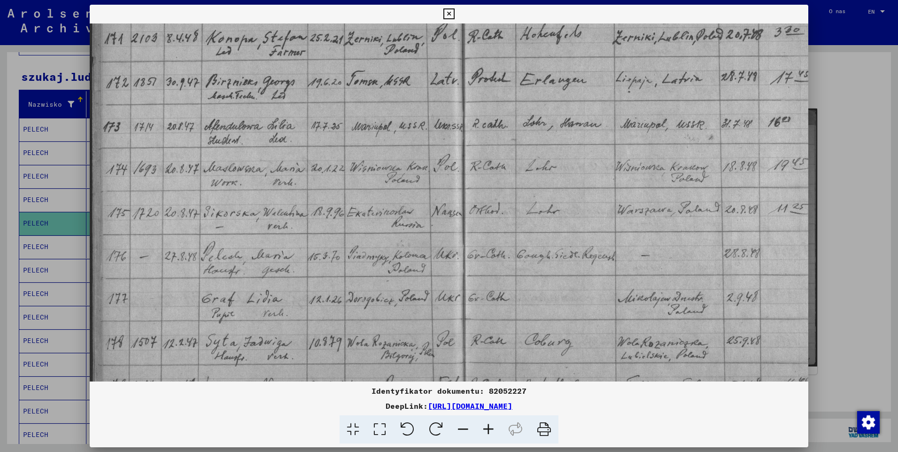
drag, startPoint x: 478, startPoint y: 245, endPoint x: 506, endPoint y: 266, distance: 34.9
click at [506, 266] on img at bounding box center [462, 173] width 745 height 569
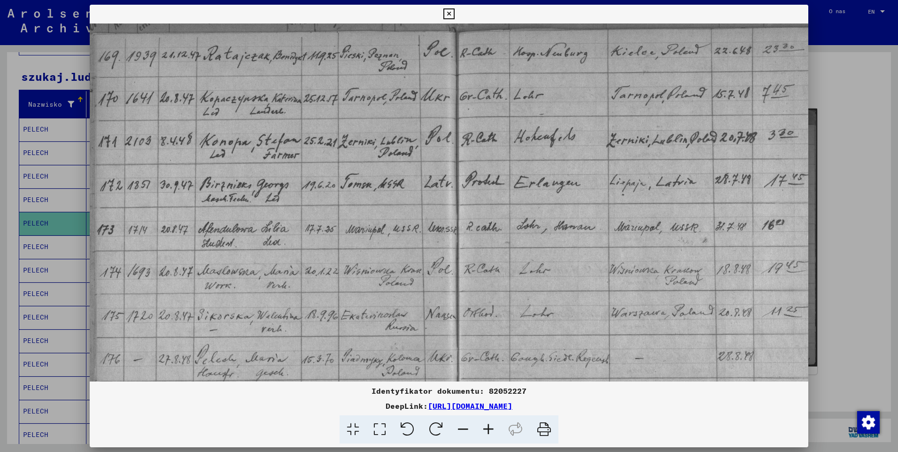
drag, startPoint x: 520, startPoint y: 181, endPoint x: 511, endPoint y: 281, distance: 100.4
click at [513, 284] on img at bounding box center [456, 276] width 745 height 569
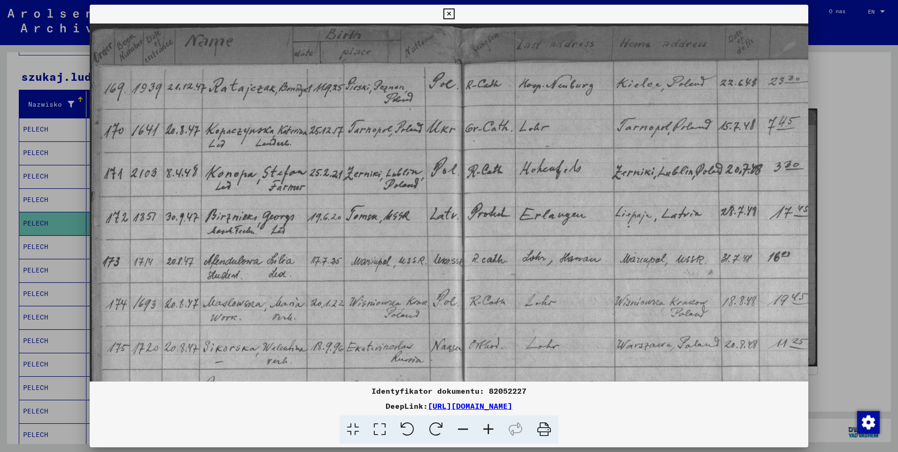
drag, startPoint x: 460, startPoint y: 96, endPoint x: 466, endPoint y: 180, distance: 84.8
click at [466, 180] on img at bounding box center [461, 307] width 745 height 569
click at [444, 12] on icon at bounding box center [448, 13] width 11 height 11
